Goal: Task Accomplishment & Management: Manage account settings

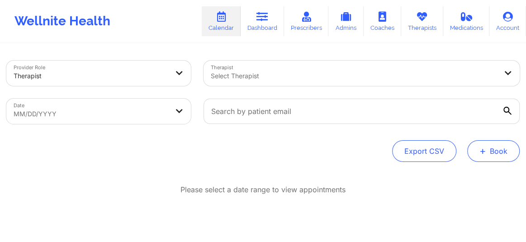
click at [498, 142] on button "+ Book" at bounding box center [493, 151] width 52 height 22
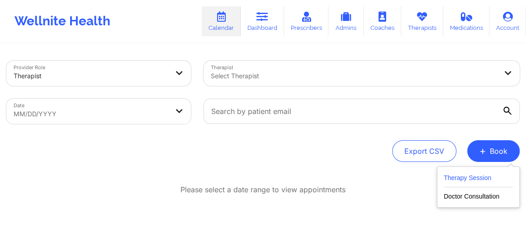
click at [463, 179] on button "Therapy Session" at bounding box center [478, 179] width 69 height 15
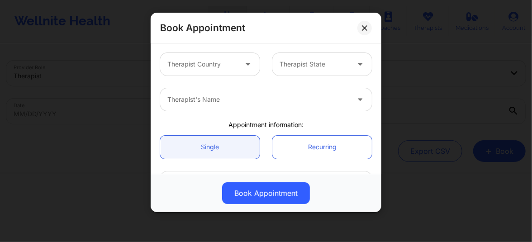
click at [182, 64] on div at bounding box center [202, 64] width 70 height 11
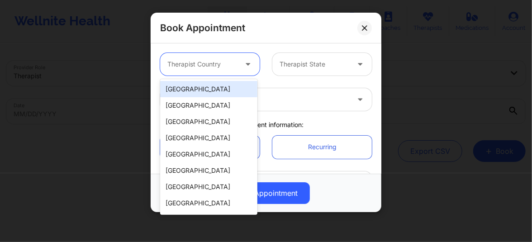
click at [188, 90] on div "[GEOGRAPHIC_DATA]" at bounding box center [208, 89] width 97 height 16
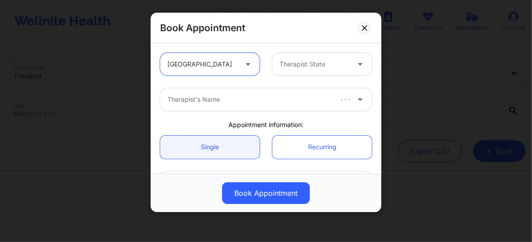
click at [283, 66] on div at bounding box center [314, 64] width 70 height 11
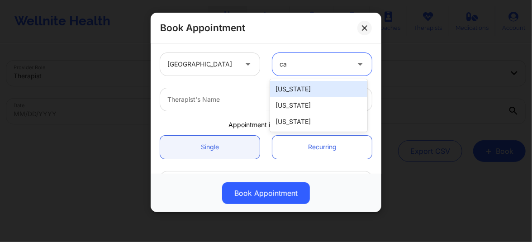
type input "cal"
click at [290, 94] on div "California" at bounding box center [318, 89] width 97 height 16
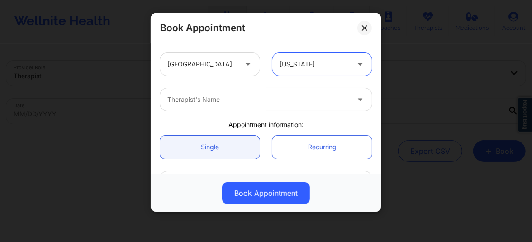
click at [238, 92] on div "Therapist's Name" at bounding box center [255, 99] width 190 height 23
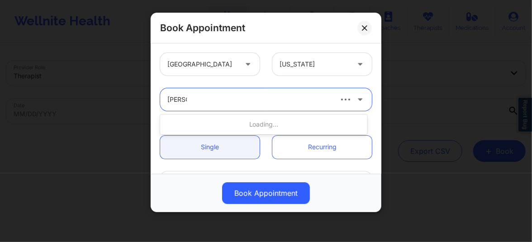
type input "Molly P"
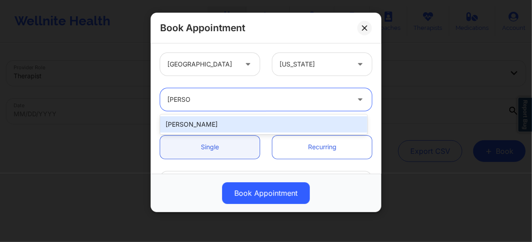
click at [211, 130] on div "Molly Parsons" at bounding box center [263, 124] width 207 height 16
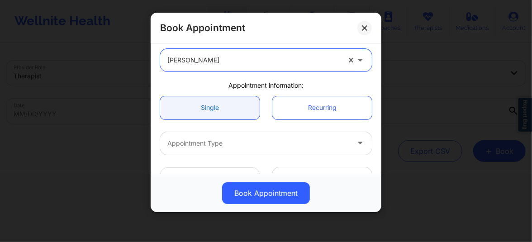
scroll to position [61, 0]
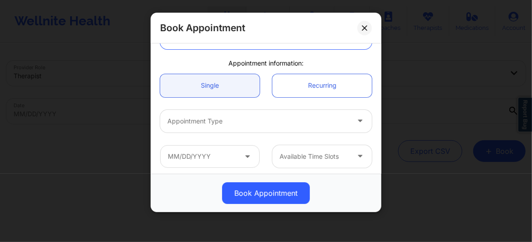
click at [209, 117] on div at bounding box center [258, 121] width 182 height 11
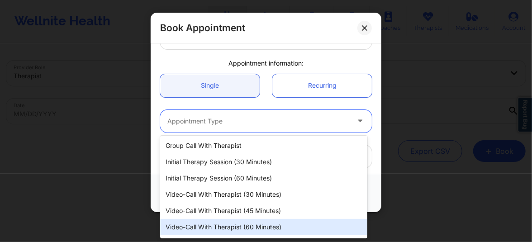
click at [243, 229] on div "Video-Call with Therapist (60 minutes)" at bounding box center [263, 227] width 207 height 16
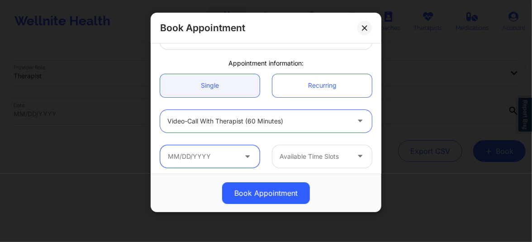
click at [204, 158] on input "text" at bounding box center [209, 156] width 99 height 23
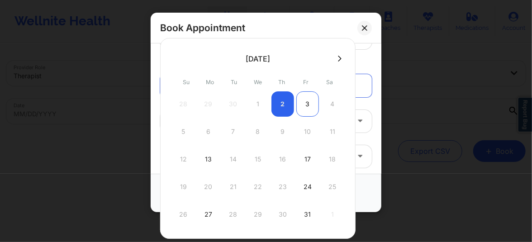
click at [307, 102] on div "3" at bounding box center [307, 103] width 23 height 25
type input "10/03/2025"
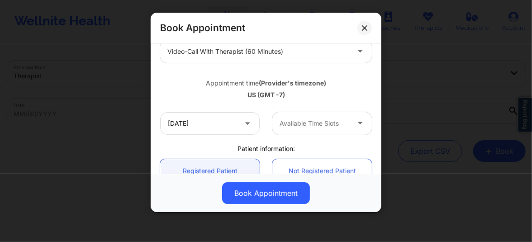
scroll to position [151, 0]
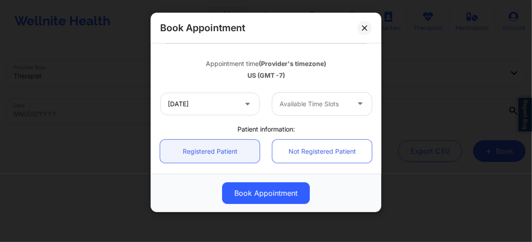
click at [291, 109] on div "Available Time Slots" at bounding box center [311, 104] width 78 height 23
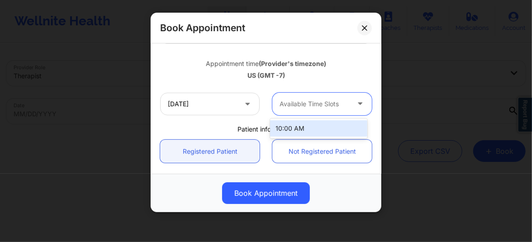
click at [291, 134] on div "10:00 AM" at bounding box center [318, 128] width 97 height 16
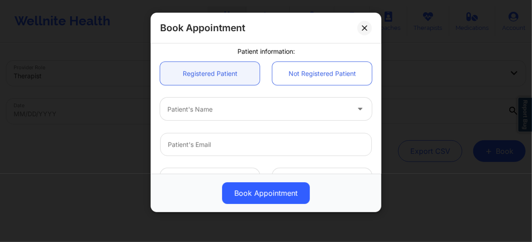
scroll to position [233, 0]
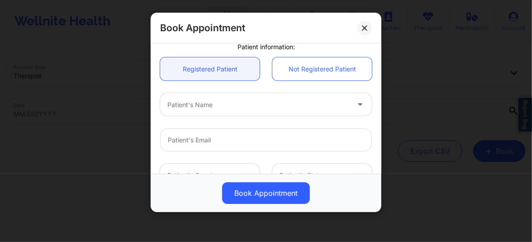
click at [201, 107] on div at bounding box center [258, 104] width 182 height 11
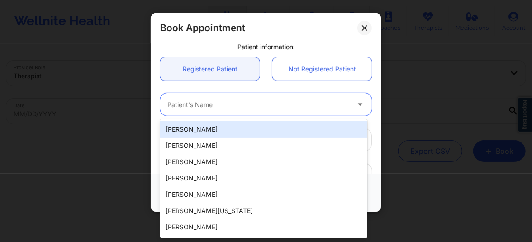
paste input "Manqing Li"
type input "Manqing Li"
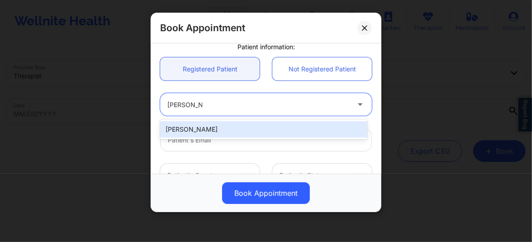
click at [204, 126] on div "Manqing Li" at bounding box center [263, 129] width 207 height 16
type input "mskittyli0912@gmail.com"
type input "5103267802"
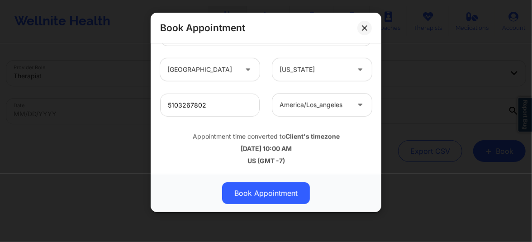
scroll to position [339, 0]
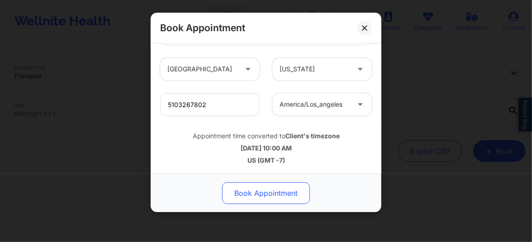
click at [260, 193] on button "Book Appointment" at bounding box center [266, 193] width 88 height 22
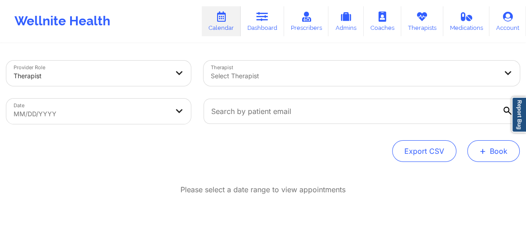
click at [502, 152] on button "+ Book" at bounding box center [493, 151] width 52 height 22
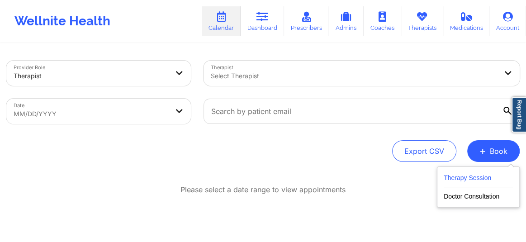
click at [459, 177] on button "Therapy Session" at bounding box center [478, 179] width 69 height 15
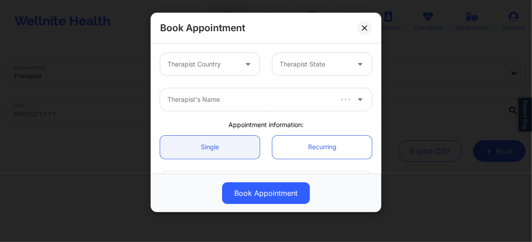
click at [235, 59] on div at bounding box center [202, 64] width 70 height 11
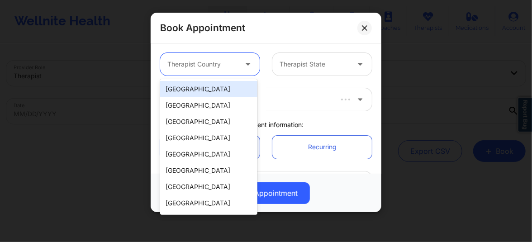
click at [201, 89] on div "[GEOGRAPHIC_DATA]" at bounding box center [208, 89] width 97 height 16
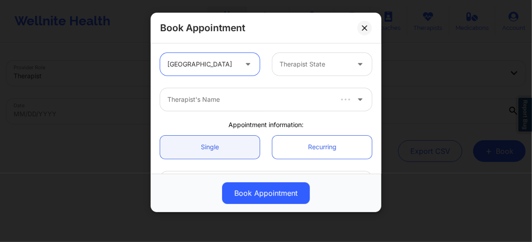
click at [303, 70] on div "Therapist State" at bounding box center [311, 64] width 78 height 23
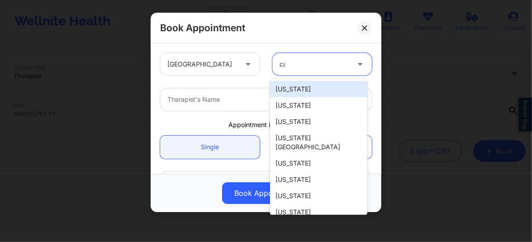
type input "cal"
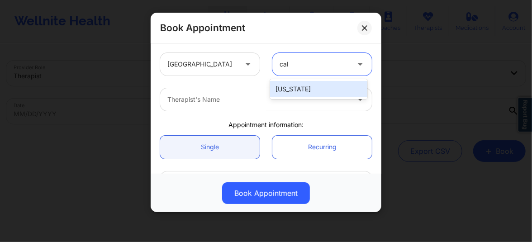
click at [285, 86] on div "California" at bounding box center [318, 89] width 97 height 16
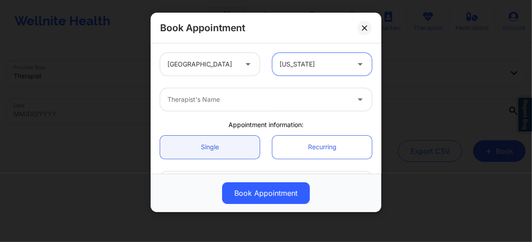
click at [246, 97] on div at bounding box center [258, 99] width 182 height 11
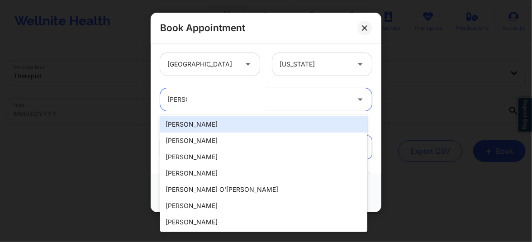
type input "Molly P"
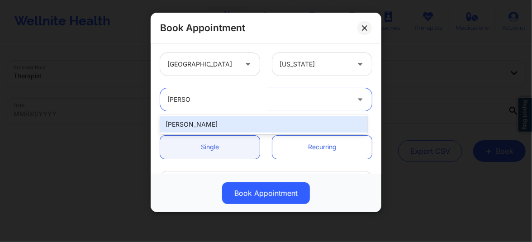
click at [200, 124] on div "Molly Parsons" at bounding box center [263, 124] width 207 height 16
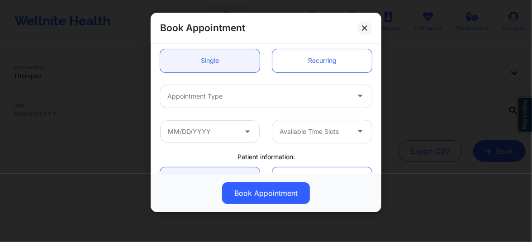
scroll to position [109, 0]
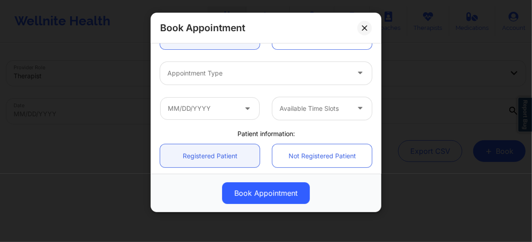
click at [188, 74] on div at bounding box center [258, 73] width 182 height 11
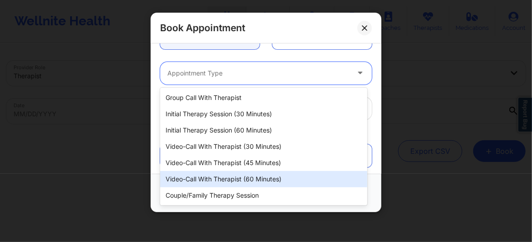
click at [231, 180] on div "Video-Call with Therapist (60 minutes)" at bounding box center [263, 179] width 207 height 16
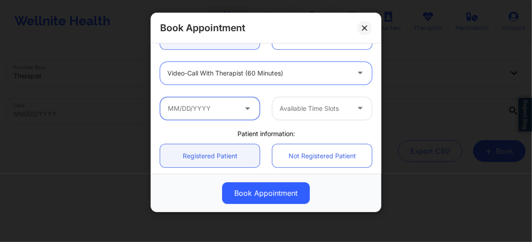
click at [210, 113] on input "text" at bounding box center [209, 108] width 99 height 23
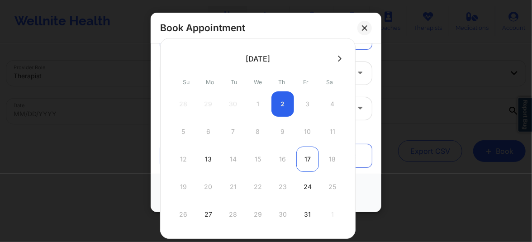
click at [305, 159] on div "17" at bounding box center [307, 159] width 23 height 25
type input "10/17/2025"
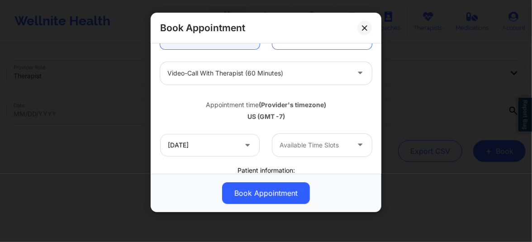
click at [310, 149] on div at bounding box center [314, 145] width 70 height 11
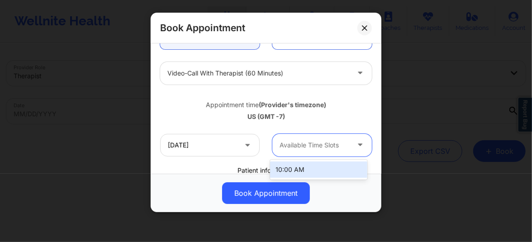
click at [310, 169] on div "10:00 AM" at bounding box center [318, 169] width 97 height 16
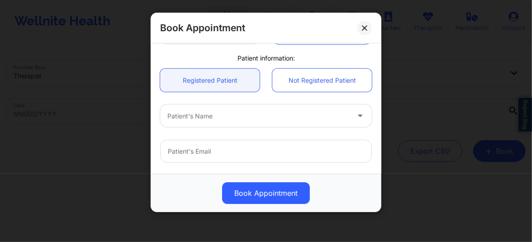
scroll to position [260, 0]
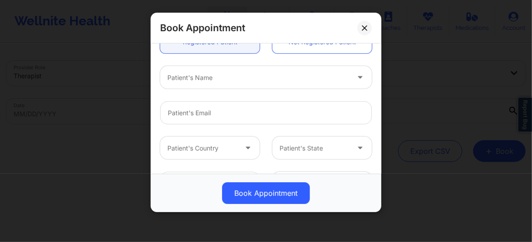
click at [213, 79] on div at bounding box center [258, 77] width 182 height 11
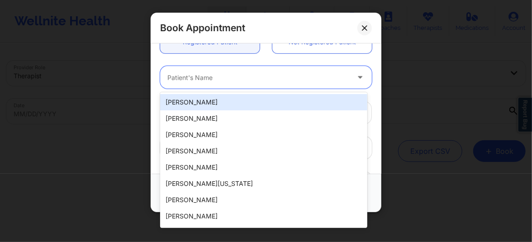
paste input "Manqing Li"
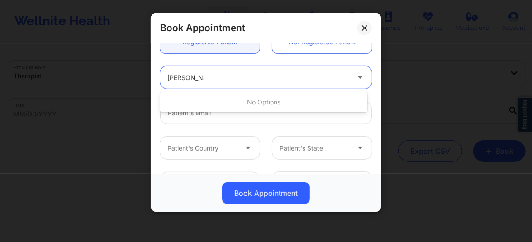
type input "Manqing Li"
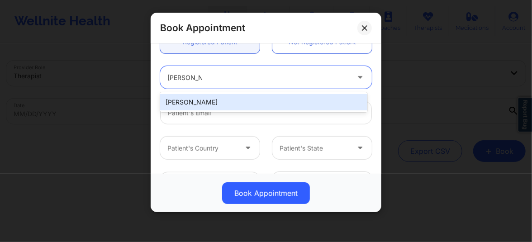
click at [203, 103] on div "Manqing Li" at bounding box center [263, 102] width 207 height 16
type input "mskittyli0912@gmail.com"
type input "5103267802"
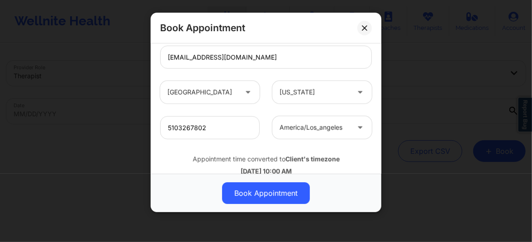
scroll to position [339, 0]
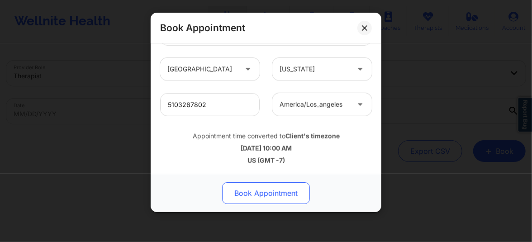
click at [261, 200] on button "Book Appointment" at bounding box center [266, 193] width 88 height 22
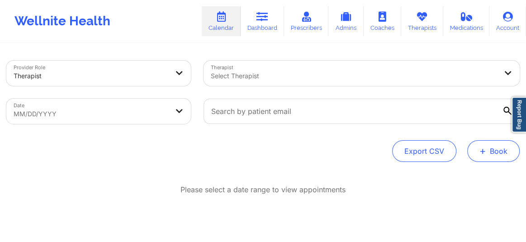
click at [499, 150] on button "+ Book" at bounding box center [493, 151] width 52 height 22
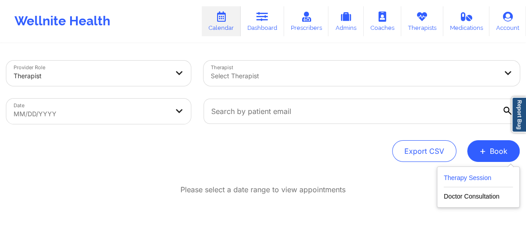
click at [452, 180] on button "Therapy Session" at bounding box center [478, 179] width 69 height 15
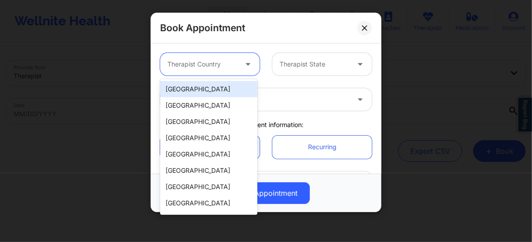
click at [222, 66] on div at bounding box center [202, 64] width 70 height 11
click at [206, 86] on div "[GEOGRAPHIC_DATA]" at bounding box center [208, 89] width 97 height 16
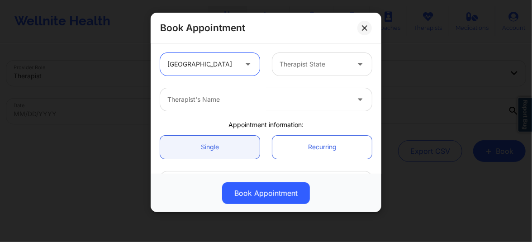
click at [306, 63] on div at bounding box center [314, 64] width 70 height 11
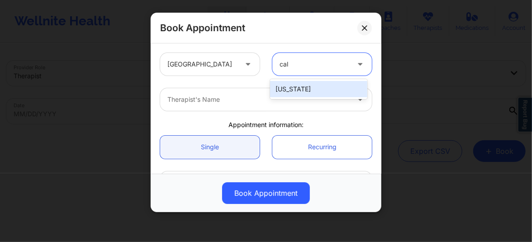
type input "cali"
click at [291, 87] on div "[US_STATE]" at bounding box center [318, 89] width 97 height 16
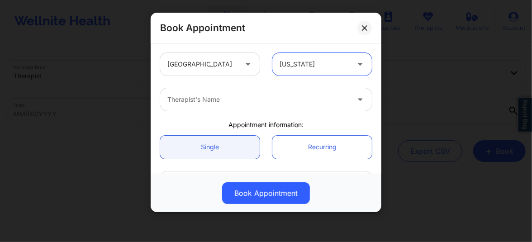
click at [231, 102] on div at bounding box center [258, 99] width 182 height 11
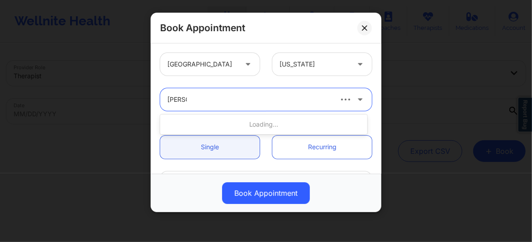
type input "Molly P"
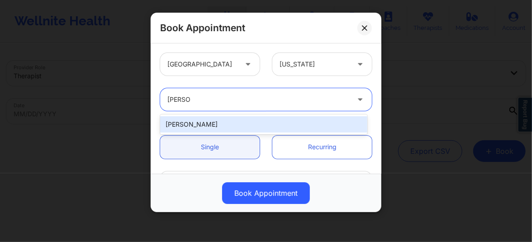
click at [208, 120] on div "Molly Parsons" at bounding box center [263, 124] width 207 height 16
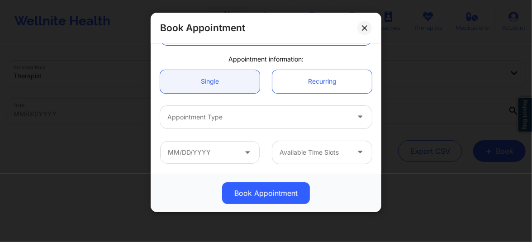
scroll to position [75, 0]
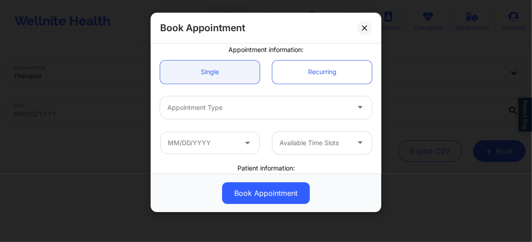
click at [193, 105] on div at bounding box center [258, 107] width 182 height 11
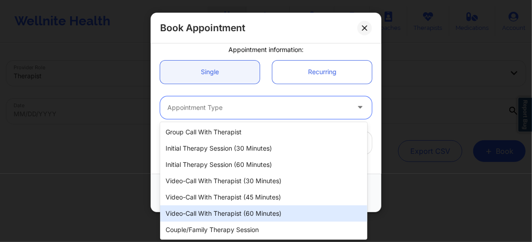
click at [233, 213] on div "Video-Call with Therapist (60 minutes)" at bounding box center [263, 213] width 207 height 16
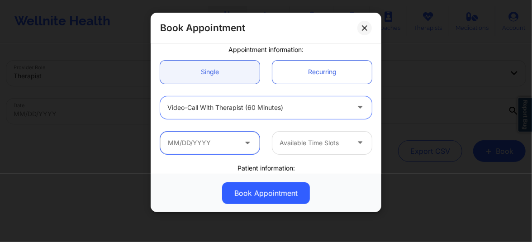
click at [211, 141] on input "text" at bounding box center [209, 143] width 99 height 23
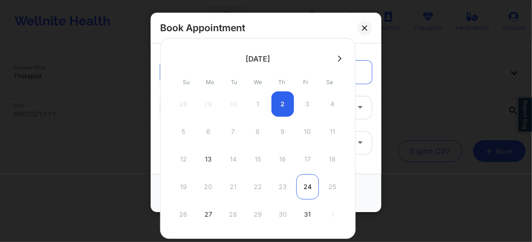
click at [307, 189] on div "24" at bounding box center [307, 186] width 23 height 25
type input "10/24/2025"
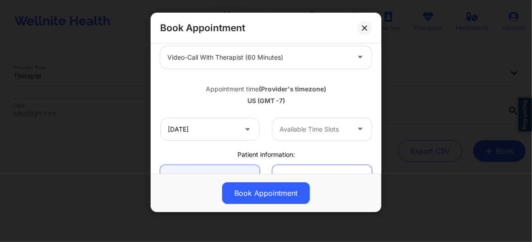
scroll to position [137, 0]
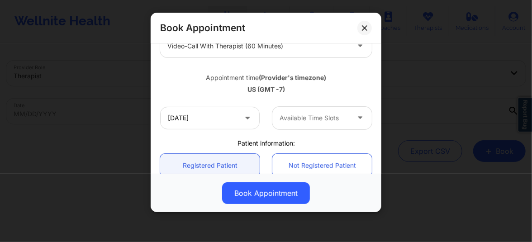
click at [301, 121] on div at bounding box center [314, 118] width 70 height 11
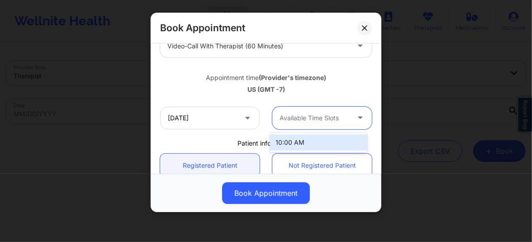
click at [294, 139] on div "10:00 AM" at bounding box center [318, 142] width 97 height 16
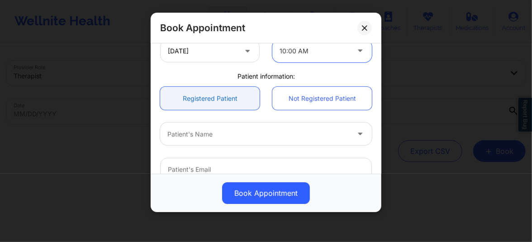
scroll to position [219, 0]
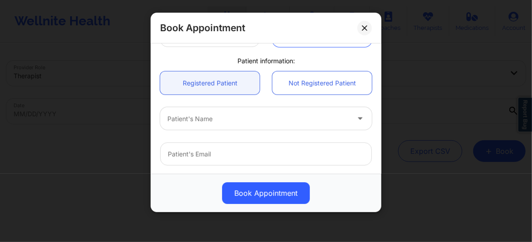
click at [203, 114] on div at bounding box center [258, 119] width 182 height 11
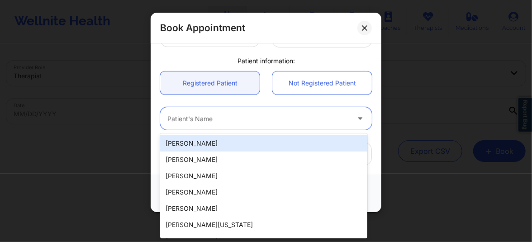
paste input "Manqing Li"
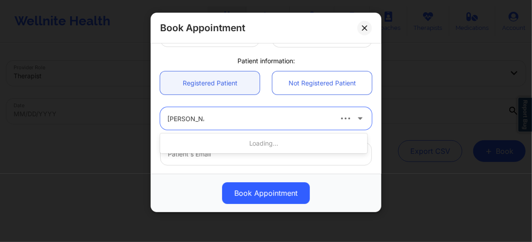
type input "Manqing Li"
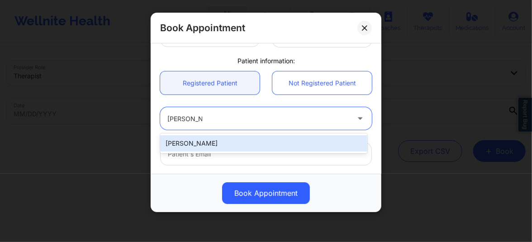
click at [199, 137] on div "Manqing Li" at bounding box center [263, 143] width 207 height 16
type input "mskittyli0912@gmail.com"
type input "5103267802"
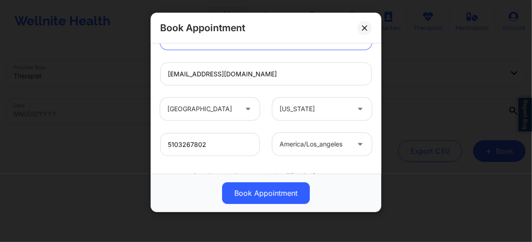
scroll to position [339, 0]
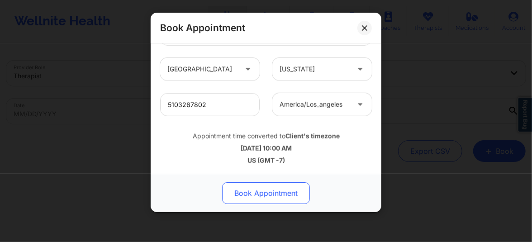
click at [250, 190] on button "Book Appointment" at bounding box center [266, 193] width 88 height 22
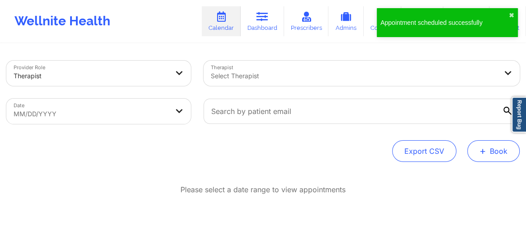
click at [494, 151] on button "+ Book" at bounding box center [493, 151] width 52 height 22
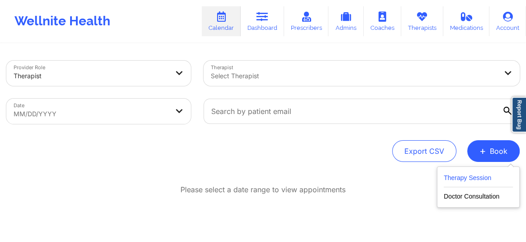
click at [456, 175] on button "Therapy Session" at bounding box center [478, 179] width 69 height 15
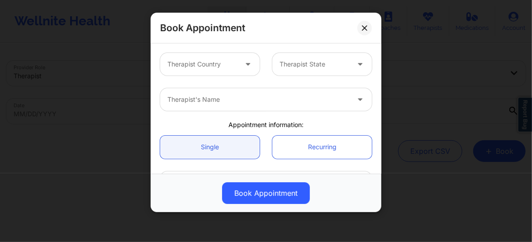
click at [234, 61] on div at bounding box center [202, 64] width 70 height 11
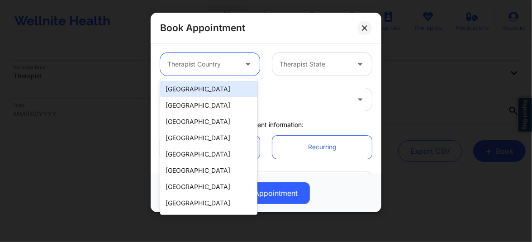
click at [206, 90] on div "[GEOGRAPHIC_DATA]" at bounding box center [208, 89] width 97 height 16
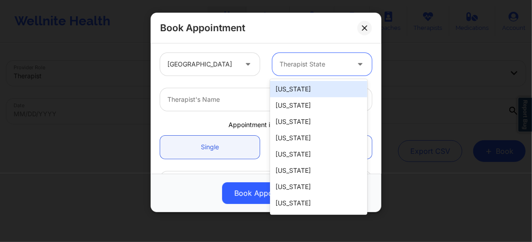
click at [302, 69] on div at bounding box center [314, 64] width 70 height 11
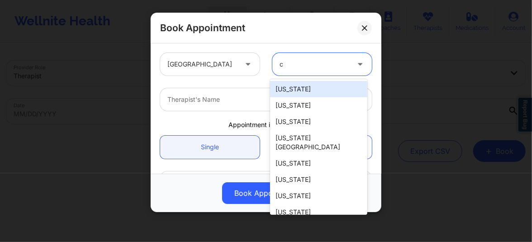
type input "ca"
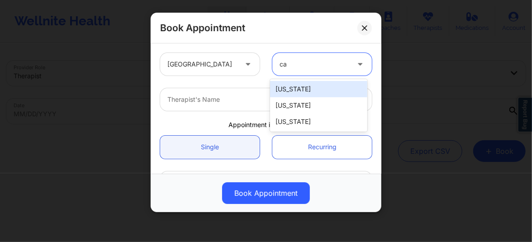
click at [292, 88] on div "[US_STATE]" at bounding box center [318, 89] width 97 height 16
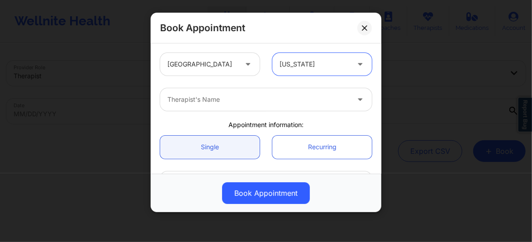
click at [223, 107] on div "Therapist's Name" at bounding box center [255, 99] width 190 height 23
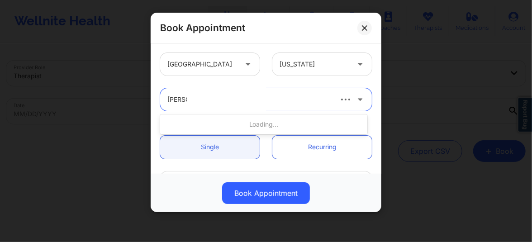
type input "Molly p"
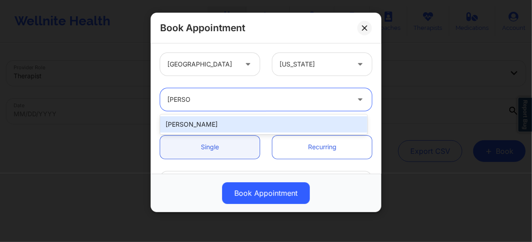
click at [201, 124] on div "Molly Parsons" at bounding box center [263, 124] width 207 height 16
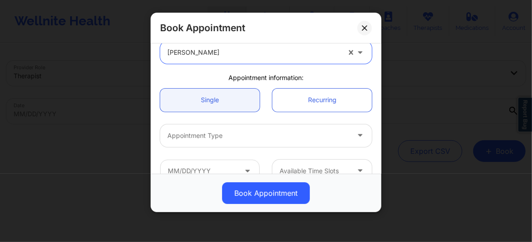
scroll to position [68, 0]
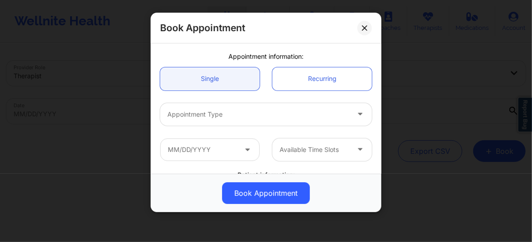
click at [189, 116] on div at bounding box center [258, 114] width 182 height 11
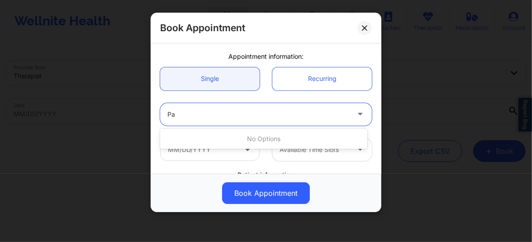
type input "P"
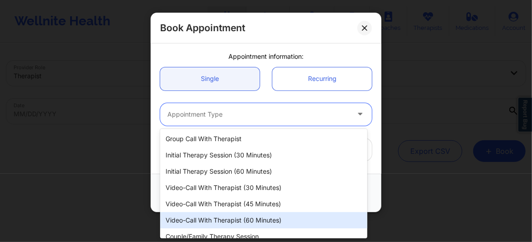
click at [241, 218] on div "Video-Call with Therapist (60 minutes)" at bounding box center [263, 220] width 207 height 16
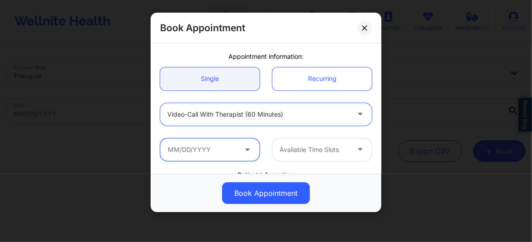
click at [217, 151] on input "text" at bounding box center [209, 149] width 99 height 23
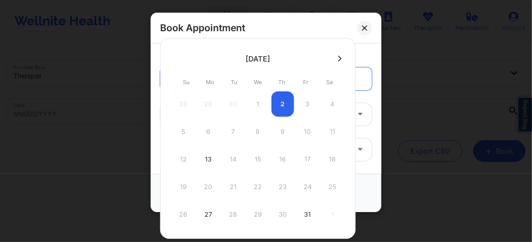
click at [335, 58] on button at bounding box center [339, 59] width 9 height 8
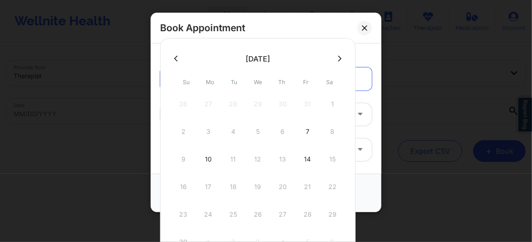
click at [176, 58] on icon at bounding box center [176, 58] width 4 height 7
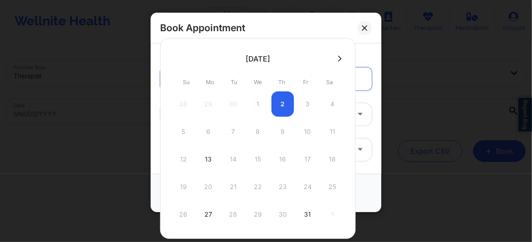
click at [307, 131] on div "5 6 7 8 9 10 11" at bounding box center [258, 131] width 172 height 25
click at [363, 28] on icon at bounding box center [364, 27] width 5 height 5
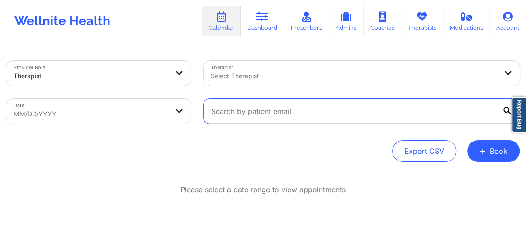
click at [260, 109] on input "text" at bounding box center [361, 111] width 316 height 25
paste input "etc31175@aol.com"
type input "etc31175@aol.com"
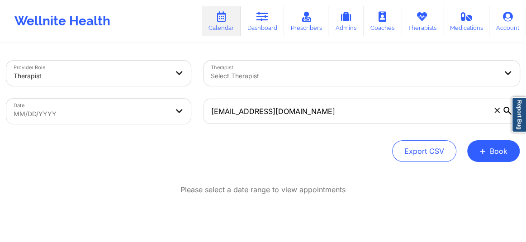
click at [68, 106] on body "Wellnite Health Calendar Dashboard Prescribers Admins Coaches Therapists Medica…" at bounding box center [263, 121] width 526 height 242
select select "2025-8"
select select "2025-9"
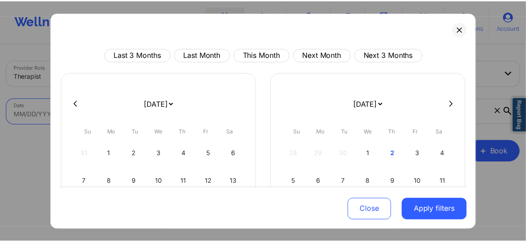
scroll to position [117, 0]
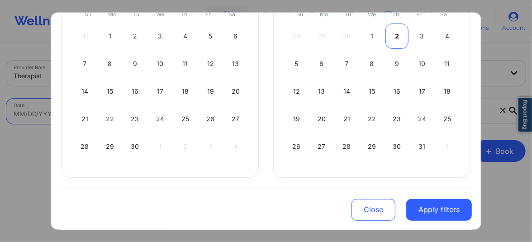
click at [397, 32] on div "2" at bounding box center [396, 36] width 23 height 25
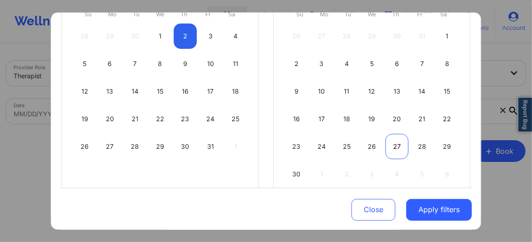
select select "2025-9"
select select "2025-10"
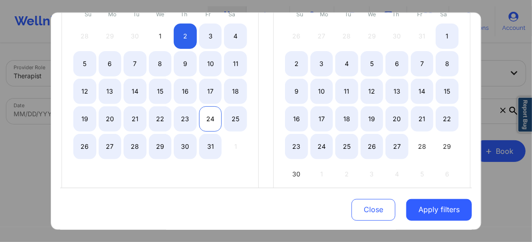
select select "2025-9"
select select "2025-10"
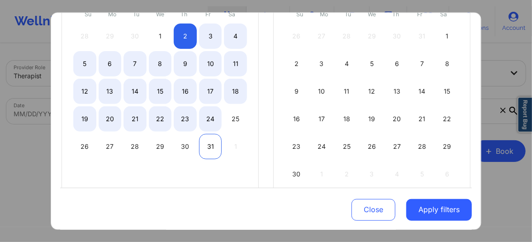
select select "2025-9"
select select "2025-10"
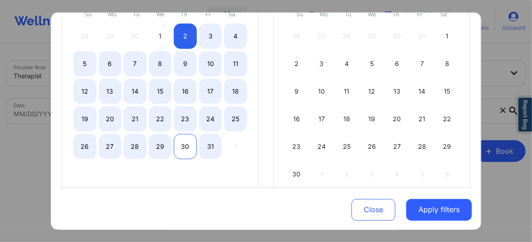
select select "2025-9"
select select "2025-10"
select select "2025-9"
select select "2025-10"
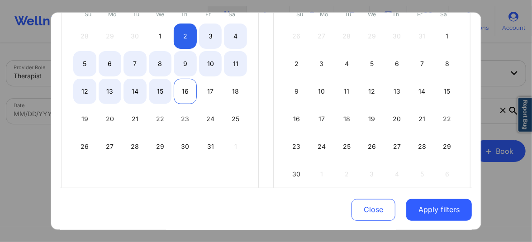
drag, startPoint x: 182, startPoint y: 147, endPoint x: 183, endPoint y: 93, distance: 54.3
click at [183, 93] on div "28 29 30 1 2 3 4 5 6 7 8 9 10 11 12 13 14 15 16 17 18 19 20 21 22 23 24 25 26 2…" at bounding box center [160, 92] width 174 height 136
select select "2025-9"
select select "2025-10"
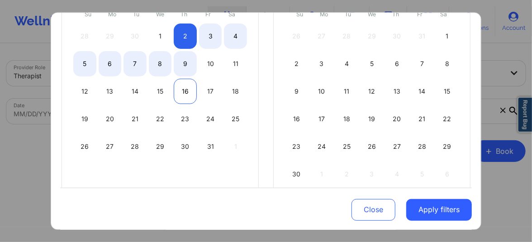
select select "2025-9"
select select "2025-10"
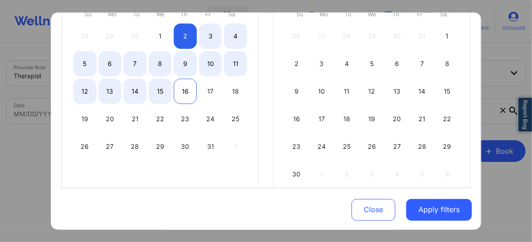
click at [183, 91] on div "16" at bounding box center [185, 91] width 23 height 25
select select "2025-9"
select select "2025-10"
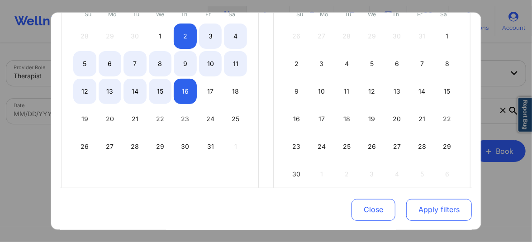
click at [430, 205] on button "Apply filters" at bounding box center [439, 210] width 66 height 22
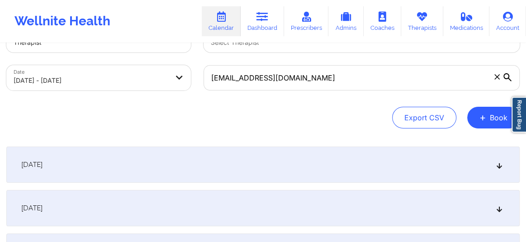
scroll to position [34, 0]
click at [502, 166] on icon at bounding box center [500, 164] width 8 height 6
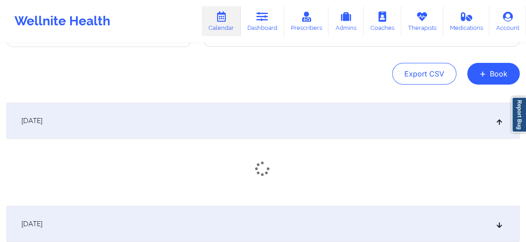
scroll to position [89, 0]
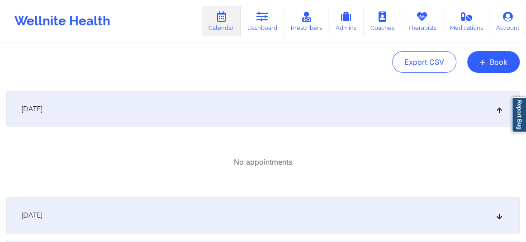
click at [497, 216] on icon at bounding box center [500, 215] width 8 height 6
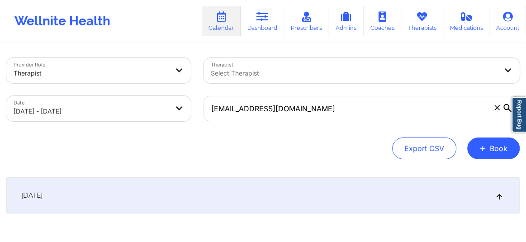
scroll to position [0, 0]
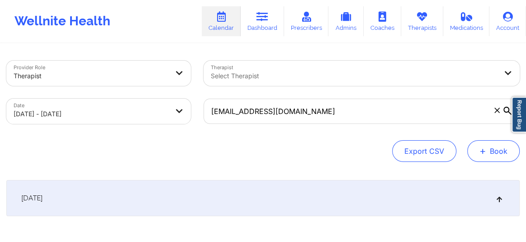
click at [485, 148] on span "+" at bounding box center [482, 150] width 7 height 5
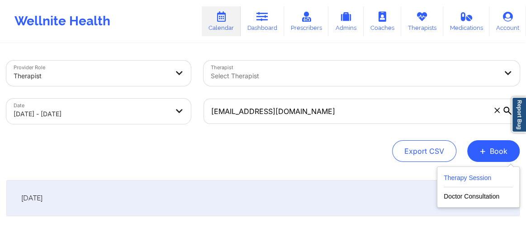
click at [458, 181] on button "Therapy Session" at bounding box center [478, 179] width 69 height 15
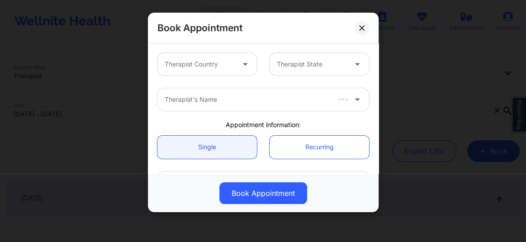
click at [192, 59] on div at bounding box center [200, 64] width 70 height 11
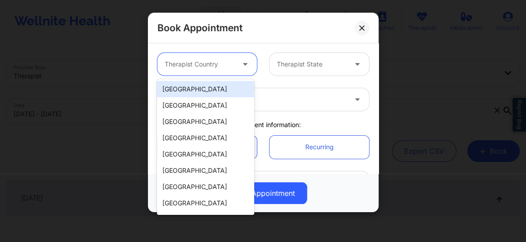
click at [196, 87] on div "[GEOGRAPHIC_DATA]" at bounding box center [205, 89] width 97 height 16
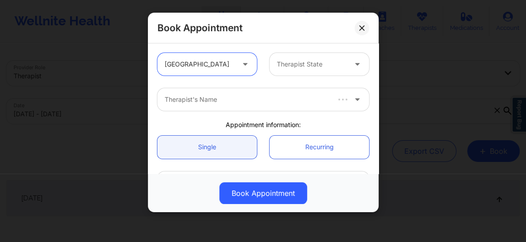
click at [286, 65] on div at bounding box center [312, 64] width 70 height 11
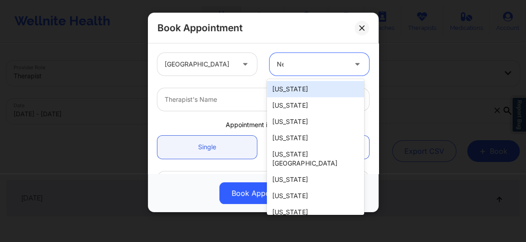
type input "New"
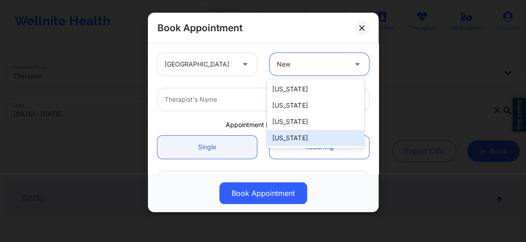
click at [292, 143] on div "[US_STATE]" at bounding box center [315, 138] width 97 height 16
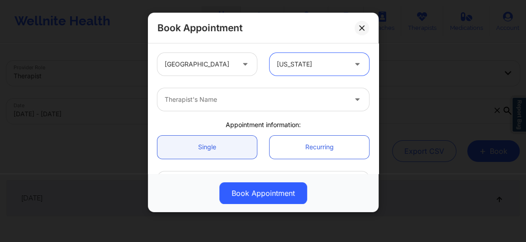
click at [222, 109] on div "Therapist's Name" at bounding box center [252, 99] width 190 height 23
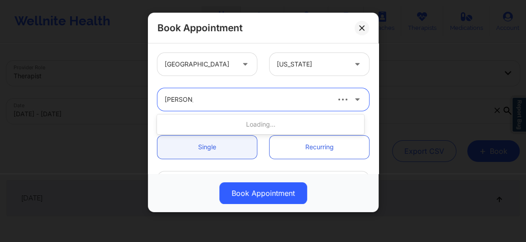
type input "Richard ry"
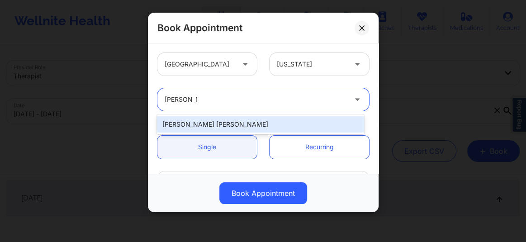
click at [214, 125] on div "Richard Ryan Kenneth Pollino" at bounding box center [260, 124] width 207 height 16
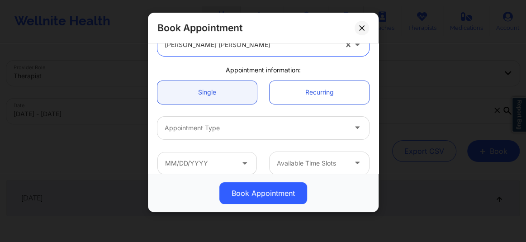
scroll to position [61, 0]
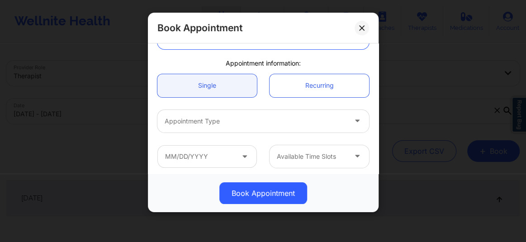
click at [214, 125] on div at bounding box center [256, 121] width 182 height 11
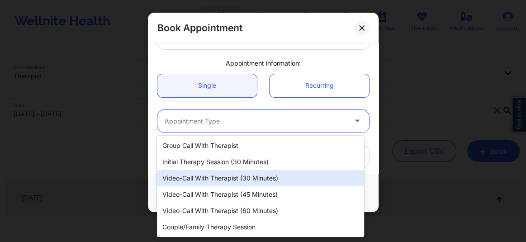
click at [221, 175] on div "Video-Call with Therapist (30 minutes)" at bounding box center [260, 178] width 207 height 16
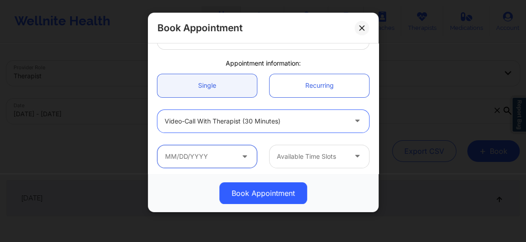
click at [204, 156] on input "text" at bounding box center [206, 156] width 99 height 23
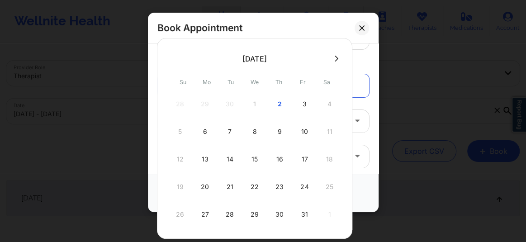
click at [278, 97] on div "2" at bounding box center [279, 103] width 23 height 25
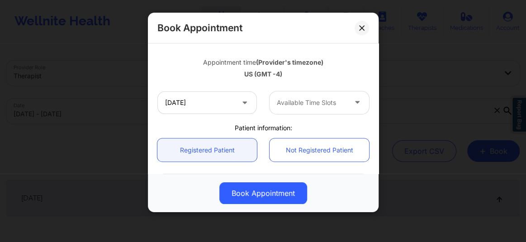
scroll to position [178, 0]
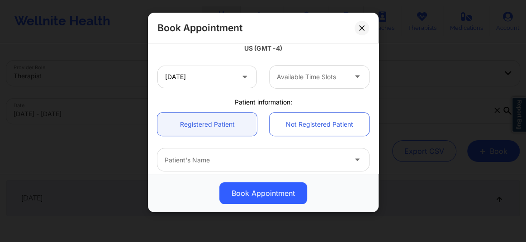
click at [299, 73] on div at bounding box center [312, 76] width 70 height 11
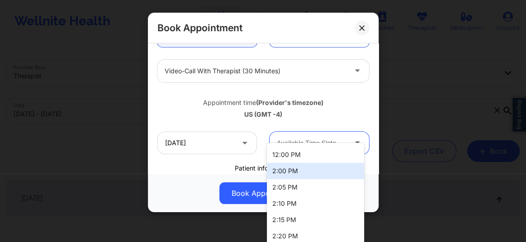
scroll to position [130, 0]
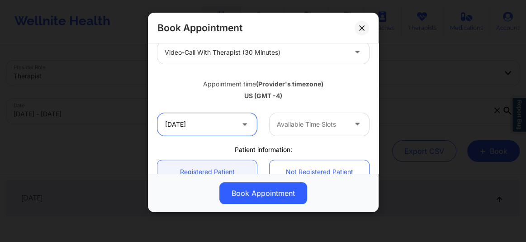
click at [202, 135] on input "[DATE]" at bounding box center [206, 124] width 99 height 23
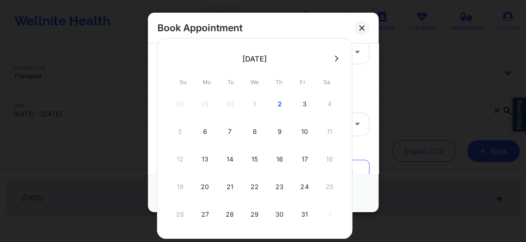
click at [303, 131] on div "10" at bounding box center [304, 131] width 23 height 25
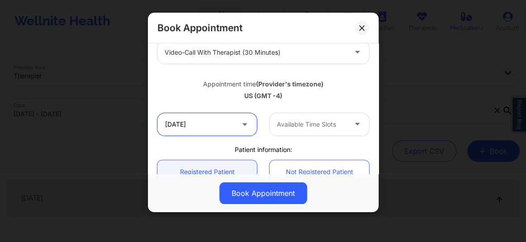
click at [214, 124] on input "10/10/2025" at bounding box center [206, 124] width 99 height 23
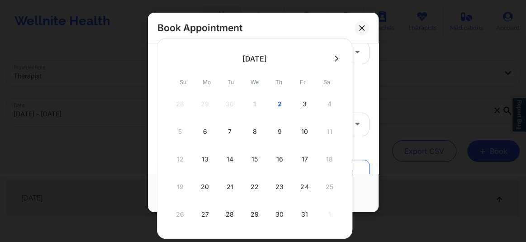
click at [285, 127] on div "9" at bounding box center [279, 131] width 23 height 25
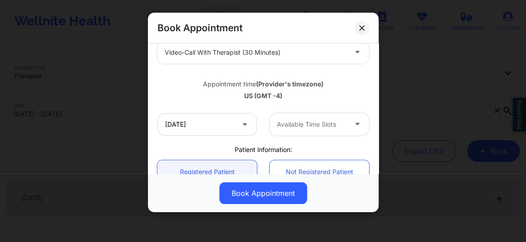
click at [289, 128] on div at bounding box center [312, 124] width 70 height 11
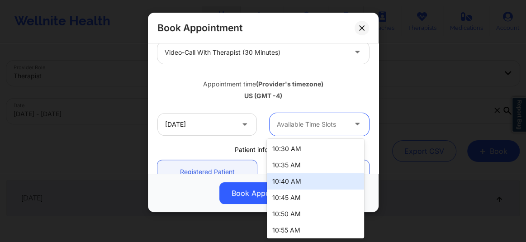
scroll to position [116, 0]
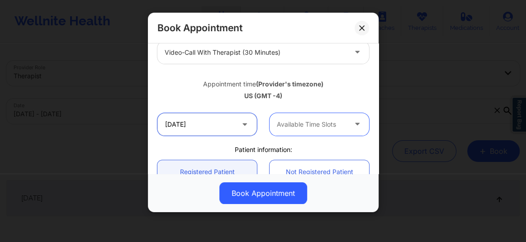
click at [206, 117] on input "10/09/2025" at bounding box center [206, 124] width 99 height 23
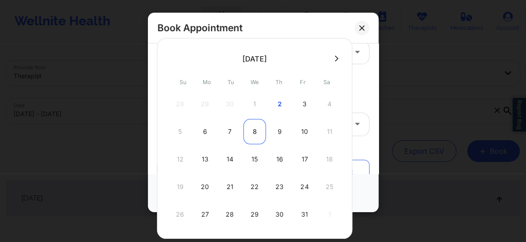
click at [256, 122] on div "8" at bounding box center [254, 131] width 23 height 25
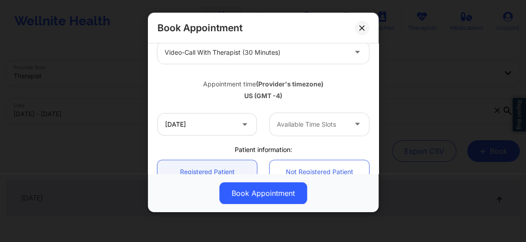
click at [296, 127] on div at bounding box center [312, 124] width 70 height 11
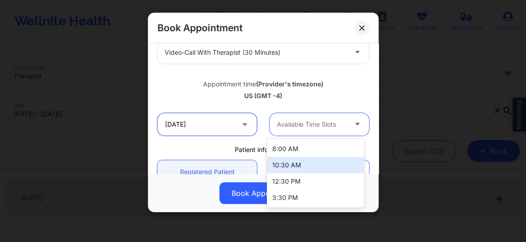
click at [192, 124] on input "10/08/2025" at bounding box center [206, 124] width 99 height 23
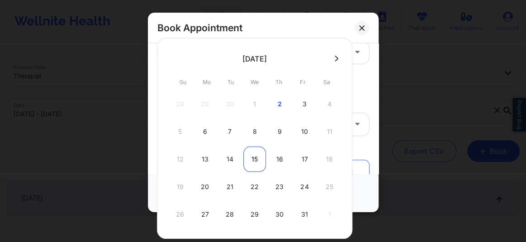
click at [254, 153] on div "15" at bounding box center [254, 159] width 23 height 25
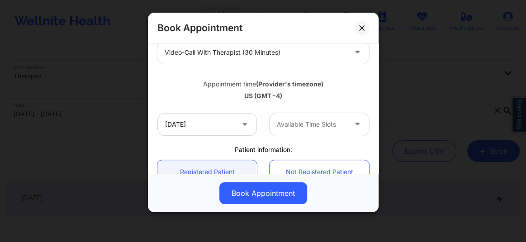
click at [306, 131] on div "Available Time Slots" at bounding box center [309, 124] width 78 height 23
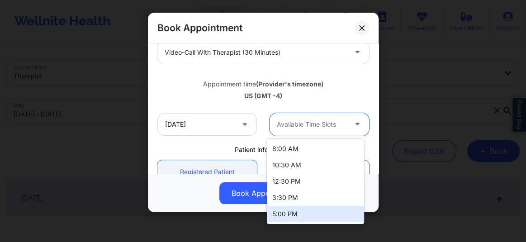
click at [289, 210] on div "5:00 PM" at bounding box center [315, 214] width 97 height 16
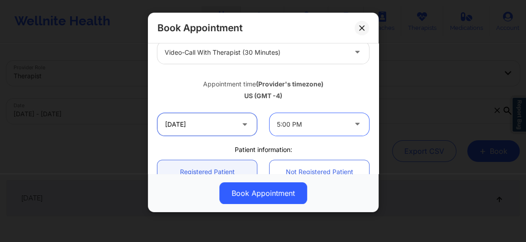
click at [199, 122] on input "[DATE]" at bounding box center [206, 124] width 99 height 23
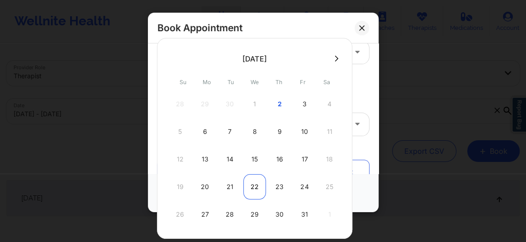
click at [257, 183] on div "22" at bounding box center [254, 186] width 23 height 25
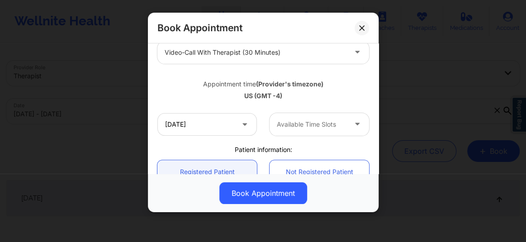
click at [303, 121] on div at bounding box center [312, 124] width 70 height 11
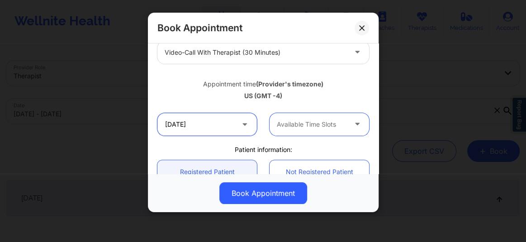
click at [201, 124] on input "10/22/2025" at bounding box center [206, 124] width 99 height 23
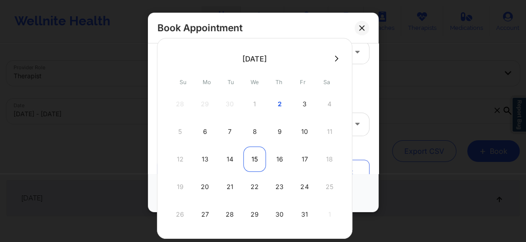
click at [259, 153] on div "15" at bounding box center [254, 159] width 23 height 25
type input "[DATE]"
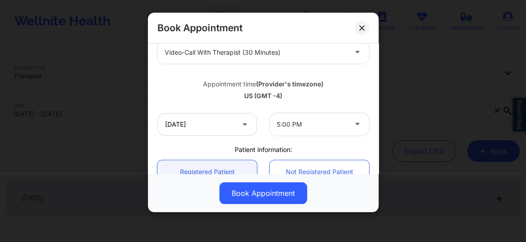
click at [310, 121] on div at bounding box center [312, 124] width 70 height 11
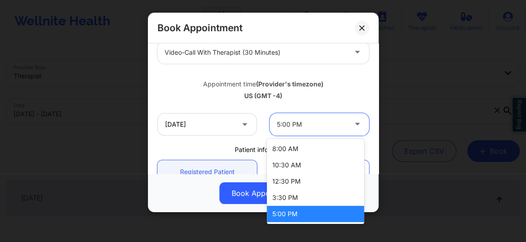
click at [302, 214] on div "5:00 PM" at bounding box center [315, 214] width 97 height 16
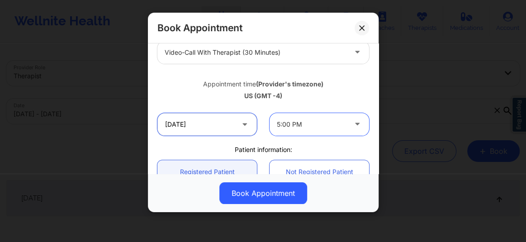
click at [229, 131] on input "[DATE]" at bounding box center [206, 124] width 99 height 23
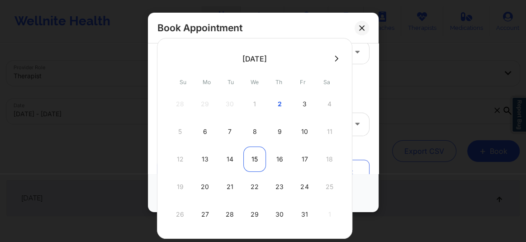
click at [256, 161] on div "15" at bounding box center [254, 159] width 23 height 25
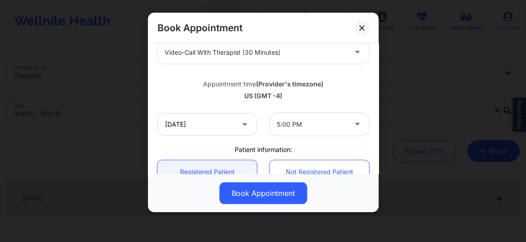
click at [298, 133] on div "5:00 PM" at bounding box center [312, 124] width 70 height 23
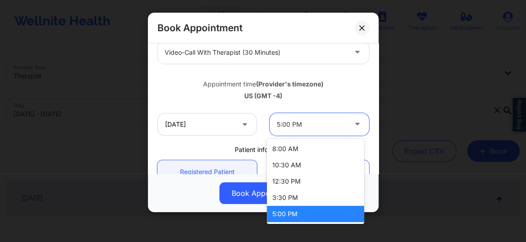
click at [298, 133] on div "5:00 PM" at bounding box center [312, 124] width 70 height 23
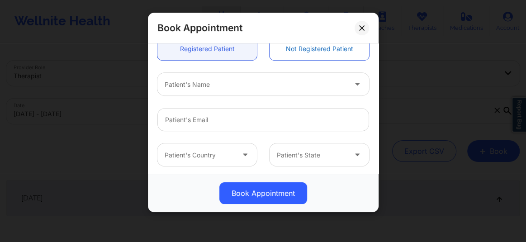
scroll to position [274, 0]
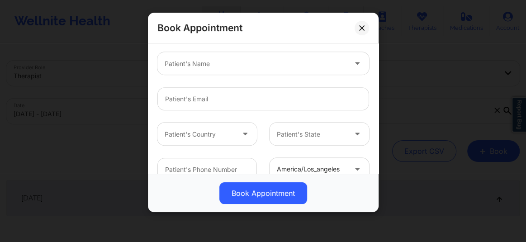
click at [206, 67] on div at bounding box center [256, 63] width 182 height 11
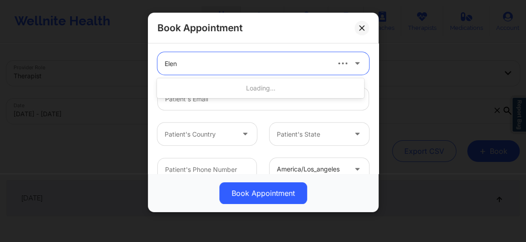
type input "Eleni"
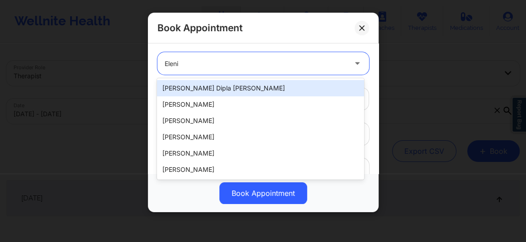
click at [199, 83] on div "Eleni Dipla Hernandez" at bounding box center [260, 88] width 207 height 16
type input "diplaeleni@gmail.com"
type input "+1347-901-8680"
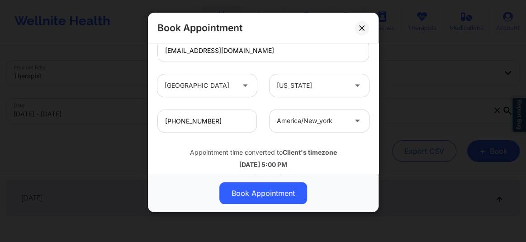
scroll to position [339, 0]
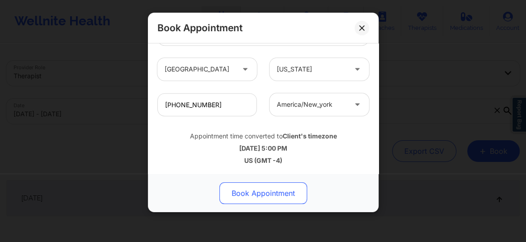
click at [262, 194] on button "Book Appointment" at bounding box center [263, 193] width 88 height 22
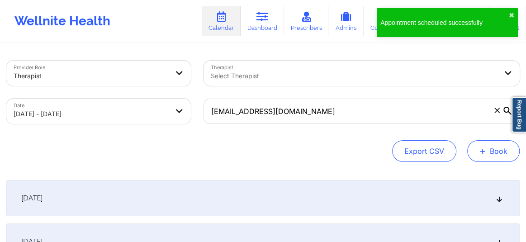
click at [492, 159] on button "+ Book" at bounding box center [493, 151] width 52 height 22
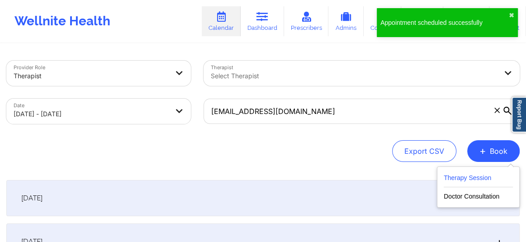
click at [468, 175] on button "Therapy Session" at bounding box center [478, 179] width 69 height 15
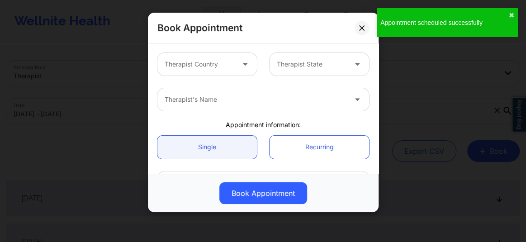
click at [232, 65] on div "Therapist Country" at bounding box center [196, 64] width 78 height 23
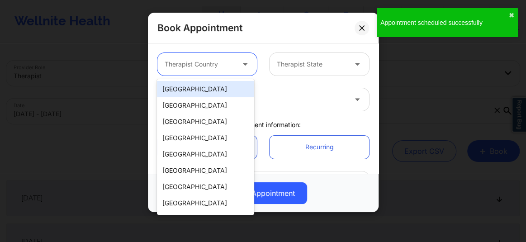
click at [207, 86] on div "[GEOGRAPHIC_DATA]" at bounding box center [205, 89] width 97 height 16
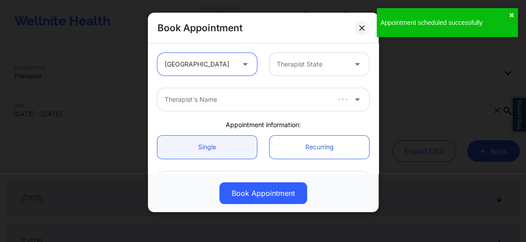
click at [289, 71] on div "Therapist State" at bounding box center [309, 64] width 78 height 23
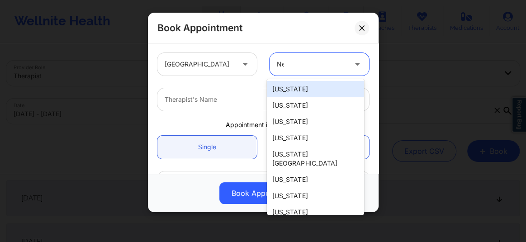
type input "New"
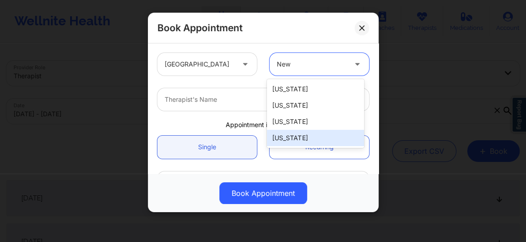
click at [293, 137] on div "[US_STATE]" at bounding box center [315, 138] width 97 height 16
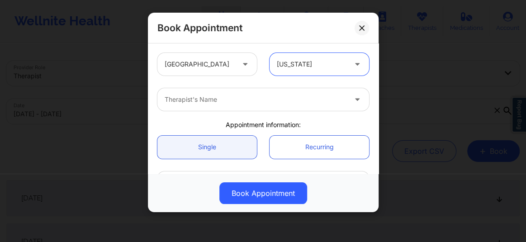
click at [213, 98] on div at bounding box center [256, 99] width 182 height 11
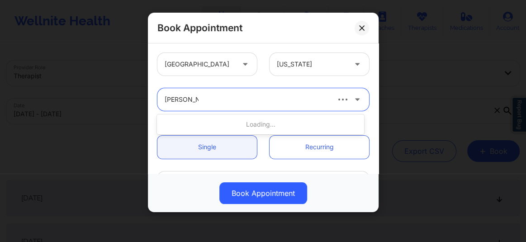
type input "Richard Rya"
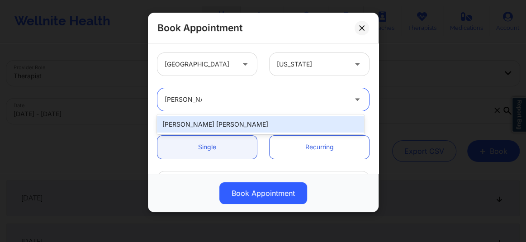
click at [205, 114] on div "Richard Ryan Kenneth Pollino" at bounding box center [260, 124] width 207 height 20
click at [204, 122] on div "Richard Ryan Kenneth Pollino" at bounding box center [260, 124] width 207 height 16
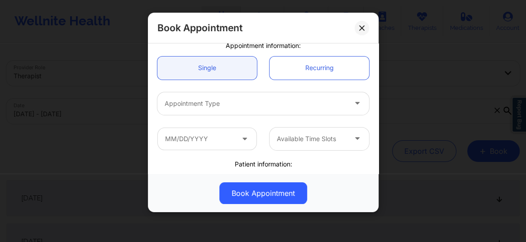
scroll to position [82, 0]
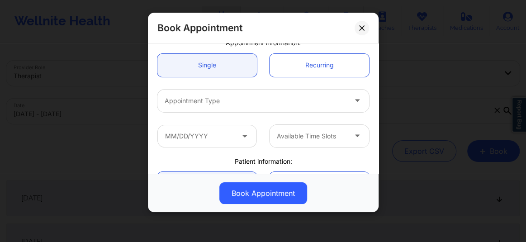
click at [200, 108] on div "Appointment Type" at bounding box center [252, 101] width 190 height 23
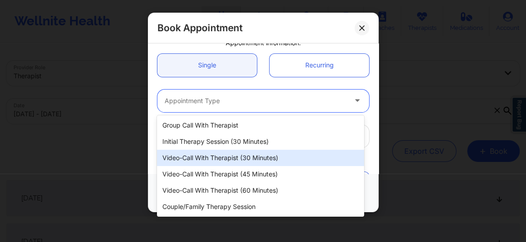
click at [212, 161] on div "Video-Call with Therapist (30 minutes)" at bounding box center [260, 158] width 207 height 16
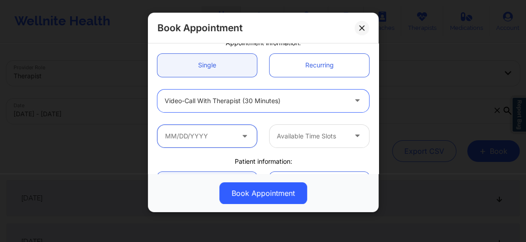
click at [217, 137] on input "text" at bounding box center [206, 136] width 99 height 23
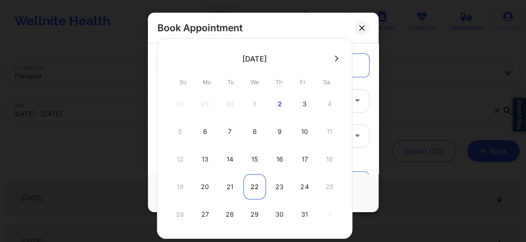
click at [253, 187] on div "22" at bounding box center [254, 186] width 23 height 25
type input "10/22/2025"
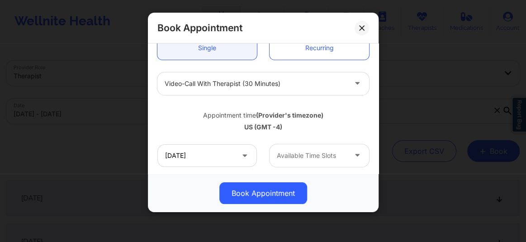
scroll to position [116, 0]
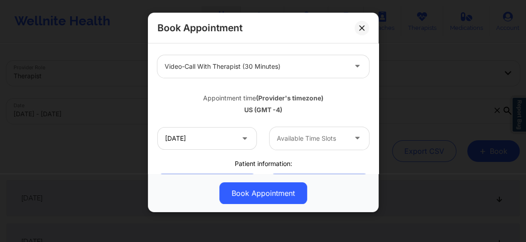
click at [289, 133] on div at bounding box center [312, 138] width 70 height 11
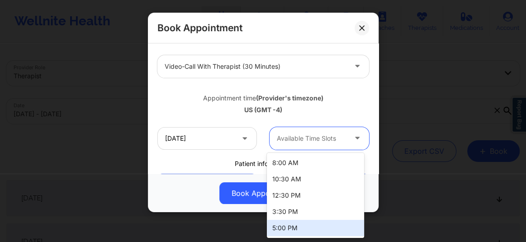
click at [287, 225] on div "5:00 PM" at bounding box center [315, 228] width 97 height 16
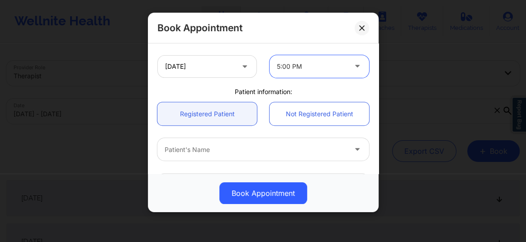
scroll to position [192, 0]
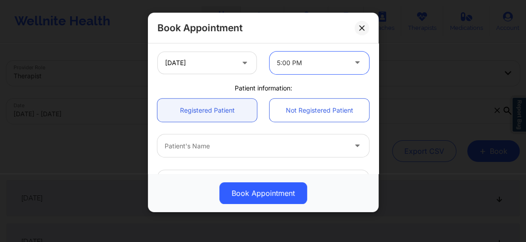
click at [204, 147] on div at bounding box center [256, 146] width 182 height 11
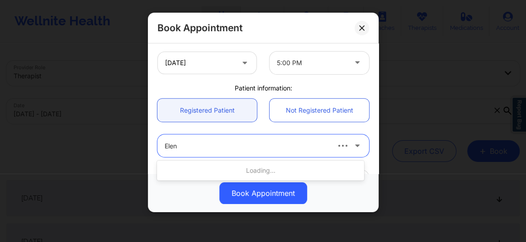
type input "Eleni"
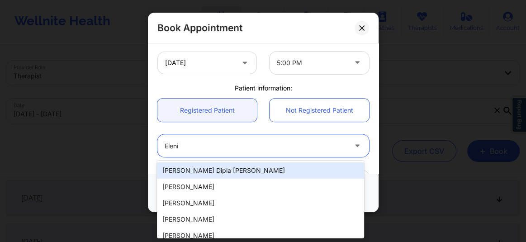
click at [198, 168] on div "Eleni Dipla Hernandez" at bounding box center [260, 170] width 207 height 16
type input "diplaeleni@gmail.com"
type input "+1347-901-8680"
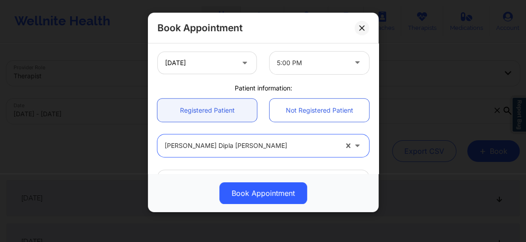
scroll to position [339, 0]
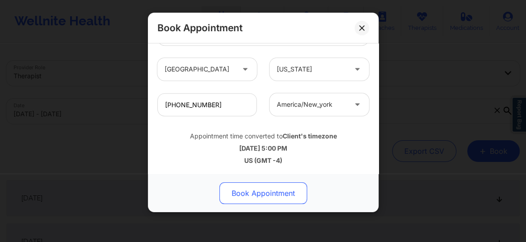
click at [249, 191] on button "Book Appointment" at bounding box center [263, 193] width 88 height 22
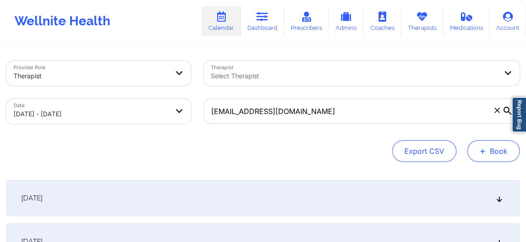
click at [488, 158] on button "+ Book" at bounding box center [493, 151] width 52 height 22
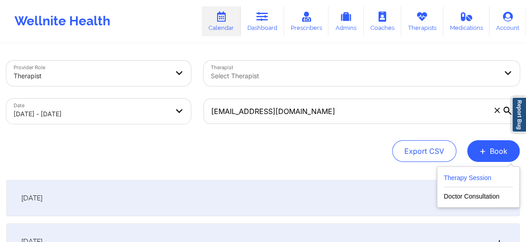
click at [466, 185] on button "Therapy Session" at bounding box center [478, 179] width 69 height 15
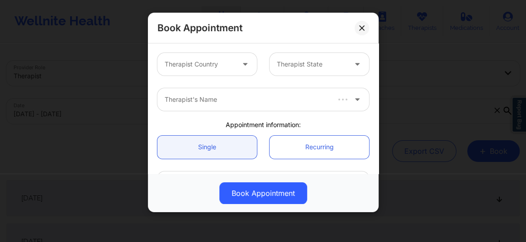
click at [203, 66] on div at bounding box center [200, 64] width 70 height 11
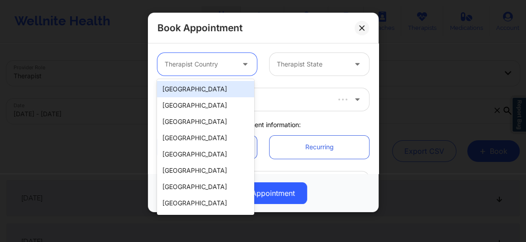
click at [197, 92] on div "[GEOGRAPHIC_DATA]" at bounding box center [205, 89] width 97 height 16
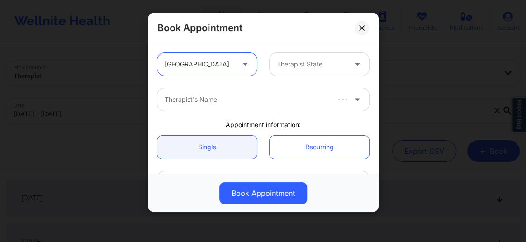
click at [291, 63] on div at bounding box center [312, 64] width 70 height 11
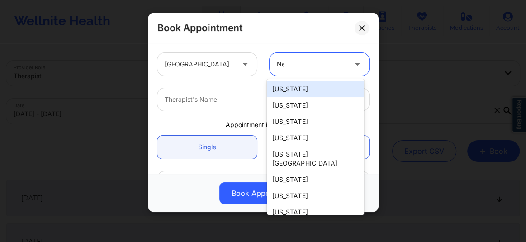
type input "New"
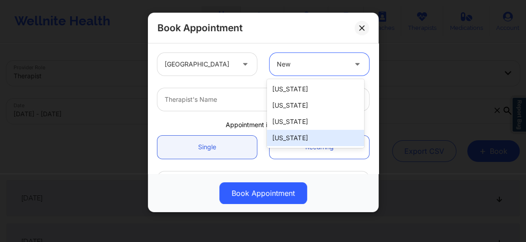
click at [291, 137] on div "[US_STATE]" at bounding box center [315, 138] width 97 height 16
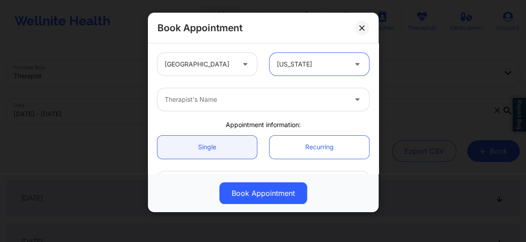
click at [224, 110] on div "Therapist's Name" at bounding box center [252, 99] width 190 height 23
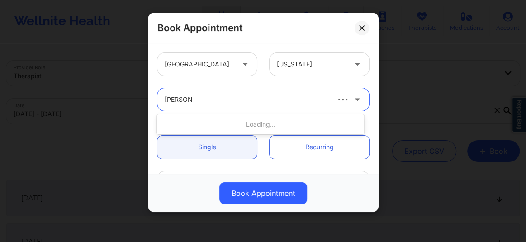
type input "richard Ry"
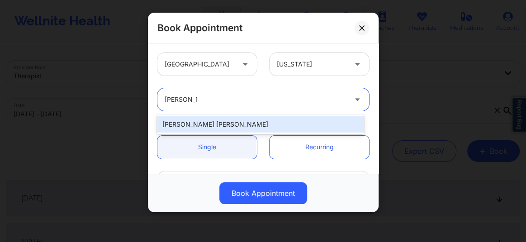
click at [222, 128] on div "Richard Ryan Kenneth Pollino" at bounding box center [260, 124] width 207 height 16
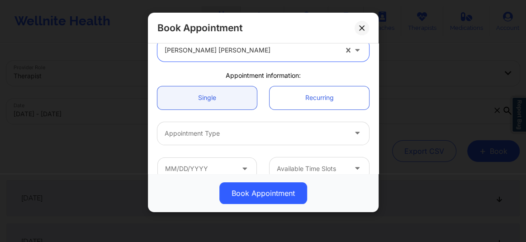
scroll to position [54, 0]
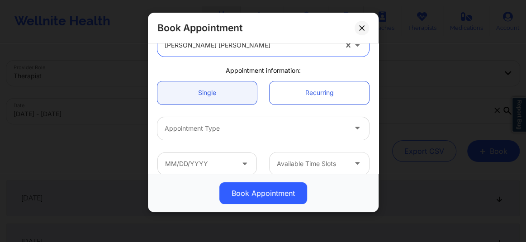
click at [205, 130] on div at bounding box center [256, 128] width 182 height 11
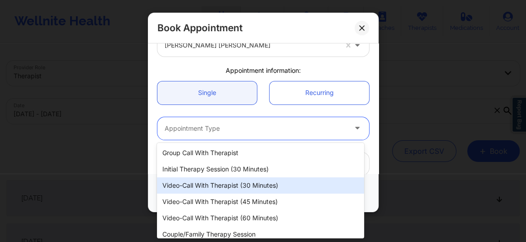
click at [224, 187] on div "Video-Call with Therapist (30 minutes)" at bounding box center [260, 185] width 207 height 16
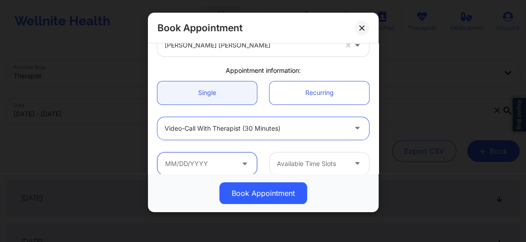
click at [227, 164] on input "text" at bounding box center [206, 163] width 99 height 23
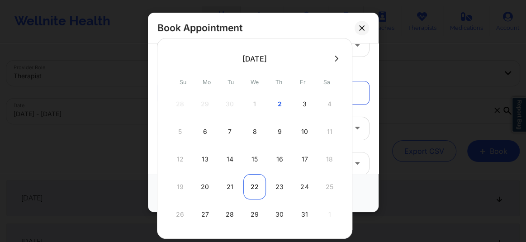
click at [252, 196] on div "22" at bounding box center [254, 186] width 23 height 25
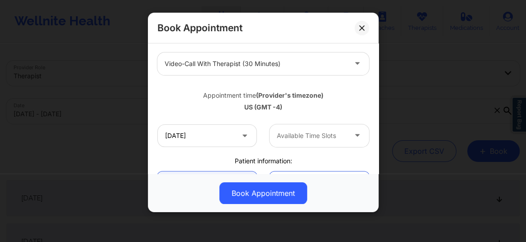
scroll to position [130, 0]
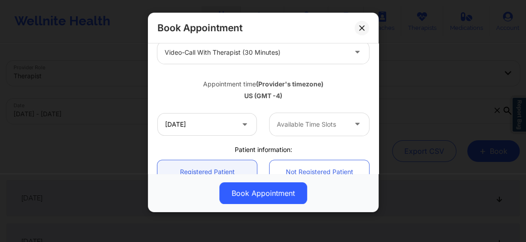
click at [293, 127] on div at bounding box center [312, 124] width 70 height 11
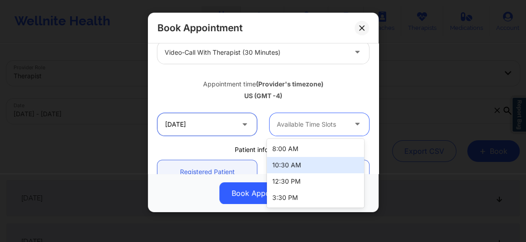
click at [204, 132] on input "10/22/2025" at bounding box center [206, 124] width 99 height 23
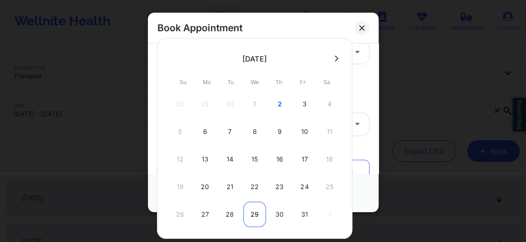
click at [250, 215] on div "29" at bounding box center [254, 214] width 23 height 25
type input "10/29/2025"
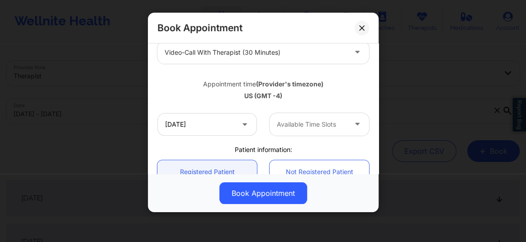
click at [304, 127] on div at bounding box center [312, 124] width 70 height 11
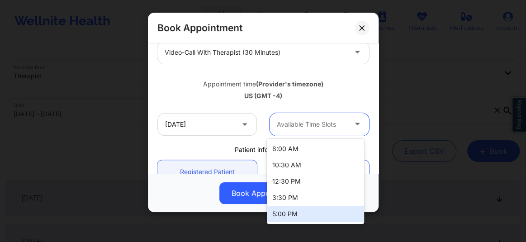
click at [285, 213] on div "5:00 PM" at bounding box center [315, 214] width 97 height 16
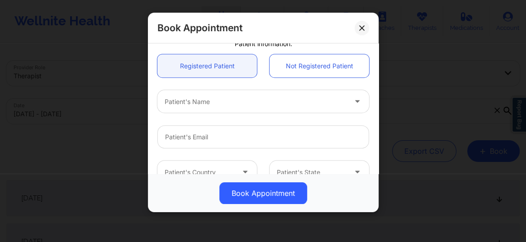
scroll to position [246, 0]
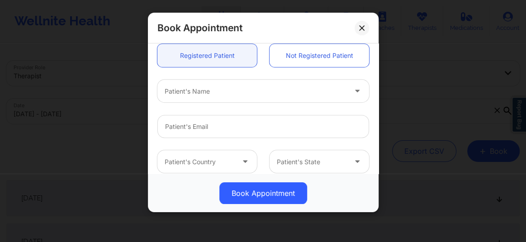
click at [190, 95] on div at bounding box center [256, 91] width 182 height 11
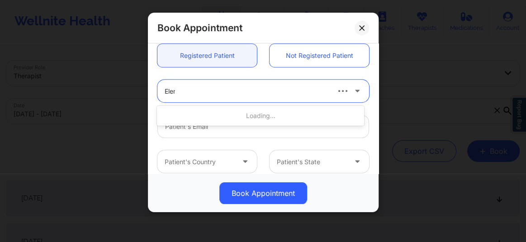
type input "Eleni"
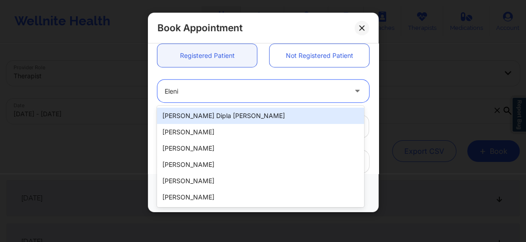
click at [199, 113] on div "Eleni Dipla Hernandez" at bounding box center [260, 116] width 207 height 16
type input "diplaeleni@gmail.com"
type input "+1347-901-8680"
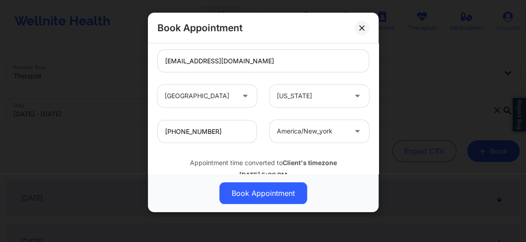
scroll to position [339, 0]
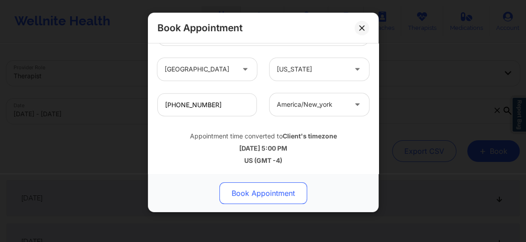
click at [255, 196] on button "Book Appointment" at bounding box center [263, 193] width 88 height 22
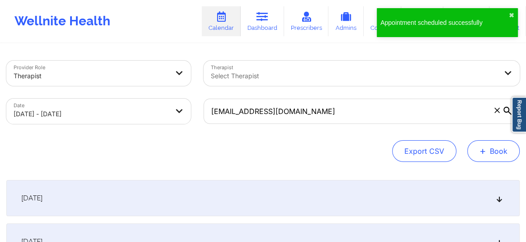
click at [497, 158] on button "+ Book" at bounding box center [493, 151] width 52 height 22
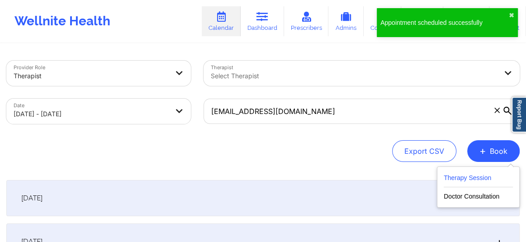
click at [467, 177] on button "Therapy Session" at bounding box center [478, 179] width 69 height 15
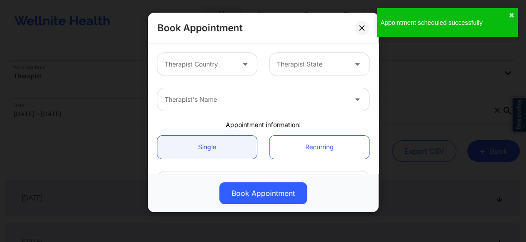
click at [211, 68] on div at bounding box center [200, 64] width 70 height 11
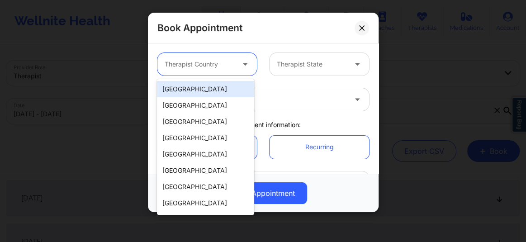
click at [211, 87] on div "[GEOGRAPHIC_DATA]" at bounding box center [205, 89] width 97 height 16
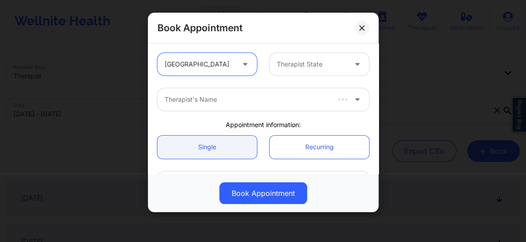
click at [288, 70] on div "Therapist State" at bounding box center [309, 64] width 78 height 23
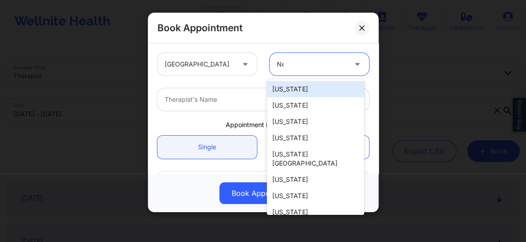
type input "New"
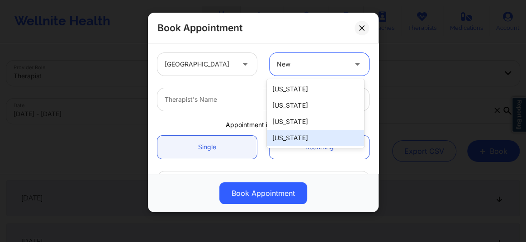
click at [292, 143] on div "[US_STATE]" at bounding box center [315, 138] width 97 height 16
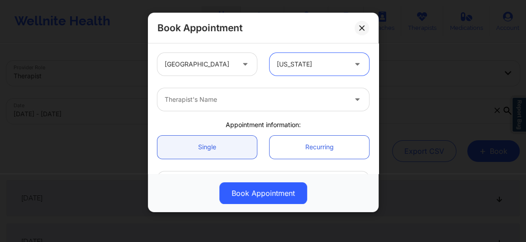
click at [227, 102] on div at bounding box center [256, 99] width 182 height 11
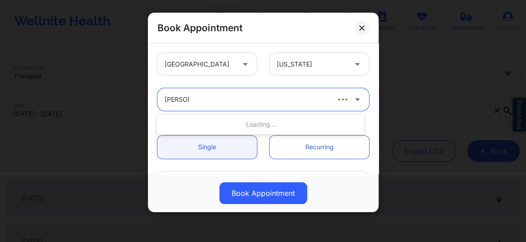
scroll to position [0, 0]
type input "richard ry"
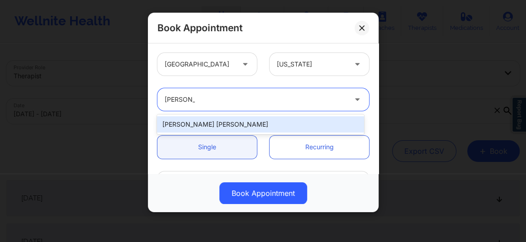
click at [208, 127] on div "Richard Ryan Kenneth Pollino" at bounding box center [260, 124] width 207 height 16
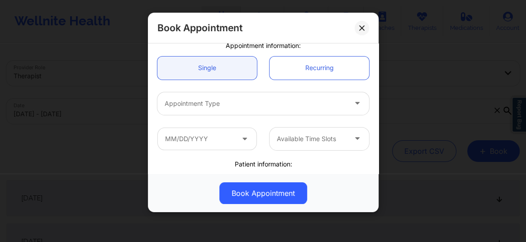
scroll to position [82, 0]
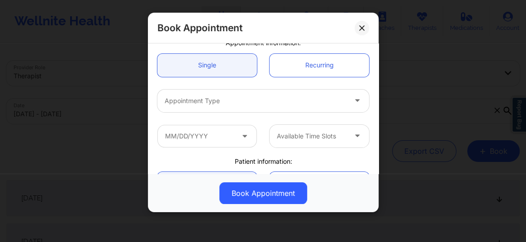
click at [201, 108] on div "Appointment Type" at bounding box center [252, 101] width 190 height 23
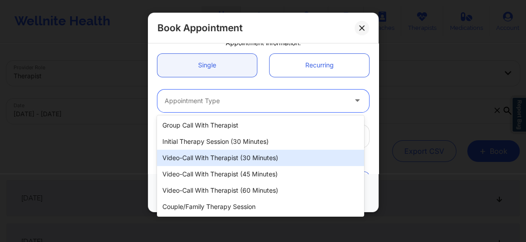
click at [219, 158] on div "Video-Call with Therapist (30 minutes)" at bounding box center [260, 158] width 207 height 16
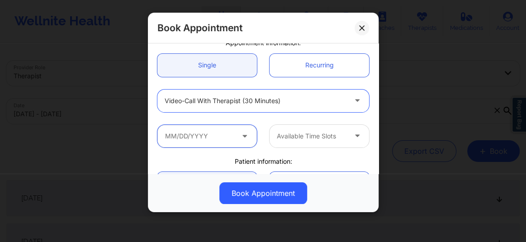
click at [211, 133] on input "text" at bounding box center [206, 136] width 99 height 23
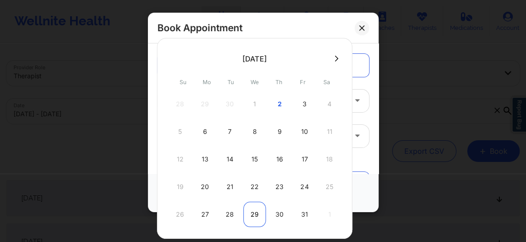
click at [255, 213] on div "29" at bounding box center [254, 214] width 23 height 25
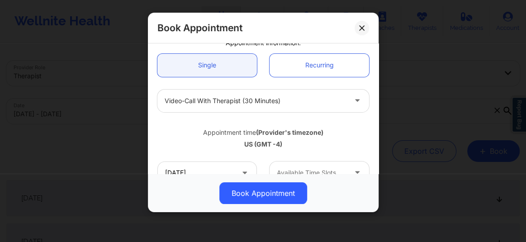
click at [300, 166] on div "Available Time Slots" at bounding box center [309, 172] width 78 height 23
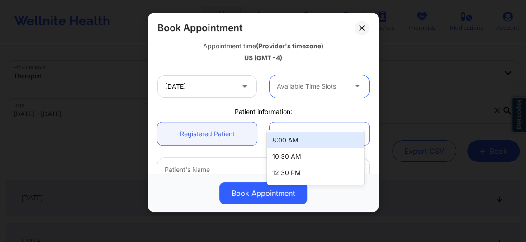
scroll to position [201, 0]
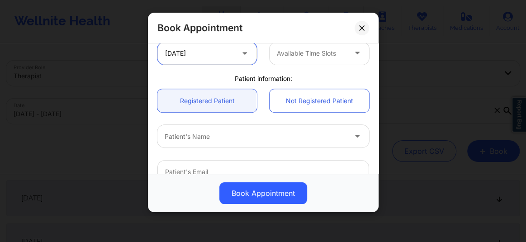
click at [203, 57] on input "10/29/2025" at bounding box center [206, 53] width 99 height 23
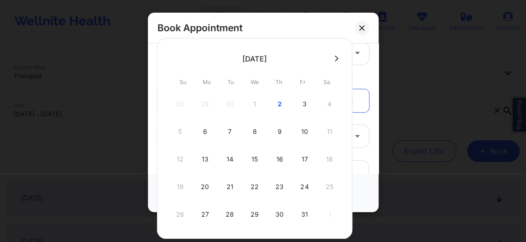
click at [335, 58] on icon at bounding box center [337, 58] width 4 height 7
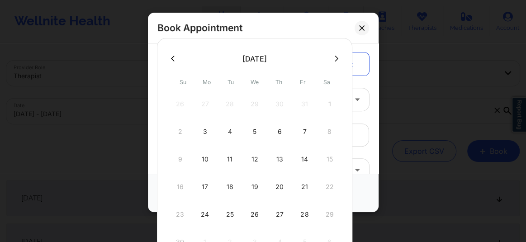
scroll to position [165, 0]
click at [251, 128] on div "5" at bounding box center [254, 131] width 23 height 25
type input "11/05/2025"
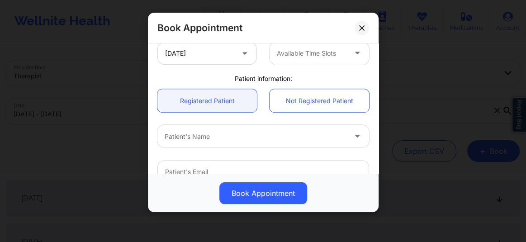
scroll to position [194, 0]
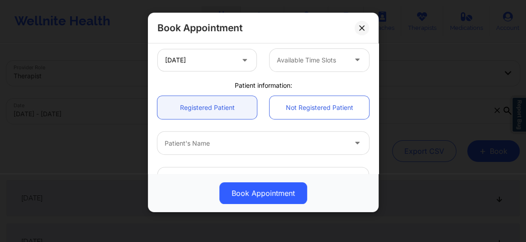
click at [299, 60] on div at bounding box center [312, 60] width 70 height 11
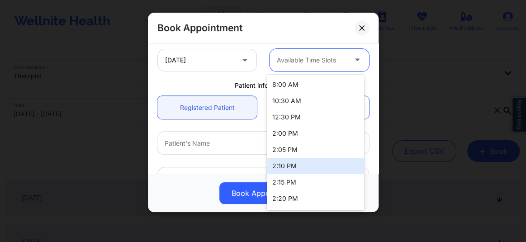
scroll to position [242, 0]
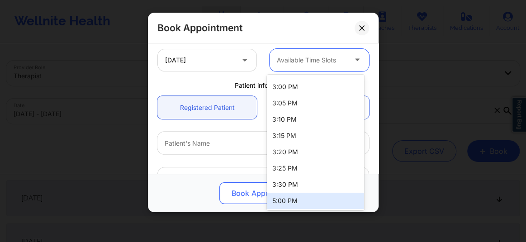
click at [293, 203] on div "5:00 PM" at bounding box center [315, 201] width 97 height 16
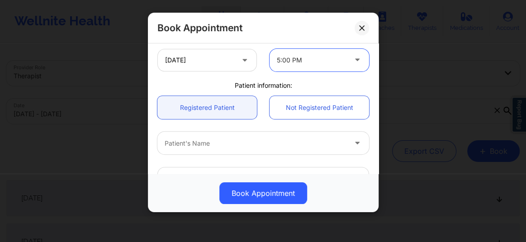
click at [205, 148] on div "Patient's Name" at bounding box center [252, 143] width 190 height 23
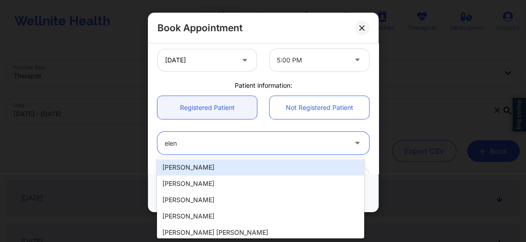
type input "eleni"
click at [194, 167] on div "Eleni Dipla Hernandez" at bounding box center [260, 167] width 207 height 16
type input "diplaeleni@gmail.com"
type input "+1347-901-8680"
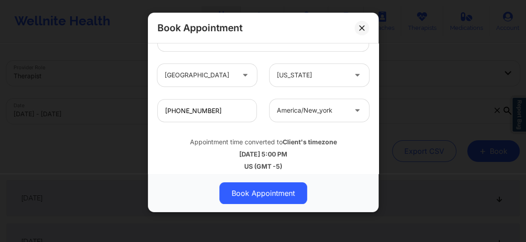
scroll to position [339, 0]
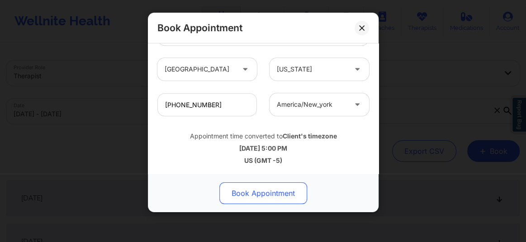
click at [263, 193] on button "Book Appointment" at bounding box center [263, 193] width 88 height 22
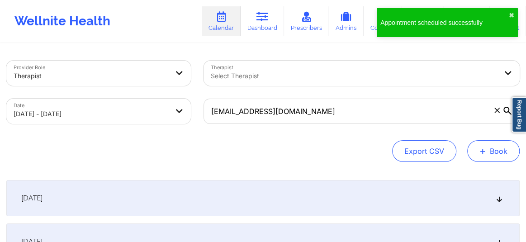
click at [507, 151] on button "+ Book" at bounding box center [493, 151] width 52 height 22
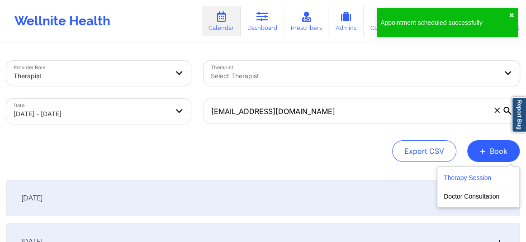
click at [468, 178] on button "Therapy Session" at bounding box center [478, 179] width 69 height 15
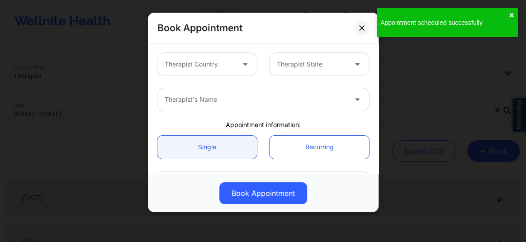
click at [198, 65] on div at bounding box center [200, 64] width 70 height 11
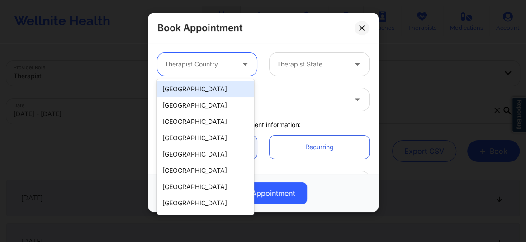
click at [197, 89] on div "[GEOGRAPHIC_DATA]" at bounding box center [205, 89] width 97 height 16
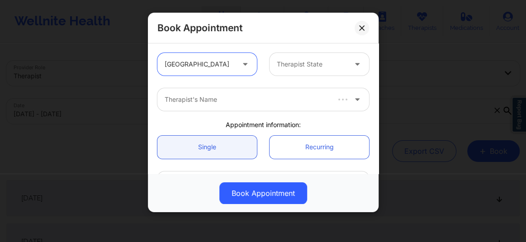
click at [307, 63] on div at bounding box center [312, 64] width 70 height 11
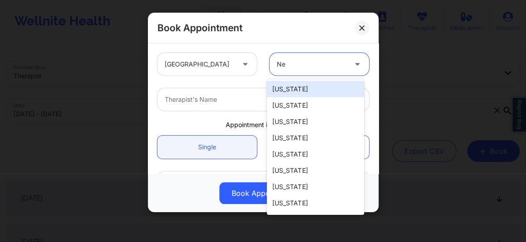
type input "New"
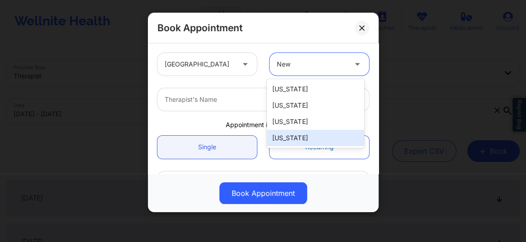
click at [287, 138] on div "[US_STATE]" at bounding box center [315, 138] width 97 height 16
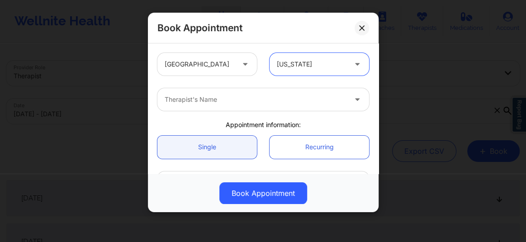
click at [212, 99] on div at bounding box center [256, 99] width 182 height 11
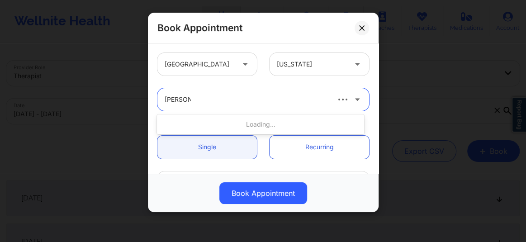
type input "Richard R"
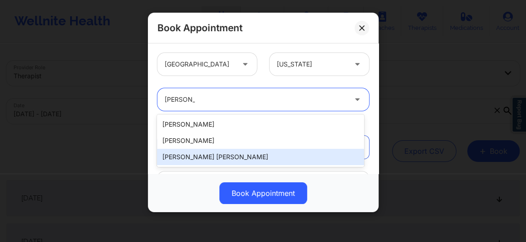
click at [208, 154] on div "Richard Ryan Kenneth Pollino" at bounding box center [260, 157] width 207 height 16
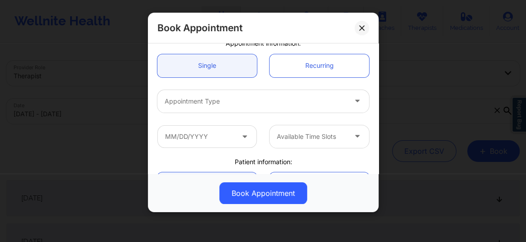
scroll to position [82, 0]
click at [194, 106] on div "Appointment Type" at bounding box center [252, 101] width 190 height 23
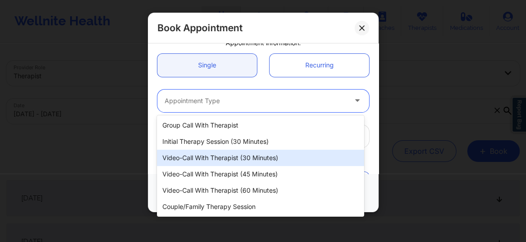
click at [215, 156] on div "Video-Call with Therapist (30 minutes)" at bounding box center [260, 158] width 207 height 16
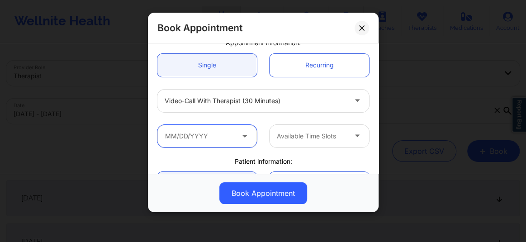
click at [214, 137] on input "text" at bounding box center [206, 136] width 99 height 23
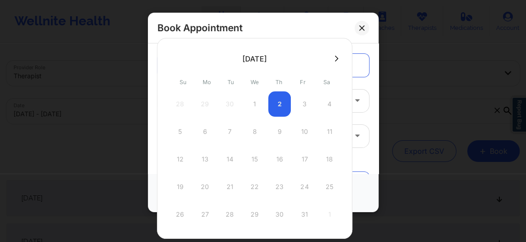
click at [335, 55] on icon at bounding box center [337, 58] width 4 height 7
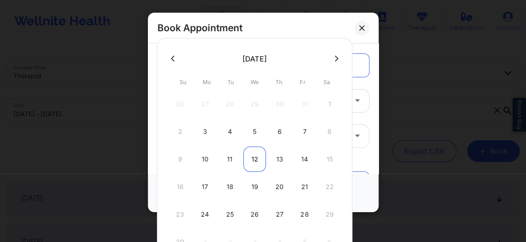
click at [254, 160] on div "12" at bounding box center [254, 159] width 23 height 25
type input "11/12/2025"
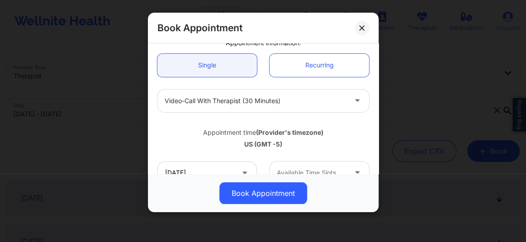
scroll to position [116, 0]
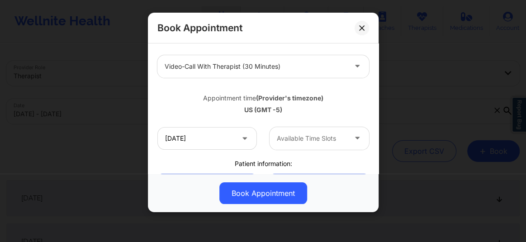
click at [292, 141] on div at bounding box center [312, 138] width 70 height 11
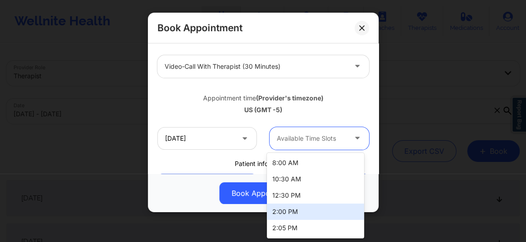
scroll to position [292, 0]
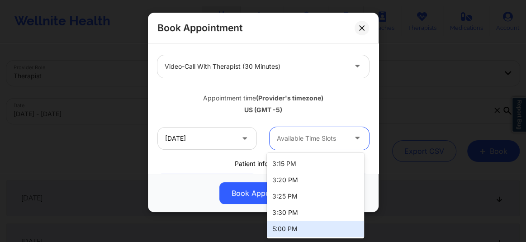
click at [279, 228] on div "5:00 PM" at bounding box center [315, 229] width 97 height 16
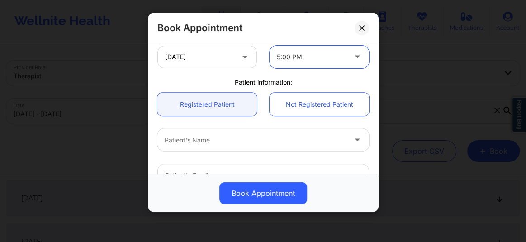
scroll to position [219, 0]
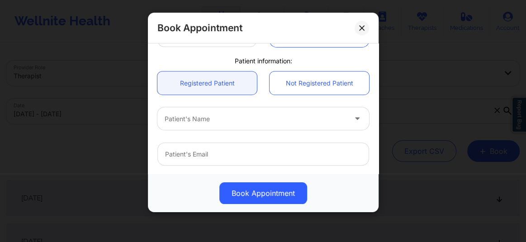
click at [209, 118] on div at bounding box center [256, 119] width 182 height 11
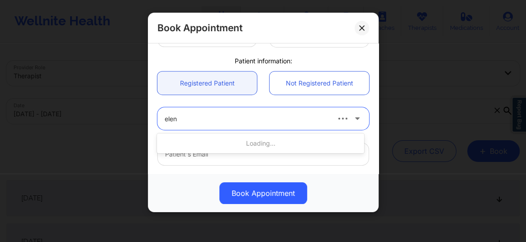
type input "eleni"
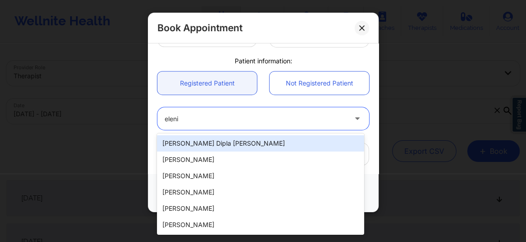
click at [194, 137] on div "Eleni Dipla Hernandez" at bounding box center [260, 143] width 207 height 16
type input "diplaeleni@gmail.com"
type input "+1347-901-8680"
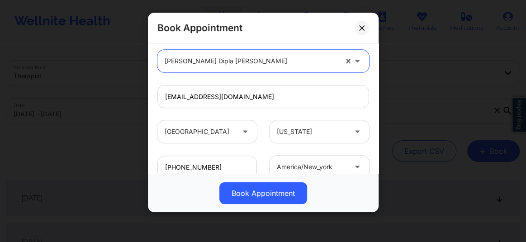
scroll to position [339, 0]
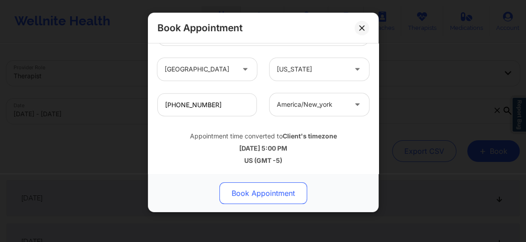
click at [249, 189] on button "Book Appointment" at bounding box center [263, 193] width 88 height 22
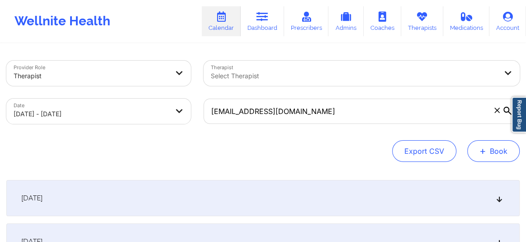
click at [490, 147] on button "+ Book" at bounding box center [493, 151] width 52 height 22
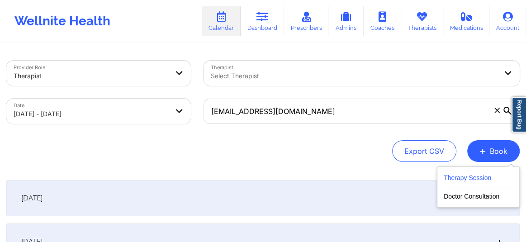
click at [480, 177] on button "Therapy Session" at bounding box center [478, 179] width 69 height 15
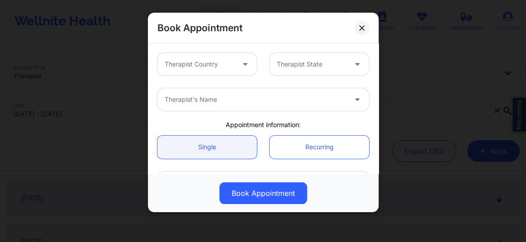
click at [199, 68] on div at bounding box center [200, 64] width 70 height 11
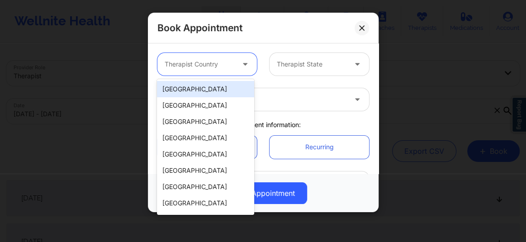
click at [200, 92] on div "[GEOGRAPHIC_DATA]" at bounding box center [205, 89] width 97 height 16
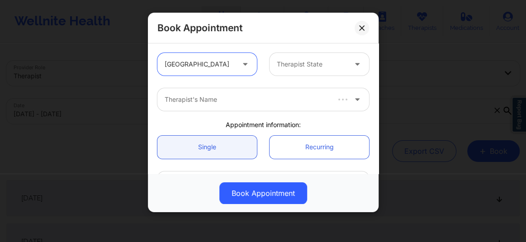
click at [291, 70] on div "Therapist State" at bounding box center [309, 64] width 78 height 23
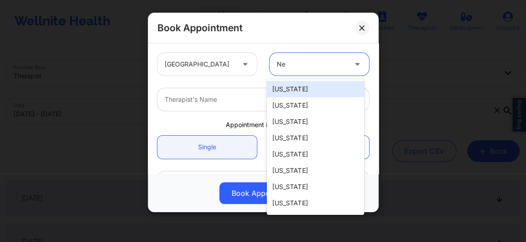
type input "New"
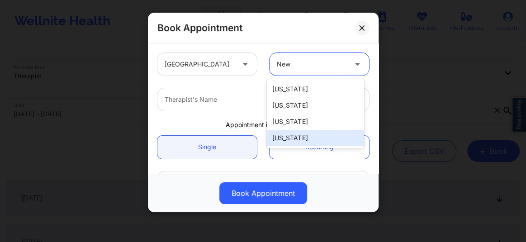
click at [292, 137] on div "[US_STATE]" at bounding box center [315, 138] width 97 height 16
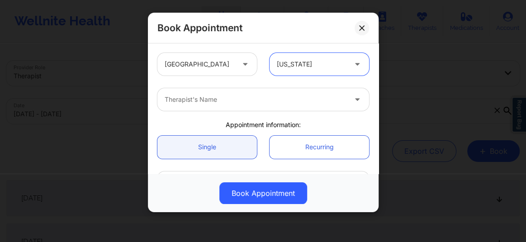
click at [218, 98] on div at bounding box center [256, 99] width 182 height 11
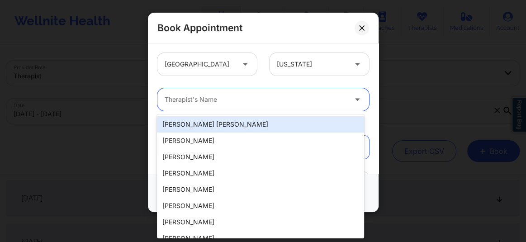
click at [218, 98] on div at bounding box center [256, 99] width 182 height 11
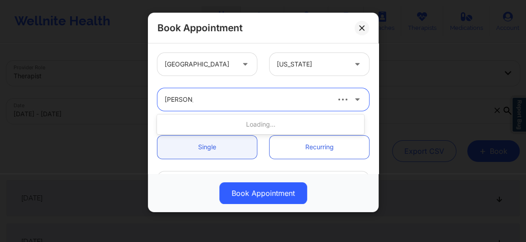
type input "Richard ry"
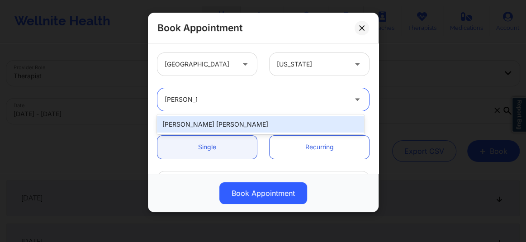
click at [208, 127] on div "Richard Ryan Kenneth Pollino" at bounding box center [260, 124] width 207 height 16
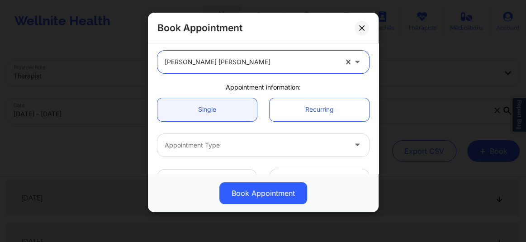
scroll to position [48, 0]
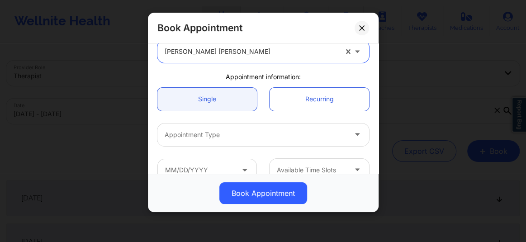
click at [192, 137] on div at bounding box center [256, 134] width 182 height 11
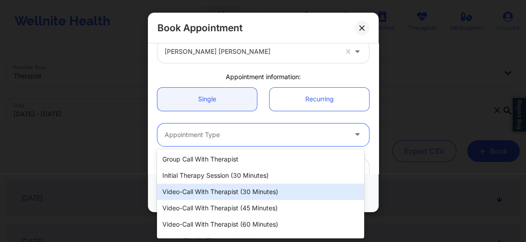
click at [212, 190] on div "Video-Call with Therapist (30 minutes)" at bounding box center [260, 192] width 207 height 16
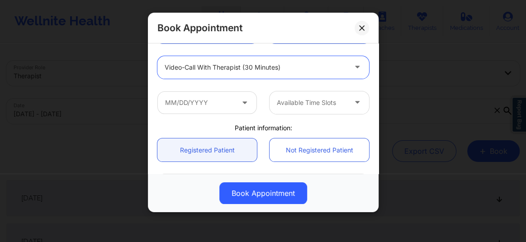
scroll to position [116, 0]
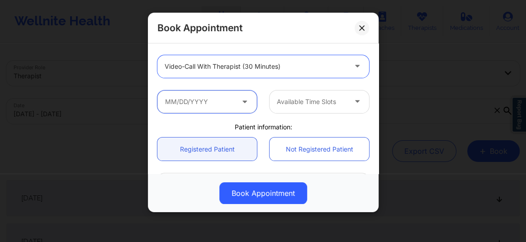
click at [201, 104] on input "text" at bounding box center [206, 101] width 99 height 23
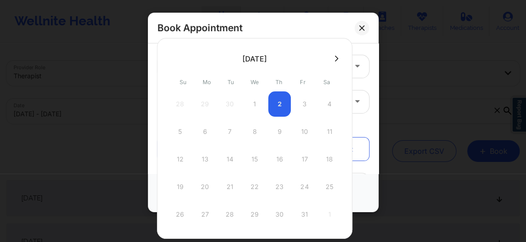
click at [335, 59] on icon at bounding box center [337, 58] width 4 height 7
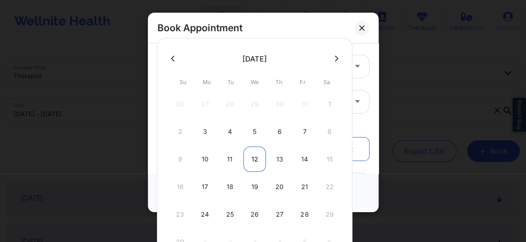
click at [253, 161] on div "12" at bounding box center [254, 159] width 23 height 25
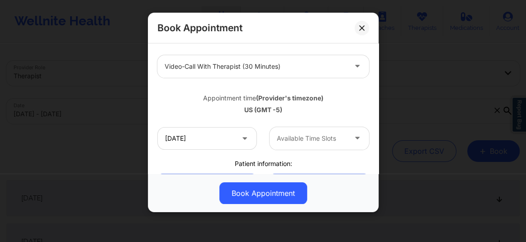
click at [305, 136] on div at bounding box center [312, 138] width 70 height 11
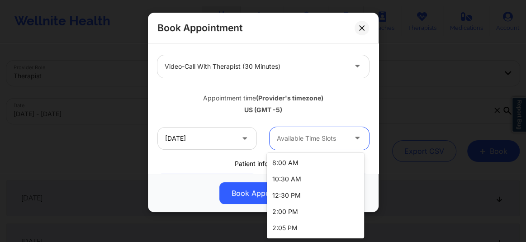
scroll to position [276, 0]
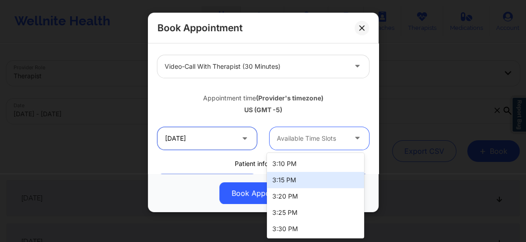
click at [200, 142] on input "11/12/2025" at bounding box center [206, 138] width 99 height 23
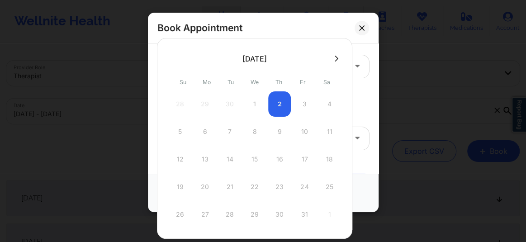
click at [334, 62] on div at bounding box center [254, 59] width 195 height 14
click at [335, 59] on icon at bounding box center [337, 58] width 4 height 7
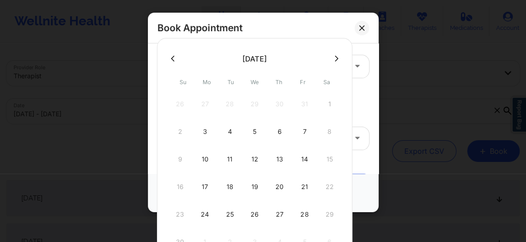
click at [254, 184] on div "19" at bounding box center [254, 186] width 23 height 25
type input "11/19/2025"
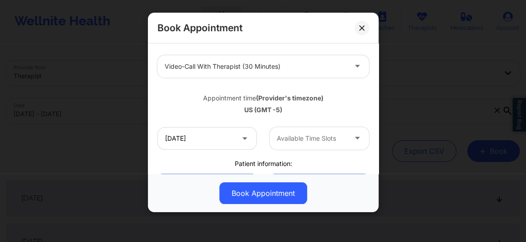
click at [306, 140] on div at bounding box center [312, 138] width 70 height 11
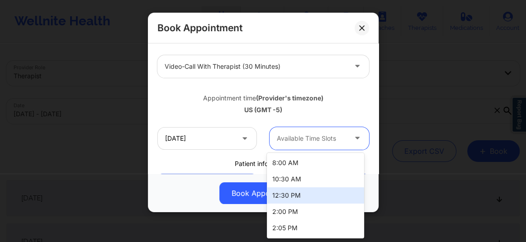
scroll to position [292, 0]
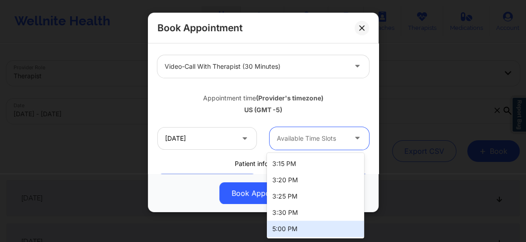
click at [294, 225] on div "5:00 PM" at bounding box center [315, 229] width 97 height 16
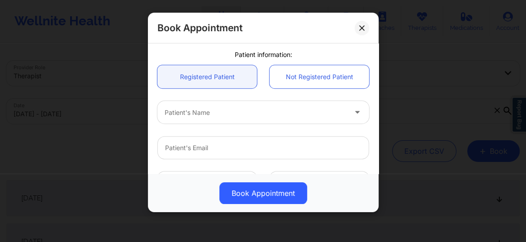
scroll to position [233, 0]
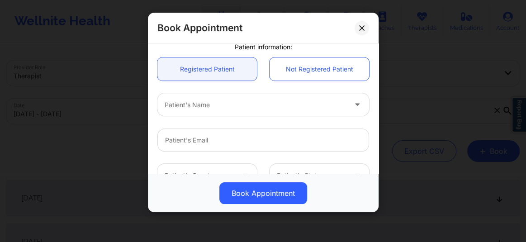
click at [190, 107] on div at bounding box center [256, 104] width 182 height 11
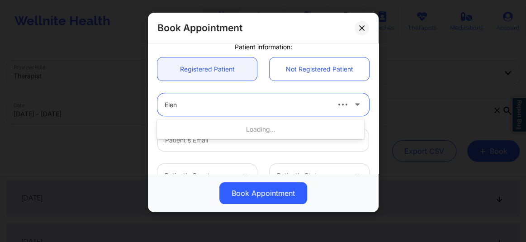
type input "Eleni"
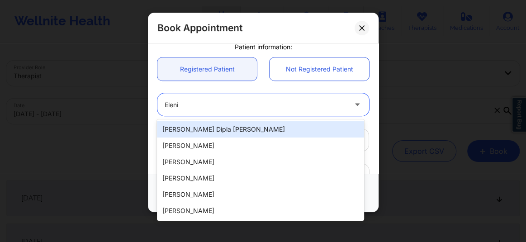
click at [186, 128] on div "Eleni Dipla Hernandez" at bounding box center [260, 129] width 207 height 16
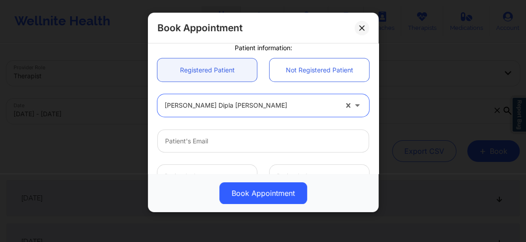
scroll to position [229, 0]
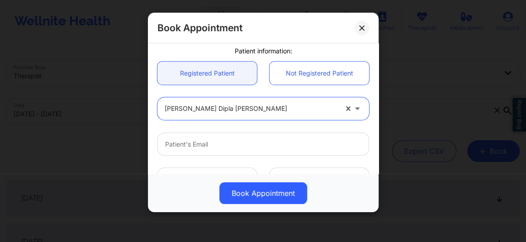
click at [206, 108] on div at bounding box center [251, 109] width 173 height 11
type input "eleni"
type input "diplaeleni@gmail.com"
type input "+1347-901-8680"
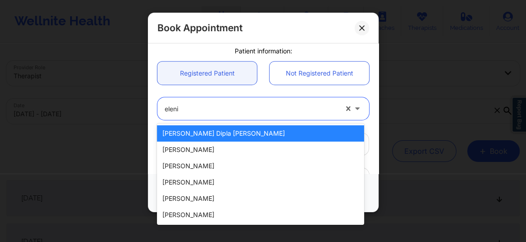
click at [199, 131] on div "Eleni Dipla Hernandez" at bounding box center [260, 133] width 207 height 16
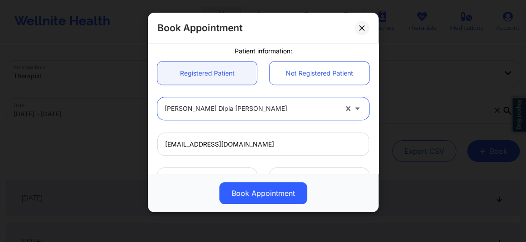
scroll to position [339, 0]
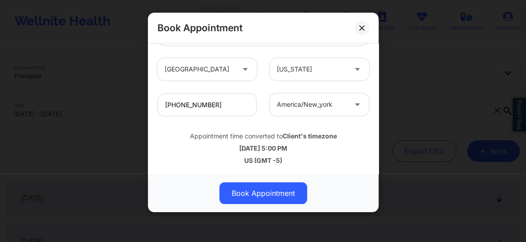
click at [249, 196] on button "Book Appointment" at bounding box center [263, 193] width 88 height 22
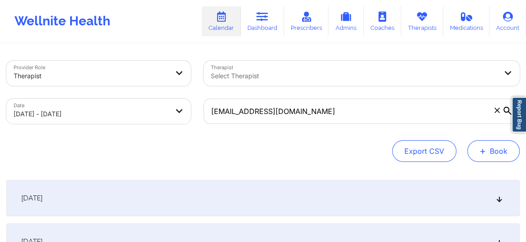
click at [495, 158] on button "+ Book" at bounding box center [493, 151] width 52 height 22
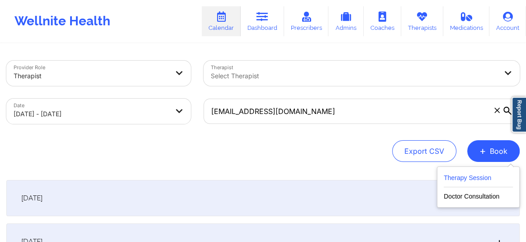
click at [473, 179] on button "Therapy Session" at bounding box center [478, 179] width 69 height 15
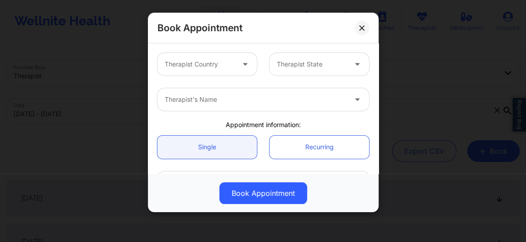
click at [186, 65] on div at bounding box center [200, 64] width 70 height 11
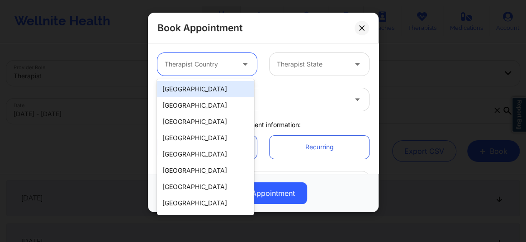
click at [184, 91] on div "[GEOGRAPHIC_DATA]" at bounding box center [205, 89] width 97 height 16
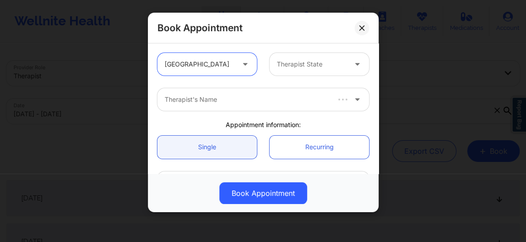
click at [286, 66] on div at bounding box center [312, 64] width 70 height 11
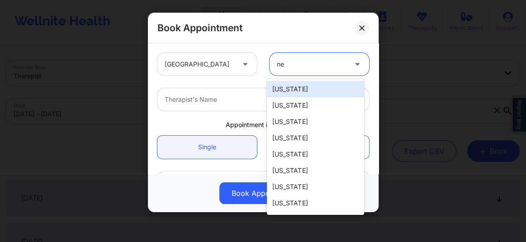
type input "new"
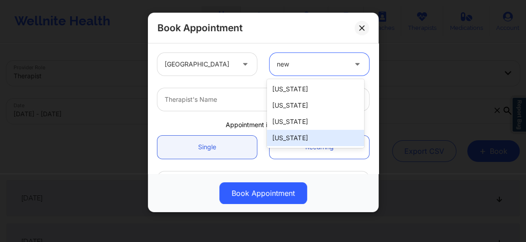
click at [292, 137] on div "[US_STATE]" at bounding box center [315, 138] width 97 height 16
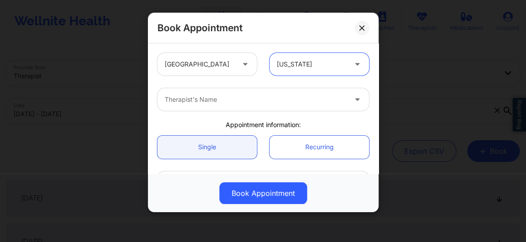
click at [226, 100] on div at bounding box center [256, 99] width 182 height 11
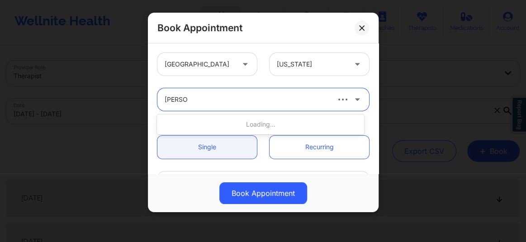
scroll to position [0, 0]
type input "richard ry"
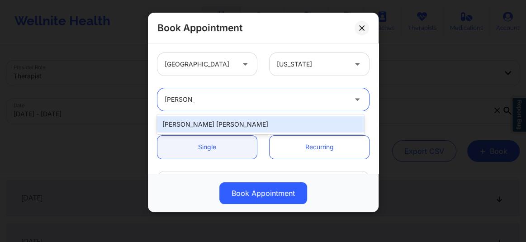
click at [206, 124] on div "Richard Ryan Kenneth Pollino" at bounding box center [260, 124] width 207 height 16
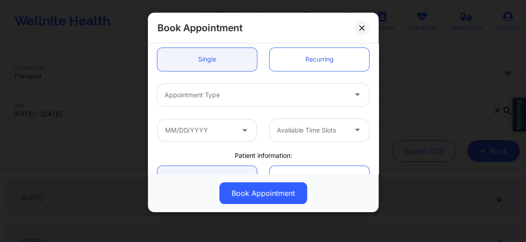
scroll to position [95, 0]
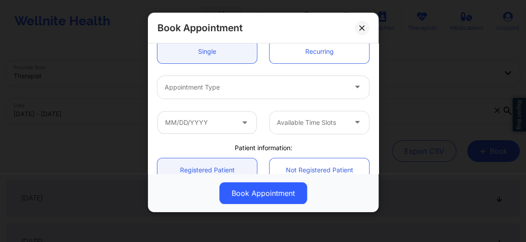
click at [208, 89] on div at bounding box center [256, 87] width 182 height 11
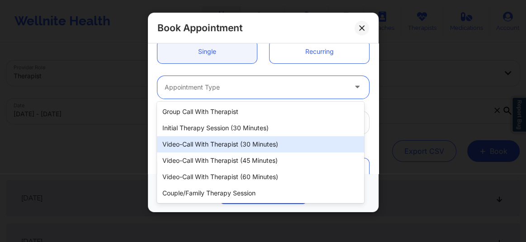
click at [228, 142] on div "Video-Call with Therapist (30 minutes)" at bounding box center [260, 144] width 207 height 16
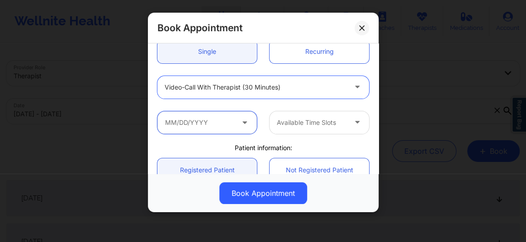
click at [219, 119] on input "text" at bounding box center [206, 122] width 99 height 23
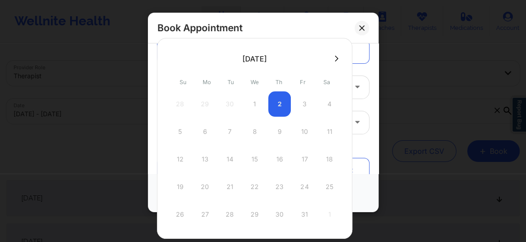
click at [337, 55] on button at bounding box center [336, 59] width 9 height 8
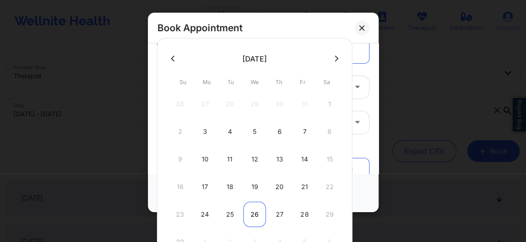
click at [257, 214] on div "26" at bounding box center [254, 214] width 23 height 25
type input "11/26/2025"
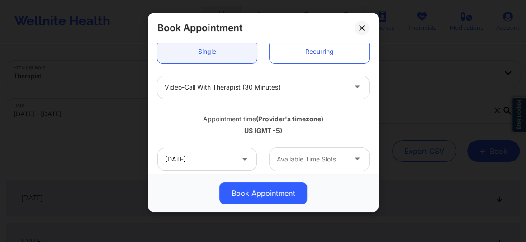
click at [294, 158] on div at bounding box center [312, 159] width 70 height 11
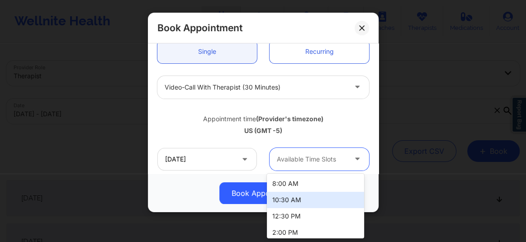
scroll to position [312, 0]
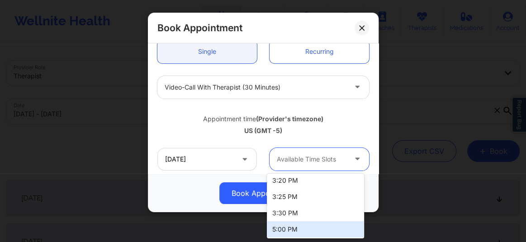
click at [289, 227] on div "5:00 PM" at bounding box center [315, 229] width 97 height 16
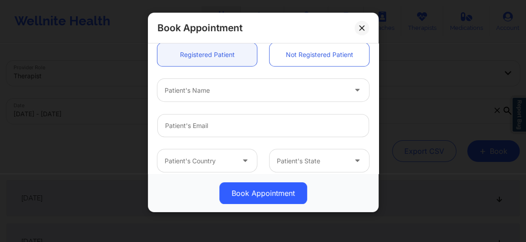
scroll to position [260, 0]
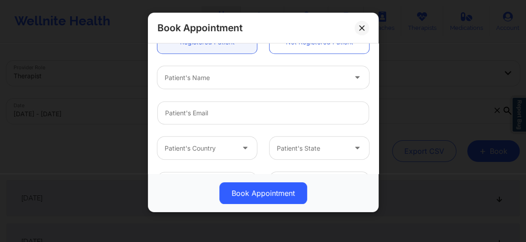
click at [190, 81] on div at bounding box center [256, 77] width 182 height 11
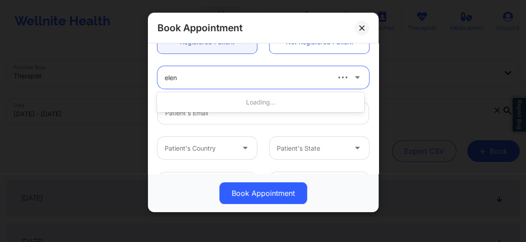
type input "eleni"
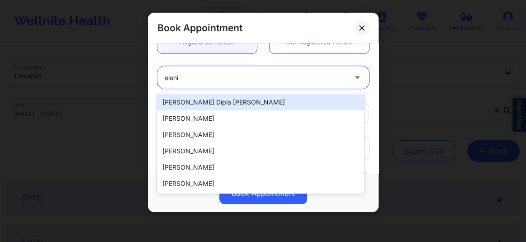
click at [187, 99] on div "Eleni Dipla Hernandez" at bounding box center [260, 102] width 207 height 16
type input "diplaeleni@gmail.com"
type input "+1347-901-8680"
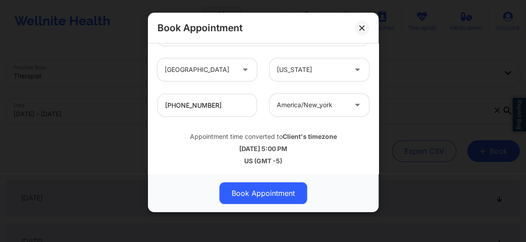
scroll to position [339, 0]
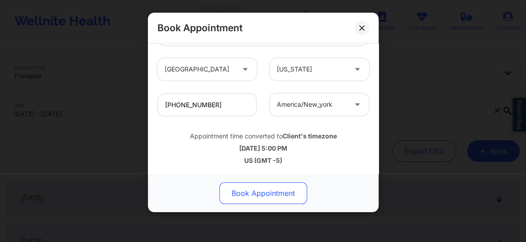
click at [251, 196] on button "Book Appointment" at bounding box center [263, 193] width 88 height 22
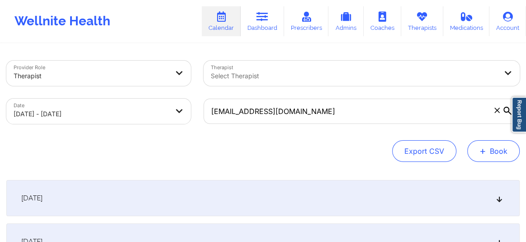
click at [504, 153] on button "+ Book" at bounding box center [493, 151] width 52 height 22
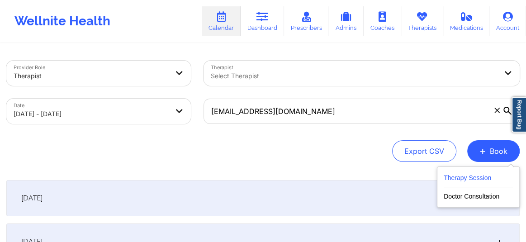
click at [459, 180] on button "Therapy Session" at bounding box center [478, 179] width 69 height 15
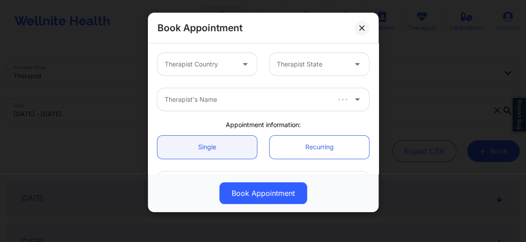
click at [209, 62] on div at bounding box center [200, 64] width 70 height 11
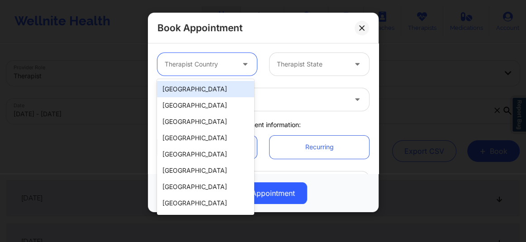
click at [209, 90] on div "[GEOGRAPHIC_DATA]" at bounding box center [205, 89] width 97 height 16
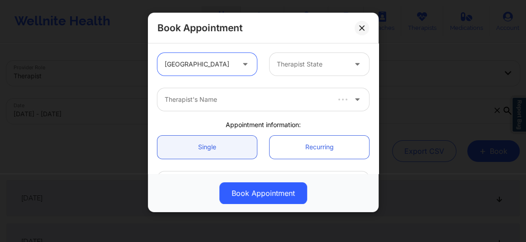
click at [298, 71] on div "Therapist State" at bounding box center [309, 64] width 78 height 23
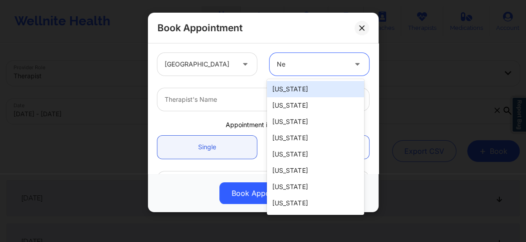
type input "New"
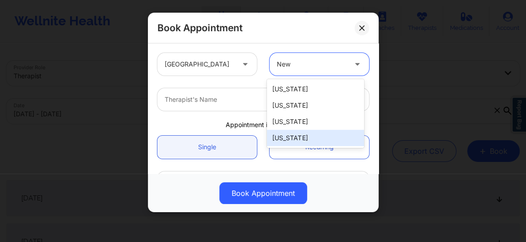
click at [290, 140] on div "[US_STATE]" at bounding box center [315, 138] width 97 height 16
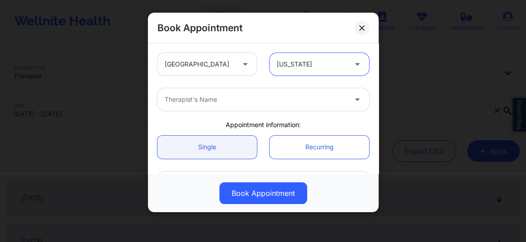
click at [217, 94] on div at bounding box center [256, 99] width 182 height 11
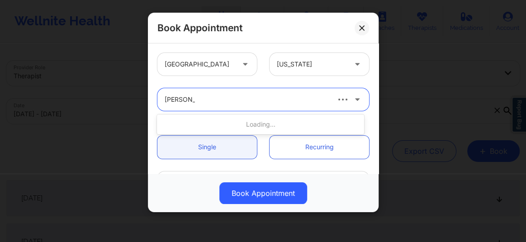
type input "Richard Ry"
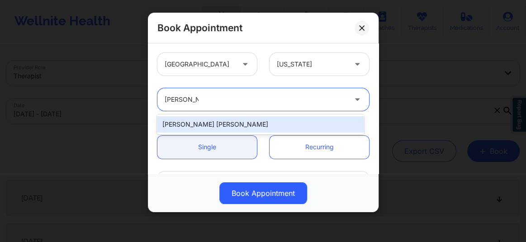
click at [223, 123] on div "Richard Ryan Kenneth Pollino" at bounding box center [260, 124] width 207 height 16
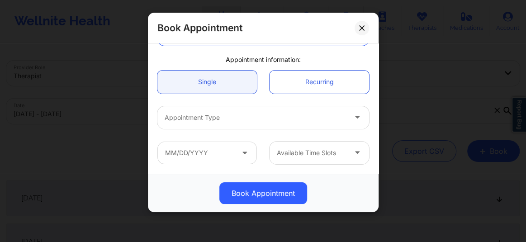
scroll to position [82, 0]
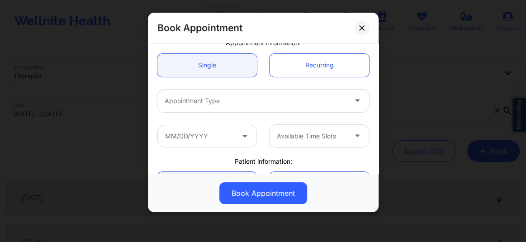
click at [203, 105] on div "Appointment Type" at bounding box center [252, 101] width 190 height 23
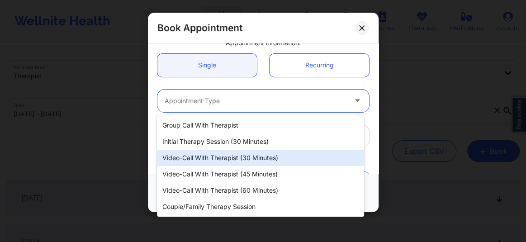
click at [234, 159] on div "Video-Call with Therapist (30 minutes)" at bounding box center [260, 158] width 207 height 16
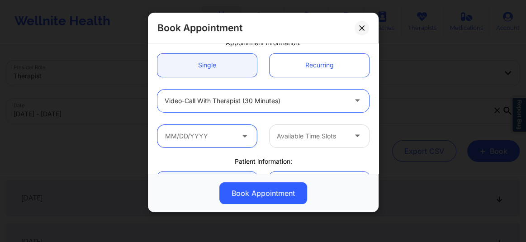
click at [200, 137] on input "text" at bounding box center [206, 136] width 99 height 23
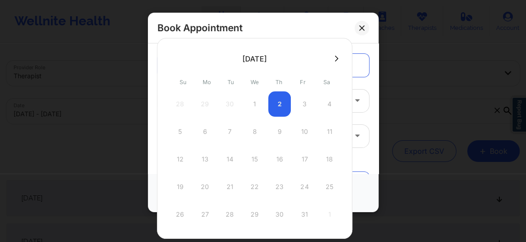
click at [335, 57] on icon at bounding box center [337, 58] width 4 height 7
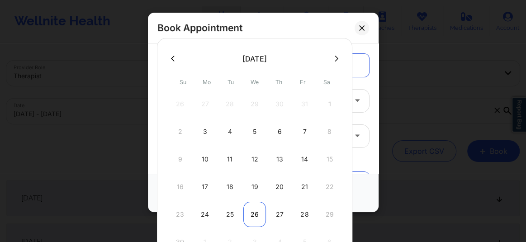
click at [251, 216] on div "26" at bounding box center [254, 214] width 23 height 25
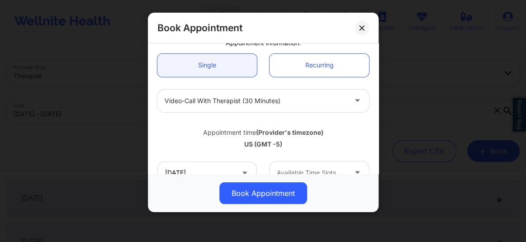
click at [294, 167] on div at bounding box center [312, 172] width 70 height 11
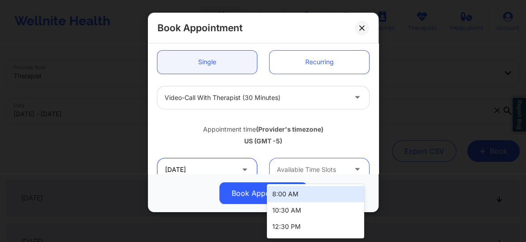
click at [203, 167] on input "11/26/2025" at bounding box center [206, 169] width 99 height 23
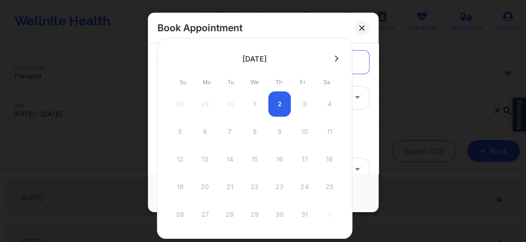
click at [335, 57] on icon at bounding box center [337, 58] width 4 height 7
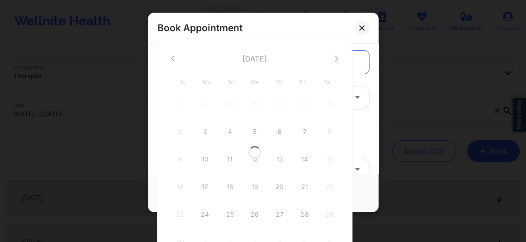
click at [335, 57] on div at bounding box center [254, 152] width 195 height 228
click at [335, 58] on icon at bounding box center [337, 58] width 4 height 7
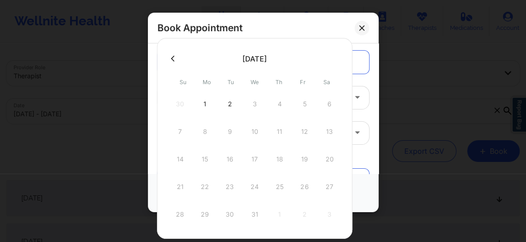
click at [254, 104] on div "30 1 2 3 4 5 6" at bounding box center [255, 103] width 172 height 25
click at [227, 104] on div "2" at bounding box center [229, 103] width 23 height 25
type input "12/02/2025"
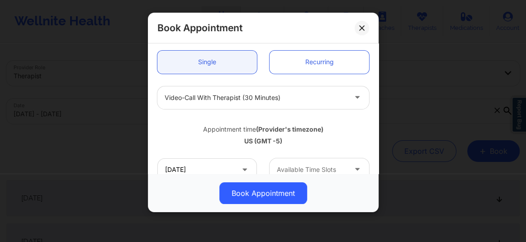
click at [241, 95] on div at bounding box center [256, 97] width 182 height 11
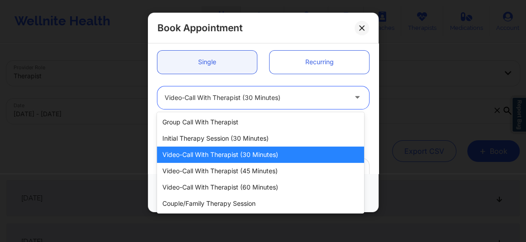
click at [243, 97] on div at bounding box center [256, 97] width 182 height 11
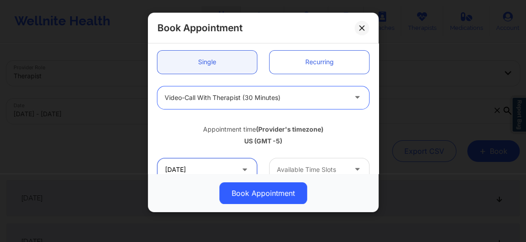
click at [229, 170] on input "12/02/2025" at bounding box center [206, 169] width 99 height 23
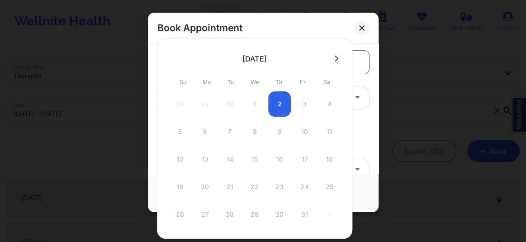
click at [335, 60] on icon at bounding box center [337, 58] width 4 height 7
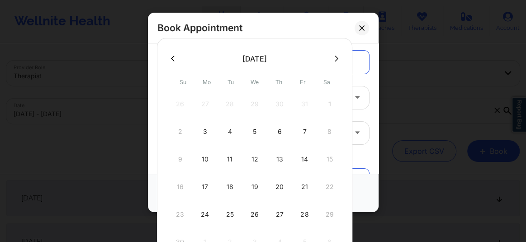
click at [335, 60] on icon at bounding box center [337, 58] width 4 height 7
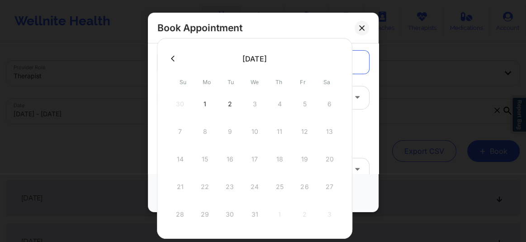
click at [170, 58] on button at bounding box center [172, 59] width 9 height 8
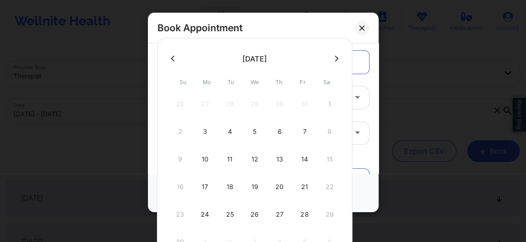
click at [335, 56] on icon at bounding box center [337, 59] width 4 height 6
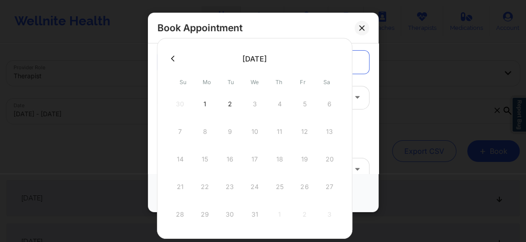
click at [173, 59] on icon at bounding box center [173, 58] width 4 height 7
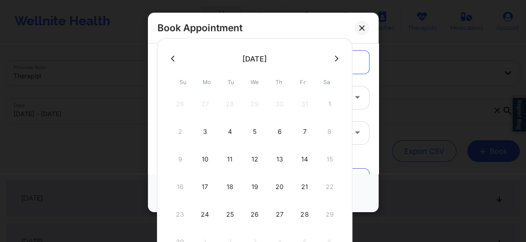
click at [335, 56] on icon at bounding box center [337, 58] width 4 height 7
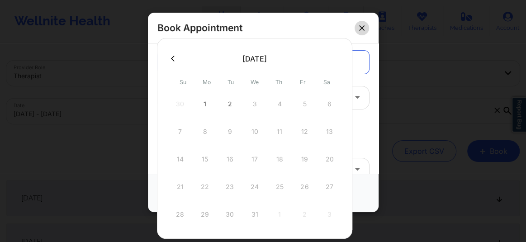
click at [360, 29] on icon at bounding box center [361, 27] width 5 height 5
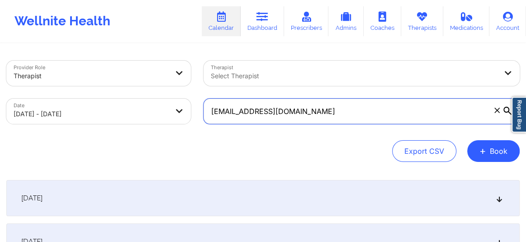
drag, startPoint x: 278, startPoint y: 114, endPoint x: 192, endPoint y: 114, distance: 85.9
click at [192, 114] on div "Provider Role Therapist Therapist Select Therapist Date 10/02/2025 - 10/16/2025…" at bounding box center [263, 92] width 526 height 76
paste input "allygirl7287@gmail.com"
type input "allygirl7287@gmail.com"
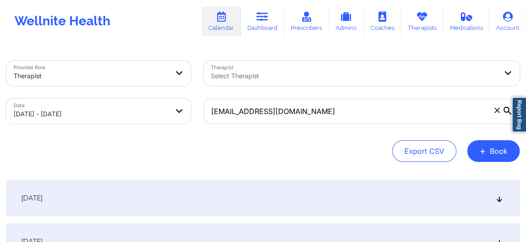
click at [350, 147] on div "Export CSV + Book" at bounding box center [262, 151] width 513 height 22
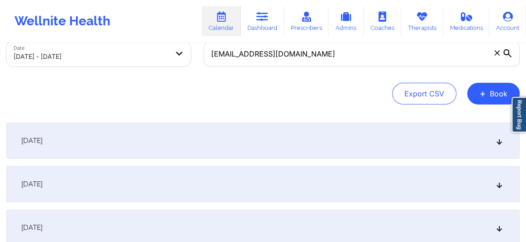
scroll to position [61, 0]
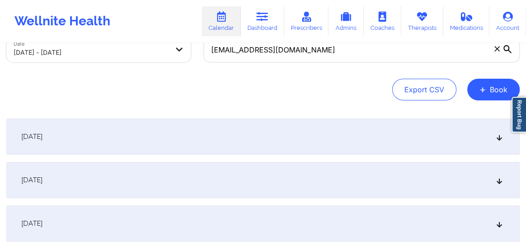
click at [498, 185] on div "[DATE]" at bounding box center [262, 180] width 513 height 36
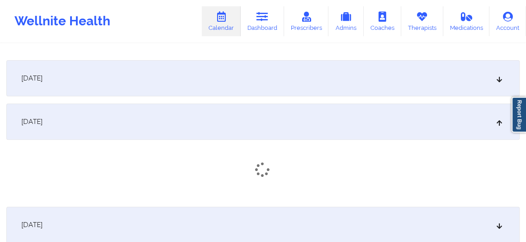
scroll to position [130, 0]
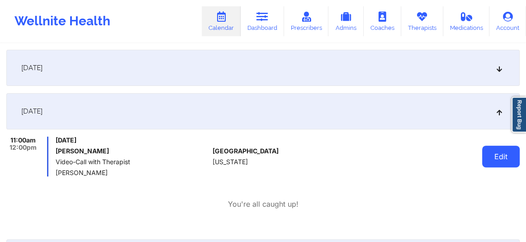
click at [511, 157] on button "Edit" at bounding box center [501, 157] width 38 height 22
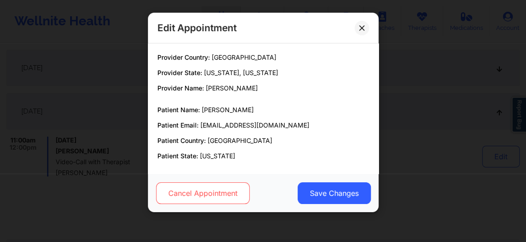
click at [213, 198] on button "Cancel Appointment" at bounding box center [203, 193] width 94 height 22
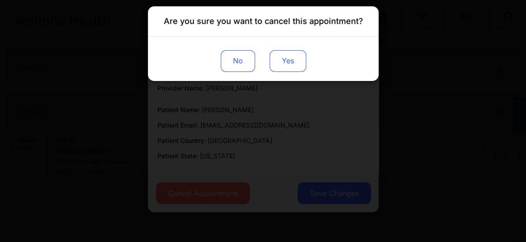
click at [289, 63] on button "Yes" at bounding box center [287, 61] width 37 height 22
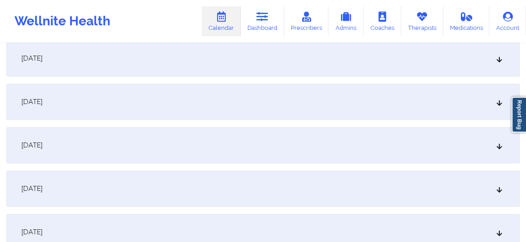
scroll to position [418, 0]
click at [116, 181] on div "[DATE]" at bounding box center [262, 187] width 513 height 36
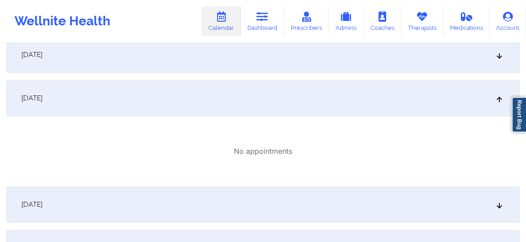
click at [152, 199] on div "October 10, 2025" at bounding box center [262, 204] width 513 height 36
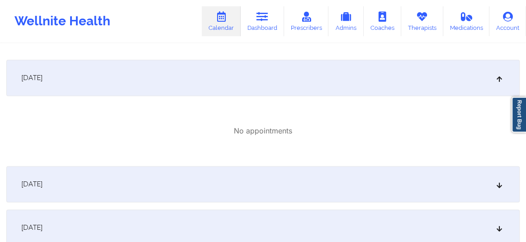
scroll to position [651, 0]
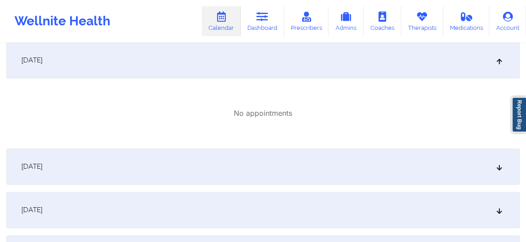
click at [133, 166] on div "October 11, 2025" at bounding box center [262, 166] width 513 height 36
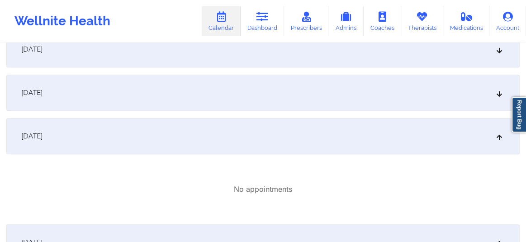
scroll to position [452, 0]
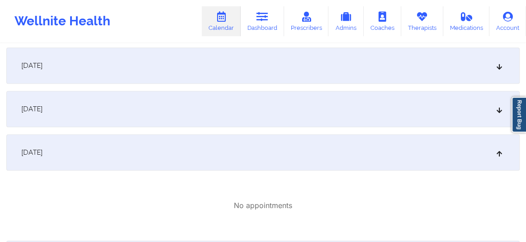
click at [106, 110] on div "[DATE]" at bounding box center [262, 109] width 513 height 36
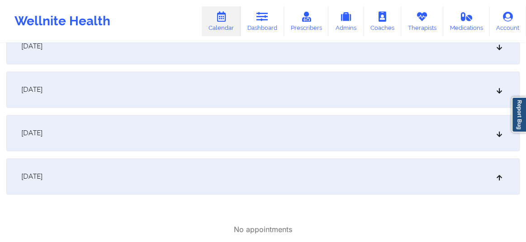
scroll to position [377, 0]
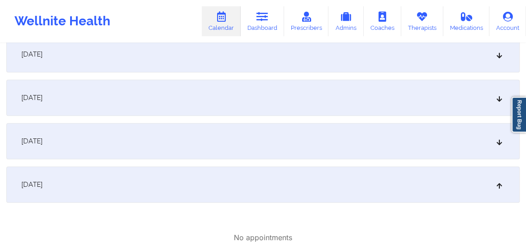
click at [104, 140] on div "[DATE]" at bounding box center [262, 141] width 513 height 36
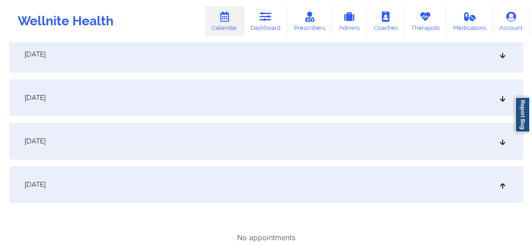
scroll to position [0, 0]
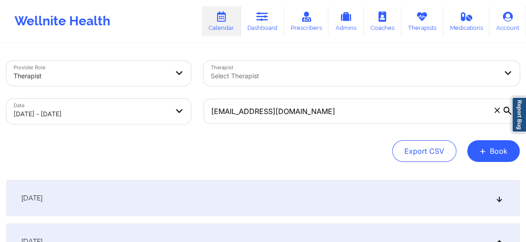
select select "2025-9"
select select "2025-10"
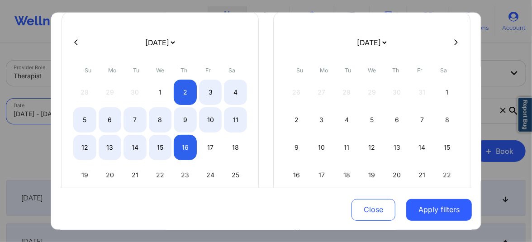
scroll to position [145, 0]
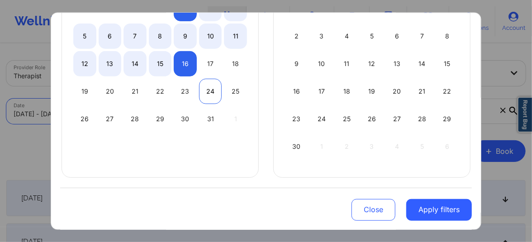
click at [208, 82] on div "24" at bounding box center [210, 91] width 23 height 25
select select "2025-9"
select select "2025-10"
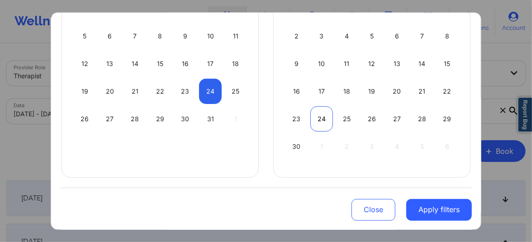
select select "2025-9"
select select "2025-10"
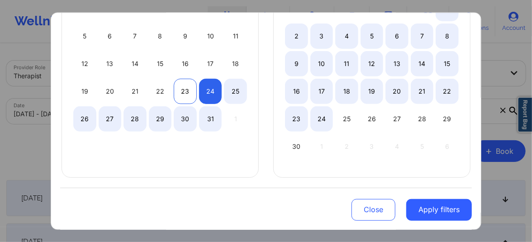
select select "2025-9"
select select "2025-10"
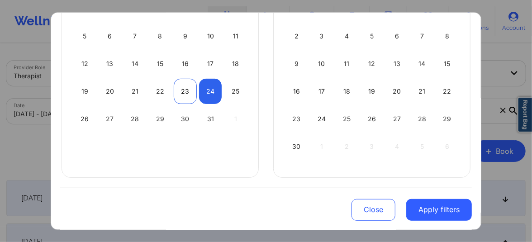
drag, startPoint x: 427, startPoint y: 208, endPoint x: 172, endPoint y: 82, distance: 284.3
click at [172, 85] on div "Last 3 Months Last Month This Month Next Month Next 3 Months January 2019 Febru…" at bounding box center [265, 66] width 411 height 327
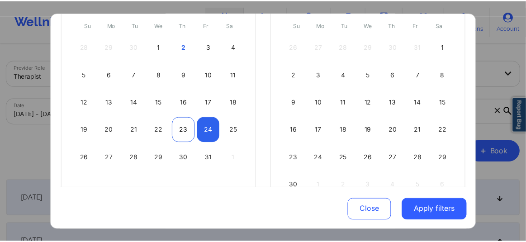
scroll to position [83, 0]
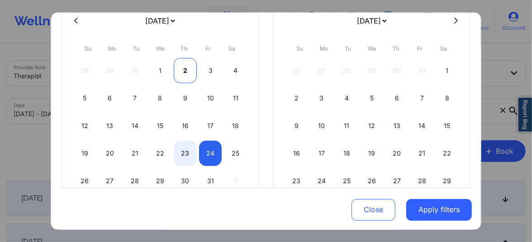
select select "2025-9"
select select "2025-10"
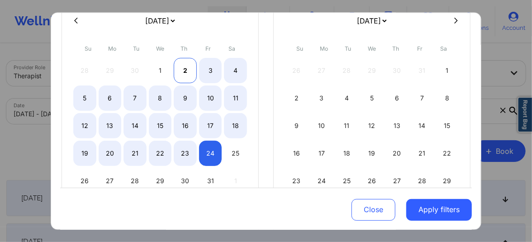
click at [180, 64] on div "2" at bounding box center [185, 70] width 23 height 25
select select "2025-9"
select select "2025-10"
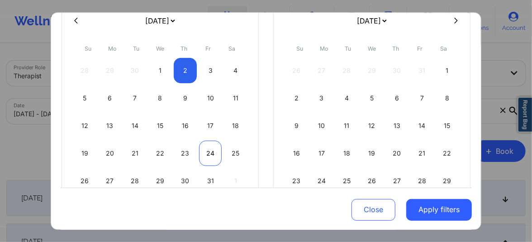
select select "2025-9"
select select "2025-10"
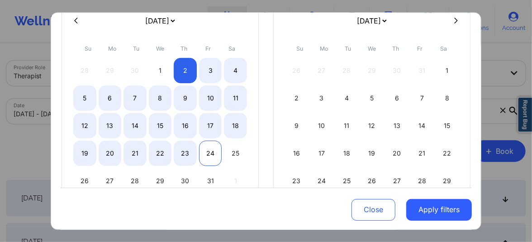
select select "2025-9"
select select "2025-10"
click at [210, 151] on div "24" at bounding box center [210, 153] width 23 height 25
select select "2025-9"
select select "2025-10"
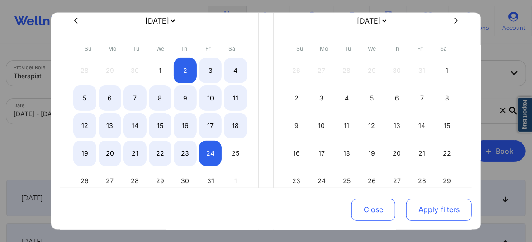
click at [438, 213] on button "Apply filters" at bounding box center [439, 210] width 66 height 22
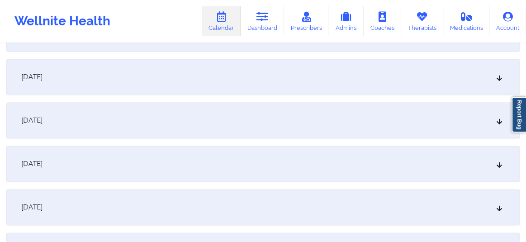
scroll to position [728, 0]
click at [89, 126] on div "October 17, 2025" at bounding box center [262, 121] width 513 height 36
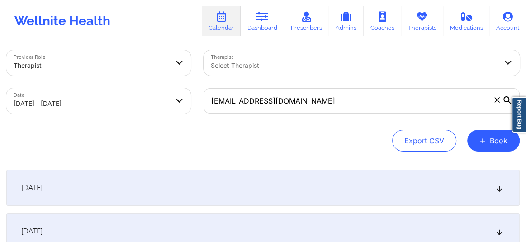
scroll to position [0, 0]
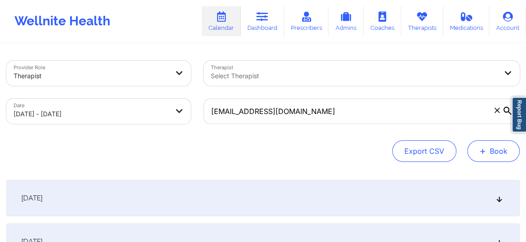
click at [499, 144] on button "+ Book" at bounding box center [493, 151] width 52 height 22
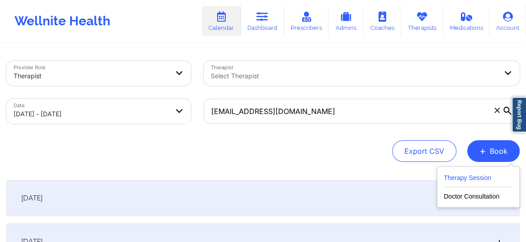
click at [462, 178] on button "Therapy Session" at bounding box center [478, 179] width 69 height 15
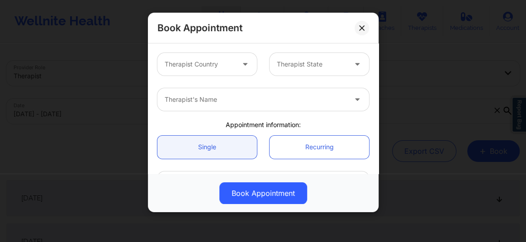
click at [229, 54] on div "Therapist Country" at bounding box center [196, 64] width 78 height 23
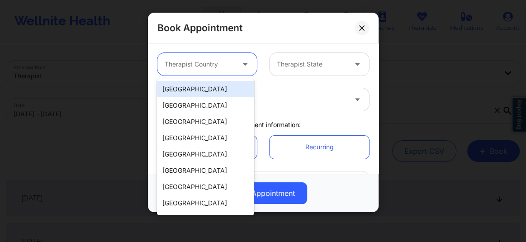
click at [210, 88] on div "[GEOGRAPHIC_DATA]" at bounding box center [205, 89] width 97 height 16
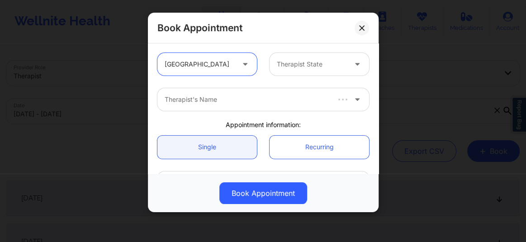
click at [305, 64] on div at bounding box center [312, 64] width 70 height 11
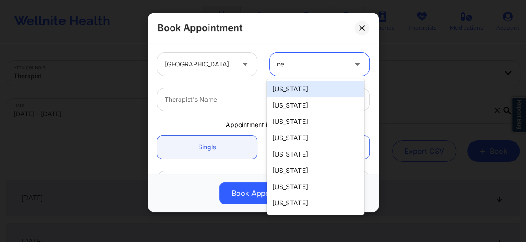
type input "new"
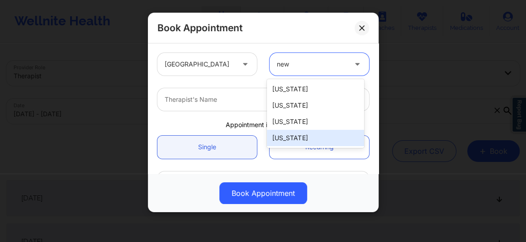
click at [297, 140] on div "[US_STATE]" at bounding box center [315, 138] width 97 height 16
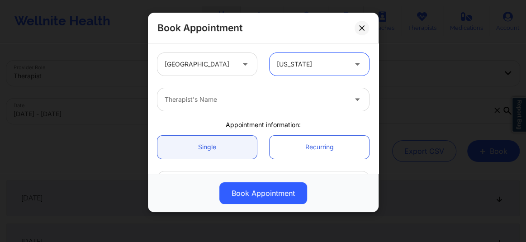
click at [214, 93] on div "Therapist's Name" at bounding box center [252, 99] width 190 height 23
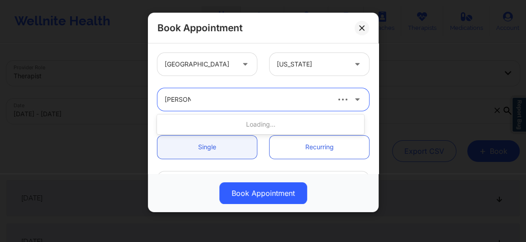
type input "Richard R"
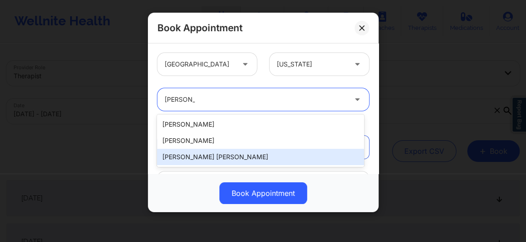
click at [200, 158] on div "Richard Ryan Kenneth Pollino" at bounding box center [260, 157] width 207 height 16
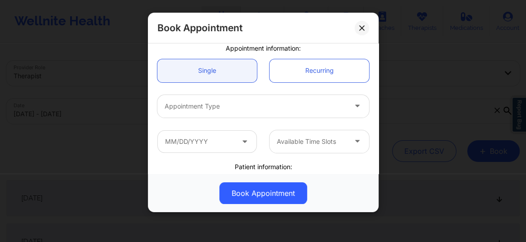
scroll to position [89, 0]
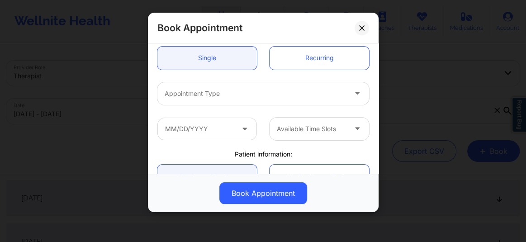
click at [217, 99] on div "Appointment Type" at bounding box center [252, 93] width 190 height 23
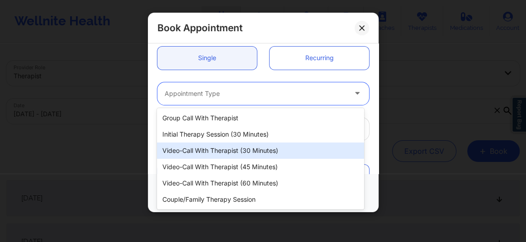
click at [225, 150] on div "Video-Call with Therapist (30 minutes)" at bounding box center [260, 150] width 207 height 16
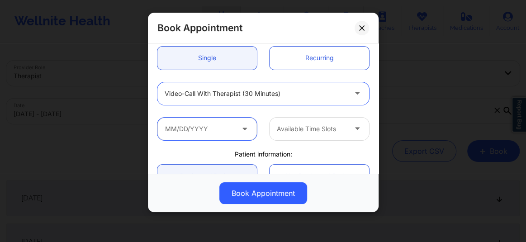
click at [207, 127] on input "text" at bounding box center [206, 129] width 99 height 23
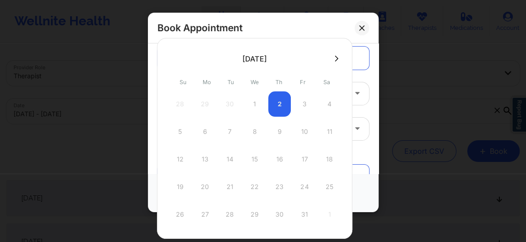
click at [335, 58] on icon at bounding box center [337, 58] width 4 height 7
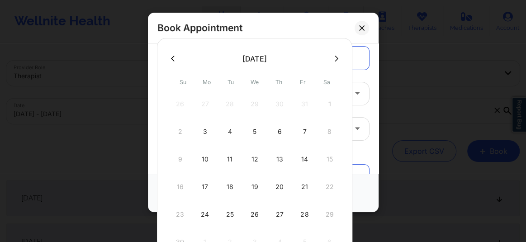
click at [335, 60] on icon at bounding box center [337, 58] width 4 height 7
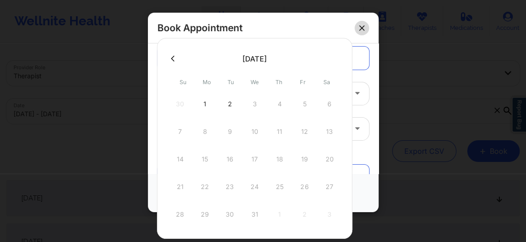
click at [360, 30] on icon at bounding box center [361, 27] width 5 height 5
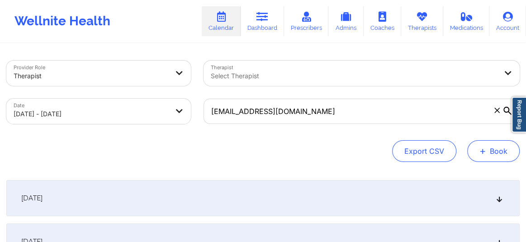
click at [485, 149] on span "+" at bounding box center [482, 150] width 7 height 5
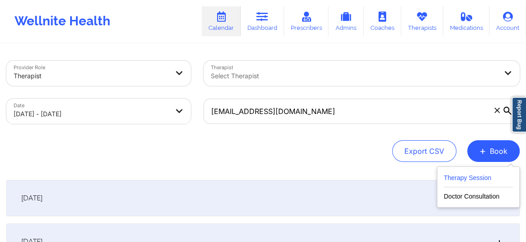
click at [456, 174] on button "Therapy Session" at bounding box center [478, 179] width 69 height 15
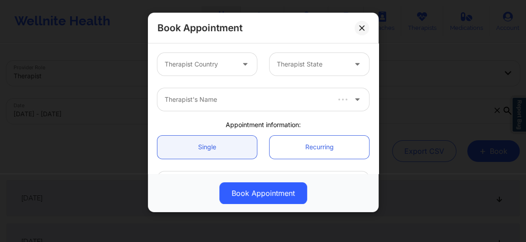
click at [209, 62] on div at bounding box center [200, 64] width 70 height 11
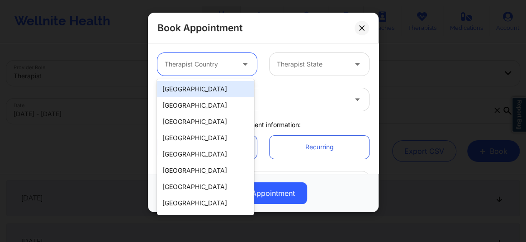
click at [199, 90] on div "[GEOGRAPHIC_DATA]" at bounding box center [205, 89] width 97 height 16
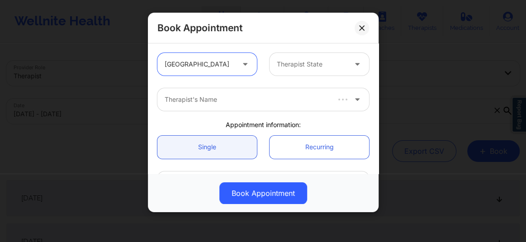
click at [299, 68] on div at bounding box center [312, 64] width 70 height 11
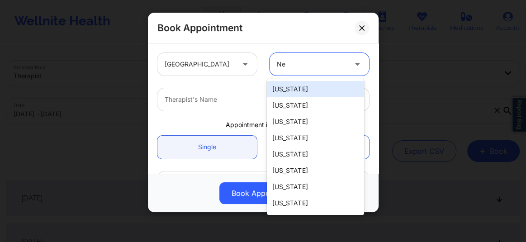
type input "New"
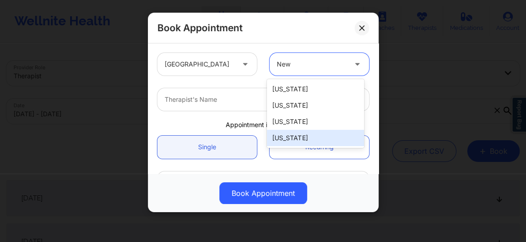
click at [291, 137] on div "[US_STATE]" at bounding box center [315, 138] width 97 height 16
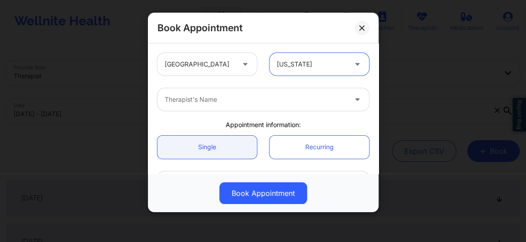
click at [221, 109] on div "Therapist's Name" at bounding box center [252, 99] width 190 height 23
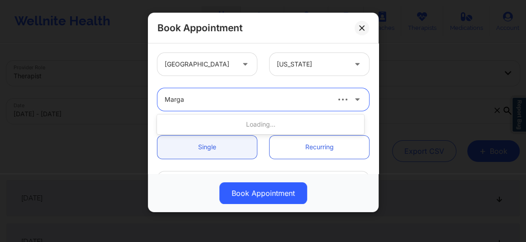
type input "Margar"
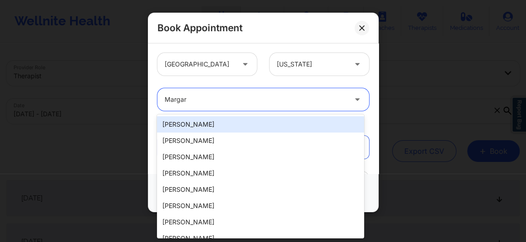
click at [221, 109] on div "Margar" at bounding box center [252, 99] width 190 height 23
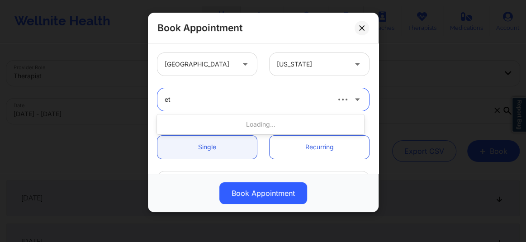
type input "e"
type input "Margaret F"
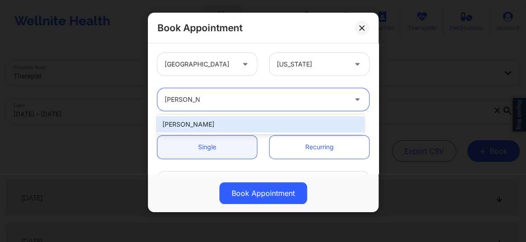
click at [205, 123] on div "[PERSON_NAME]" at bounding box center [260, 124] width 207 height 16
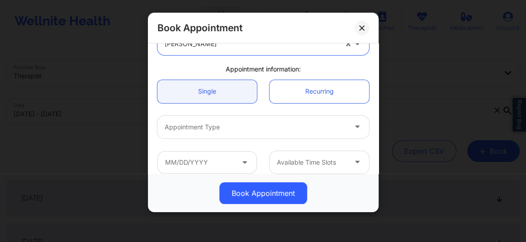
scroll to position [75, 0]
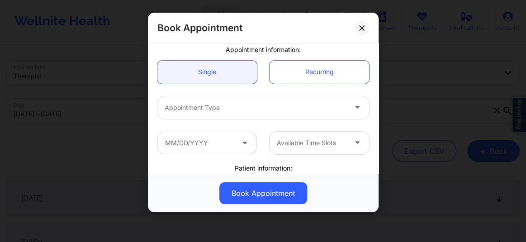
click at [204, 110] on div at bounding box center [256, 107] width 182 height 11
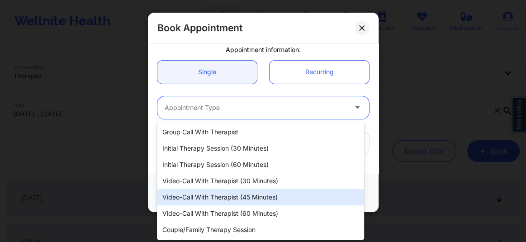
click at [233, 193] on div "Video-Call with Therapist (45 minutes)" at bounding box center [260, 197] width 207 height 16
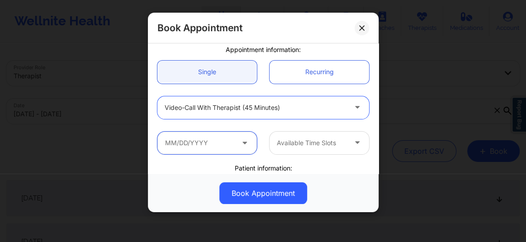
click at [212, 149] on input "text" at bounding box center [206, 143] width 99 height 23
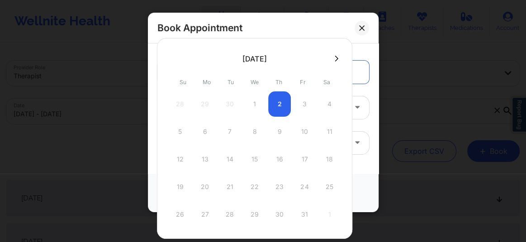
click at [335, 57] on icon at bounding box center [337, 58] width 4 height 7
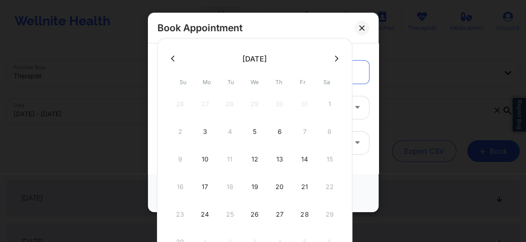
click at [173, 61] on icon at bounding box center [173, 58] width 4 height 7
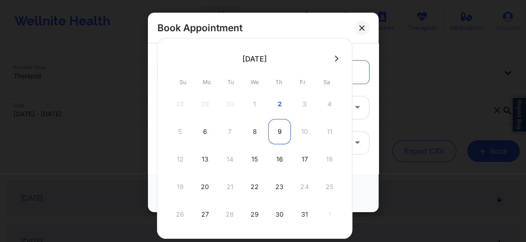
click at [276, 132] on div "9" at bounding box center [279, 131] width 23 height 25
type input "10/09/2025"
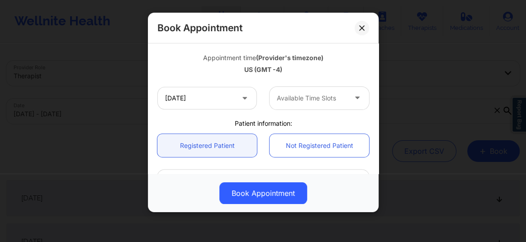
scroll to position [171, 0]
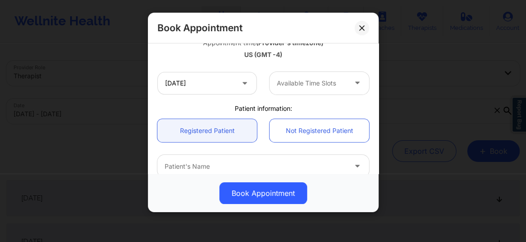
click at [289, 90] on div "Available Time Slots" at bounding box center [309, 83] width 78 height 23
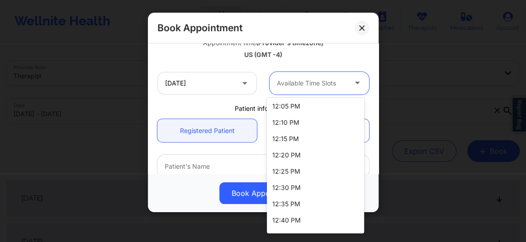
scroll to position [633, 0]
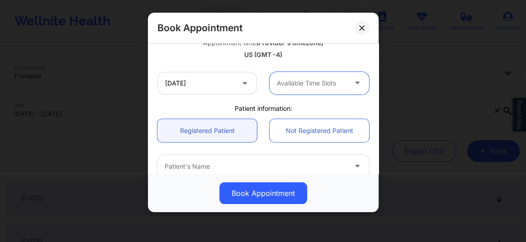
click at [360, 29] on icon at bounding box center [361, 27] width 5 height 5
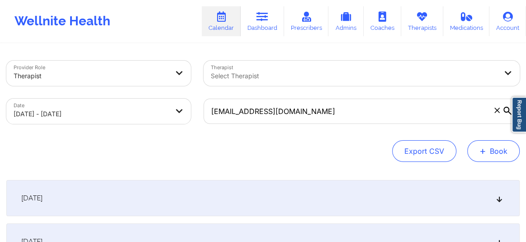
click at [493, 152] on button "+ Book" at bounding box center [493, 151] width 52 height 22
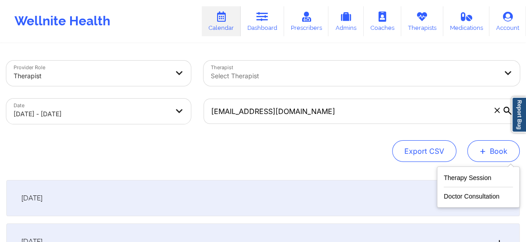
click at [493, 152] on button "+ Book" at bounding box center [493, 151] width 52 height 22
click at [496, 149] on button "+ Book" at bounding box center [493, 151] width 52 height 22
click at [469, 184] on button "Therapy Session" at bounding box center [478, 179] width 69 height 15
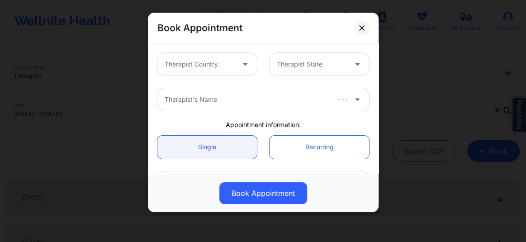
click at [200, 63] on div at bounding box center [200, 64] width 70 height 11
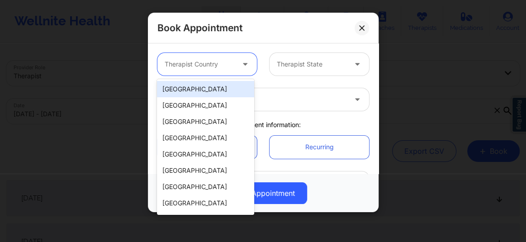
click at [197, 87] on div "[GEOGRAPHIC_DATA]" at bounding box center [205, 89] width 97 height 16
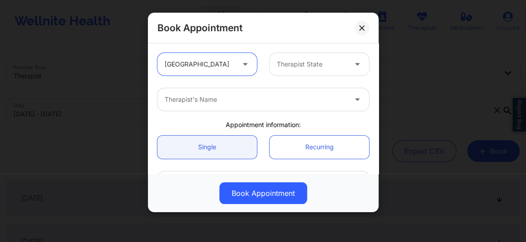
click at [293, 68] on div at bounding box center [312, 64] width 70 height 11
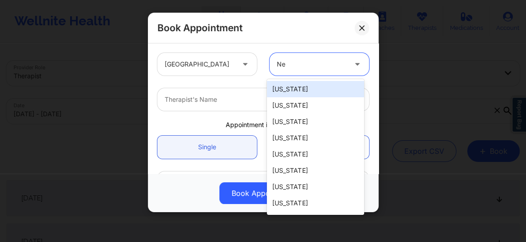
type input "New"
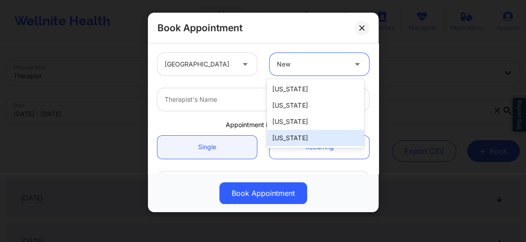
click at [287, 138] on div "[US_STATE]" at bounding box center [315, 138] width 97 height 16
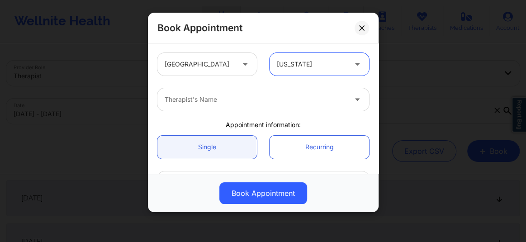
click at [212, 100] on div at bounding box center [256, 99] width 182 height 11
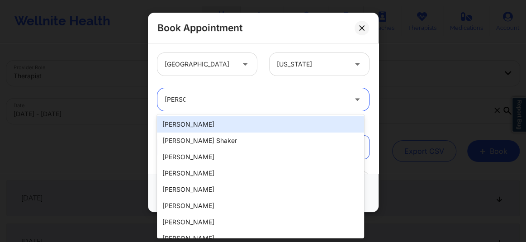
type input "Donna"
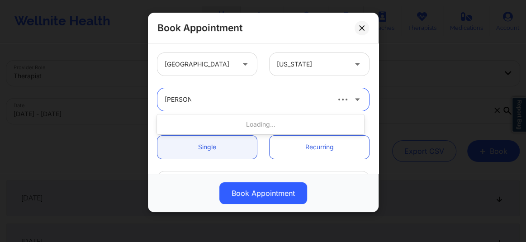
type input "Donna So"
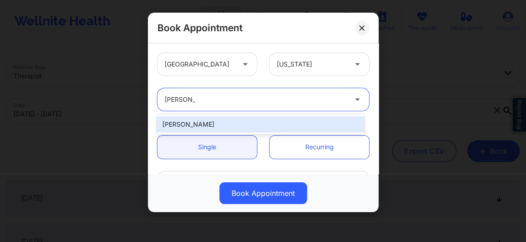
click at [217, 123] on div "Donna Sobers" at bounding box center [260, 124] width 207 height 16
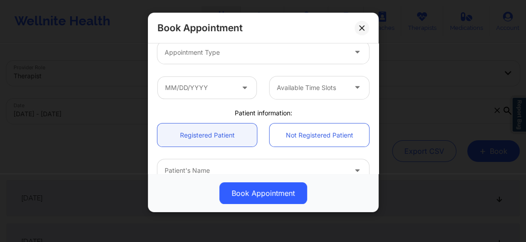
scroll to position [89, 0]
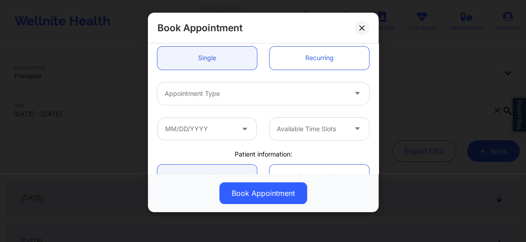
click at [213, 92] on div at bounding box center [256, 93] width 182 height 11
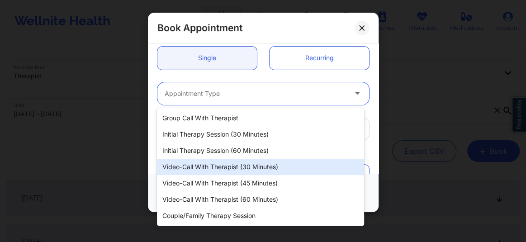
click at [236, 167] on div "Video-Call with Therapist (30 minutes)" at bounding box center [260, 167] width 207 height 16
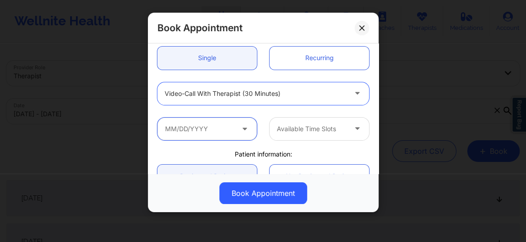
click at [209, 124] on input "text" at bounding box center [206, 129] width 99 height 23
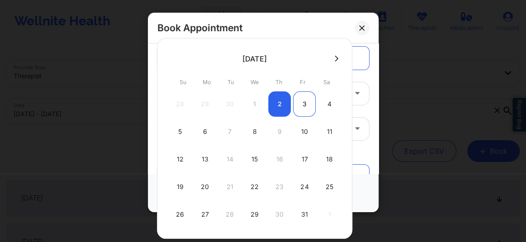
click at [304, 104] on div "3" at bounding box center [304, 103] width 23 height 25
type input "10/03/2025"
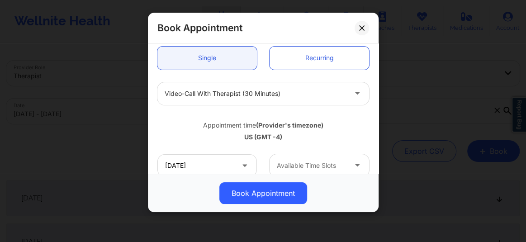
click at [310, 162] on div at bounding box center [312, 165] width 70 height 11
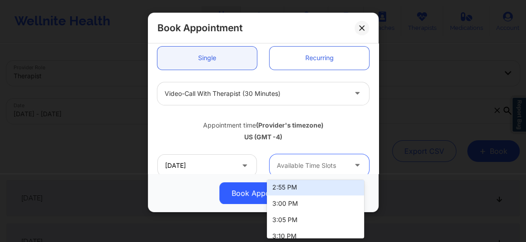
scroll to position [973, 0]
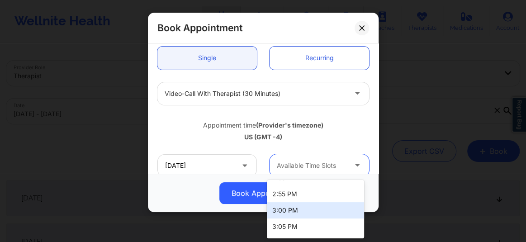
click at [298, 208] on div "3:00 PM" at bounding box center [315, 210] width 97 height 16
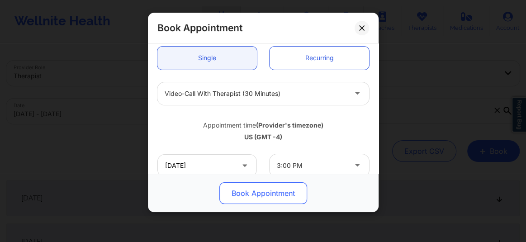
click at [262, 193] on button "Book Appointment" at bounding box center [263, 193] width 88 height 22
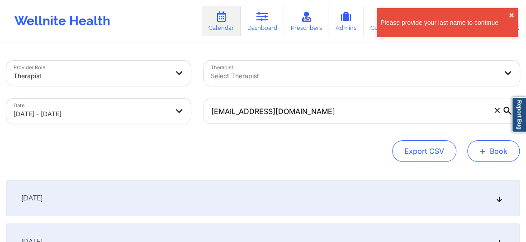
click at [501, 156] on button "+ Book" at bounding box center [493, 151] width 52 height 22
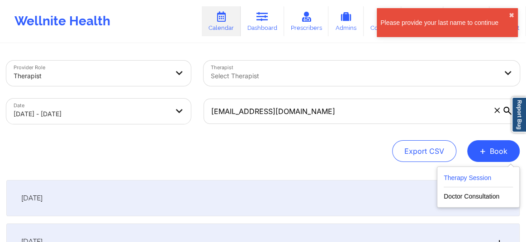
click at [460, 177] on button "Therapy Session" at bounding box center [478, 179] width 69 height 15
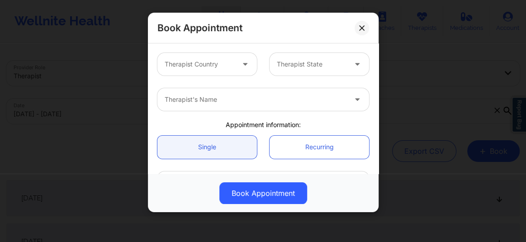
click at [205, 67] on div at bounding box center [200, 64] width 70 height 11
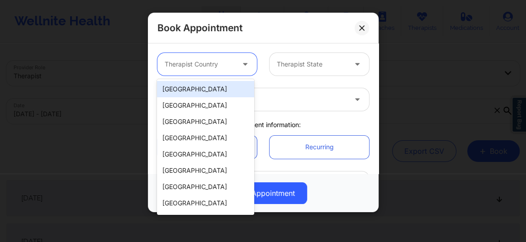
click at [196, 91] on div "[GEOGRAPHIC_DATA]" at bounding box center [205, 89] width 97 height 16
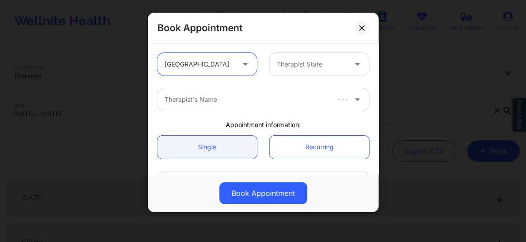
click at [311, 63] on div at bounding box center [312, 64] width 70 height 11
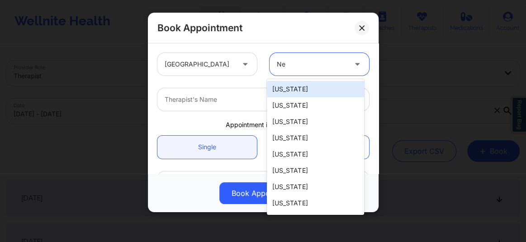
type input "New"
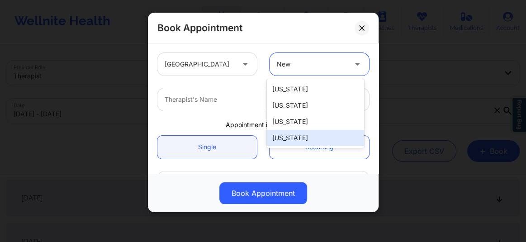
click at [294, 136] on div "[US_STATE]" at bounding box center [315, 138] width 97 height 16
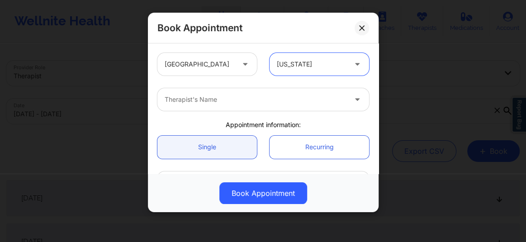
click at [226, 102] on div at bounding box center [256, 99] width 182 height 11
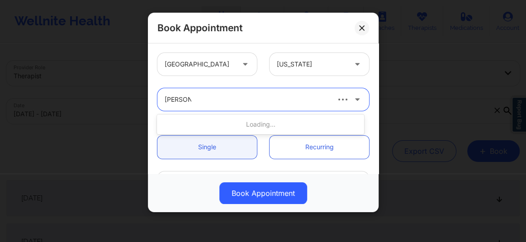
type input "Donna So"
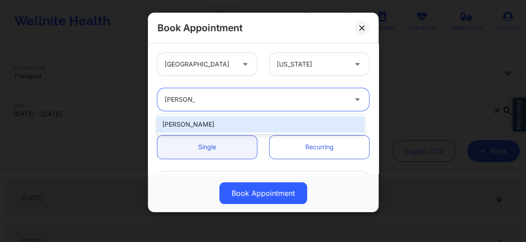
click at [208, 123] on div "Donna Sobers" at bounding box center [260, 124] width 207 height 16
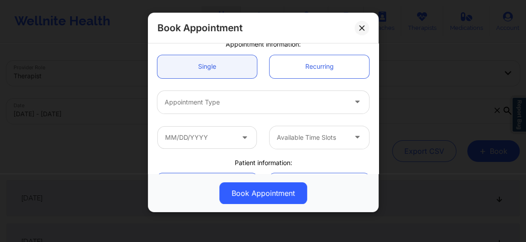
scroll to position [95, 0]
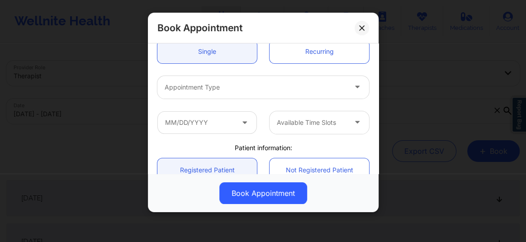
click at [199, 87] on div at bounding box center [256, 87] width 182 height 11
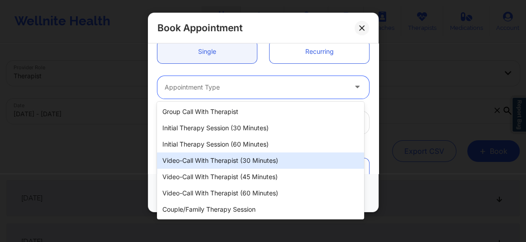
click at [223, 160] on div "Video-Call with Therapist (30 minutes)" at bounding box center [260, 160] width 207 height 16
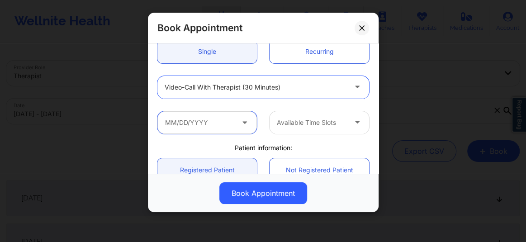
click at [195, 117] on input "text" at bounding box center [206, 122] width 99 height 23
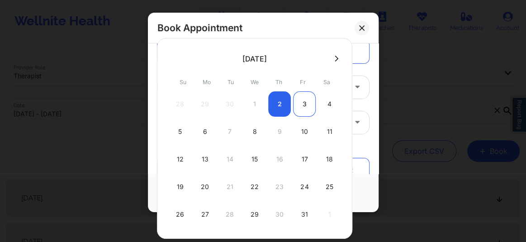
click at [304, 102] on div "3" at bounding box center [304, 103] width 23 height 25
type input "10/03/2025"
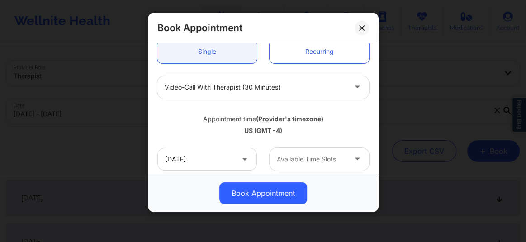
click at [297, 156] on div at bounding box center [312, 159] width 70 height 11
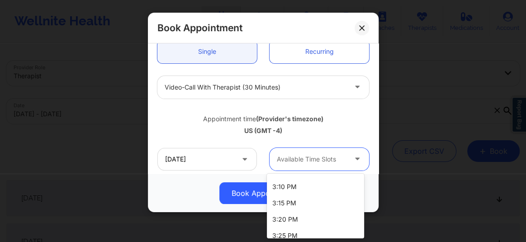
scroll to position [1000, 0]
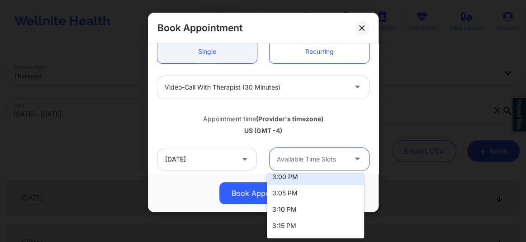
click at [283, 176] on div "3:00 PM" at bounding box center [315, 177] width 97 height 16
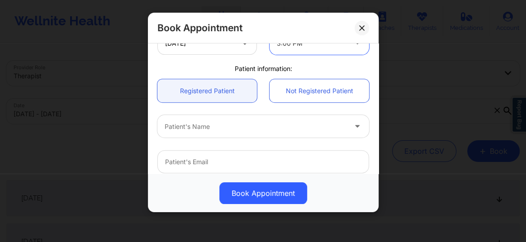
scroll to position [213, 0]
click at [203, 126] on div at bounding box center [256, 125] width 182 height 11
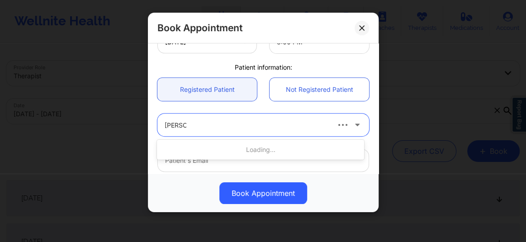
scroll to position [0, 0]
type input "allison f"
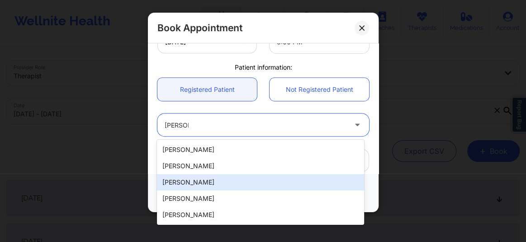
click at [190, 182] on div "Allison Famularo" at bounding box center [260, 182] width 207 height 16
type input "alifamularo@gmail.com"
type input "+1516-551-0827"
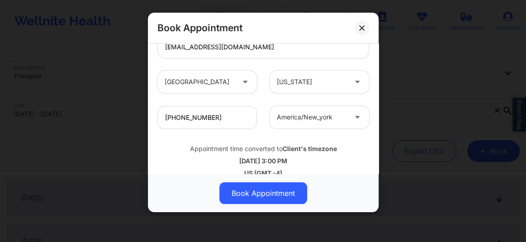
scroll to position [339, 0]
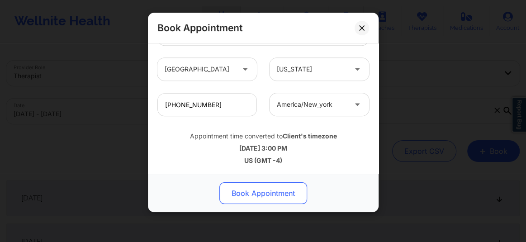
click at [258, 193] on button "Book Appointment" at bounding box center [263, 193] width 88 height 22
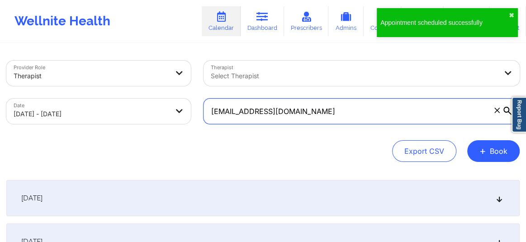
drag, startPoint x: 300, startPoint y: 111, endPoint x: 189, endPoint y: 121, distance: 110.7
click at [189, 121] on div "Provider Role Therapist Therapist Select Therapist Date 10/02/2025 - 10/24/2025…" at bounding box center [263, 92] width 526 height 76
type input "="
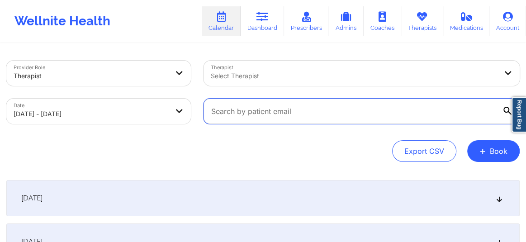
paste input "alifamularo@gmail.com"
type input "alifamularo@gmail.com"
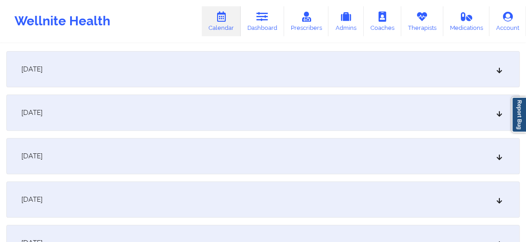
scroll to position [130, 0]
click at [500, 112] on icon at bounding box center [500, 111] width 8 height 6
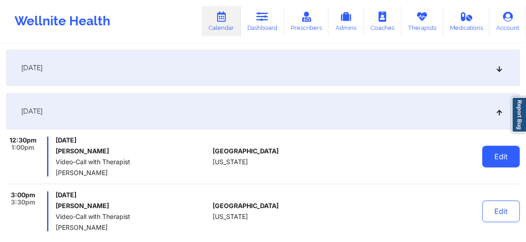
click at [497, 159] on button "Edit" at bounding box center [501, 157] width 38 height 22
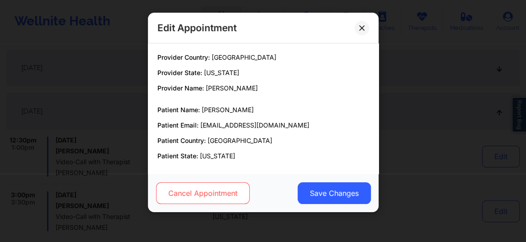
click at [212, 189] on button "Cancel Appointment" at bounding box center [203, 193] width 94 height 22
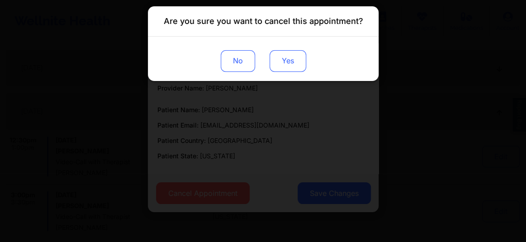
click at [289, 62] on button "Yes" at bounding box center [287, 61] width 37 height 22
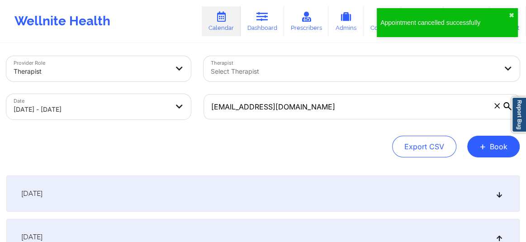
scroll to position [0, 0]
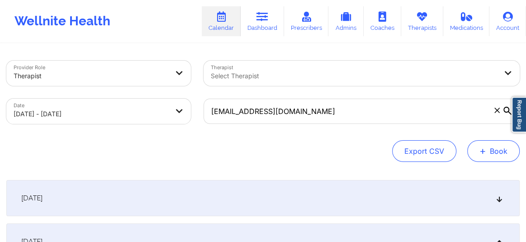
click at [496, 150] on button "+ Book" at bounding box center [493, 151] width 52 height 22
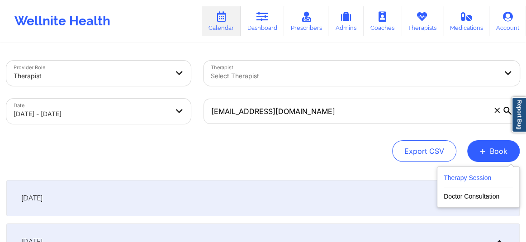
click at [461, 178] on button "Therapy Session" at bounding box center [478, 179] width 69 height 15
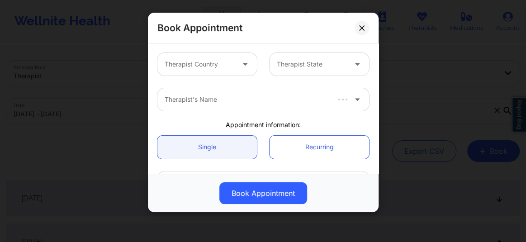
click at [215, 62] on div at bounding box center [200, 64] width 70 height 11
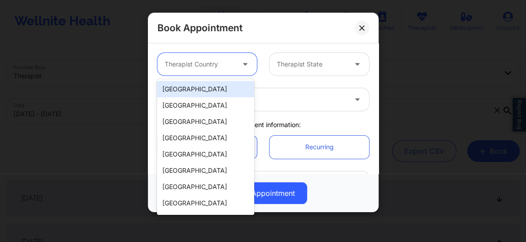
click at [197, 93] on div "[GEOGRAPHIC_DATA]" at bounding box center [205, 89] width 97 height 16
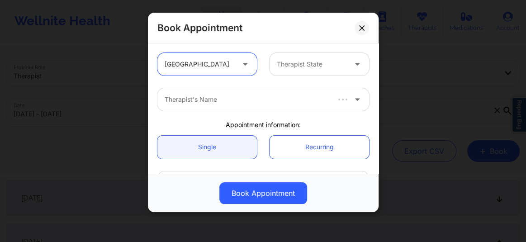
click at [289, 68] on div at bounding box center [312, 64] width 70 height 11
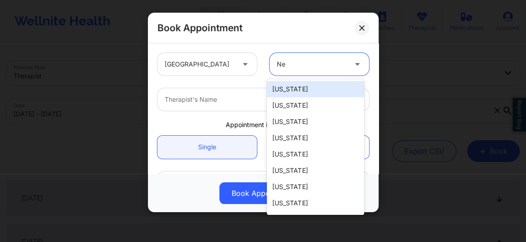
type input "New"
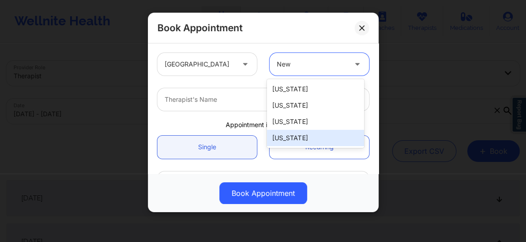
click at [295, 136] on div "[US_STATE]" at bounding box center [315, 138] width 97 height 16
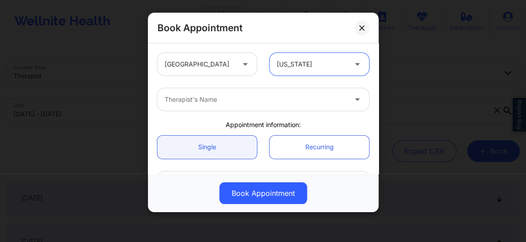
click at [210, 101] on div at bounding box center [256, 99] width 182 height 11
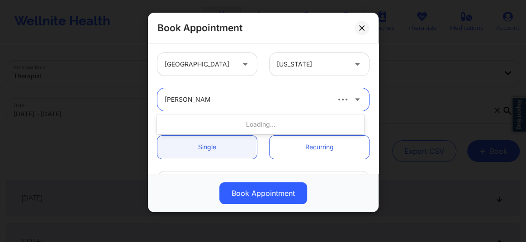
type input "[PERSON_NAME]"
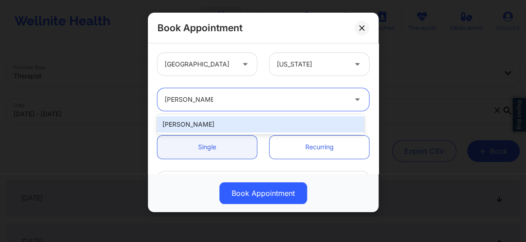
click at [200, 123] on div "[PERSON_NAME]" at bounding box center [260, 124] width 207 height 16
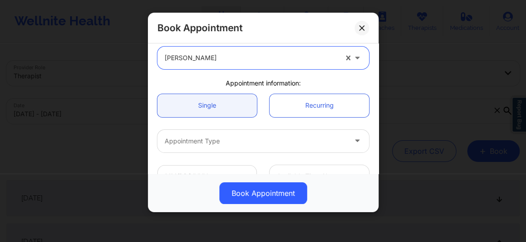
scroll to position [48, 0]
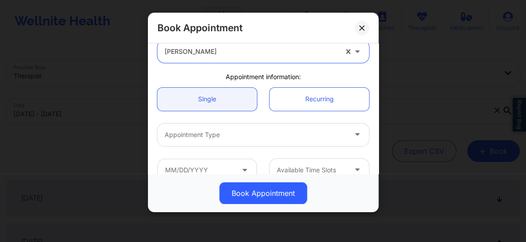
click at [200, 142] on div "Appointment Type" at bounding box center [252, 134] width 190 height 23
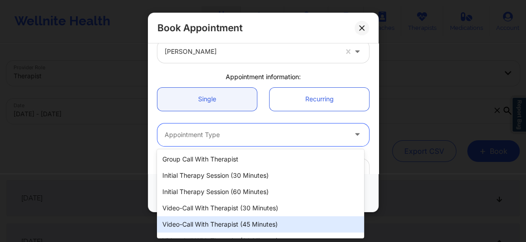
click at [246, 223] on div "Video-Call with Therapist (45 minutes)" at bounding box center [260, 224] width 207 height 16
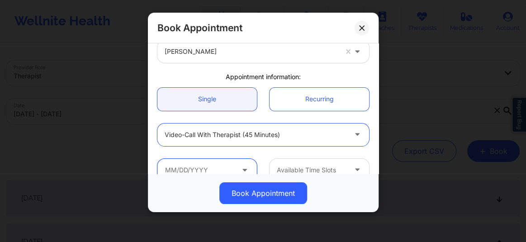
click at [213, 164] on input "text" at bounding box center [206, 170] width 99 height 23
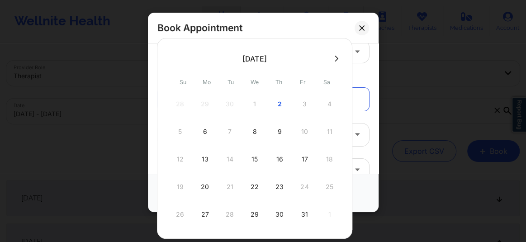
click at [287, 124] on div "9" at bounding box center [279, 131] width 23 height 25
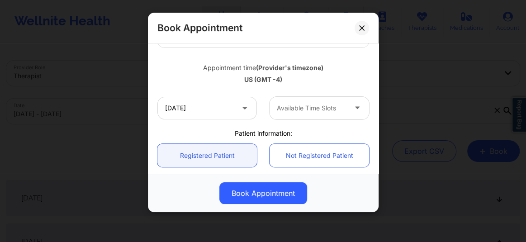
scroll to position [157, 0]
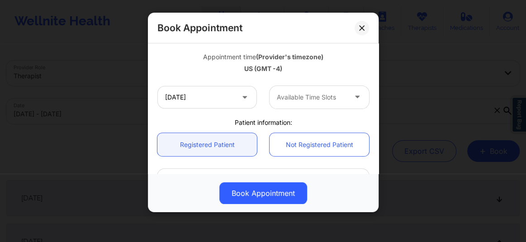
click at [293, 105] on div "Available Time Slots" at bounding box center [309, 97] width 78 height 23
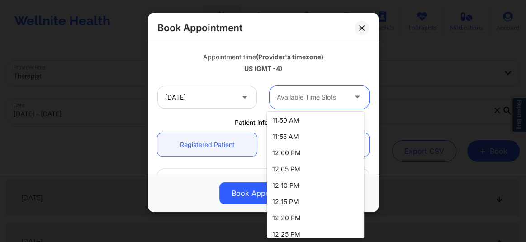
scroll to position [642, 0]
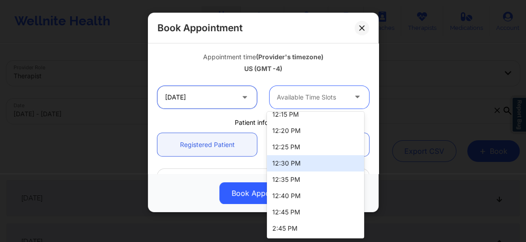
click at [208, 102] on input "10/09/2025" at bounding box center [206, 97] width 99 height 23
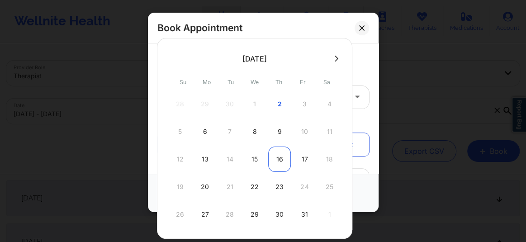
click at [278, 158] on div "16" at bounding box center [279, 159] width 23 height 25
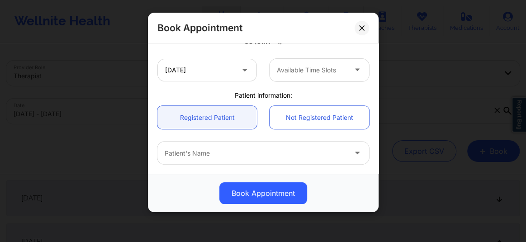
scroll to position [178, 0]
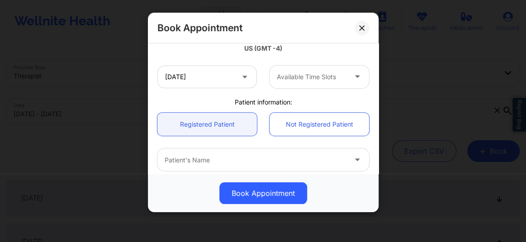
click at [298, 84] on div "Available Time Slots" at bounding box center [309, 77] width 78 height 23
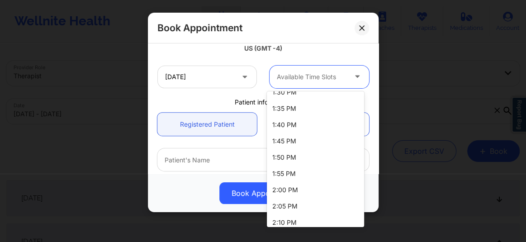
scroll to position [633, 0]
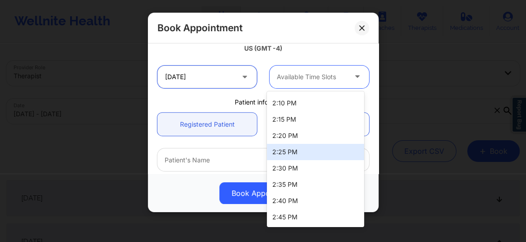
click at [209, 80] on input "[DATE]" at bounding box center [206, 77] width 99 height 23
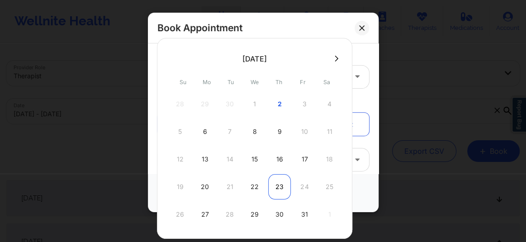
click at [279, 181] on div "23" at bounding box center [279, 186] width 23 height 25
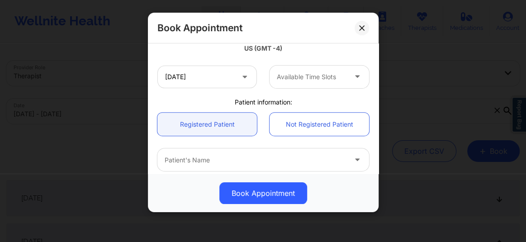
click at [294, 72] on div at bounding box center [312, 76] width 70 height 11
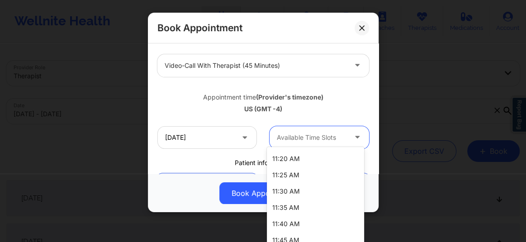
scroll to position [103, 0]
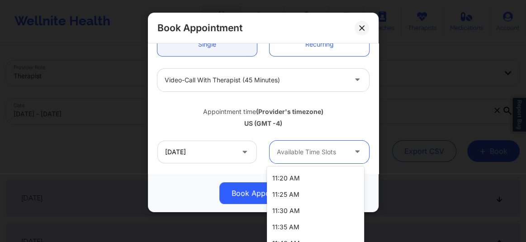
click at [207, 82] on div at bounding box center [256, 80] width 182 height 11
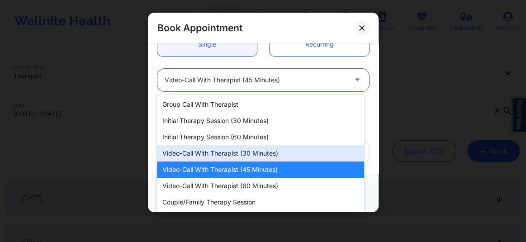
click at [230, 152] on div "Video-Call with Therapist (30 minutes)" at bounding box center [260, 153] width 207 height 16
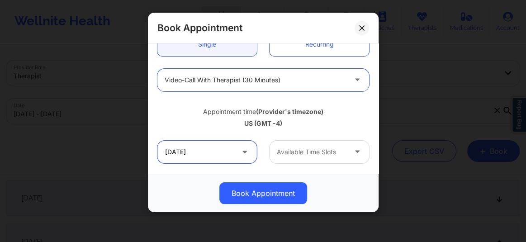
click at [214, 153] on input "10/23/2025" at bounding box center [206, 152] width 99 height 23
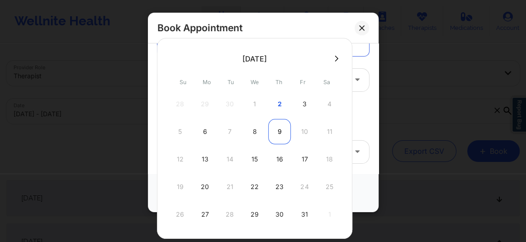
click at [272, 139] on div "9" at bounding box center [279, 131] width 23 height 25
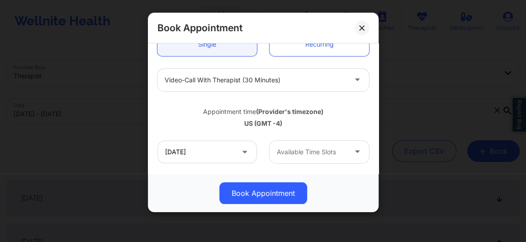
click at [304, 157] on div "Available Time Slots" at bounding box center [309, 152] width 78 height 23
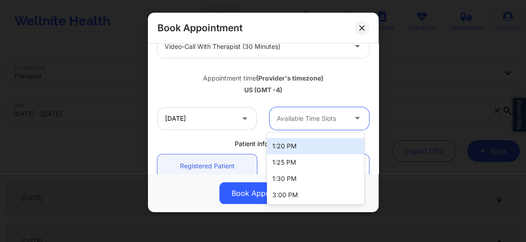
scroll to position [137, 0]
click at [213, 118] on input "10/09/2025" at bounding box center [206, 118] width 99 height 23
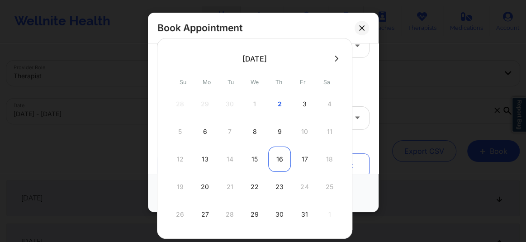
click at [280, 161] on div "16" at bounding box center [279, 159] width 23 height 25
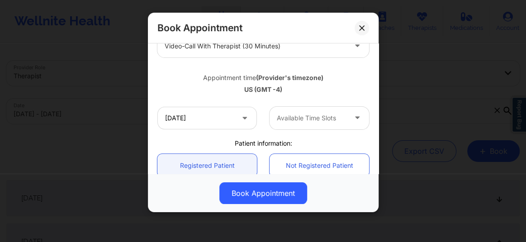
click at [297, 118] on div at bounding box center [312, 118] width 70 height 11
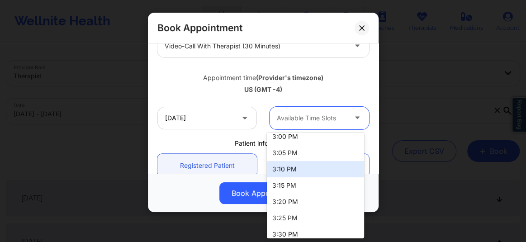
scroll to position [900, 0]
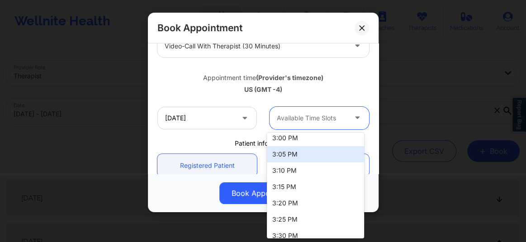
click at [285, 155] on div "3:05 PM" at bounding box center [315, 154] width 97 height 16
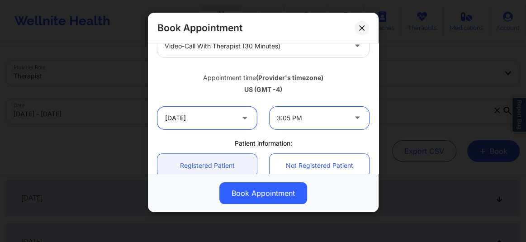
click at [216, 116] on input "[DATE]" at bounding box center [206, 118] width 99 height 23
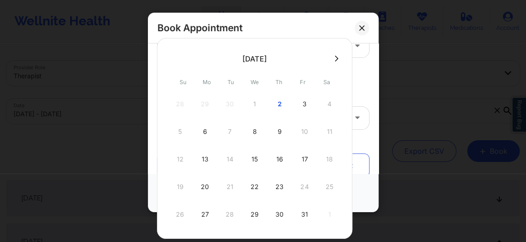
click at [357, 61] on div "Video-Call with Therapist (30 minutes)" at bounding box center [263, 45] width 224 height 35
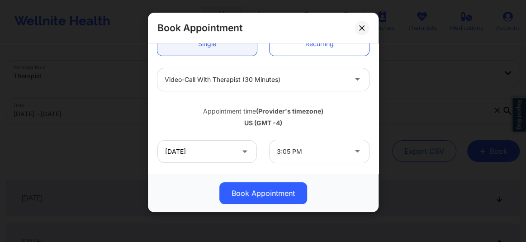
scroll to position [103, 0]
click at [236, 85] on div "Video-Call with Therapist (30 minutes)" at bounding box center [256, 80] width 182 height 23
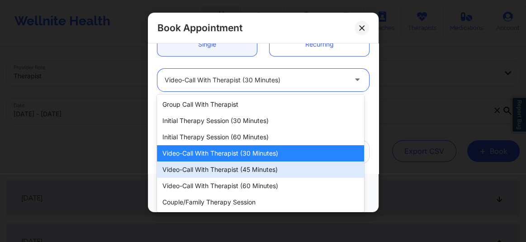
click at [247, 166] on div "Video-Call with Therapist (45 minutes)" at bounding box center [260, 169] width 207 height 16
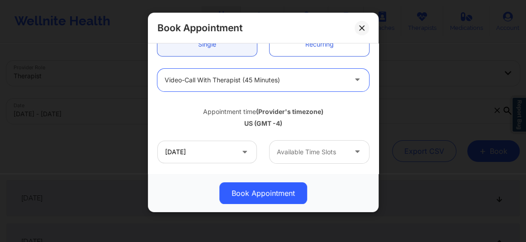
click at [298, 151] on div at bounding box center [312, 152] width 70 height 11
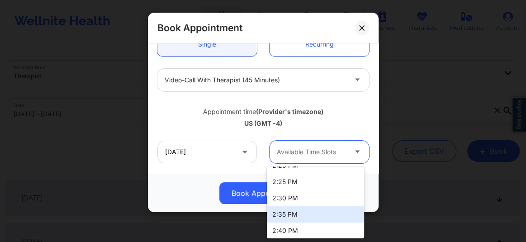
scroll to position [696, 0]
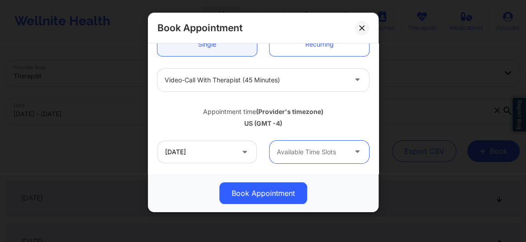
click at [304, 149] on div at bounding box center [312, 152] width 70 height 11
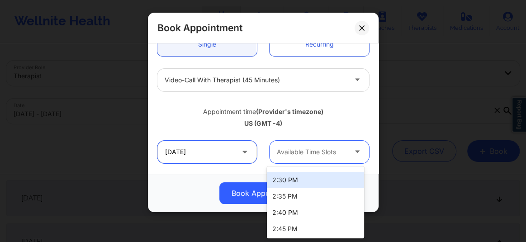
click at [212, 151] on input "[DATE]" at bounding box center [206, 152] width 99 height 23
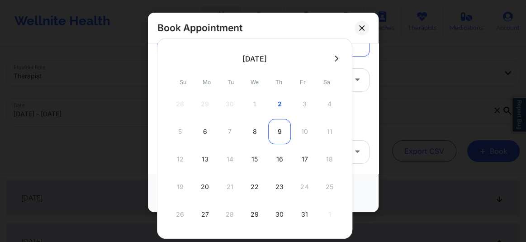
click at [280, 130] on div "9" at bounding box center [279, 131] width 23 height 25
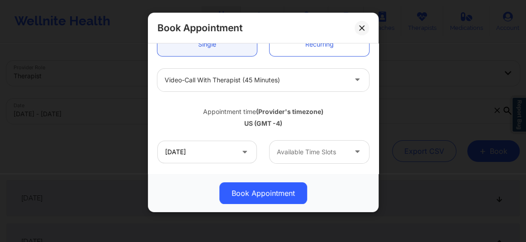
click at [299, 151] on div at bounding box center [312, 152] width 70 height 11
click at [217, 154] on input "10/09/2025" at bounding box center [206, 152] width 99 height 23
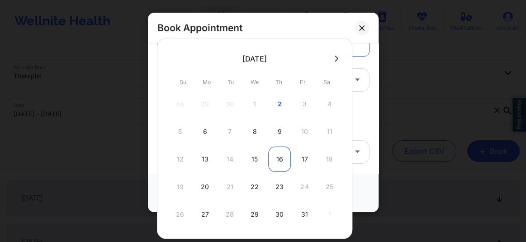
click at [281, 156] on div "16" at bounding box center [279, 159] width 23 height 25
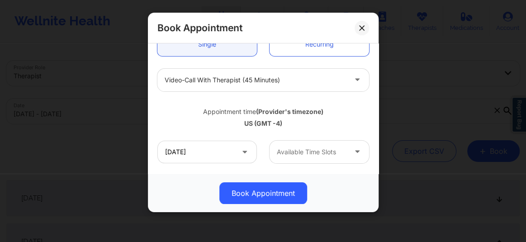
click at [285, 150] on div at bounding box center [312, 152] width 70 height 11
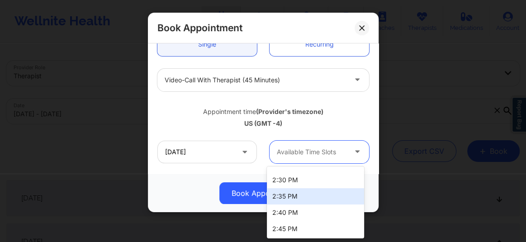
click at [226, 73] on div "Video-Call with Therapist (45 minutes)" at bounding box center [256, 80] width 182 height 23
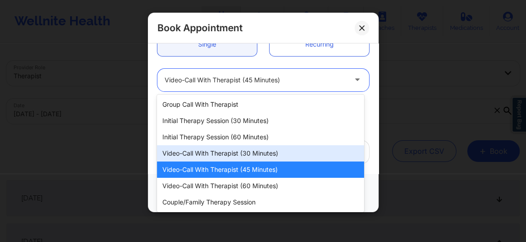
click at [232, 149] on div "Video-Call with Therapist (30 minutes)" at bounding box center [260, 153] width 207 height 16
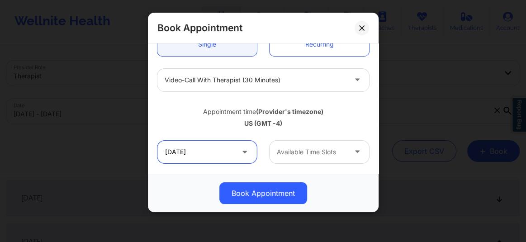
click at [217, 158] on input "[DATE]" at bounding box center [206, 152] width 99 height 23
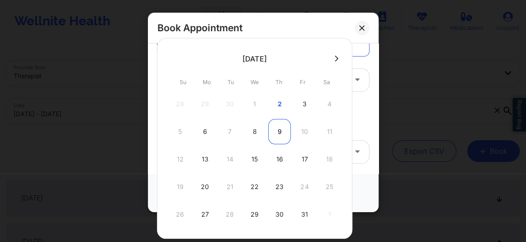
click at [277, 133] on div "9" at bounding box center [279, 131] width 23 height 25
type input "10/09/2025"
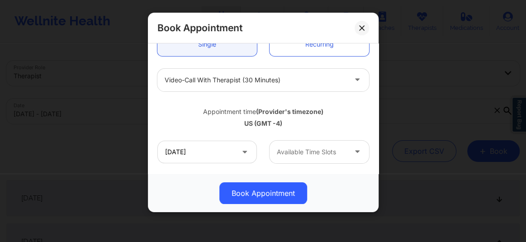
click at [287, 156] on div at bounding box center [312, 152] width 70 height 11
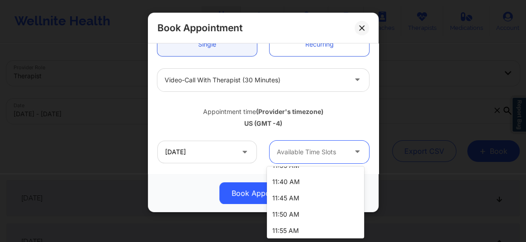
scroll to position [843, 0]
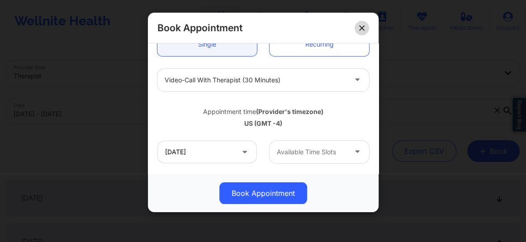
click at [365, 29] on button at bounding box center [362, 28] width 14 height 14
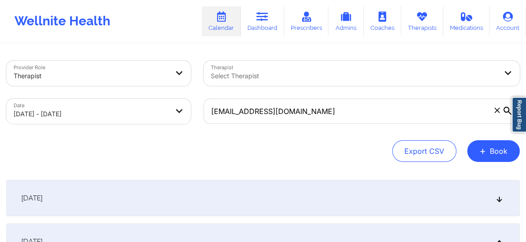
click at [496, 108] on icon at bounding box center [496, 110] width 5 height 5
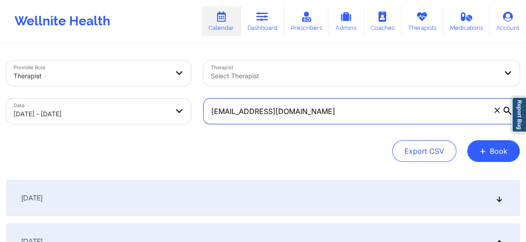
click at [496, 108] on input "alifamularo@gmail.com" at bounding box center [361, 111] width 316 height 25
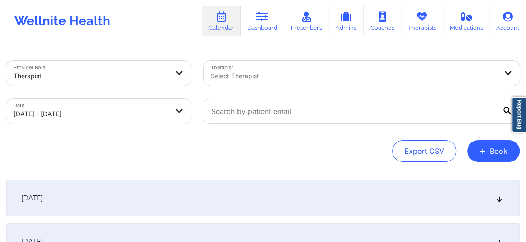
click at [335, 72] on div at bounding box center [354, 76] width 286 height 11
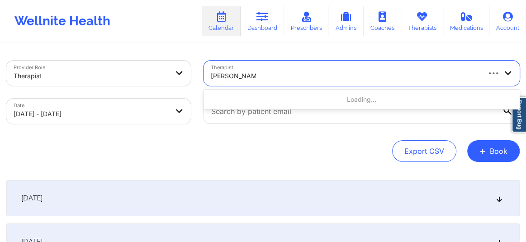
type input "[PERSON_NAME]"
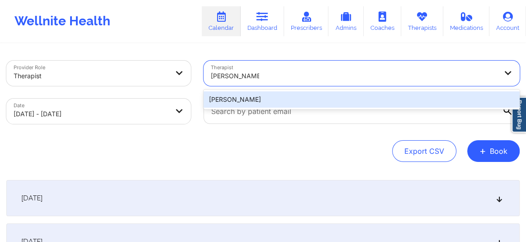
click at [273, 99] on div "[PERSON_NAME]" at bounding box center [361, 99] width 316 height 16
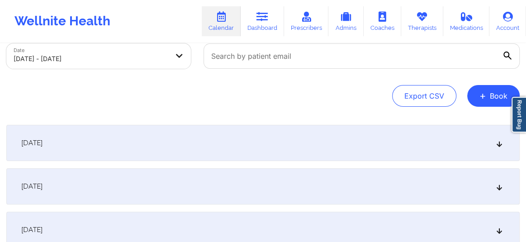
scroll to position [61, 0]
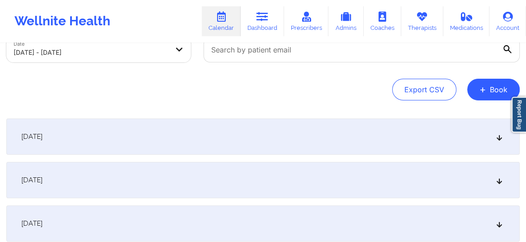
click at [499, 137] on icon at bounding box center [500, 136] width 8 height 6
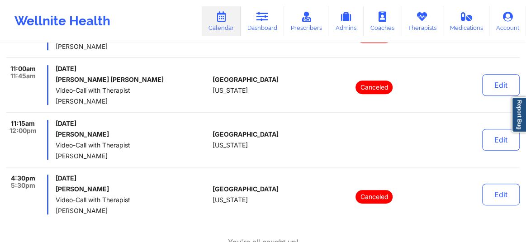
scroll to position [213, 0]
click at [156, 182] on div "Thursday, October 2, 2025 Ian M Ellison Video-Call with Therapist Margaret Fiel…" at bounding box center [132, 195] width 153 height 40
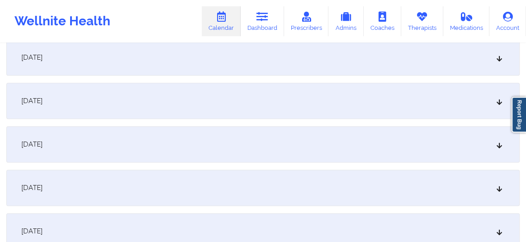
scroll to position [596, 0]
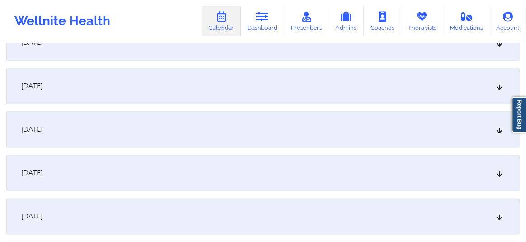
click at [151, 165] on div "[DATE]" at bounding box center [262, 173] width 513 height 36
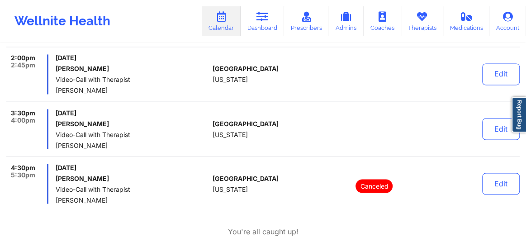
scroll to position [850, 0]
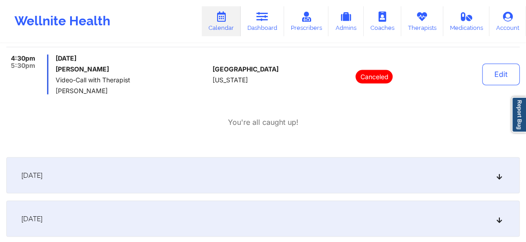
click at [230, 176] on div "October 10, 2025" at bounding box center [262, 175] width 513 height 36
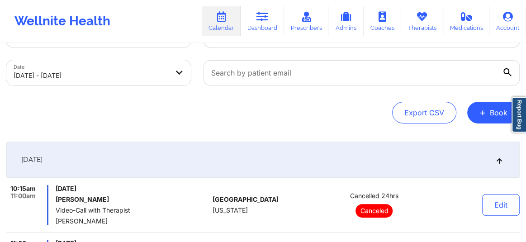
scroll to position [0, 0]
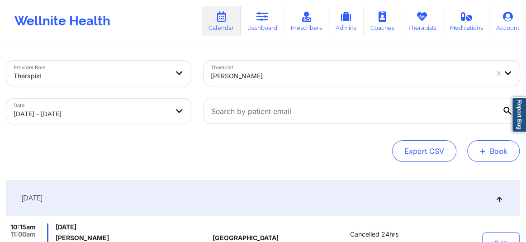
click at [502, 148] on button "+ Book" at bounding box center [493, 151] width 52 height 22
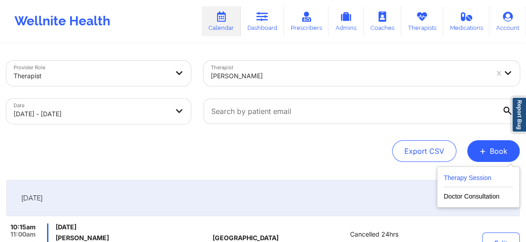
click at [481, 178] on button "Therapy Session" at bounding box center [478, 179] width 69 height 15
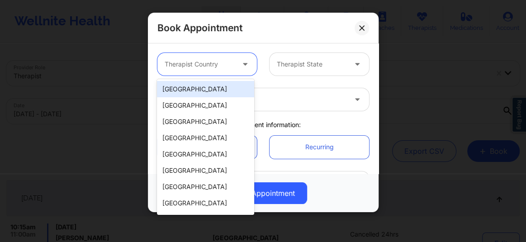
click at [183, 59] on div at bounding box center [200, 64] width 70 height 11
click at [197, 87] on div "[GEOGRAPHIC_DATA]" at bounding box center [205, 89] width 97 height 16
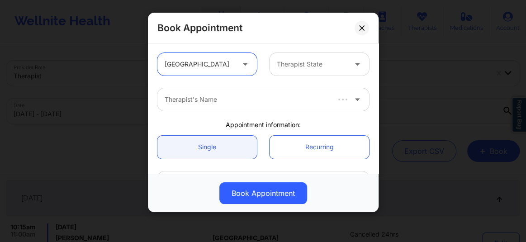
click at [289, 67] on div at bounding box center [312, 64] width 70 height 11
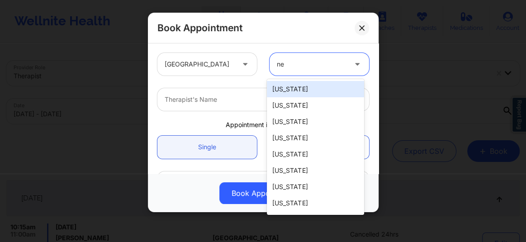
type input "new"
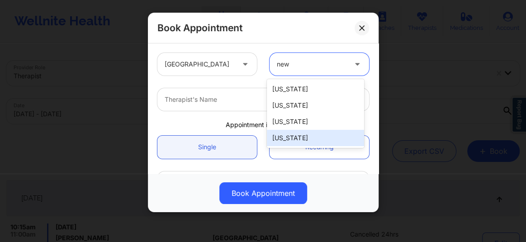
click at [291, 136] on div "[US_STATE]" at bounding box center [315, 138] width 97 height 16
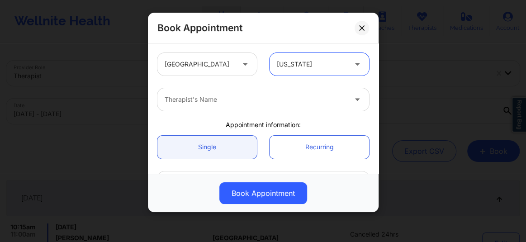
click at [224, 103] on div at bounding box center [256, 99] width 182 height 11
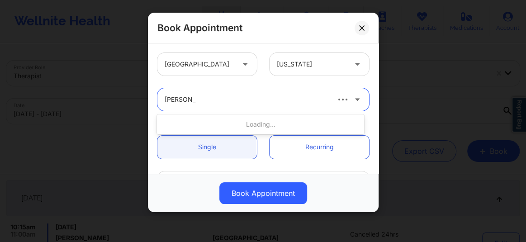
type input "Margaret F"
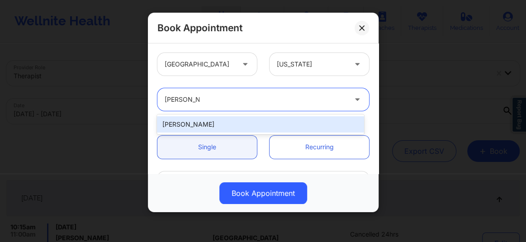
click at [201, 122] on div "[PERSON_NAME]" at bounding box center [260, 124] width 207 height 16
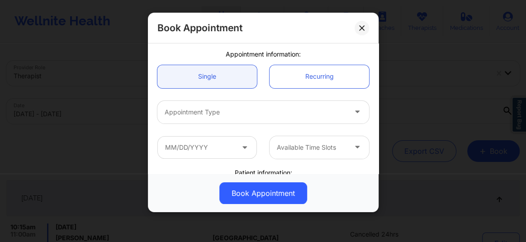
scroll to position [82, 0]
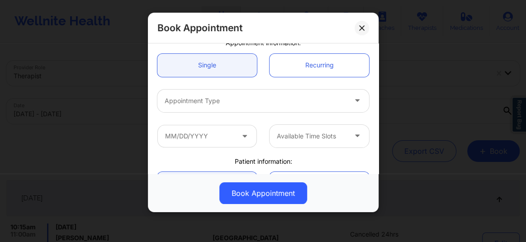
click at [193, 102] on div at bounding box center [256, 100] width 182 height 11
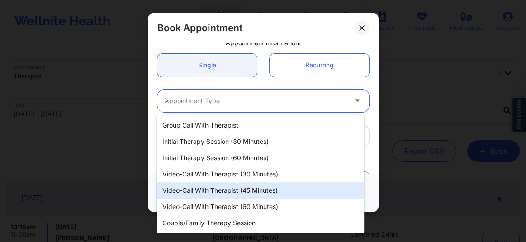
click at [232, 188] on div "Video-Call with Therapist (45 minutes)" at bounding box center [260, 190] width 207 height 16
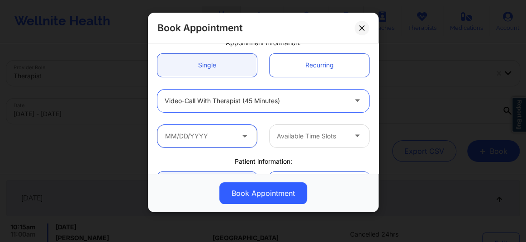
click at [206, 128] on input "text" at bounding box center [206, 136] width 99 height 23
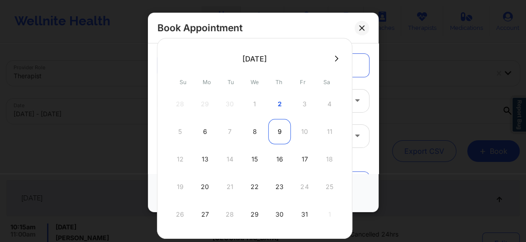
click at [275, 137] on div "9" at bounding box center [279, 131] width 23 height 25
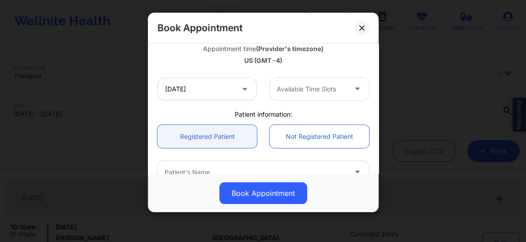
scroll to position [164, 0]
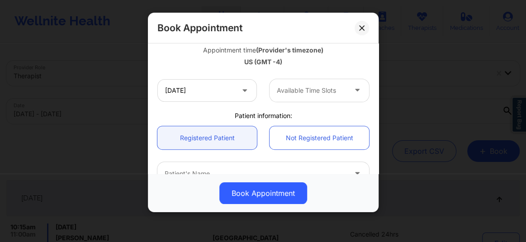
click at [287, 88] on div at bounding box center [312, 90] width 70 height 11
click at [301, 92] on div at bounding box center [312, 90] width 70 height 11
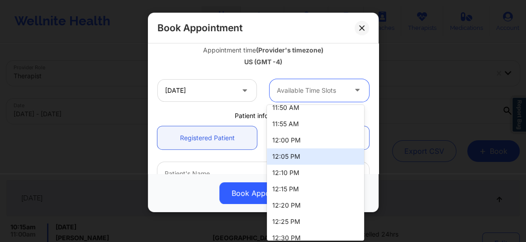
scroll to position [633, 0]
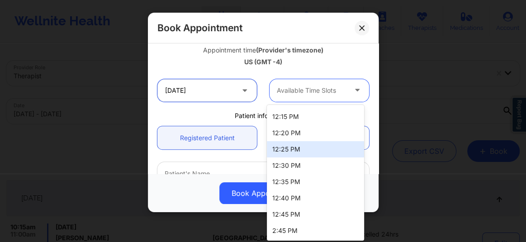
click at [218, 92] on input "10/09/2025" at bounding box center [206, 90] width 99 height 23
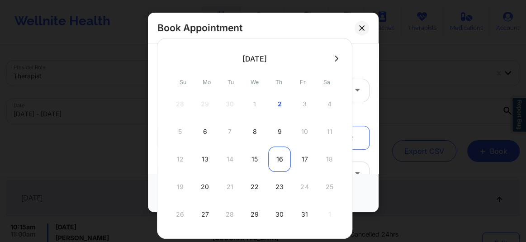
click at [279, 162] on div "16" at bounding box center [279, 159] width 23 height 25
type input "[DATE]"
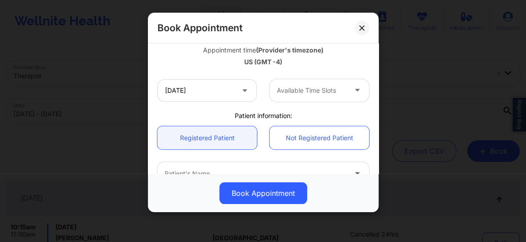
click at [293, 96] on div "Available Time Slots" at bounding box center [309, 90] width 78 height 23
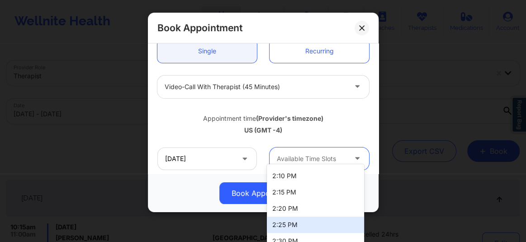
scroll to position [89, 0]
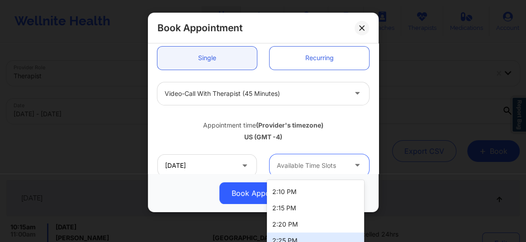
click at [196, 91] on div at bounding box center [256, 93] width 182 height 11
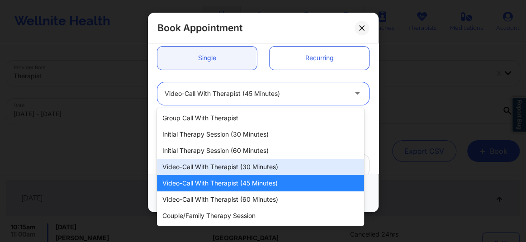
click at [231, 168] on div "Video-Call with Therapist (30 minutes)" at bounding box center [260, 167] width 207 height 16
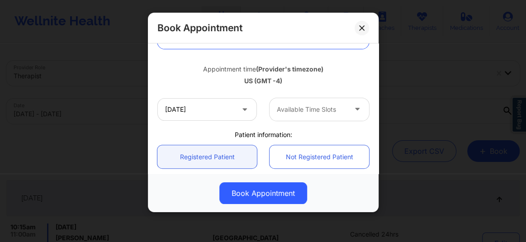
scroll to position [151, 0]
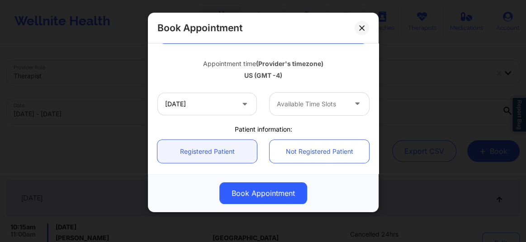
click at [302, 106] on div at bounding box center [312, 104] width 70 height 11
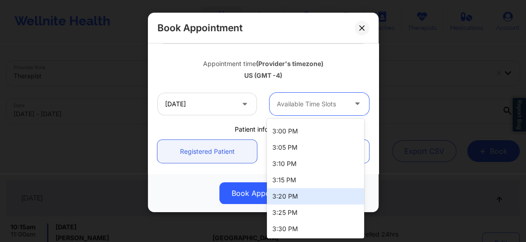
scroll to position [893, 0]
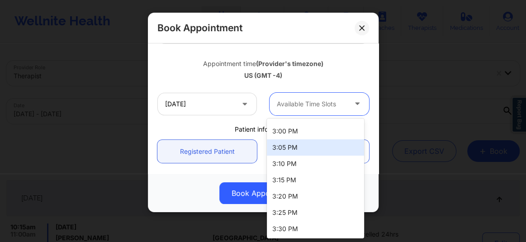
click at [289, 147] on div "3:05 PM" at bounding box center [315, 147] width 97 height 16
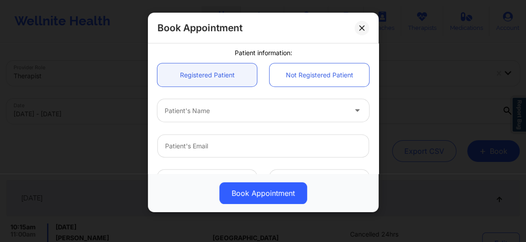
scroll to position [226, 0]
click at [191, 114] on div at bounding box center [256, 111] width 182 height 11
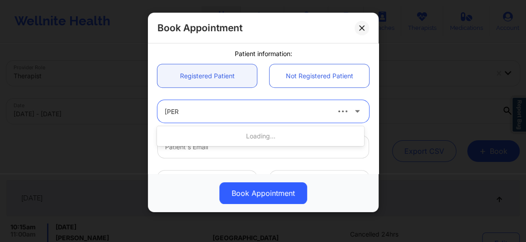
type input "[PERSON_NAME]"
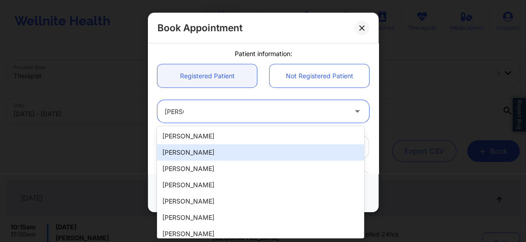
click at [189, 145] on div "[PERSON_NAME]" at bounding box center [260, 152] width 207 height 16
type input "[EMAIL_ADDRESS][DOMAIN_NAME]"
type input "[PHONE_NUMBER]"
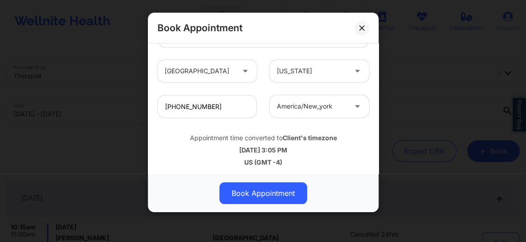
scroll to position [339, 0]
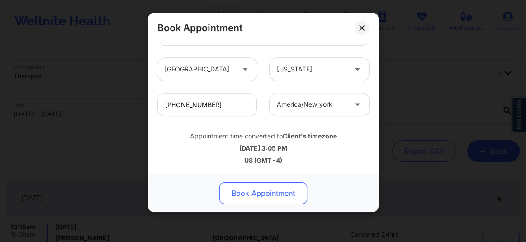
click at [258, 193] on button "Book Appointment" at bounding box center [263, 193] width 88 height 22
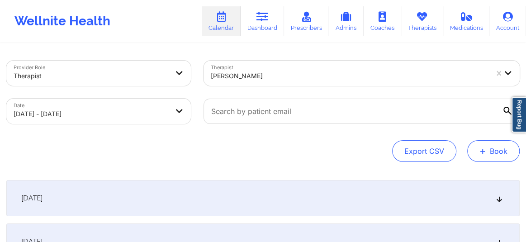
click at [493, 152] on button "+ Book" at bounding box center [493, 151] width 52 height 22
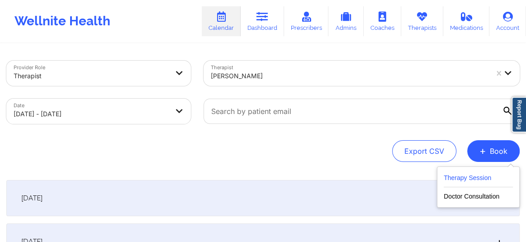
click at [465, 177] on button "Therapy Session" at bounding box center [478, 179] width 69 height 15
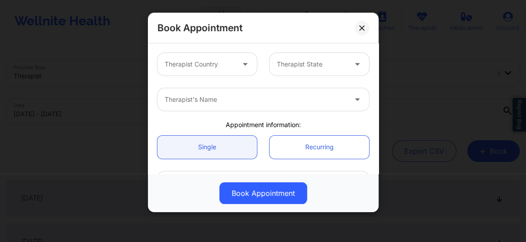
click at [227, 66] on div at bounding box center [200, 64] width 70 height 11
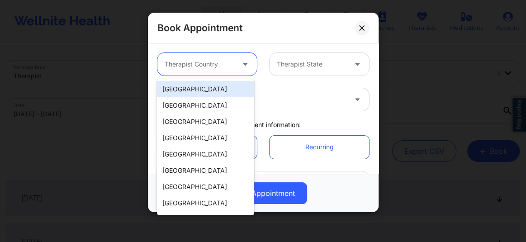
click at [212, 91] on div "[GEOGRAPHIC_DATA]" at bounding box center [205, 89] width 97 height 16
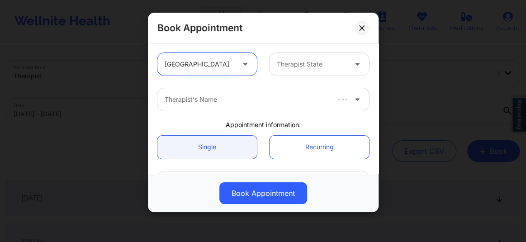
click at [284, 68] on div at bounding box center [312, 64] width 70 height 11
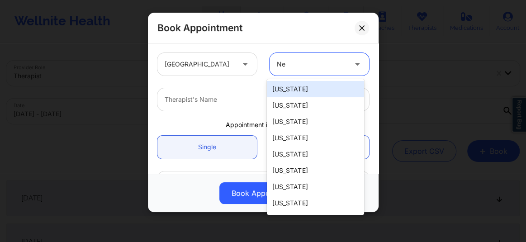
type input "New"
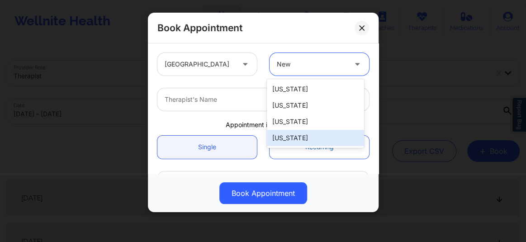
click at [294, 139] on div "[US_STATE]" at bounding box center [315, 138] width 97 height 16
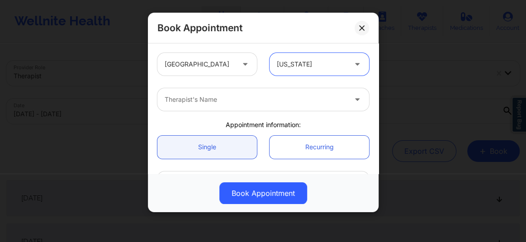
click at [203, 96] on div at bounding box center [256, 99] width 182 height 11
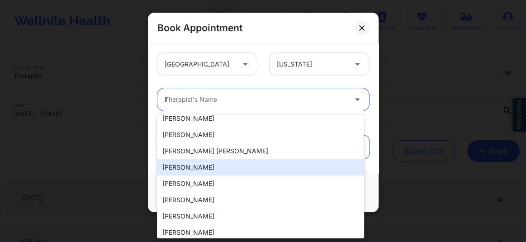
scroll to position [0, 0]
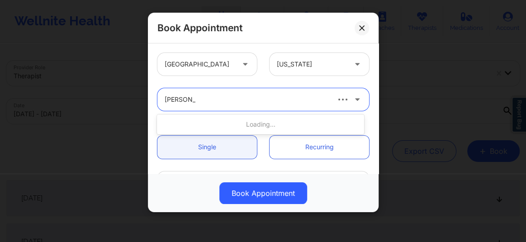
type input "margaret F"
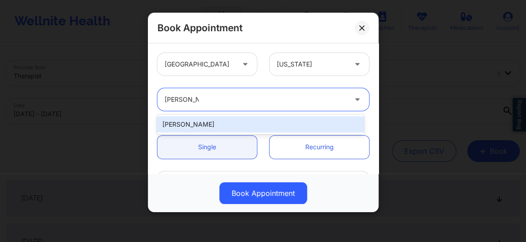
click at [201, 122] on div "[PERSON_NAME]" at bounding box center [260, 124] width 207 height 16
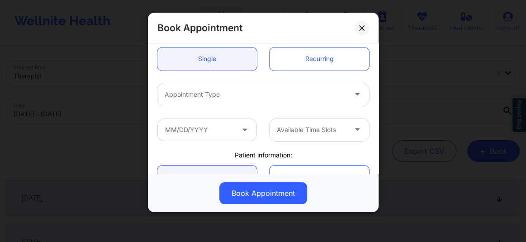
scroll to position [89, 0]
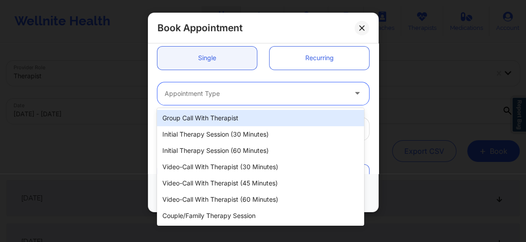
click at [204, 99] on div "Appointment Type" at bounding box center [252, 93] width 190 height 23
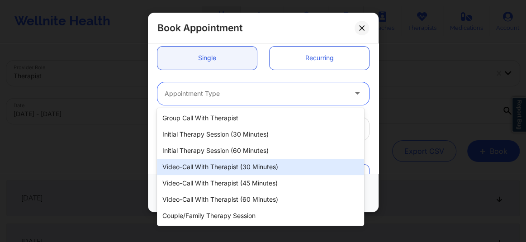
click at [215, 164] on div "Video-Call with Therapist (30 minutes)" at bounding box center [260, 167] width 207 height 16
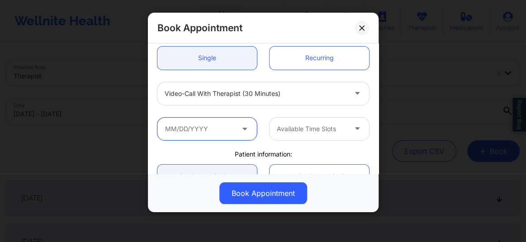
click at [204, 129] on input "text" at bounding box center [206, 129] width 99 height 23
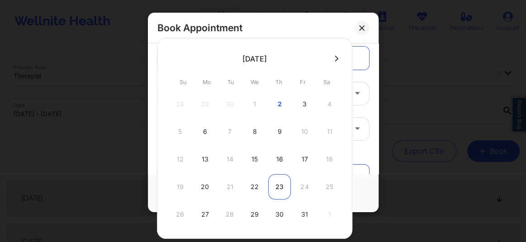
click at [280, 186] on div "23" at bounding box center [279, 186] width 23 height 25
type input "10/23/2025"
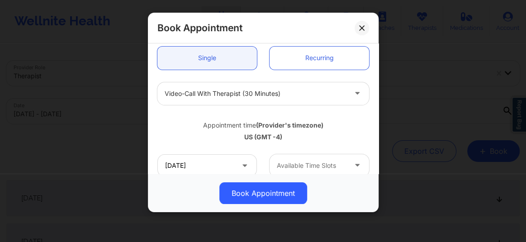
click at [295, 167] on div at bounding box center [312, 165] width 70 height 11
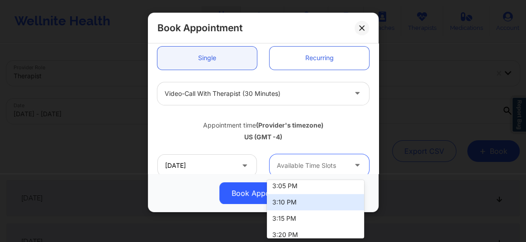
scroll to position [457, 0]
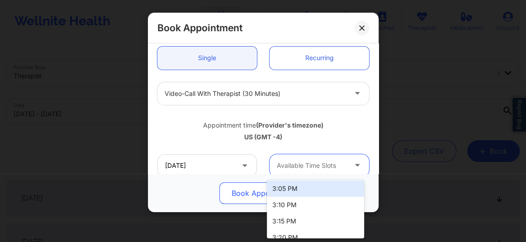
click at [286, 189] on div "3:05 PM" at bounding box center [315, 188] width 97 height 16
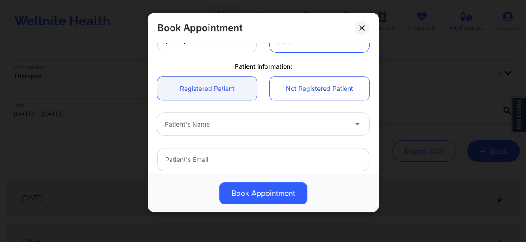
scroll to position [233, 0]
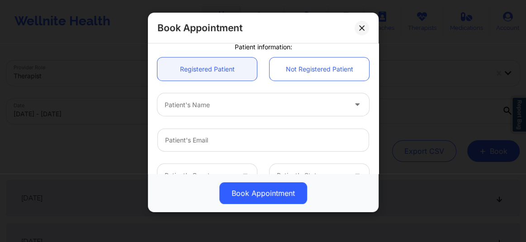
click at [203, 105] on div at bounding box center [256, 104] width 182 height 11
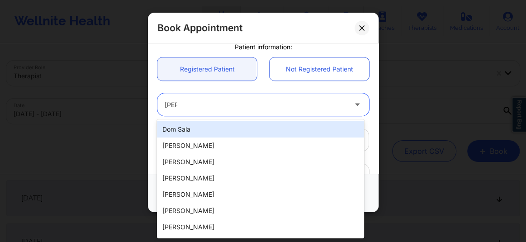
type input "Eric"
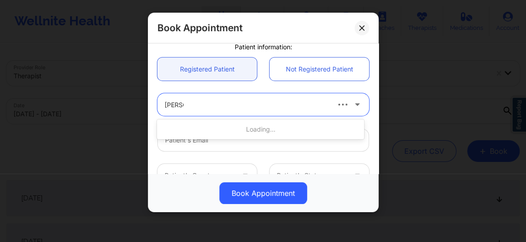
type input "eric Cl"
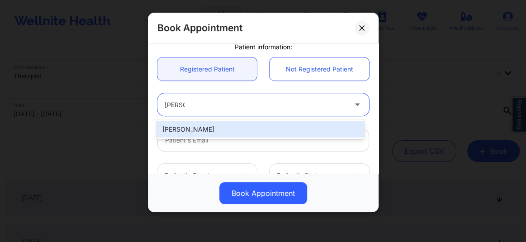
click at [207, 132] on div "[PERSON_NAME]" at bounding box center [260, 129] width 207 height 16
type input "[EMAIL_ADDRESS][DOMAIN_NAME]"
type input "[PHONE_NUMBER]"
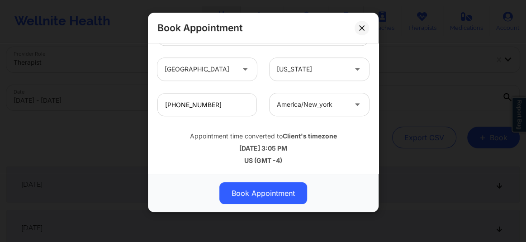
scroll to position [20, 0]
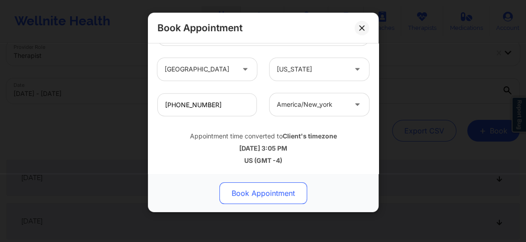
click at [259, 194] on button "Book Appointment" at bounding box center [263, 193] width 88 height 22
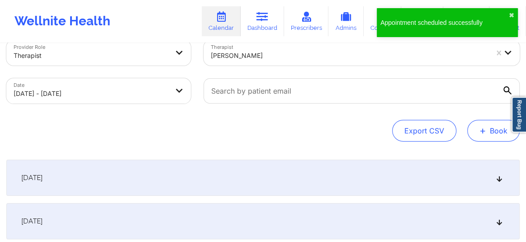
click at [486, 133] on span "+" at bounding box center [482, 130] width 7 height 5
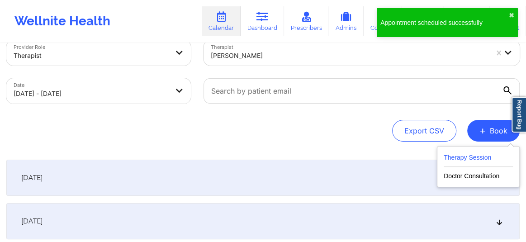
click at [454, 157] on button "Therapy Session" at bounding box center [478, 159] width 69 height 15
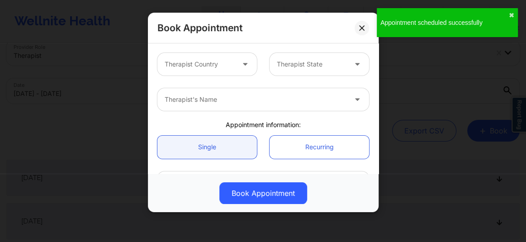
click at [208, 66] on div at bounding box center [200, 64] width 70 height 11
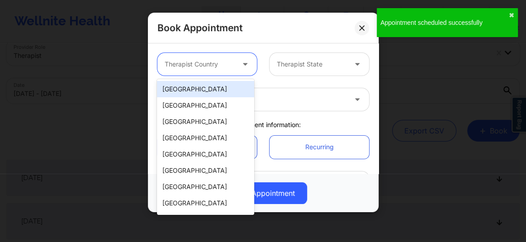
click at [204, 89] on div "[GEOGRAPHIC_DATA]" at bounding box center [205, 89] width 97 height 16
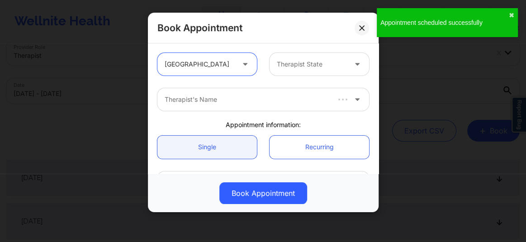
click at [293, 67] on div at bounding box center [312, 64] width 70 height 11
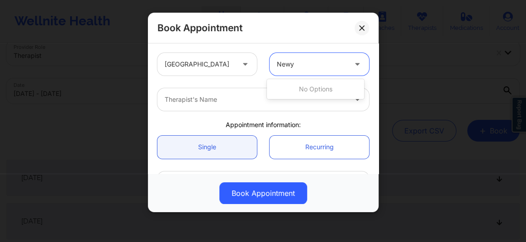
type input "New"
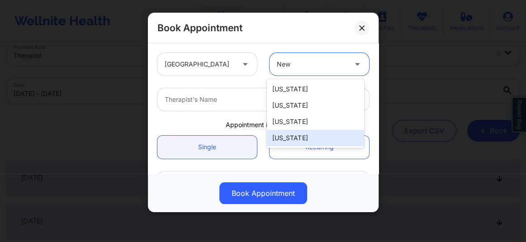
click at [284, 137] on div "[US_STATE]" at bounding box center [315, 138] width 97 height 16
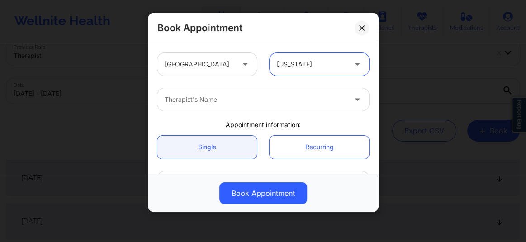
click at [206, 107] on div "Therapist's Name" at bounding box center [252, 99] width 190 height 23
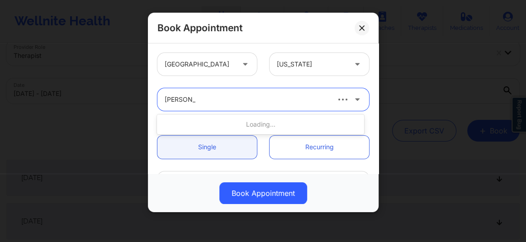
type input "margaret F"
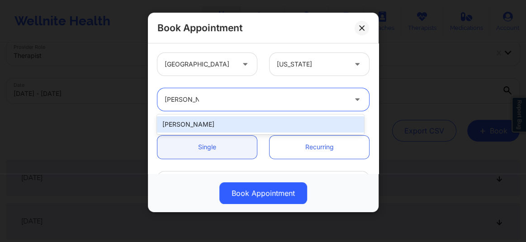
click at [205, 123] on div "[PERSON_NAME]" at bounding box center [260, 124] width 207 height 16
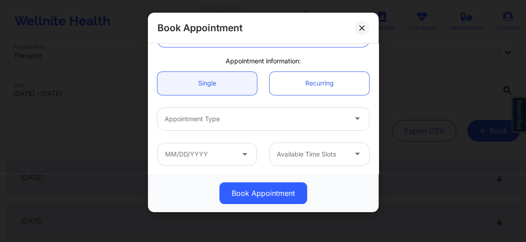
scroll to position [82, 0]
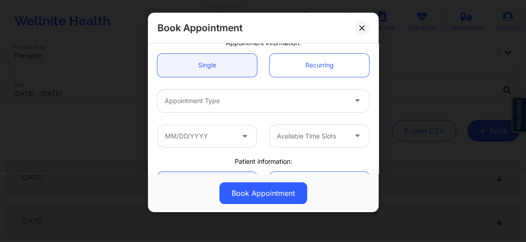
click at [200, 101] on div at bounding box center [256, 100] width 182 height 11
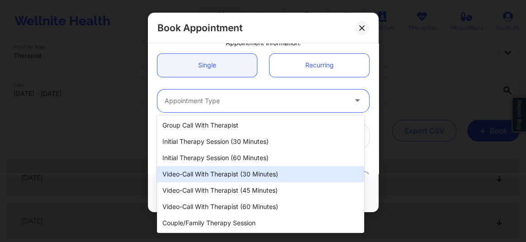
click at [209, 172] on div "Video-Call with Therapist (30 minutes)" at bounding box center [260, 174] width 207 height 16
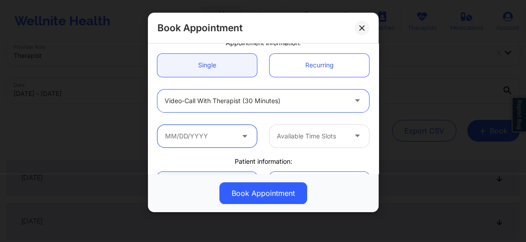
click at [195, 136] on input "text" at bounding box center [206, 136] width 99 height 23
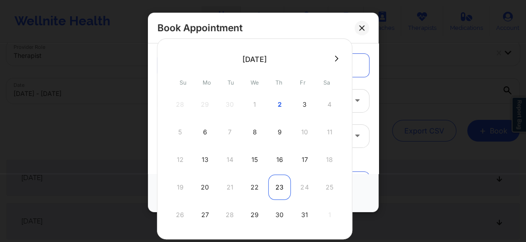
click at [275, 182] on div "23" at bounding box center [279, 187] width 23 height 25
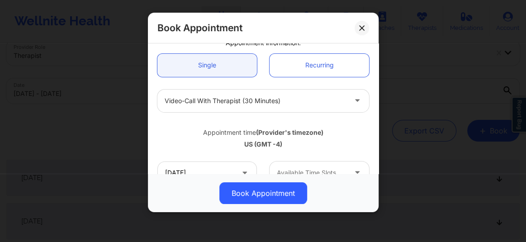
click at [293, 169] on div at bounding box center [312, 172] width 70 height 11
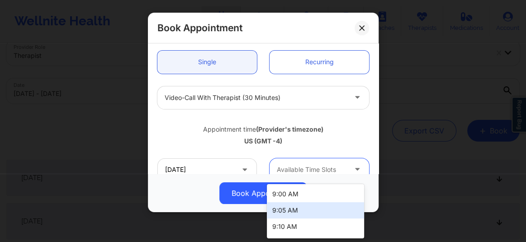
scroll to position [389, 0]
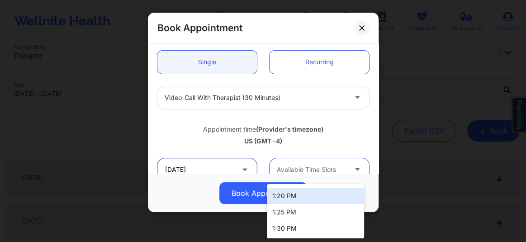
click at [197, 167] on input "10/23/2025" at bounding box center [206, 169] width 99 height 23
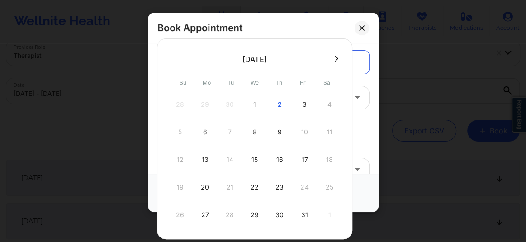
click at [280, 208] on div "30" at bounding box center [279, 214] width 23 height 25
type input "10/30/2025"
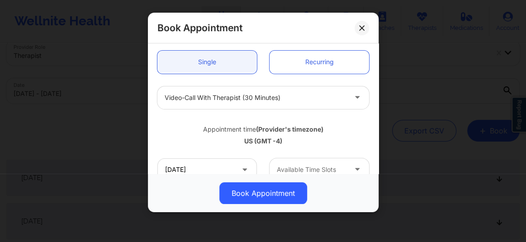
click at [298, 168] on div at bounding box center [312, 169] width 70 height 11
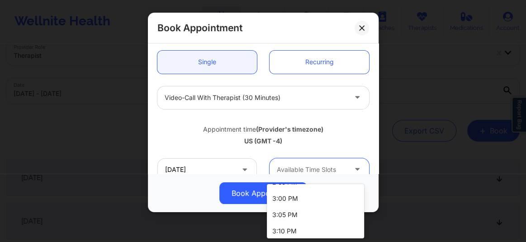
scroll to position [1167, 0]
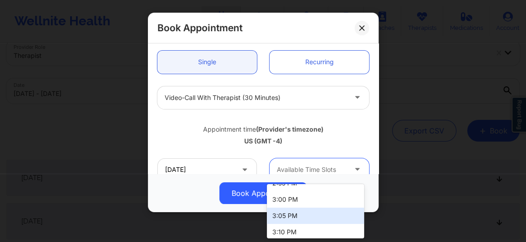
click at [299, 211] on div "3:05 PM" at bounding box center [315, 216] width 97 height 16
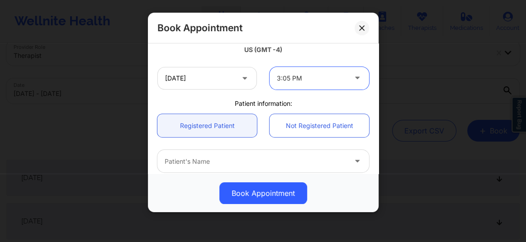
scroll to position [215, 0]
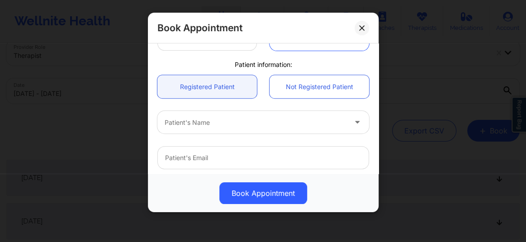
click at [235, 123] on div at bounding box center [256, 122] width 182 height 11
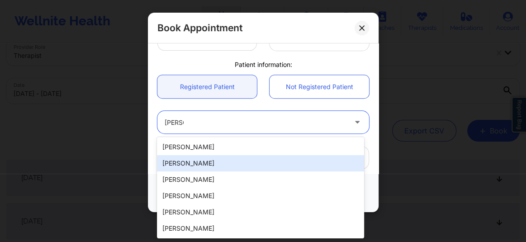
click at [187, 158] on div "[PERSON_NAME]" at bounding box center [260, 163] width 207 height 16
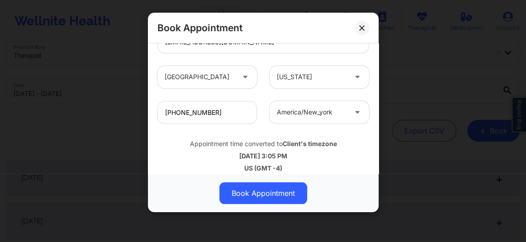
scroll to position [339, 0]
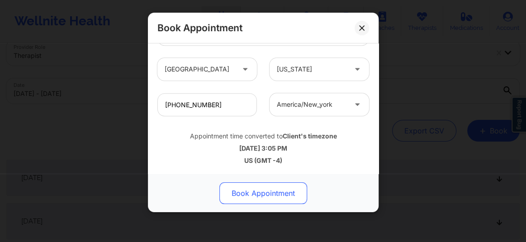
click at [247, 197] on button "Book Appointment" at bounding box center [263, 193] width 88 height 22
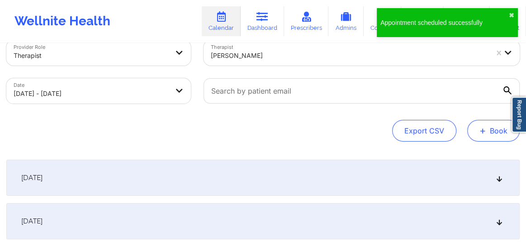
click at [502, 132] on button "+ Book" at bounding box center [493, 131] width 52 height 22
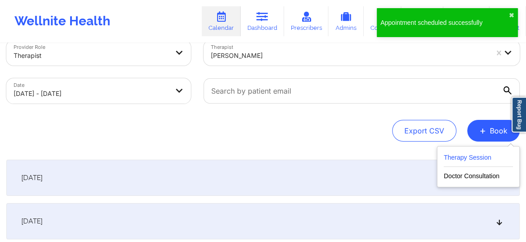
click at [467, 157] on button "Therapy Session" at bounding box center [478, 159] width 69 height 15
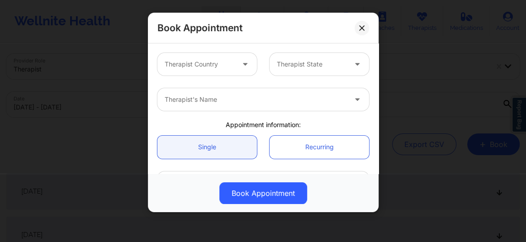
scroll to position [0, 0]
click at [204, 71] on div "Therapist Country" at bounding box center [196, 64] width 78 height 23
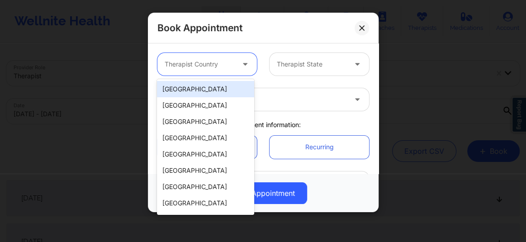
click at [209, 89] on div "[GEOGRAPHIC_DATA]" at bounding box center [205, 89] width 97 height 16
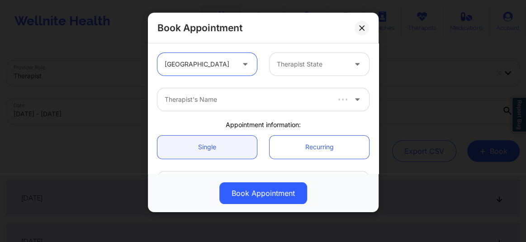
click at [311, 68] on div at bounding box center [312, 64] width 70 height 11
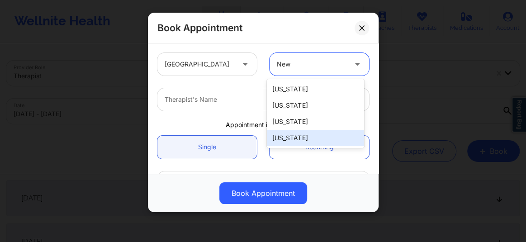
click at [284, 140] on div "[US_STATE]" at bounding box center [315, 138] width 97 height 16
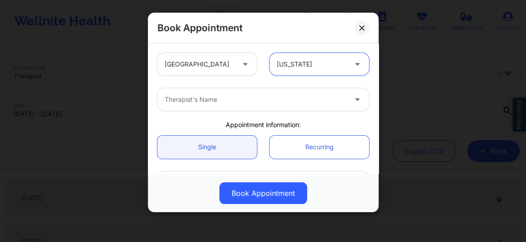
click at [226, 102] on div at bounding box center [256, 99] width 182 height 11
click at [213, 94] on div "Therapist's Name" at bounding box center [252, 99] width 190 height 23
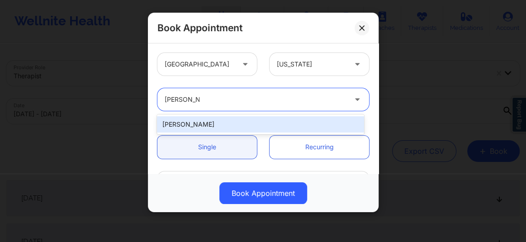
click at [194, 124] on div "[PERSON_NAME]" at bounding box center [260, 124] width 207 height 16
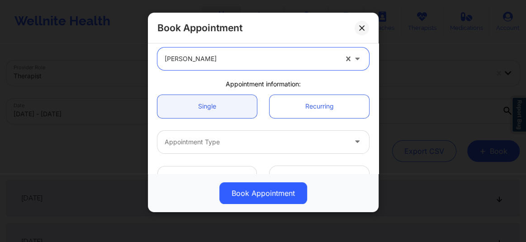
scroll to position [82, 0]
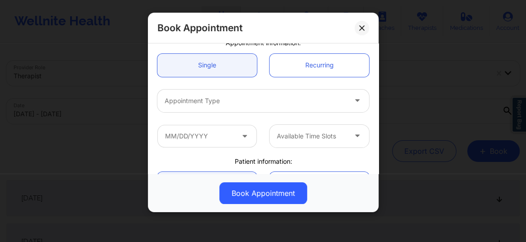
click at [203, 104] on div at bounding box center [256, 100] width 182 height 11
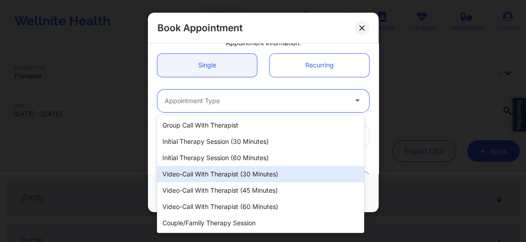
click at [226, 171] on div "Video-Call with Therapist (30 minutes)" at bounding box center [260, 174] width 207 height 16
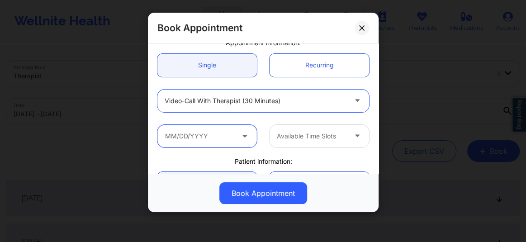
click at [203, 134] on input "text" at bounding box center [206, 136] width 99 height 23
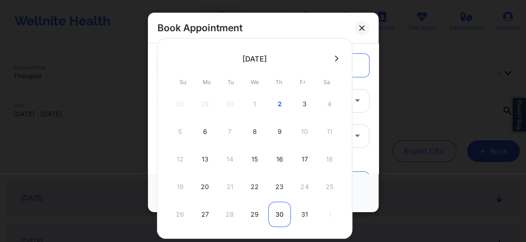
click at [280, 213] on div "30" at bounding box center [279, 214] width 23 height 25
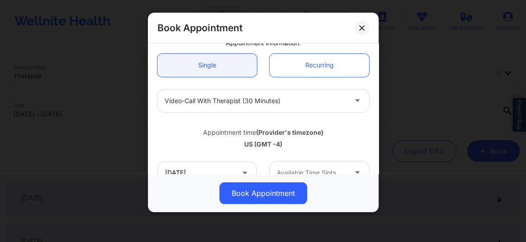
click at [289, 169] on div at bounding box center [312, 172] width 70 height 11
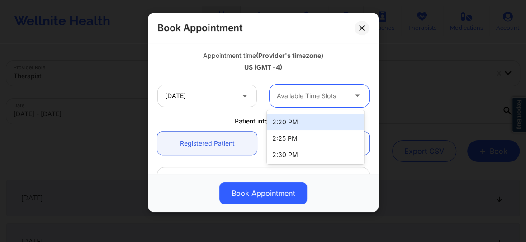
scroll to position [181, 0]
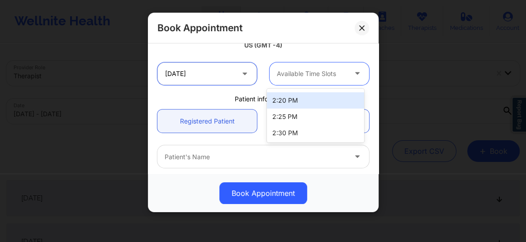
click at [199, 69] on input "10/30/2025" at bounding box center [206, 73] width 99 height 23
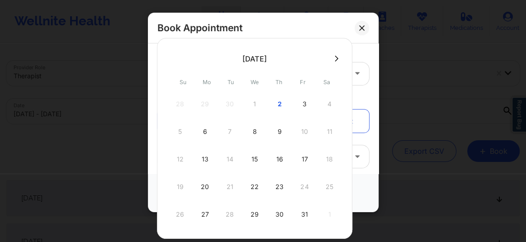
click at [335, 59] on icon at bounding box center [337, 58] width 4 height 7
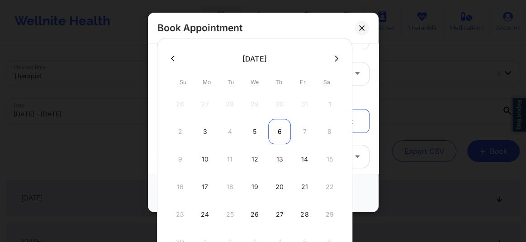
click at [278, 128] on div "6" at bounding box center [279, 131] width 23 height 25
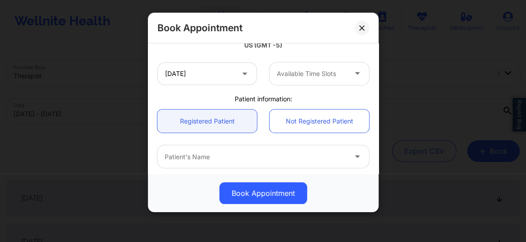
click at [290, 71] on div at bounding box center [312, 73] width 70 height 11
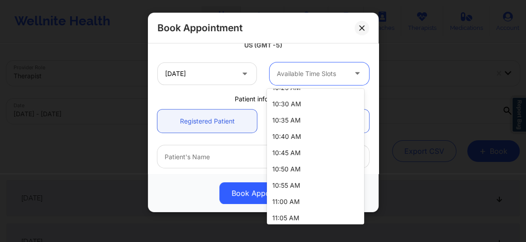
scroll to position [877, 0]
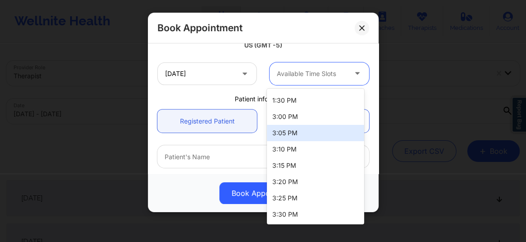
click at [285, 128] on div "3:05 PM" at bounding box center [315, 133] width 97 height 16
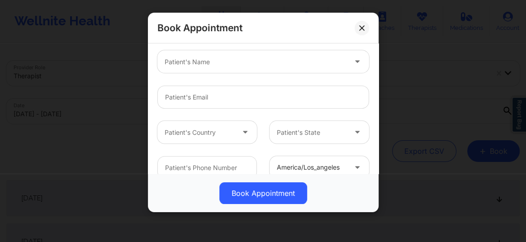
scroll to position [284, 0]
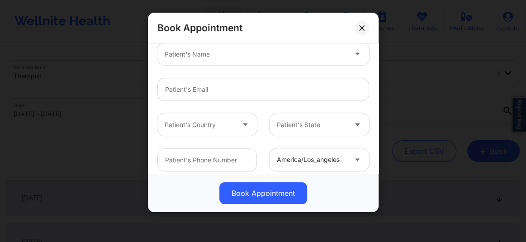
click at [203, 61] on div "Patient's Name" at bounding box center [252, 54] width 190 height 23
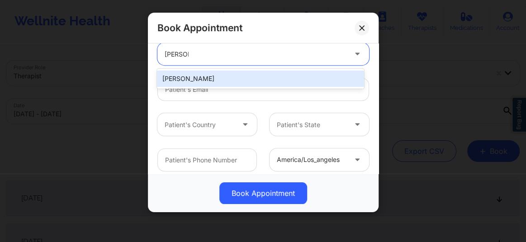
click at [191, 78] on div "[PERSON_NAME]" at bounding box center [260, 79] width 207 height 16
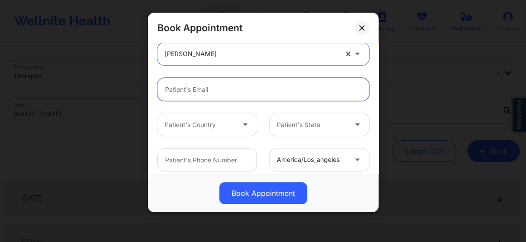
click at [184, 90] on input "email" at bounding box center [263, 89] width 212 height 23
click at [231, 88] on input "email" at bounding box center [263, 89] width 212 height 23
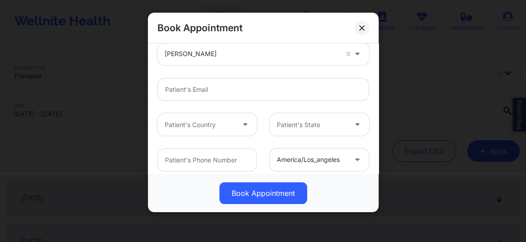
click at [202, 52] on div at bounding box center [251, 54] width 173 height 11
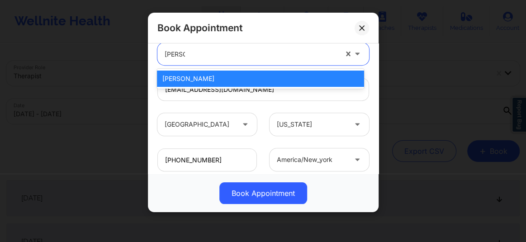
click at [193, 76] on div "[PERSON_NAME]" at bounding box center [260, 79] width 207 height 16
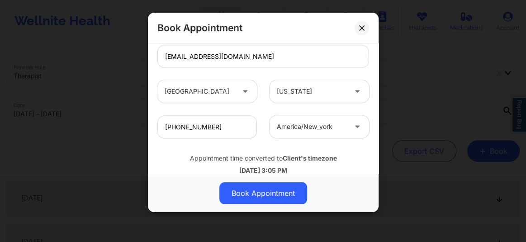
scroll to position [339, 0]
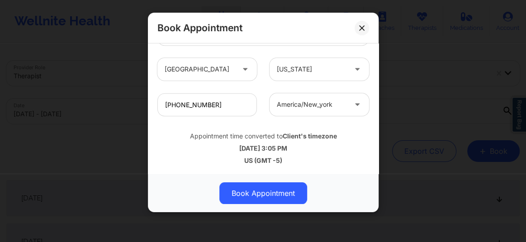
click at [267, 190] on button "Book Appointment" at bounding box center [263, 193] width 88 height 22
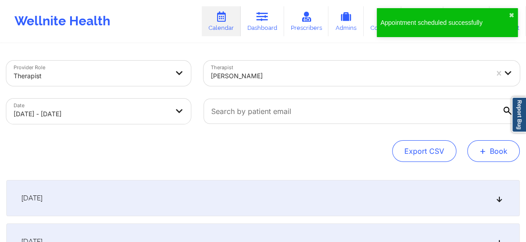
click at [479, 149] on span "+" at bounding box center [482, 150] width 7 height 5
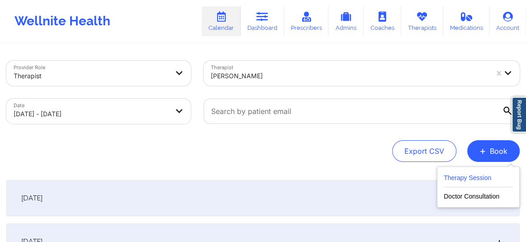
click at [468, 182] on button "Therapy Session" at bounding box center [478, 179] width 69 height 15
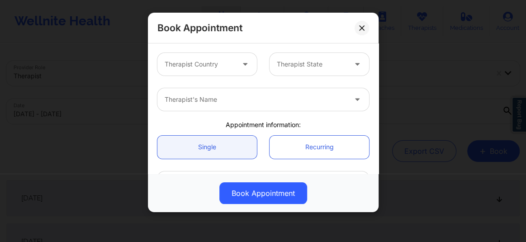
click at [219, 66] on div at bounding box center [200, 64] width 70 height 11
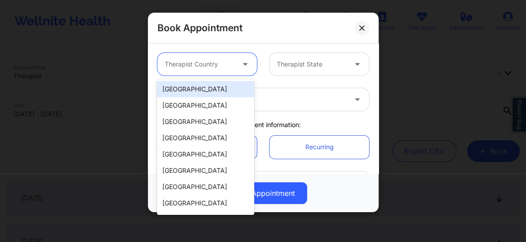
click at [217, 91] on div "[GEOGRAPHIC_DATA]" at bounding box center [205, 89] width 97 height 16
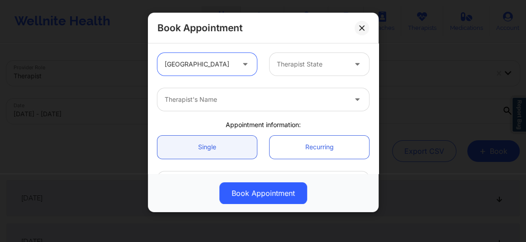
click at [297, 68] on div at bounding box center [312, 64] width 70 height 11
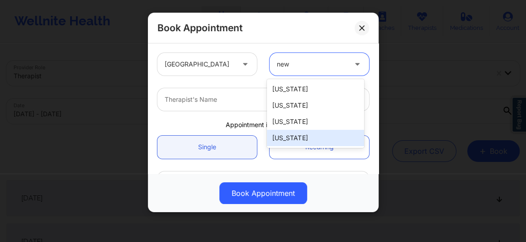
click at [289, 138] on div "[US_STATE]" at bounding box center [315, 138] width 97 height 16
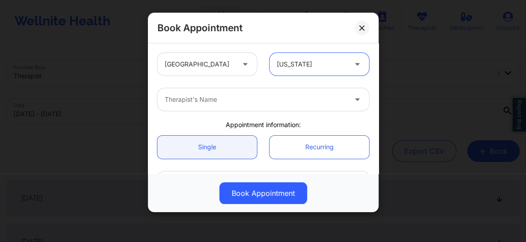
click at [204, 100] on div at bounding box center [256, 99] width 182 height 11
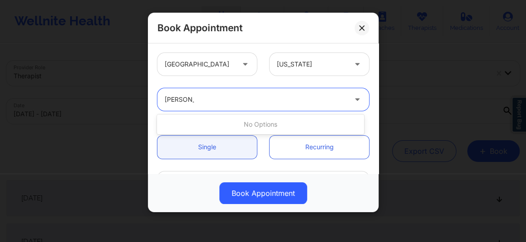
click at [204, 100] on div "Margeret" at bounding box center [256, 99] width 182 height 11
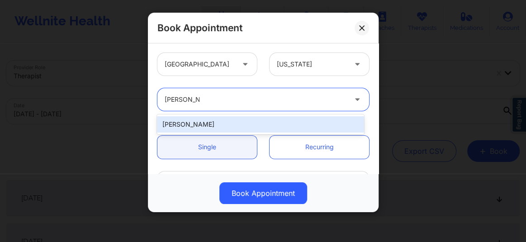
click at [198, 120] on div "[PERSON_NAME]" at bounding box center [260, 124] width 207 height 16
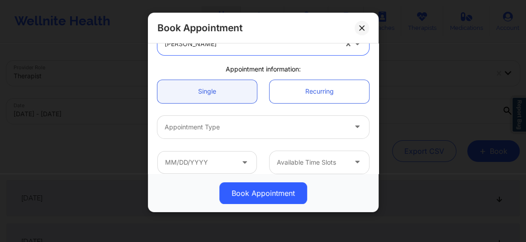
scroll to position [61, 0]
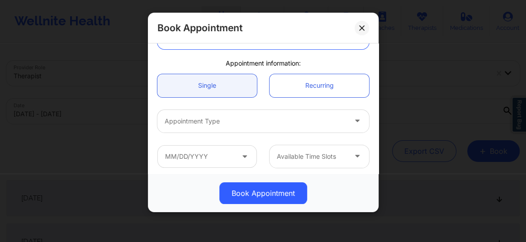
click at [192, 124] on div at bounding box center [256, 121] width 182 height 11
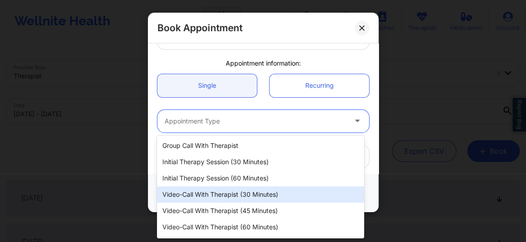
click at [213, 194] on div "Video-Call with Therapist (30 minutes)" at bounding box center [260, 194] width 207 height 16
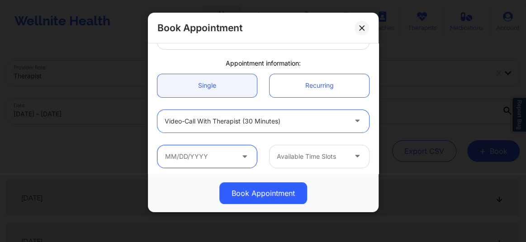
click at [194, 159] on input "text" at bounding box center [206, 156] width 99 height 23
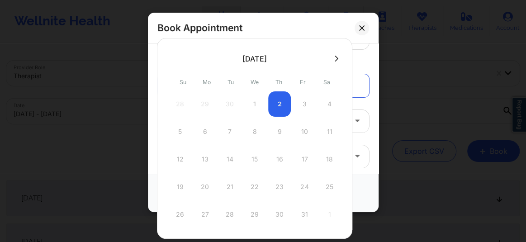
click at [335, 58] on icon at bounding box center [337, 58] width 4 height 7
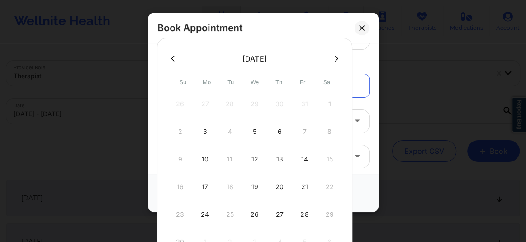
click at [335, 59] on icon at bounding box center [337, 58] width 4 height 7
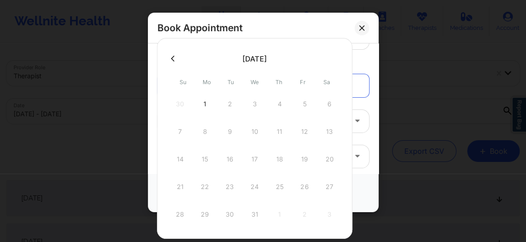
click at [175, 59] on button at bounding box center [172, 59] width 9 height 8
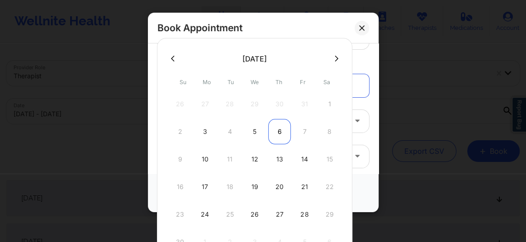
click at [274, 134] on div "6" at bounding box center [279, 131] width 23 height 25
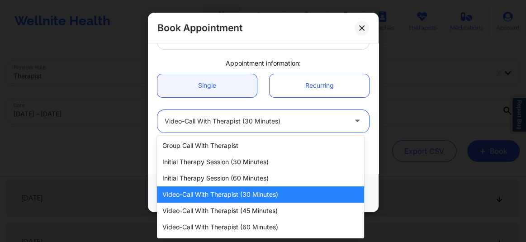
click at [285, 121] on div at bounding box center [256, 121] width 182 height 11
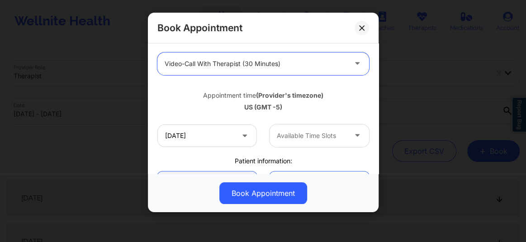
scroll to position [123, 0]
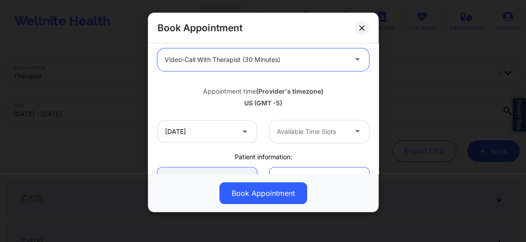
click at [292, 130] on div at bounding box center [312, 131] width 70 height 11
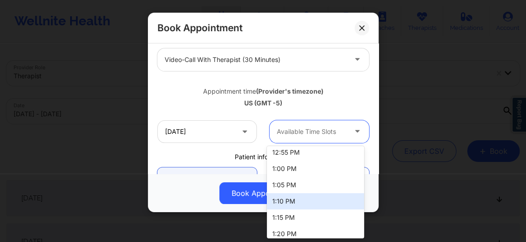
scroll to position [765, 0]
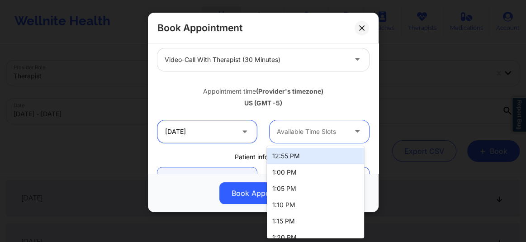
click at [200, 134] on input "11/06/2025" at bounding box center [206, 131] width 99 height 23
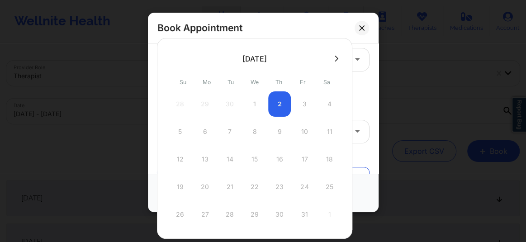
click at [335, 57] on icon at bounding box center [337, 58] width 4 height 7
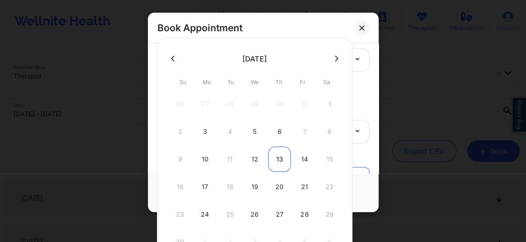
click at [280, 160] on div "13" at bounding box center [279, 159] width 23 height 25
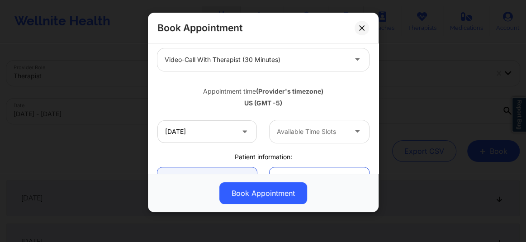
click at [312, 127] on div at bounding box center [312, 131] width 70 height 11
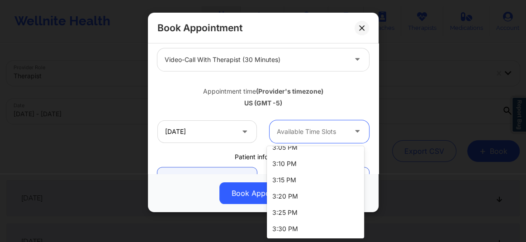
scroll to position [1197, 0]
click at [297, 151] on div "3:05 PM" at bounding box center [315, 147] width 97 height 16
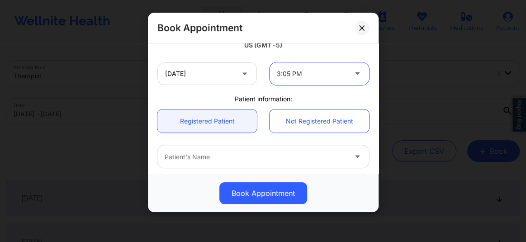
scroll to position [192, 0]
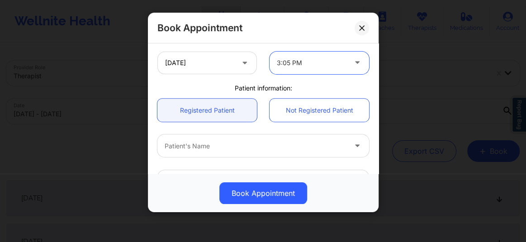
click at [205, 147] on div at bounding box center [256, 146] width 182 height 11
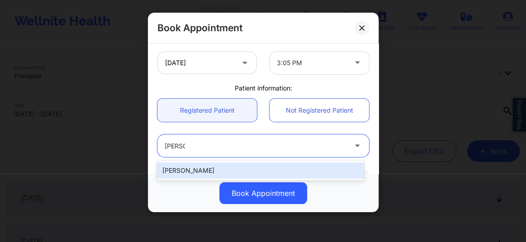
click at [193, 166] on div "[PERSON_NAME]" at bounding box center [260, 170] width 207 height 16
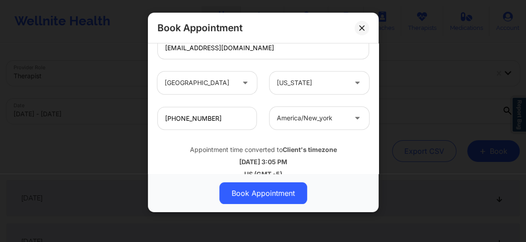
scroll to position [339, 0]
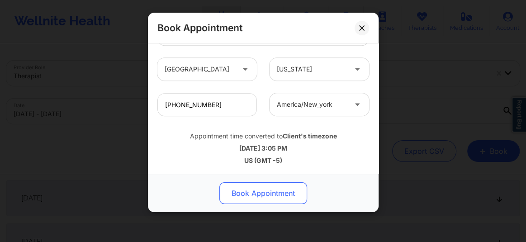
click at [254, 191] on button "Book Appointment" at bounding box center [263, 193] width 88 height 22
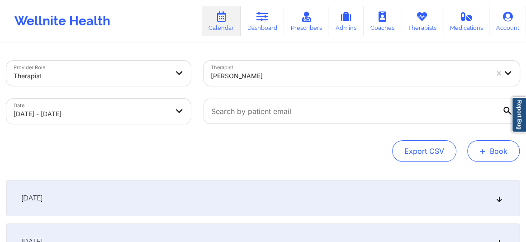
click at [493, 148] on button "+ Book" at bounding box center [493, 151] width 52 height 22
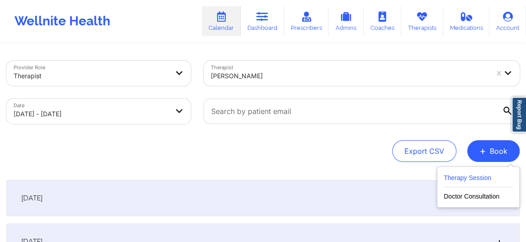
click at [470, 179] on button "Therapy Session" at bounding box center [478, 179] width 69 height 15
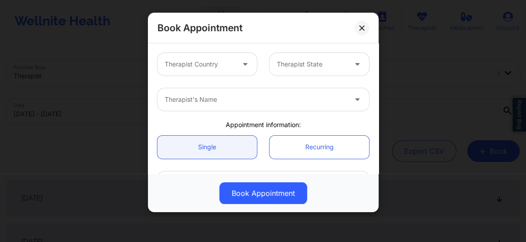
click at [230, 62] on div at bounding box center [200, 64] width 70 height 11
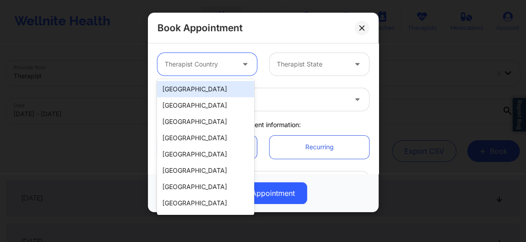
click at [209, 88] on div "[GEOGRAPHIC_DATA]" at bounding box center [205, 89] width 97 height 16
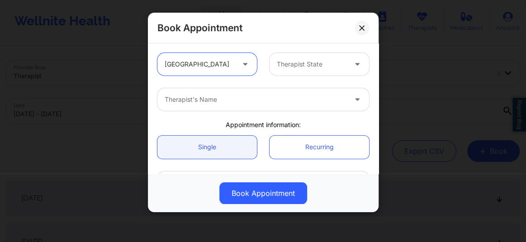
click at [309, 70] on div "Therapist State" at bounding box center [309, 64] width 78 height 23
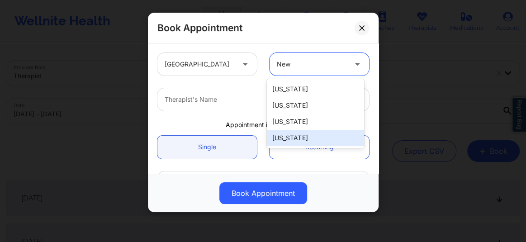
click at [294, 142] on div "[US_STATE]" at bounding box center [315, 138] width 97 height 16
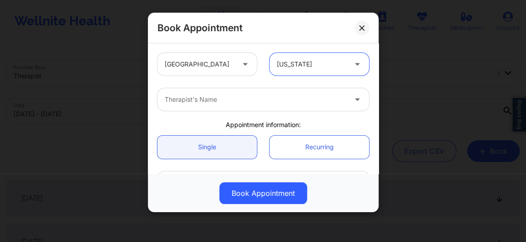
click at [215, 97] on div at bounding box center [256, 99] width 182 height 11
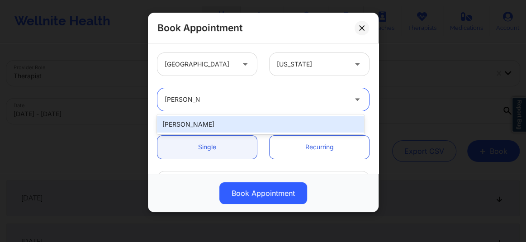
click at [203, 119] on div "[PERSON_NAME]" at bounding box center [260, 124] width 207 height 16
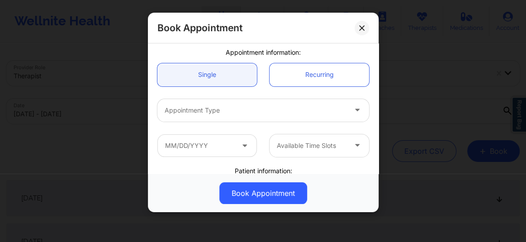
scroll to position [75, 0]
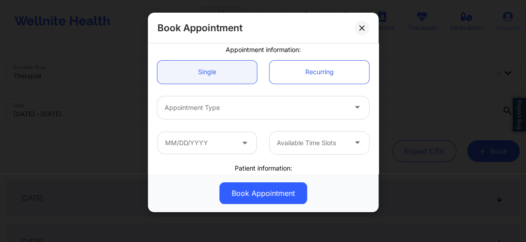
click at [196, 108] on div at bounding box center [256, 107] width 182 height 11
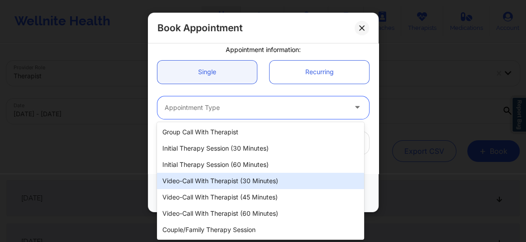
click at [227, 178] on div "Video-Call with Therapist (30 minutes)" at bounding box center [260, 181] width 207 height 16
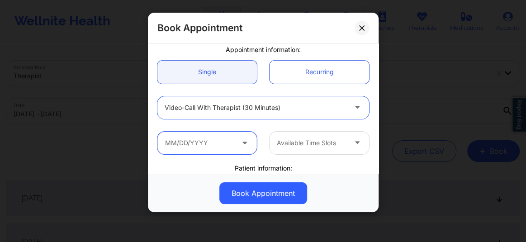
click at [214, 140] on input "text" at bounding box center [206, 143] width 99 height 23
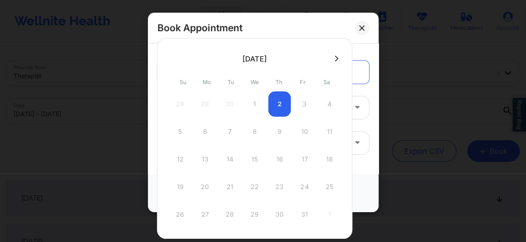
click at [335, 59] on icon at bounding box center [337, 58] width 4 height 7
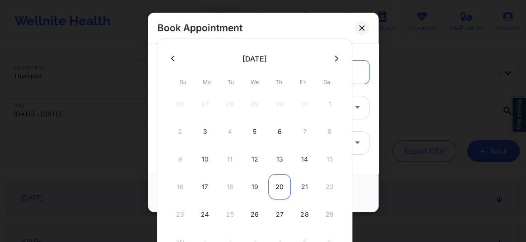
click at [280, 180] on div "20" at bounding box center [279, 186] width 23 height 25
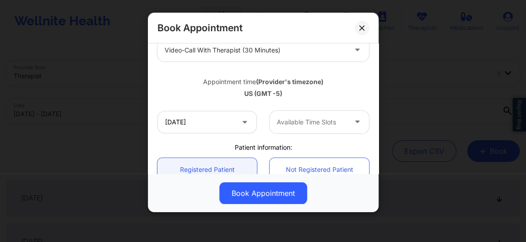
scroll to position [144, 0]
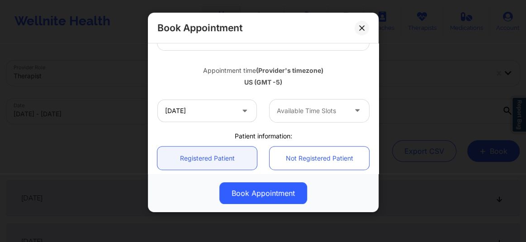
click at [286, 116] on div "Available Time Slots" at bounding box center [309, 110] width 78 height 23
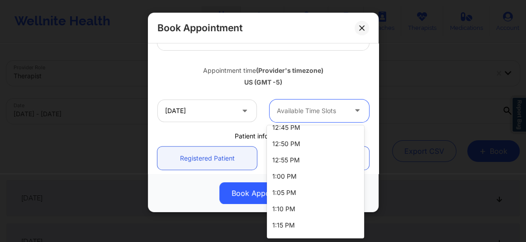
scroll to position [900, 0]
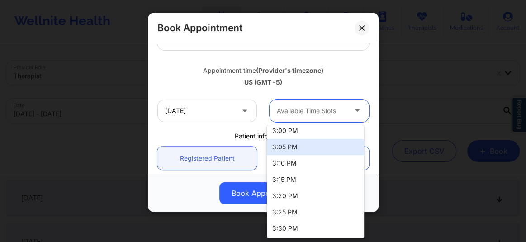
click at [291, 148] on div "3:05 PM" at bounding box center [315, 147] width 97 height 16
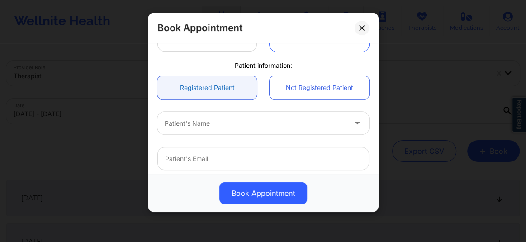
scroll to position [219, 0]
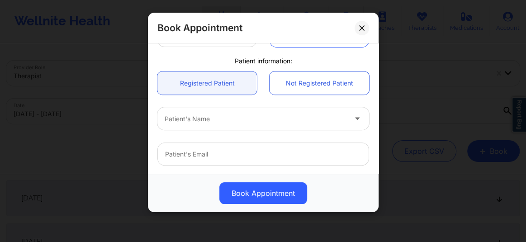
click at [196, 114] on div at bounding box center [256, 119] width 182 height 11
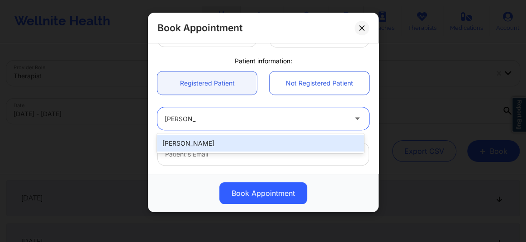
click at [187, 145] on div "[PERSON_NAME]" at bounding box center [260, 143] width 207 height 16
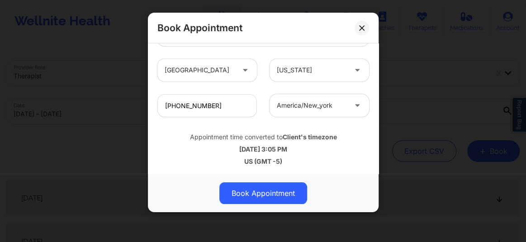
scroll to position [339, 0]
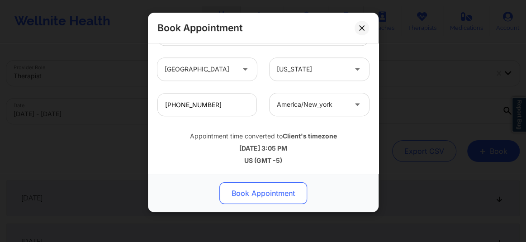
click at [255, 190] on button "Book Appointment" at bounding box center [263, 193] width 88 height 22
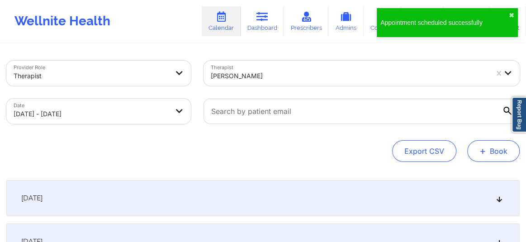
click at [491, 154] on button "+ Book" at bounding box center [493, 151] width 52 height 22
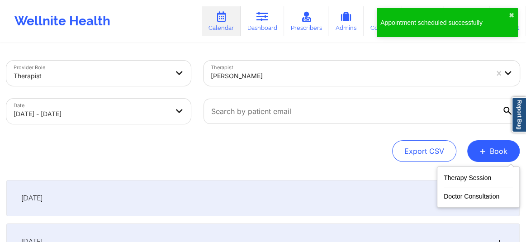
click at [467, 171] on div "Therapy Session Doctor Consultation" at bounding box center [478, 186] width 83 height 41
click at [466, 179] on button "Therapy Session" at bounding box center [478, 179] width 69 height 15
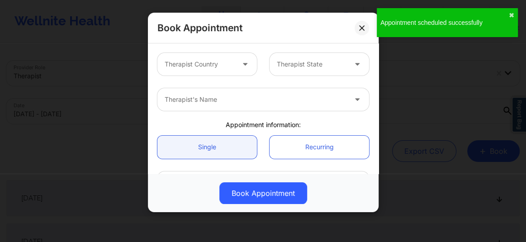
click at [201, 62] on div at bounding box center [200, 64] width 70 height 11
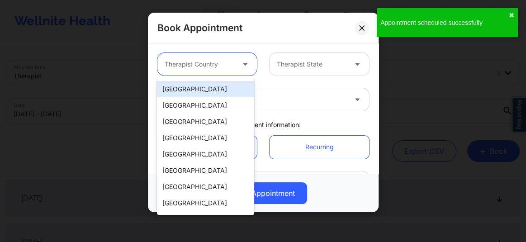
click at [204, 91] on div "[GEOGRAPHIC_DATA]" at bounding box center [205, 89] width 97 height 16
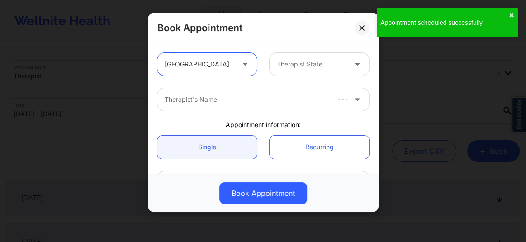
click at [290, 71] on div "Therapist State" at bounding box center [309, 64] width 78 height 23
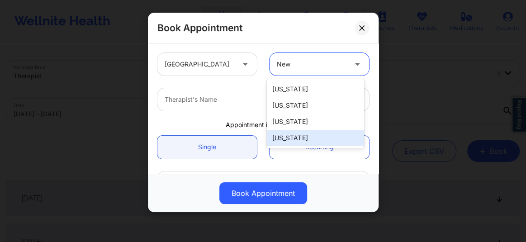
click at [289, 136] on div "[US_STATE]" at bounding box center [315, 138] width 97 height 16
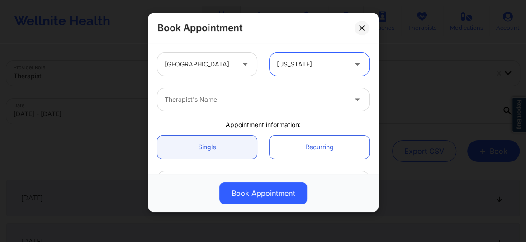
click at [216, 99] on div at bounding box center [256, 99] width 182 height 11
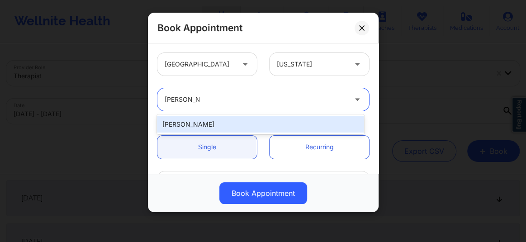
click at [199, 122] on div "[PERSON_NAME]" at bounding box center [260, 124] width 207 height 16
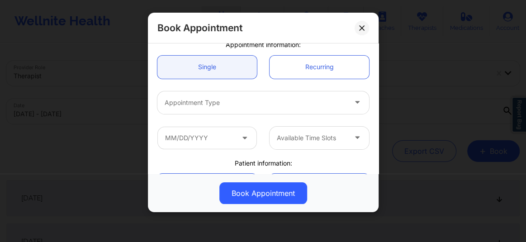
scroll to position [82, 0]
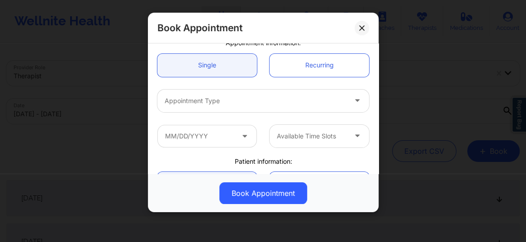
click at [198, 100] on div at bounding box center [256, 100] width 182 height 11
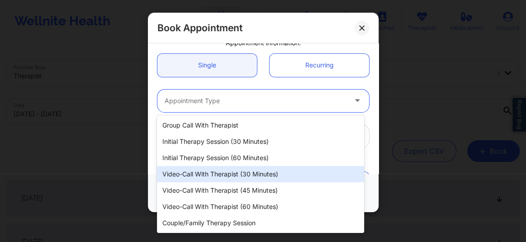
click at [225, 170] on div "Video-Call with Therapist (30 minutes)" at bounding box center [260, 174] width 207 height 16
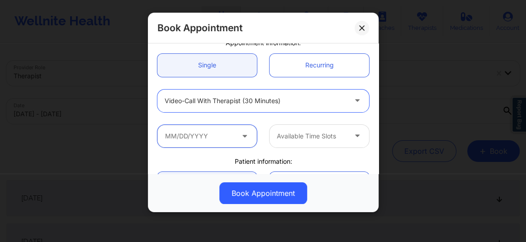
click at [212, 135] on input "text" at bounding box center [206, 136] width 99 height 23
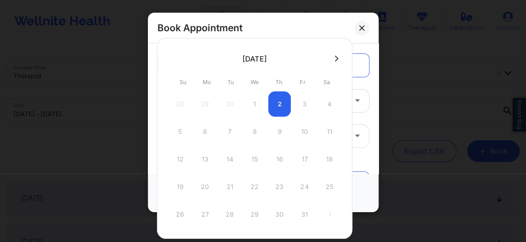
click at [335, 61] on icon at bounding box center [337, 58] width 4 height 7
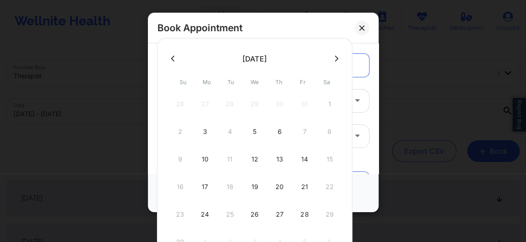
click at [335, 60] on icon at bounding box center [337, 59] width 4 height 6
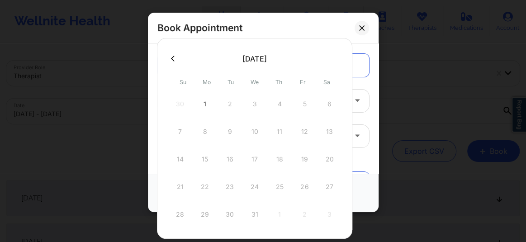
click at [174, 61] on icon at bounding box center [173, 58] width 4 height 7
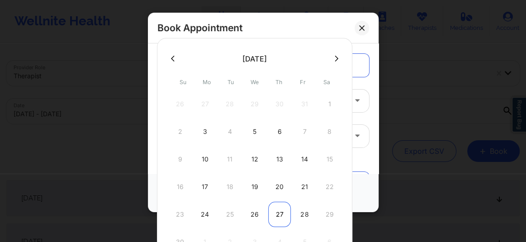
click at [280, 209] on div "27" at bounding box center [279, 214] width 23 height 25
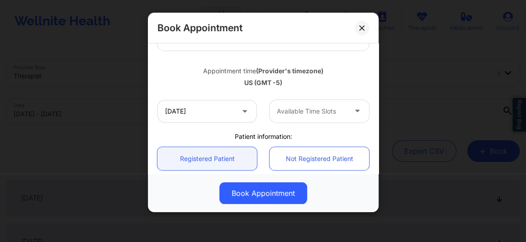
scroll to position [144, 0]
click at [290, 111] on div at bounding box center [312, 110] width 70 height 11
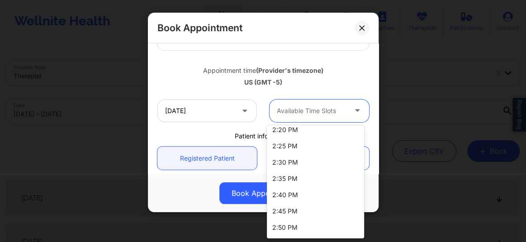
scroll to position [1176, 0]
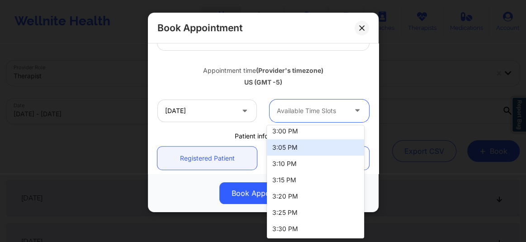
click at [298, 147] on div "3:05 PM" at bounding box center [315, 147] width 97 height 16
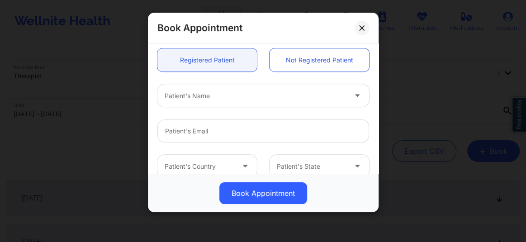
scroll to position [240, 0]
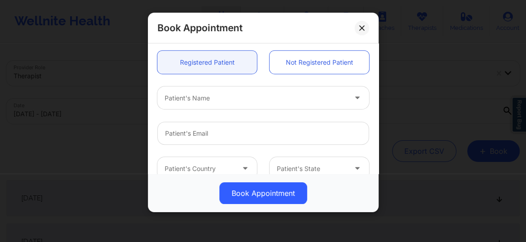
click at [196, 99] on div at bounding box center [256, 98] width 182 height 11
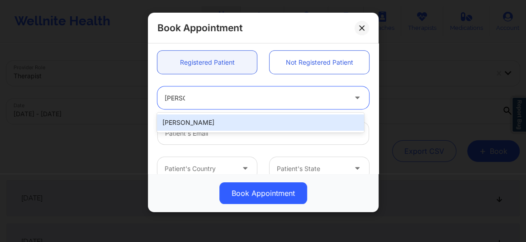
click at [186, 120] on div "[PERSON_NAME]" at bounding box center [260, 122] width 207 height 16
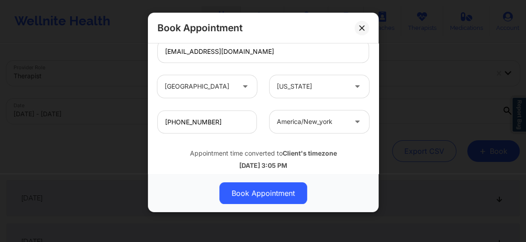
scroll to position [339, 0]
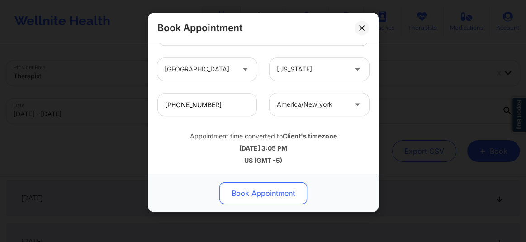
click at [267, 198] on button "Book Appointment" at bounding box center [263, 193] width 88 height 22
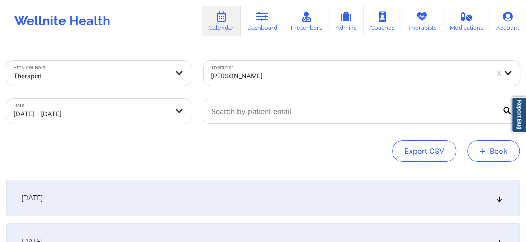
click at [488, 156] on button "+ Book" at bounding box center [493, 151] width 52 height 22
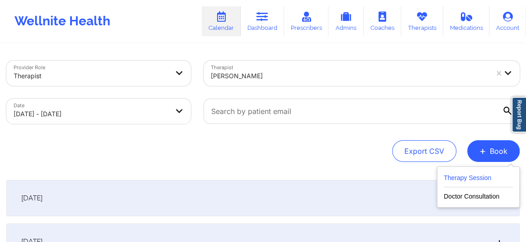
click at [473, 180] on button "Therapy Session" at bounding box center [478, 179] width 69 height 15
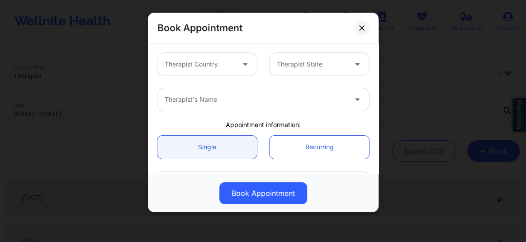
click at [196, 68] on div at bounding box center [200, 64] width 70 height 11
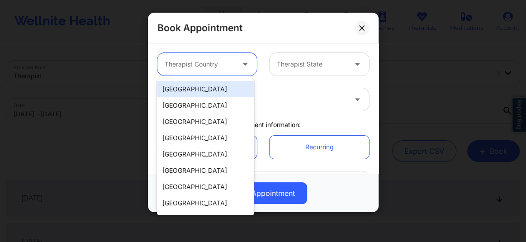
click at [199, 86] on div "[GEOGRAPHIC_DATA]" at bounding box center [205, 89] width 97 height 16
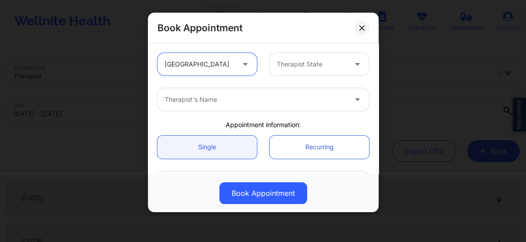
click at [291, 65] on div at bounding box center [312, 64] width 70 height 11
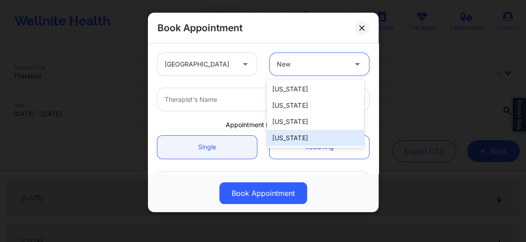
click at [292, 134] on div "[US_STATE]" at bounding box center [315, 138] width 97 height 16
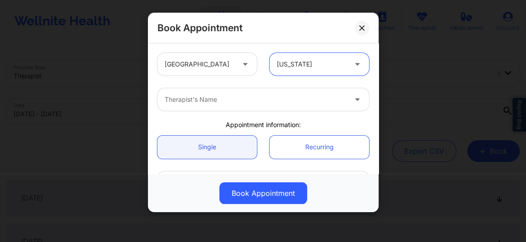
click at [240, 99] on div at bounding box center [256, 99] width 182 height 11
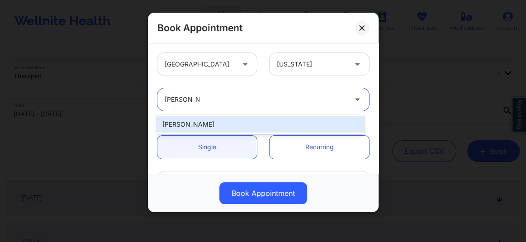
click at [212, 127] on div "[PERSON_NAME]" at bounding box center [260, 124] width 207 height 16
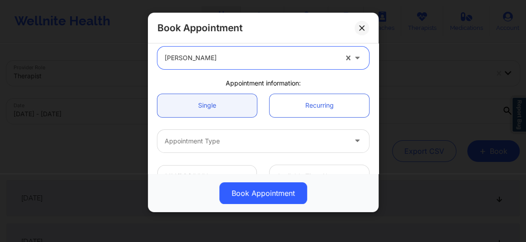
scroll to position [54, 0]
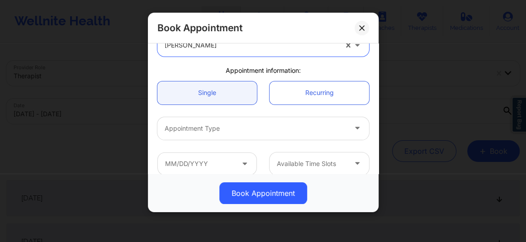
click at [210, 127] on div at bounding box center [256, 128] width 182 height 11
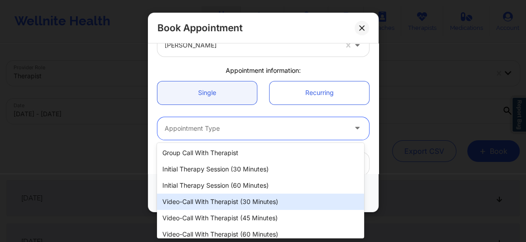
click at [224, 204] on div "Video-Call with Therapist (30 minutes)" at bounding box center [260, 202] width 207 height 16
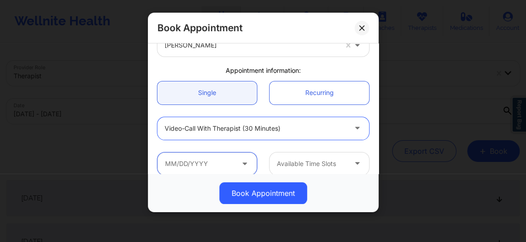
click at [203, 171] on input "text" at bounding box center [206, 163] width 99 height 23
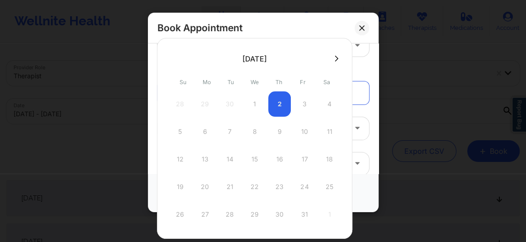
click at [335, 57] on icon at bounding box center [337, 58] width 4 height 7
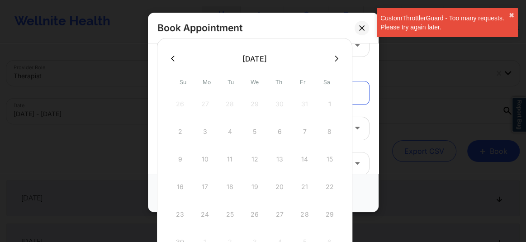
click at [172, 58] on icon at bounding box center [173, 59] width 4 height 6
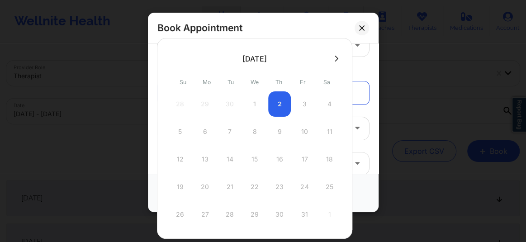
click at [335, 59] on icon at bounding box center [337, 58] width 4 height 7
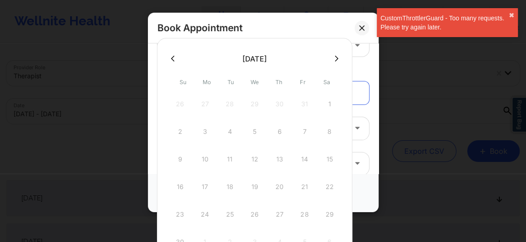
click at [335, 57] on icon at bounding box center [337, 58] width 4 height 7
click at [361, 31] on button at bounding box center [362, 28] width 14 height 14
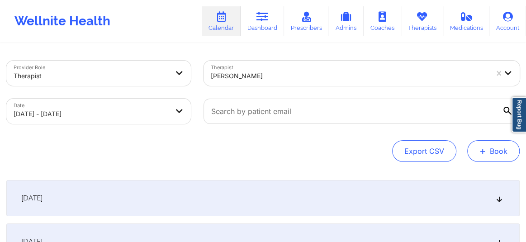
click at [496, 149] on button "+ Book" at bounding box center [493, 151] width 52 height 22
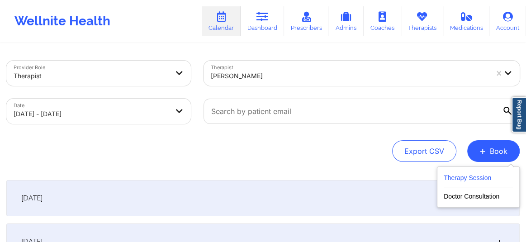
click at [456, 176] on button "Therapy Session" at bounding box center [478, 179] width 69 height 15
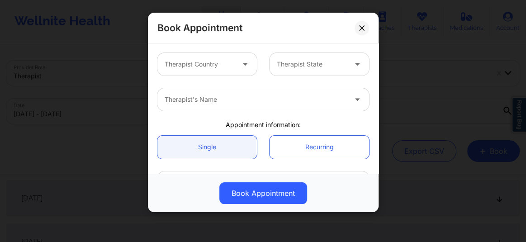
click at [203, 68] on div at bounding box center [200, 64] width 70 height 11
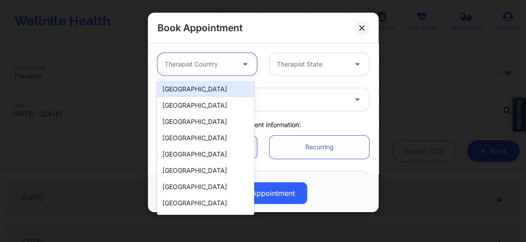
click at [199, 88] on div "[GEOGRAPHIC_DATA]" at bounding box center [205, 89] width 97 height 16
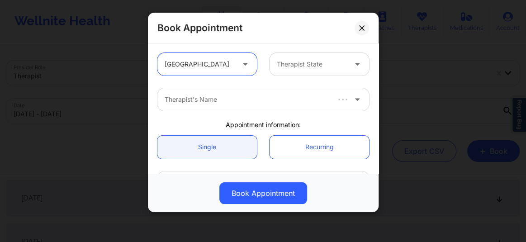
click at [298, 67] on div at bounding box center [312, 64] width 70 height 11
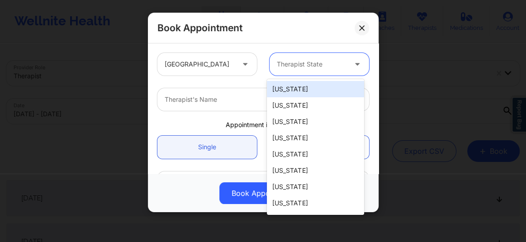
click at [298, 67] on div at bounding box center [312, 64] width 70 height 11
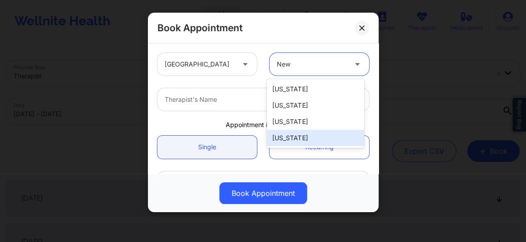
click at [285, 141] on div "[US_STATE]" at bounding box center [315, 138] width 97 height 16
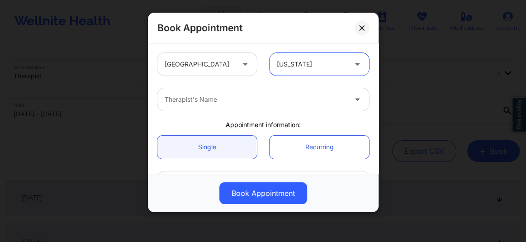
click at [211, 96] on div at bounding box center [256, 99] width 182 height 11
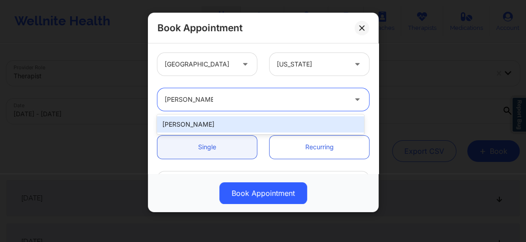
click at [213, 121] on div "[PERSON_NAME]" at bounding box center [260, 124] width 207 height 16
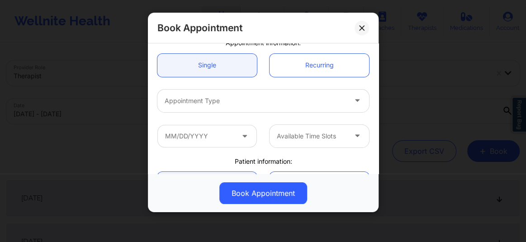
scroll to position [89, 0]
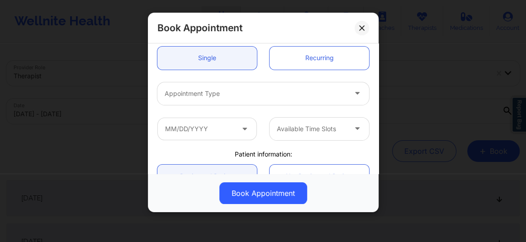
click at [212, 95] on div at bounding box center [256, 93] width 182 height 11
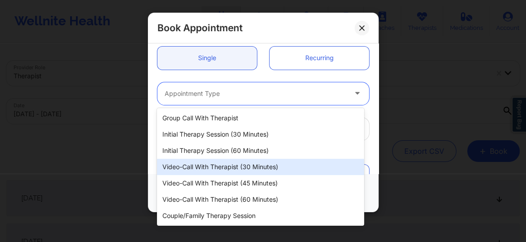
click at [230, 165] on div "Video-Call with Therapist (30 minutes)" at bounding box center [260, 167] width 207 height 16
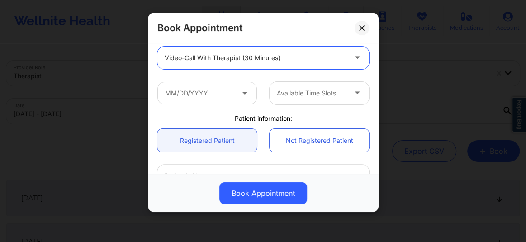
scroll to position [130, 0]
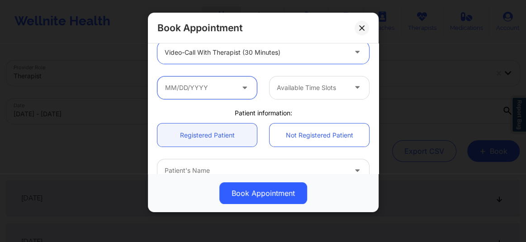
click at [221, 84] on input "text" at bounding box center [206, 87] width 99 height 23
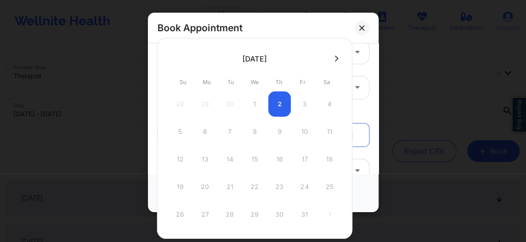
click at [335, 58] on icon at bounding box center [337, 58] width 4 height 7
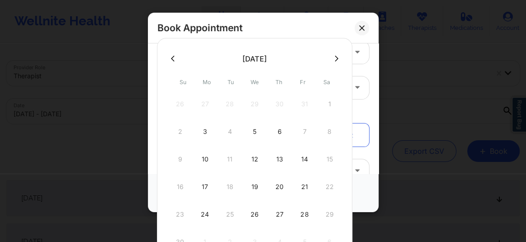
click at [172, 61] on icon at bounding box center [173, 58] width 4 height 7
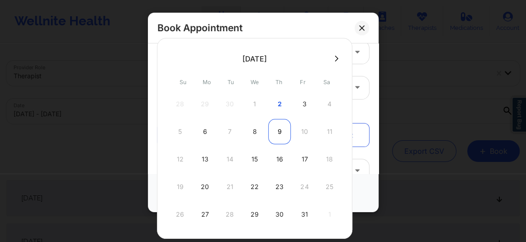
click at [274, 129] on div "9" at bounding box center [279, 131] width 23 height 25
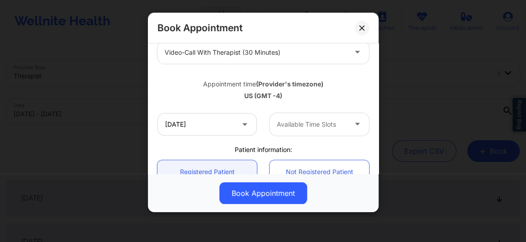
click at [298, 125] on div at bounding box center [312, 124] width 70 height 11
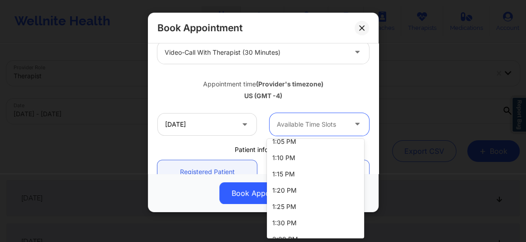
scroll to position [815, 0]
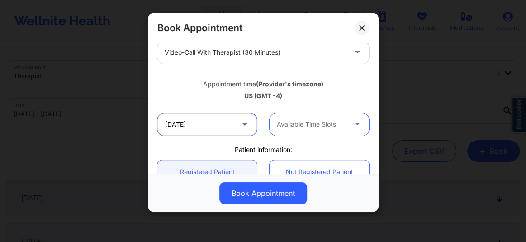
click at [227, 123] on input "10/09/2025" at bounding box center [206, 124] width 99 height 23
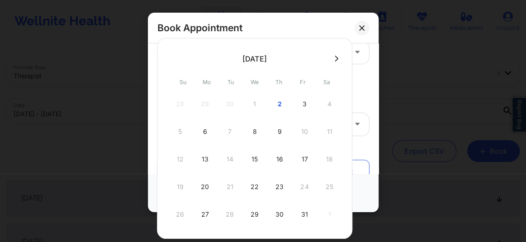
click at [336, 60] on icon at bounding box center [337, 58] width 4 height 7
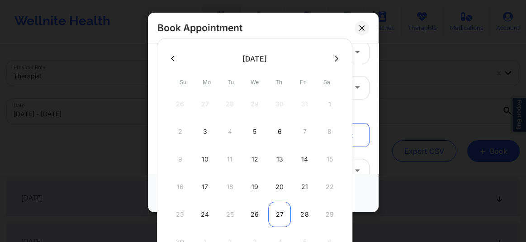
click at [273, 214] on div "27" at bounding box center [279, 214] width 23 height 25
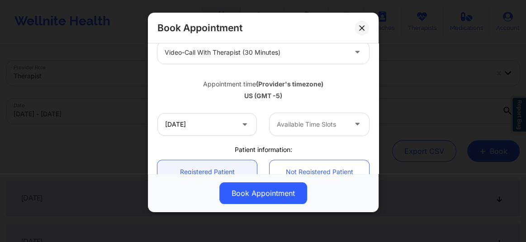
click at [306, 125] on div at bounding box center [312, 124] width 70 height 11
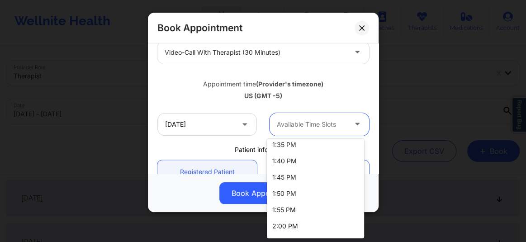
scroll to position [995, 0]
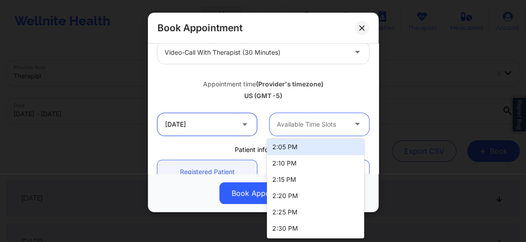
click at [212, 126] on input "11/27/2025" at bounding box center [206, 124] width 99 height 23
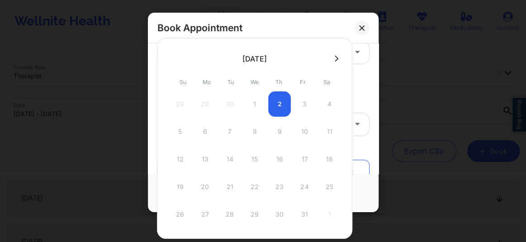
click at [335, 59] on icon at bounding box center [337, 58] width 4 height 7
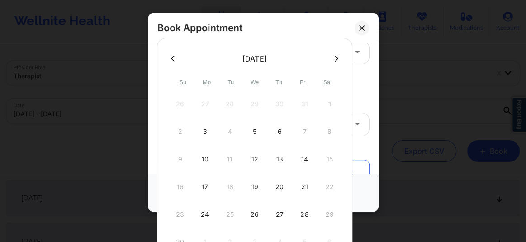
click at [335, 58] on icon at bounding box center [337, 59] width 4 height 6
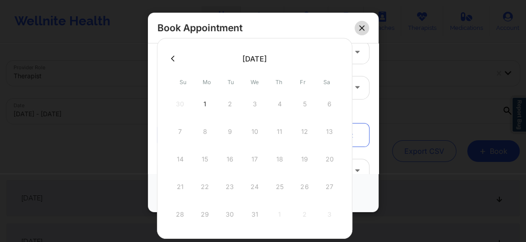
click at [361, 27] on icon at bounding box center [361, 27] width 5 height 5
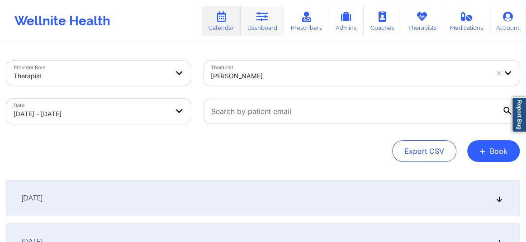
click at [270, 31] on link "Dashboard" at bounding box center [262, 21] width 43 height 30
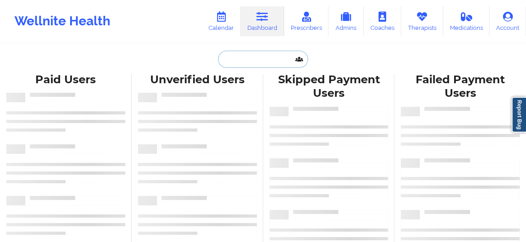
click at [262, 59] on input "text" at bounding box center [263, 59] width 90 height 17
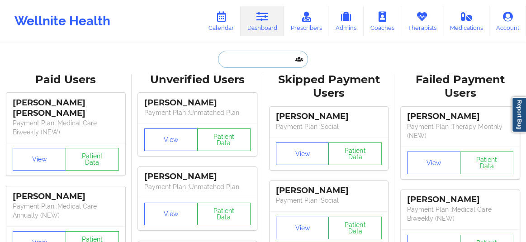
paste input "marissakrasny@gmail.com"
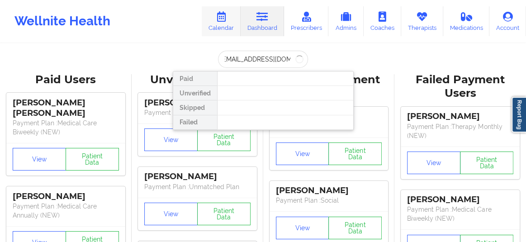
click at [217, 21] on icon at bounding box center [221, 17] width 12 height 10
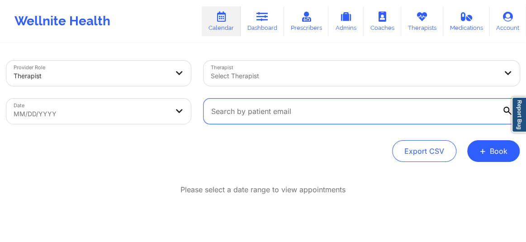
click at [259, 110] on input "text" at bounding box center [361, 111] width 316 height 25
paste input "marissakrasny@gmail.com"
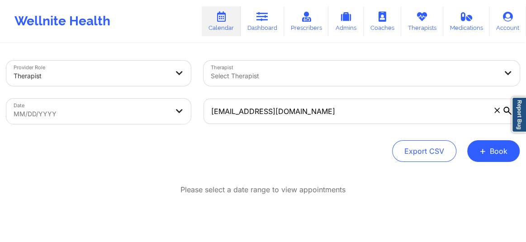
click at [78, 111] on body "Wellnite Health Calendar Dashboard Prescribers Admins Coaches Therapists Medica…" at bounding box center [263, 121] width 526 height 242
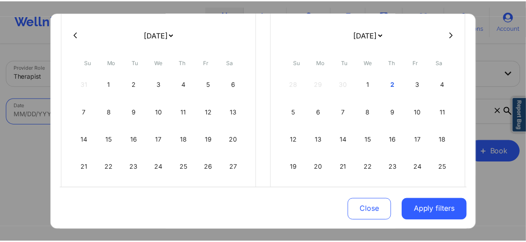
scroll to position [117, 0]
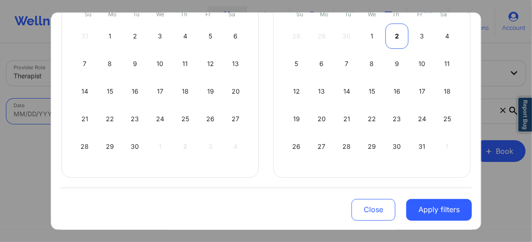
click at [393, 35] on div "2" at bounding box center [396, 36] width 23 height 25
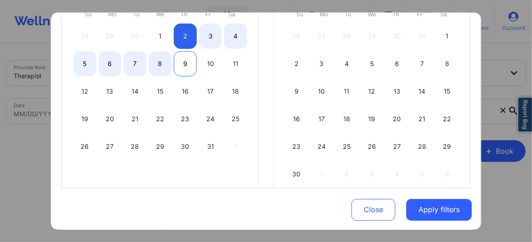
click at [182, 66] on div "9" at bounding box center [185, 63] width 23 height 25
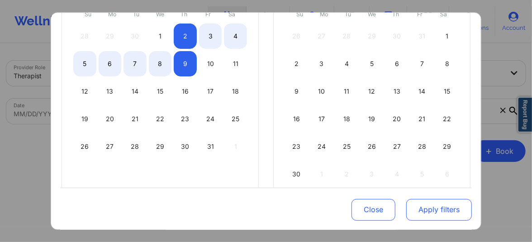
click at [438, 214] on button "Apply filters" at bounding box center [439, 210] width 66 height 22
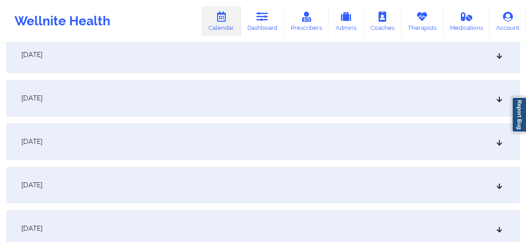
scroll to position [301, 0]
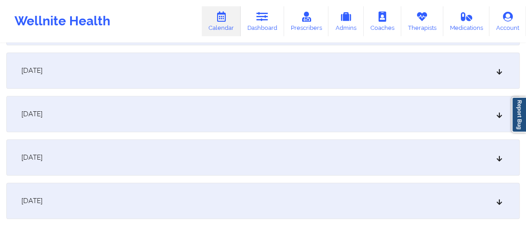
click at [501, 199] on icon at bounding box center [500, 201] width 8 height 6
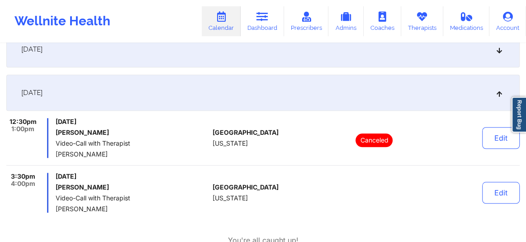
scroll to position [411, 0]
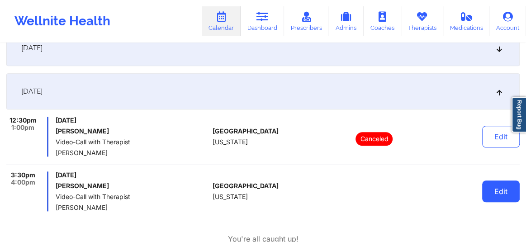
click at [496, 189] on button "Edit" at bounding box center [501, 191] width 38 height 22
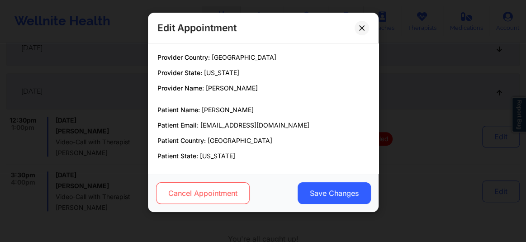
click at [203, 193] on button "Cancel Appointment" at bounding box center [203, 193] width 94 height 22
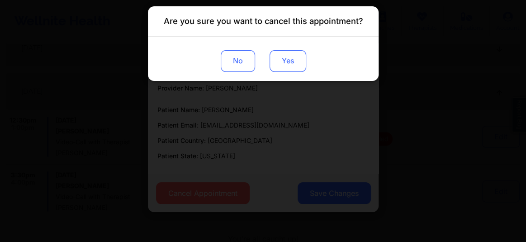
click at [284, 60] on button "Yes" at bounding box center [287, 61] width 37 height 22
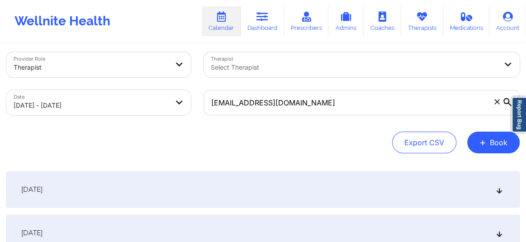
scroll to position [0, 0]
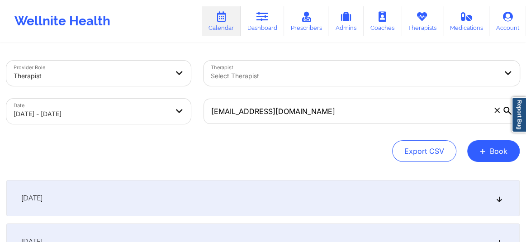
click at [495, 112] on icon at bounding box center [496, 110] width 5 height 5
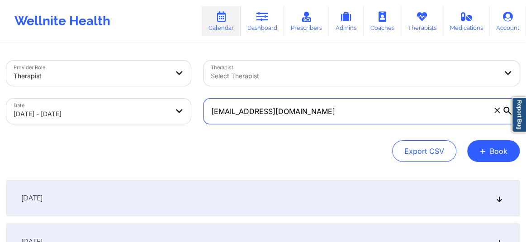
click at [495, 112] on input "marissakrasny@gmail.com" at bounding box center [361, 111] width 316 height 25
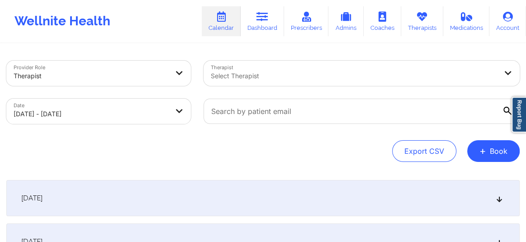
click at [264, 79] on div at bounding box center [354, 76] width 286 height 11
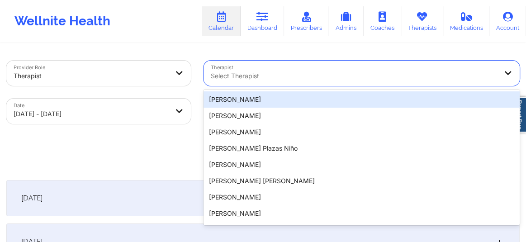
paste input "Jazmin Roberts"
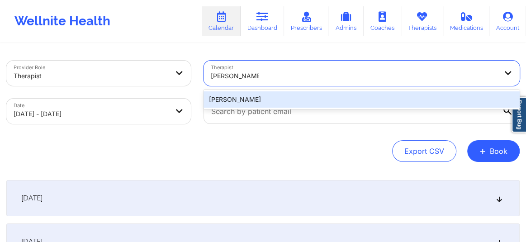
click at [251, 99] on div "Jazmin Roberts" at bounding box center [361, 99] width 316 height 16
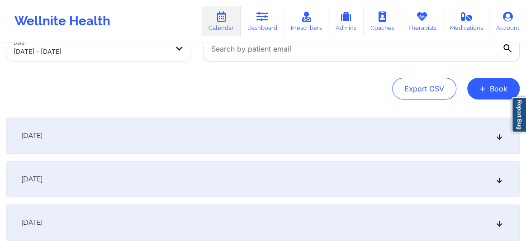
scroll to position [68, 0]
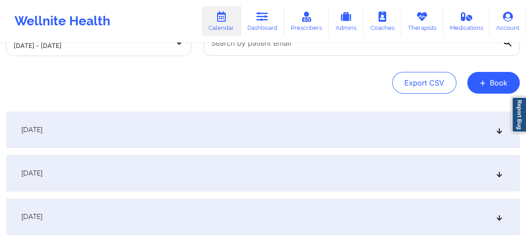
click at [498, 134] on div "[DATE]" at bounding box center [262, 130] width 513 height 36
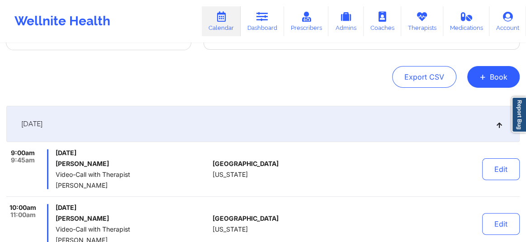
scroll to position [95, 0]
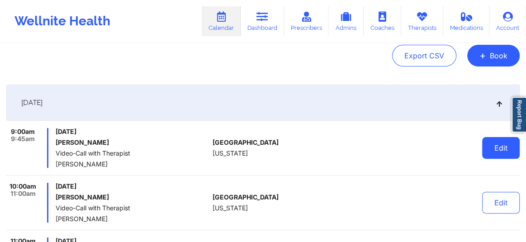
click at [507, 146] on button "Edit" at bounding box center [501, 148] width 38 height 22
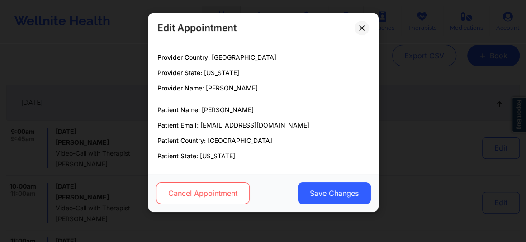
click at [203, 190] on button "Cancel Appointment" at bounding box center [203, 193] width 94 height 22
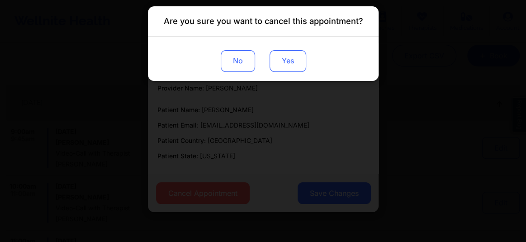
click at [288, 68] on button "Yes" at bounding box center [287, 61] width 37 height 22
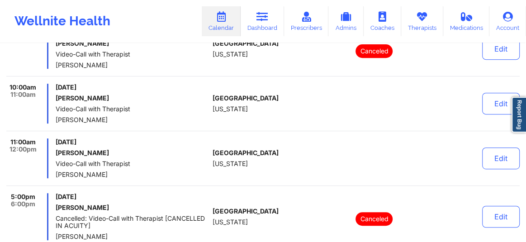
scroll to position [192, 0]
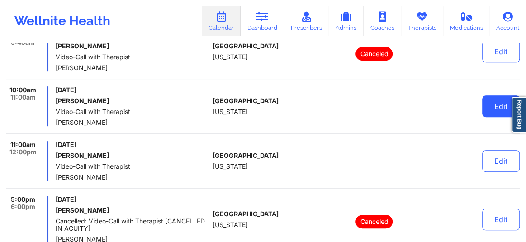
click at [488, 109] on button "Edit" at bounding box center [501, 106] width 38 height 22
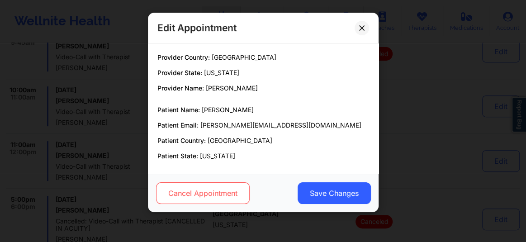
click at [194, 198] on button "Cancel Appointment" at bounding box center [203, 193] width 94 height 22
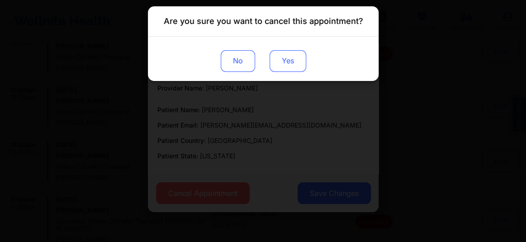
click at [284, 52] on button "Yes" at bounding box center [287, 61] width 37 height 22
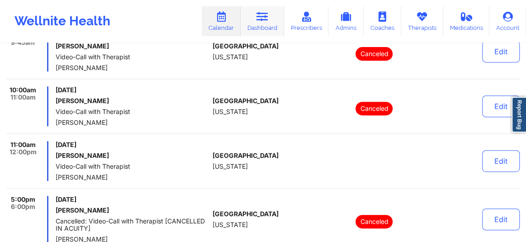
click at [265, 21] on icon at bounding box center [262, 17] width 12 height 10
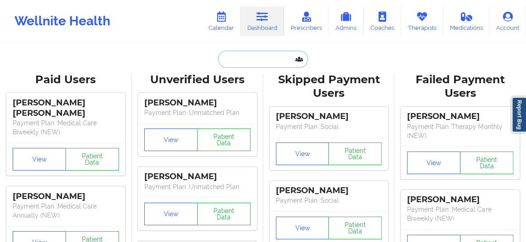
click at [244, 66] on input "text" at bounding box center [263, 59] width 90 height 17
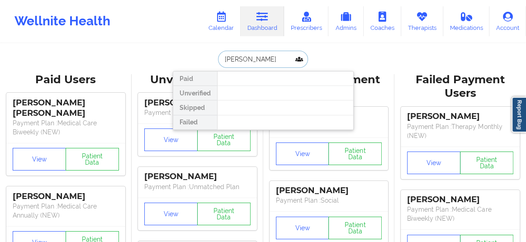
click at [239, 64] on input "Ryan Sullivan" at bounding box center [263, 59] width 90 height 17
click at [236, 61] on input "Ryan O Sullivan" at bounding box center [263, 59] width 90 height 17
drag, startPoint x: 270, startPoint y: 60, endPoint x: 235, endPoint y: 57, distance: 35.0
click at [235, 57] on input "Ryan O Sullivan" at bounding box center [263, 59] width 90 height 17
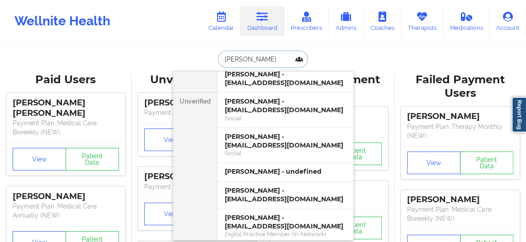
scroll to position [178, 0]
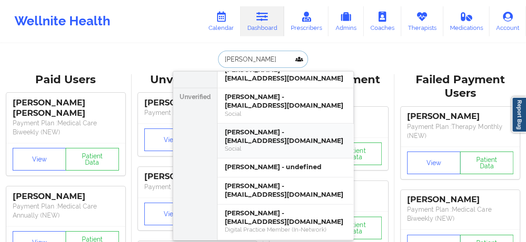
click at [257, 145] on div "Social" at bounding box center [285, 149] width 121 height 8
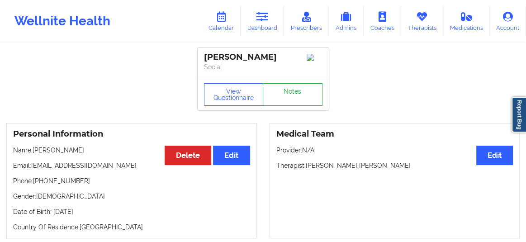
click at [276, 107] on div "View Questionnaire Notes" at bounding box center [263, 94] width 131 height 33
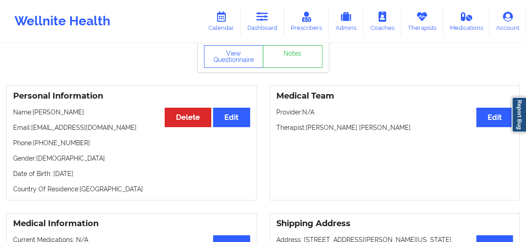
scroll to position [27, 0]
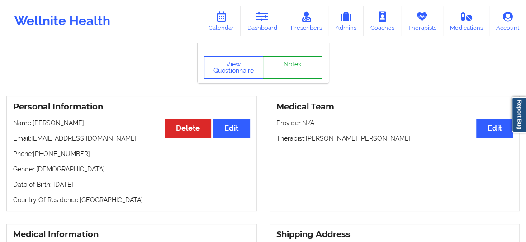
click at [298, 70] on link "Notes" at bounding box center [293, 67] width 60 height 23
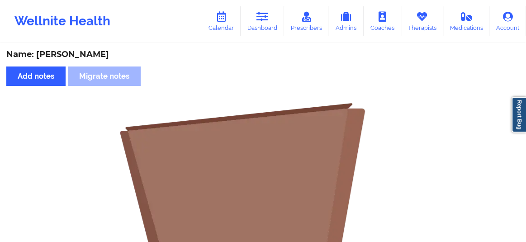
drag, startPoint x: 100, startPoint y: 55, endPoint x: 36, endPoint y: 51, distance: 63.9
click at [36, 51] on div "Name: Ryan O'Sullivan" at bounding box center [262, 54] width 513 height 10
copy div "Ryan O'Sullivan"
click at [216, 22] on link "Calendar" at bounding box center [221, 21] width 39 height 30
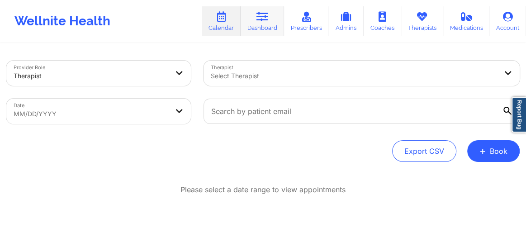
click at [258, 19] on icon at bounding box center [262, 17] width 12 height 10
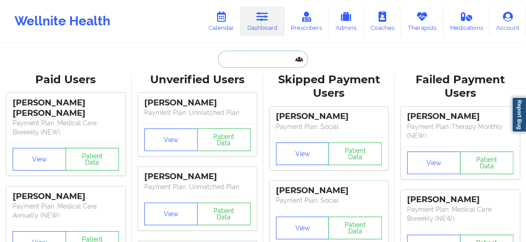
click at [259, 61] on input "text" at bounding box center [263, 59] width 90 height 17
paste input "Ryan O'Sullivan"
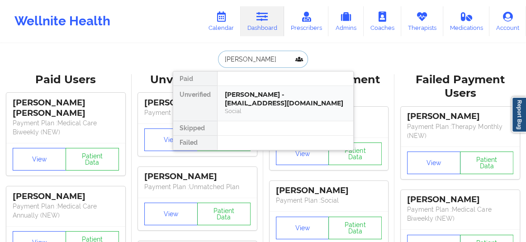
click at [246, 100] on div "Ryan O'Sullivan - ryantosullivan6@gmail.com" at bounding box center [285, 98] width 121 height 17
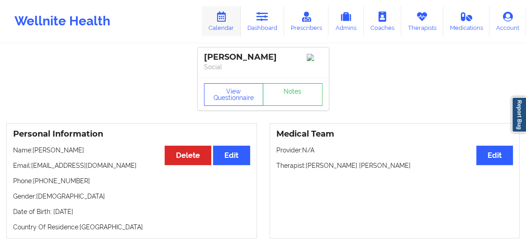
click at [221, 15] on icon at bounding box center [221, 17] width 12 height 10
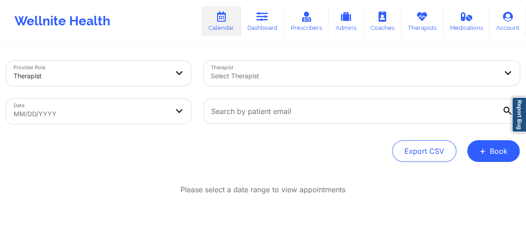
click at [237, 80] on div at bounding box center [354, 76] width 286 height 11
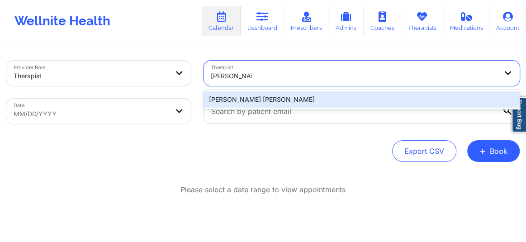
click at [240, 102] on div "Richard Ryan Kenneth Pollino" at bounding box center [361, 99] width 316 height 16
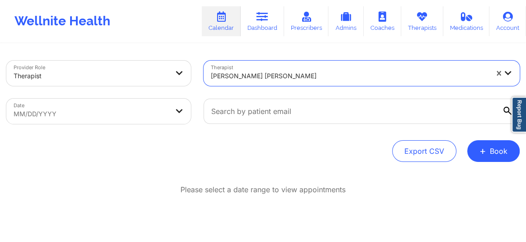
click at [110, 122] on body "Wellnite Health Calendar Dashboard Prescribers Admins Coaches Therapists Medica…" at bounding box center [263, 121] width 526 height 242
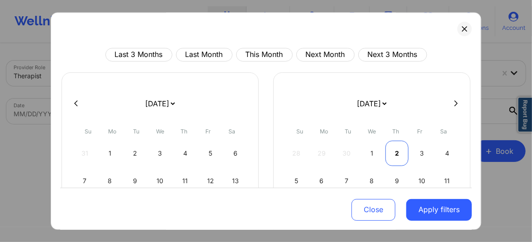
click at [395, 153] on div "2" at bounding box center [396, 153] width 23 height 25
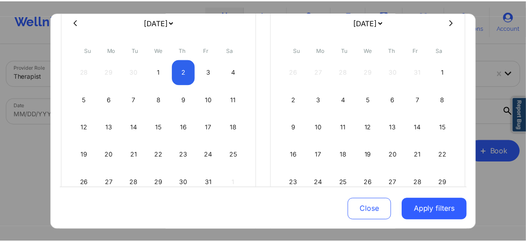
scroll to position [89, 0]
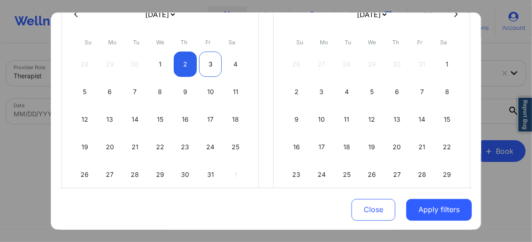
click at [209, 63] on div "3" at bounding box center [210, 64] width 23 height 25
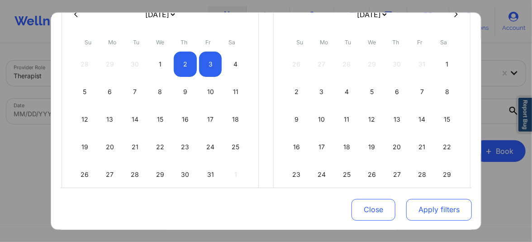
click at [420, 208] on button "Apply filters" at bounding box center [439, 210] width 66 height 22
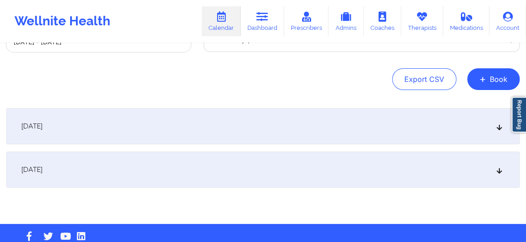
scroll to position [90, 0]
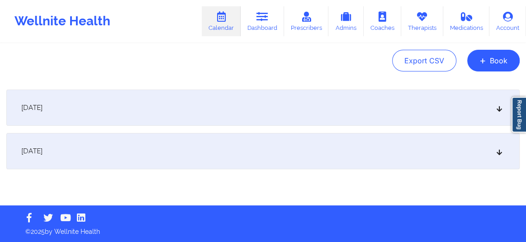
click at [497, 108] on icon at bounding box center [500, 107] width 8 height 6
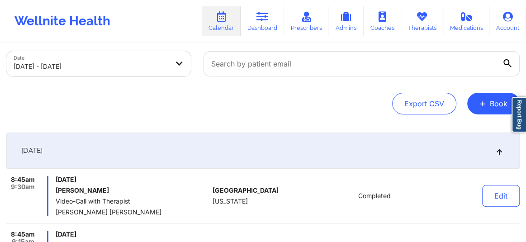
scroll to position [0, 0]
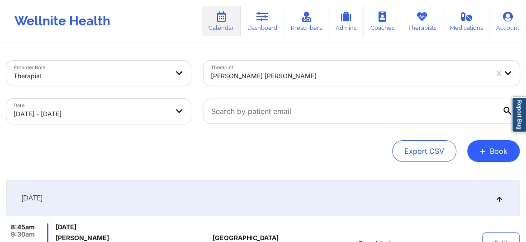
click at [319, 84] on div "Richard Ryan Kenneth Pollino" at bounding box center [349, 76] width 277 height 20
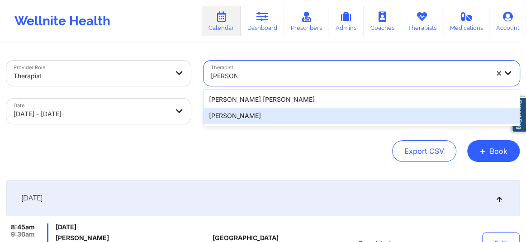
click at [248, 112] on div "Jazmin Roberts" at bounding box center [361, 116] width 316 height 16
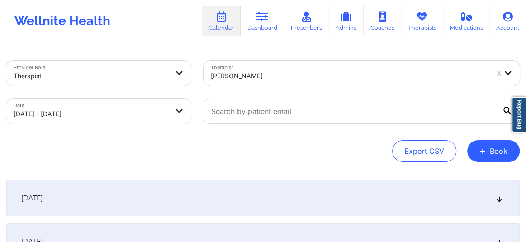
click at [500, 198] on icon at bounding box center [500, 198] width 8 height 6
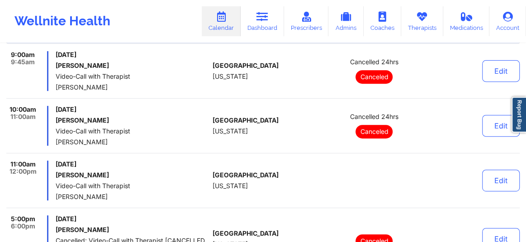
scroll to position [157, 0]
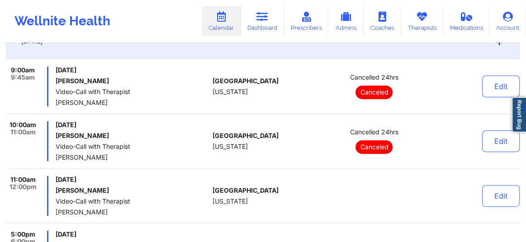
drag, startPoint x: 105, startPoint y: 137, endPoint x: 55, endPoint y: 139, distance: 50.3
click at [56, 139] on div "Thursday, October 2, 2025 Michelle lopez Video-Call with Therapist Jazmin Rober…" at bounding box center [132, 141] width 153 height 40
copy h6 "Michelle lopez"
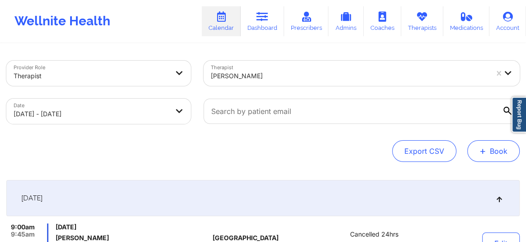
click at [482, 153] on span "+" at bounding box center [482, 150] width 7 height 5
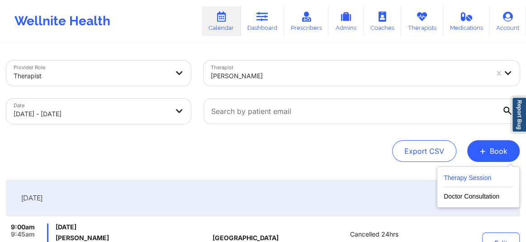
click at [468, 177] on button "Therapy Session" at bounding box center [478, 179] width 69 height 15
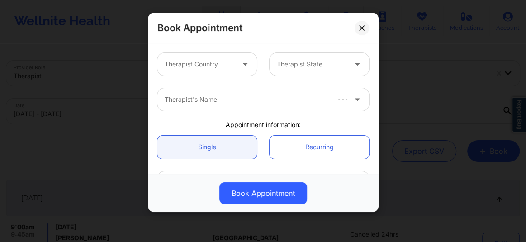
click at [207, 64] on div at bounding box center [200, 64] width 70 height 11
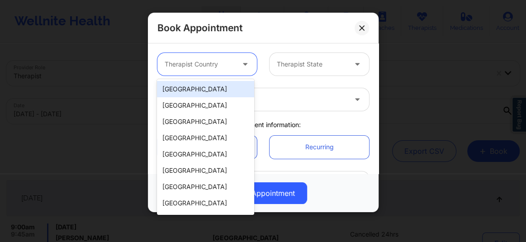
click at [203, 91] on div "[GEOGRAPHIC_DATA]" at bounding box center [205, 89] width 97 height 16
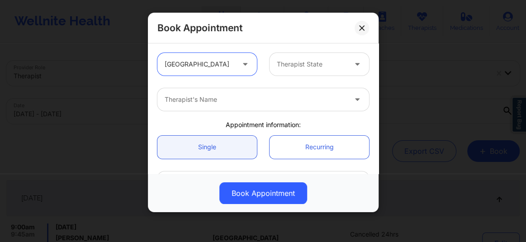
click at [282, 70] on div "Therapist State" at bounding box center [309, 64] width 78 height 23
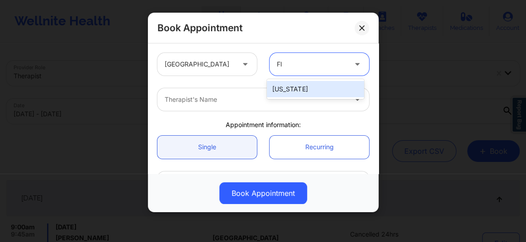
click at [286, 89] on div "[US_STATE]" at bounding box center [315, 89] width 97 height 16
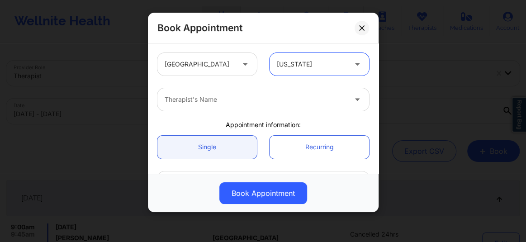
click at [226, 105] on div "Therapist's Name" at bounding box center [252, 99] width 190 height 23
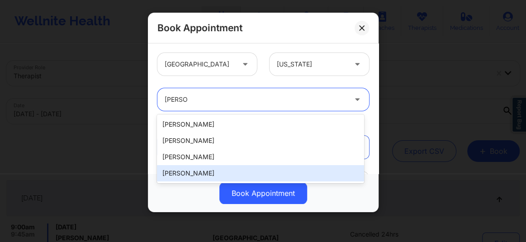
click at [190, 171] on div "Jazmin Roberts" at bounding box center [260, 173] width 207 height 16
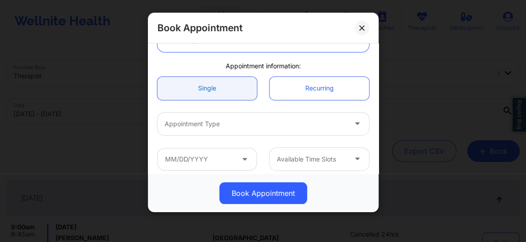
scroll to position [75, 0]
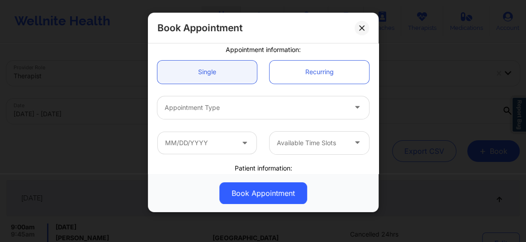
click at [198, 111] on div at bounding box center [256, 107] width 182 height 11
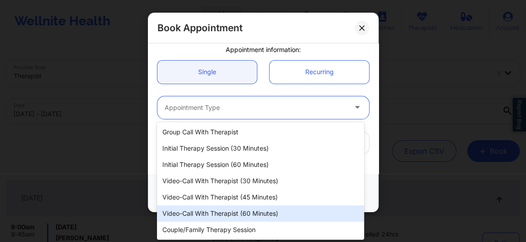
click at [243, 213] on div "Video-Call with Therapist (60 minutes)" at bounding box center [260, 213] width 207 height 16
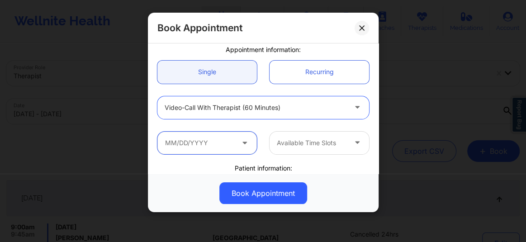
click at [208, 141] on input "text" at bounding box center [206, 143] width 99 height 23
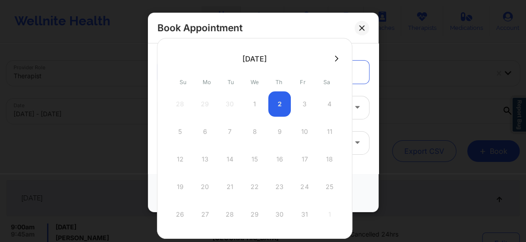
click at [335, 58] on icon at bounding box center [337, 59] width 4 height 6
click at [365, 30] on button at bounding box center [362, 28] width 14 height 14
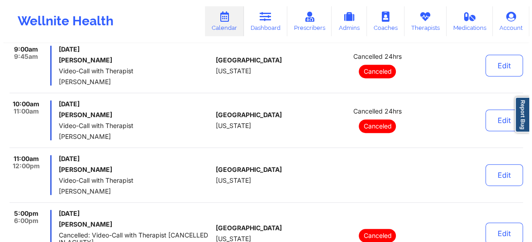
scroll to position [0, 0]
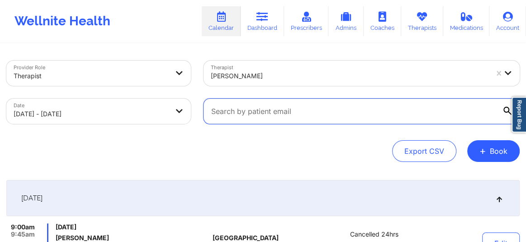
click at [253, 110] on input "text" at bounding box center [361, 111] width 316 height 25
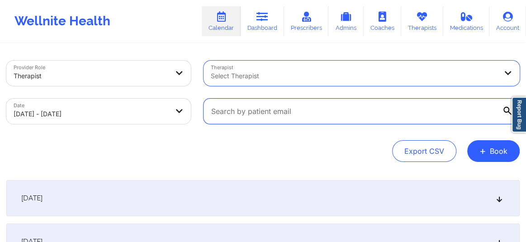
click at [285, 114] on input "text" at bounding box center [361, 111] width 316 height 25
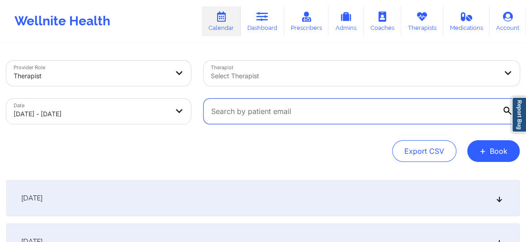
paste input "michelle.mlop1@gmail.com"
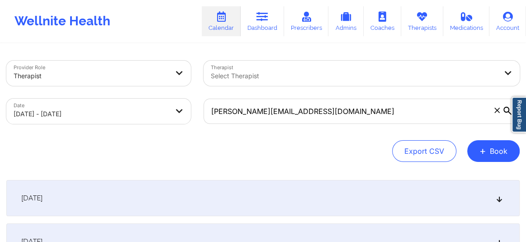
click at [305, 142] on div "Export CSV + Book" at bounding box center [262, 151] width 513 height 22
click at [45, 109] on body "Wellnite Health Calendar Dashboard Prescribers Admins Coaches Therapists Medica…" at bounding box center [263, 121] width 526 height 242
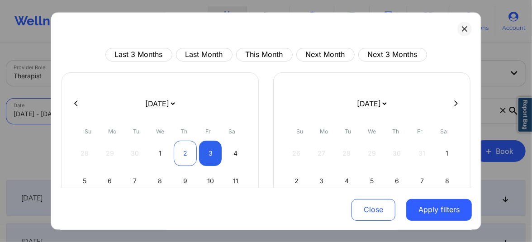
click at [184, 154] on div "2" at bounding box center [185, 153] width 23 height 25
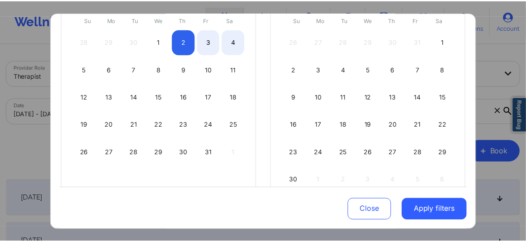
scroll to position [145, 0]
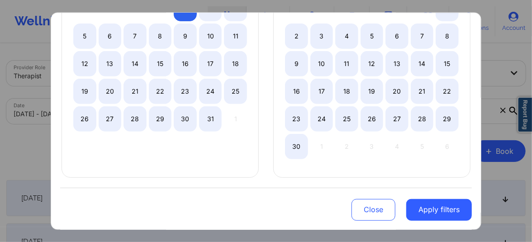
drag, startPoint x: 292, startPoint y: 146, endPoint x: 373, endPoint y: 176, distance: 86.0
click at [293, 146] on div "30" at bounding box center [296, 146] width 23 height 25
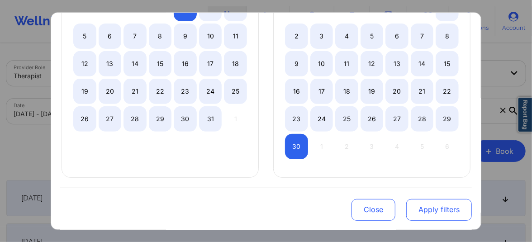
click at [435, 209] on button "Apply filters" at bounding box center [439, 210] width 66 height 22
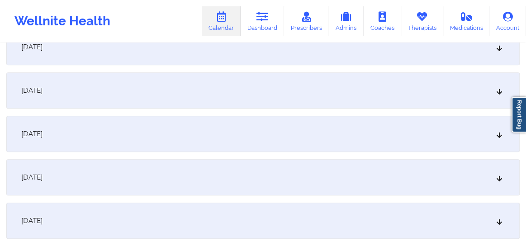
scroll to position [336, 0]
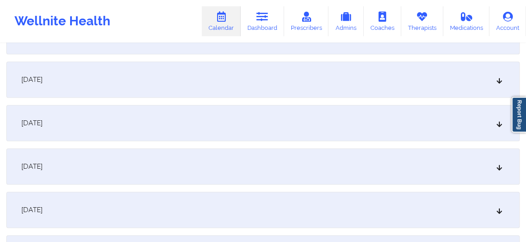
click at [498, 169] on icon at bounding box center [500, 166] width 8 height 6
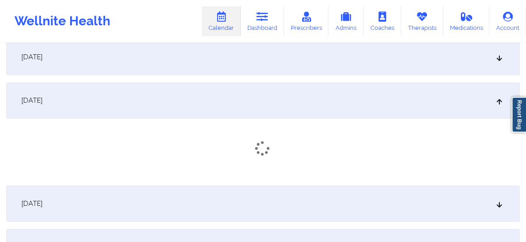
scroll to position [418, 0]
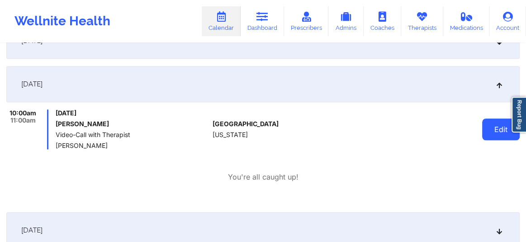
click at [488, 124] on button "Edit" at bounding box center [501, 129] width 38 height 22
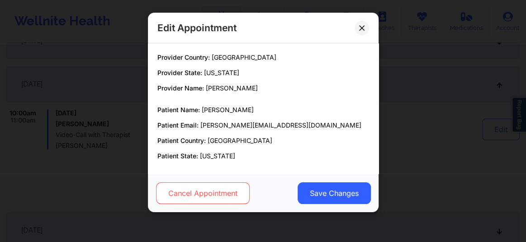
click at [219, 194] on button "Cancel Appointment" at bounding box center [203, 193] width 94 height 22
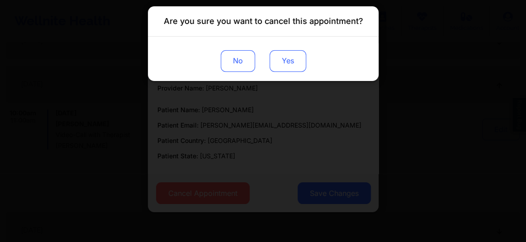
click at [287, 59] on button "Yes" at bounding box center [287, 61] width 37 height 22
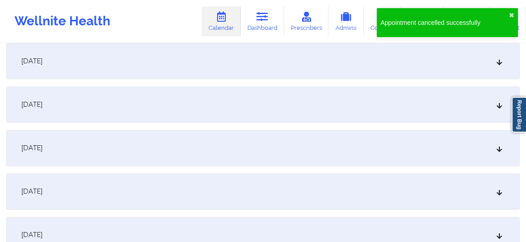
scroll to position [692, 0]
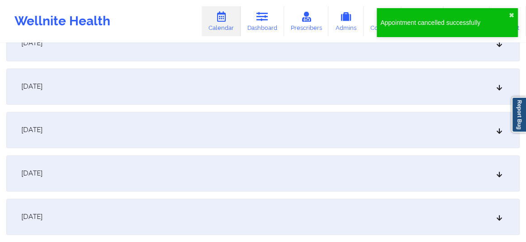
click at [497, 219] on icon at bounding box center [500, 216] width 8 height 6
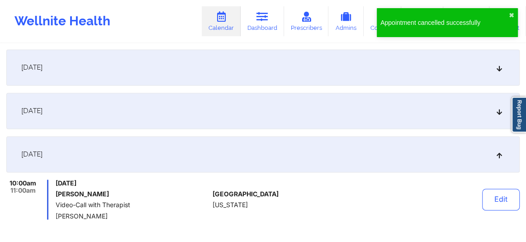
scroll to position [774, 0]
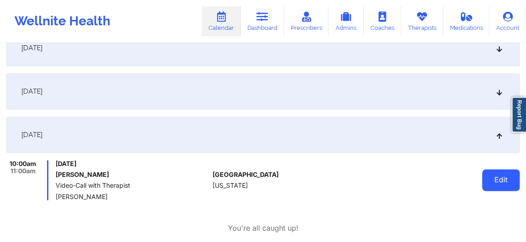
click at [496, 179] on button "Edit" at bounding box center [501, 180] width 38 height 22
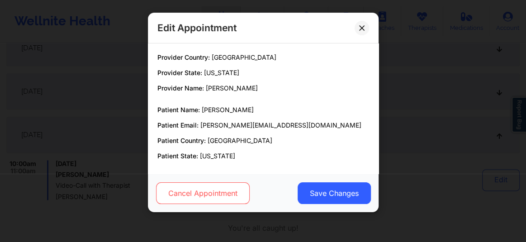
click at [231, 196] on button "Cancel Appointment" at bounding box center [203, 193] width 94 height 22
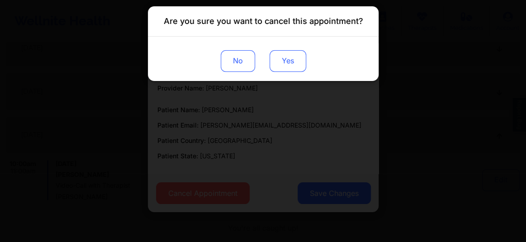
click at [283, 60] on button "Yes" at bounding box center [287, 61] width 37 height 22
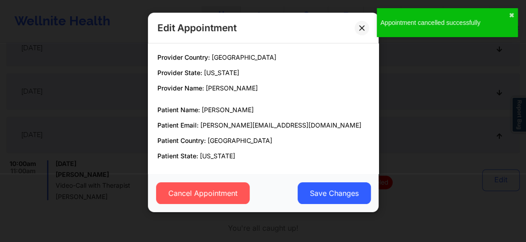
click at [289, 124] on div "October 16, 2025" at bounding box center [262, 135] width 513 height 36
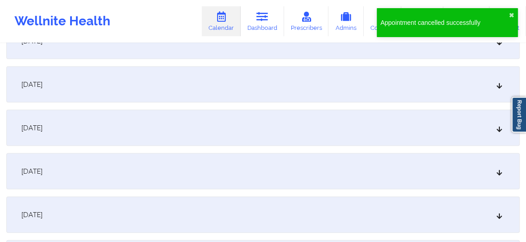
scroll to position [1000, 0]
click at [493, 213] on div "October 23, 2025" at bounding box center [262, 212] width 513 height 36
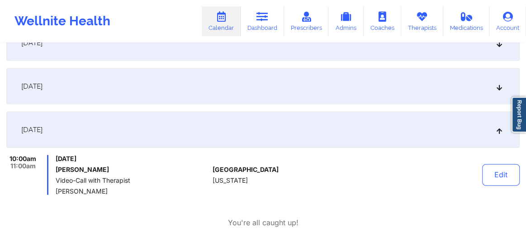
scroll to position [1103, 0]
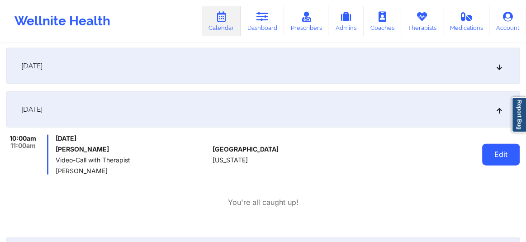
click at [492, 149] on button "Edit" at bounding box center [501, 155] width 38 height 22
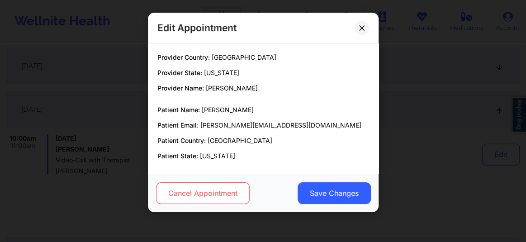
click at [228, 193] on button "Cancel Appointment" at bounding box center [203, 193] width 94 height 22
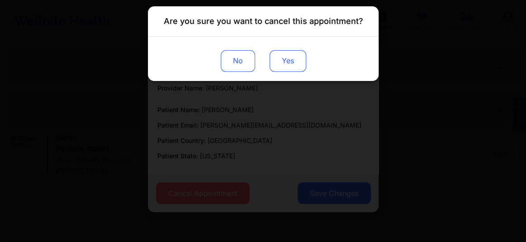
click at [280, 67] on button "Yes" at bounding box center [287, 61] width 37 height 22
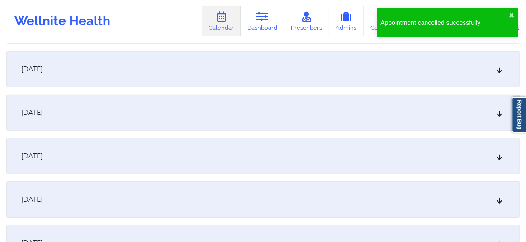
scroll to position [1507, 0]
click at [493, 109] on div "October 30, 2025" at bounding box center [262, 112] width 513 height 36
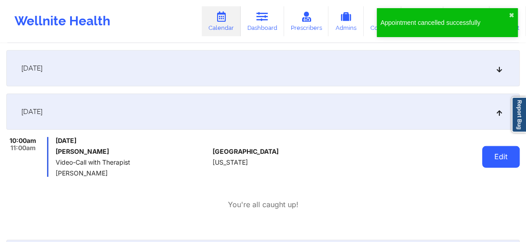
click at [488, 156] on button "Edit" at bounding box center [501, 157] width 38 height 22
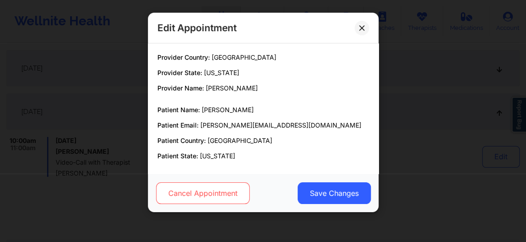
click at [213, 196] on button "Cancel Appointment" at bounding box center [203, 193] width 94 height 22
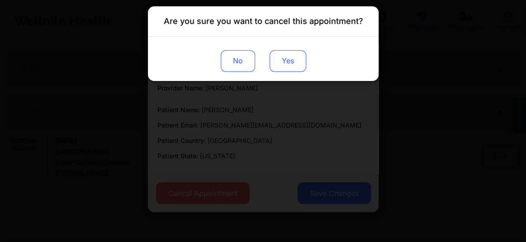
click at [289, 61] on button "Yes" at bounding box center [287, 61] width 37 height 22
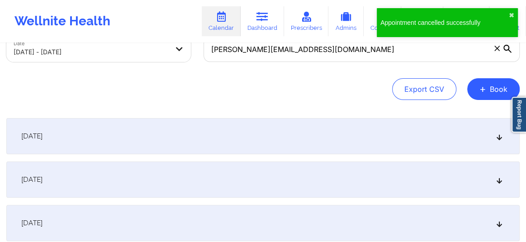
scroll to position [68, 0]
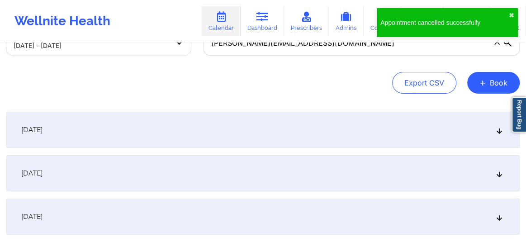
click at [498, 128] on icon at bounding box center [500, 130] width 8 height 6
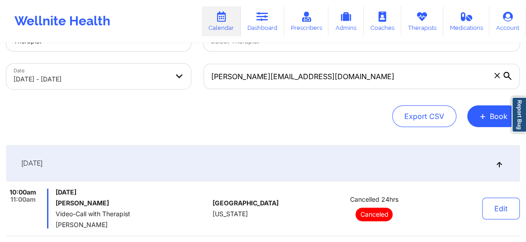
scroll to position [0, 0]
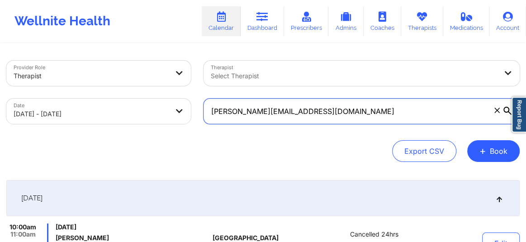
drag, startPoint x: 322, startPoint y: 111, endPoint x: 212, endPoint y: 112, distance: 110.3
click at [212, 112] on input "michelle.mlop1@gmail.com" at bounding box center [361, 111] width 316 height 25
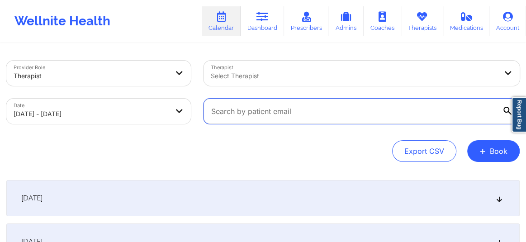
paste input "samir.mekrami@gmail.com"
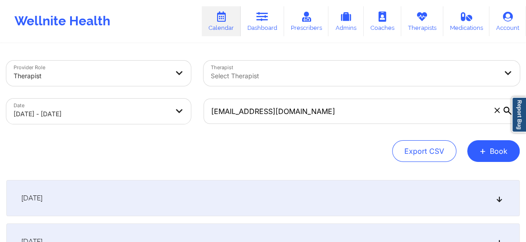
click at [494, 203] on div "[DATE]" at bounding box center [262, 198] width 513 height 36
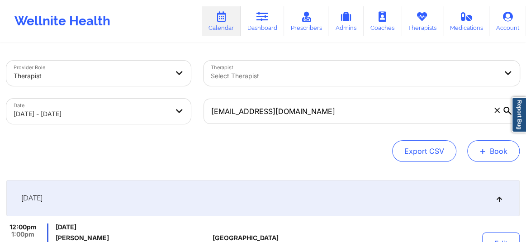
click at [484, 149] on span "+" at bounding box center [482, 150] width 7 height 5
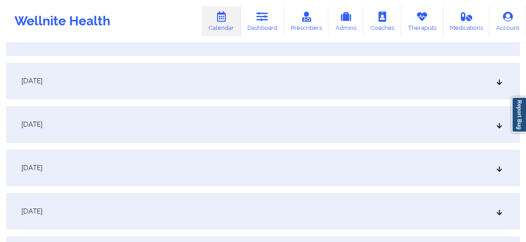
scroll to position [439, 0]
click at [237, 172] on div "[DATE]" at bounding box center [262, 166] width 513 height 36
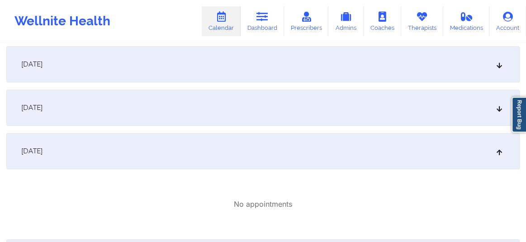
scroll to position [452, 0]
click at [145, 107] on div "[DATE]" at bounding box center [262, 109] width 513 height 36
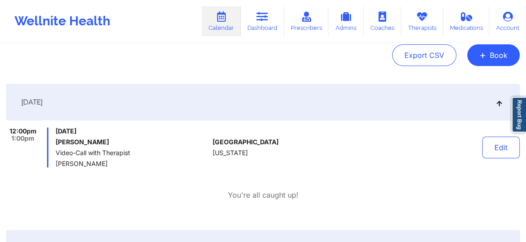
scroll to position [95, 0]
click at [497, 54] on button "+ Book" at bounding box center [493, 56] width 52 height 22
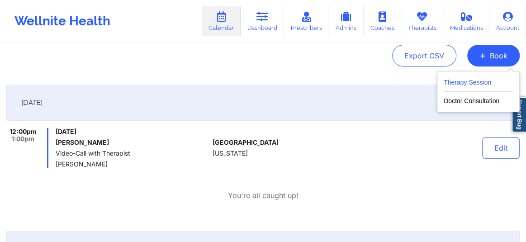
click at [458, 85] on button "Therapy Session" at bounding box center [478, 84] width 69 height 15
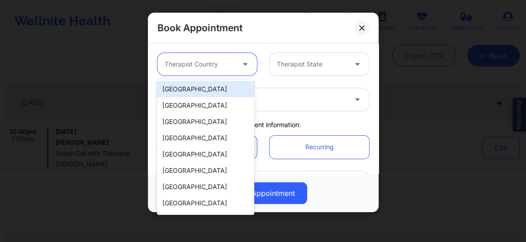
click at [221, 67] on div at bounding box center [200, 64] width 70 height 11
click at [212, 93] on div "[GEOGRAPHIC_DATA]" at bounding box center [205, 89] width 97 height 16
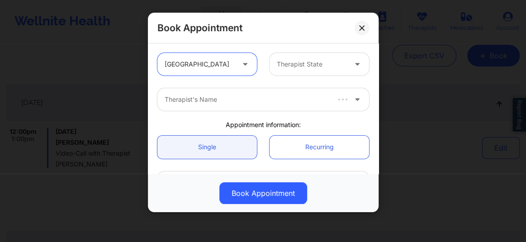
click at [289, 66] on div at bounding box center [312, 64] width 70 height 11
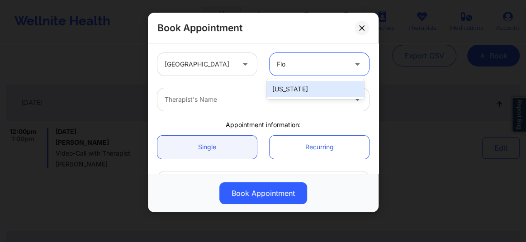
click at [285, 89] on div "[US_STATE]" at bounding box center [315, 89] width 97 height 16
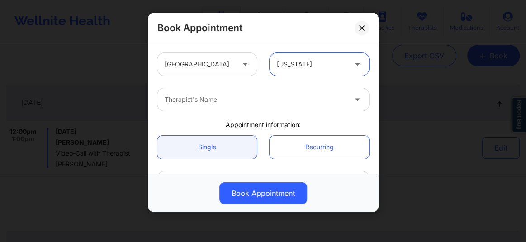
click at [241, 95] on div at bounding box center [256, 99] width 182 height 11
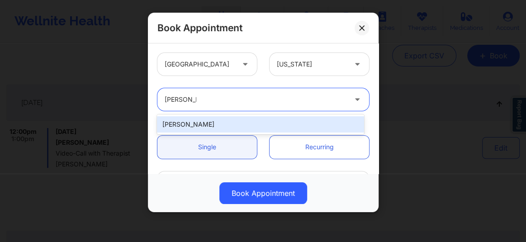
click at [215, 124] on div "Gabriela Kepley" at bounding box center [260, 124] width 207 height 16
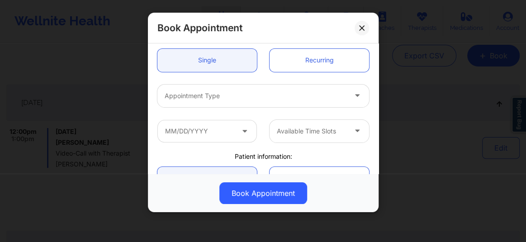
scroll to position [89, 0]
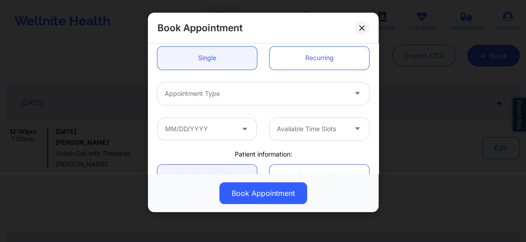
click at [194, 90] on div at bounding box center [256, 93] width 182 height 11
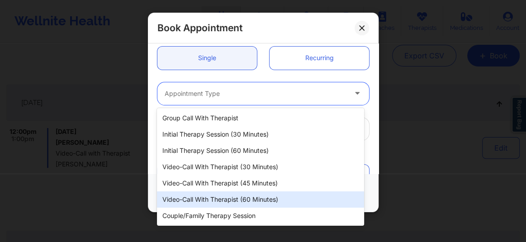
click at [231, 202] on div "Video-Call with Therapist (60 minutes)" at bounding box center [260, 199] width 207 height 16
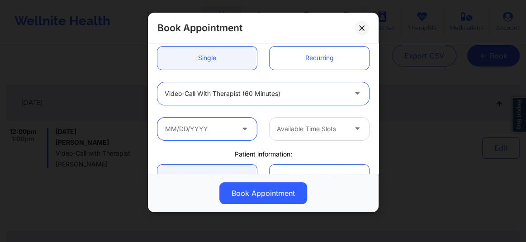
click at [192, 127] on input "text" at bounding box center [206, 129] width 99 height 23
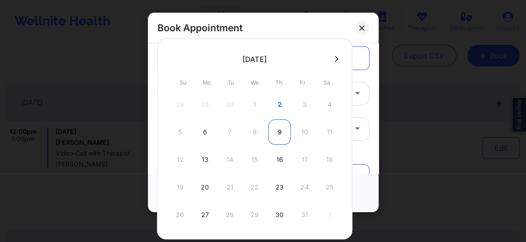
click at [272, 131] on div "9" at bounding box center [279, 131] width 23 height 25
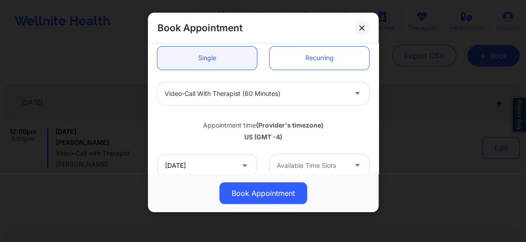
click at [297, 163] on div at bounding box center [312, 165] width 70 height 11
click at [292, 166] on div at bounding box center [312, 165] width 70 height 11
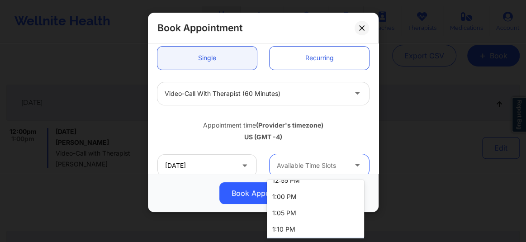
scroll to position [774, 0]
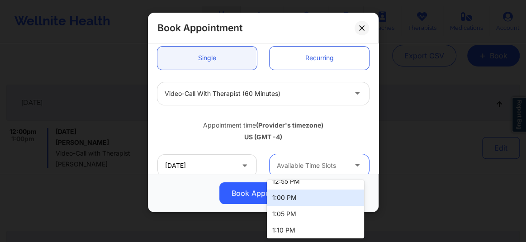
click at [282, 194] on div "1:00 PM" at bounding box center [315, 197] width 97 height 16
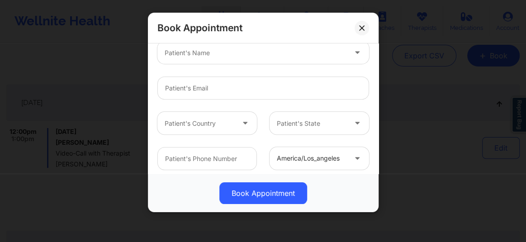
scroll to position [288, 0]
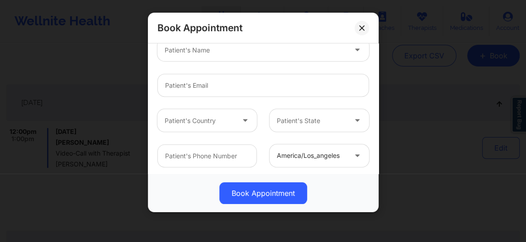
click at [198, 49] on div at bounding box center [256, 50] width 182 height 11
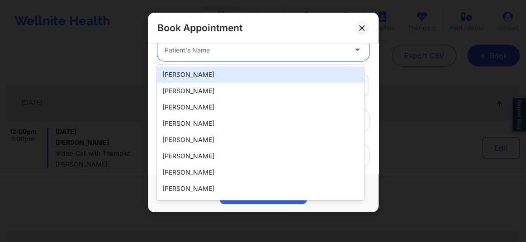
paste input "samir.mekrami@gmail.com"
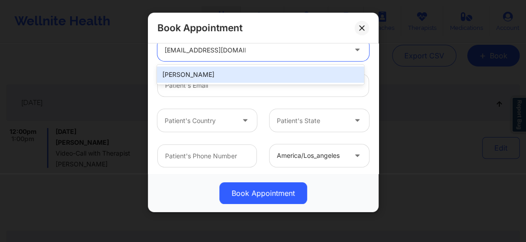
click at [181, 72] on div "Samir Mekrami" at bounding box center [260, 74] width 207 height 16
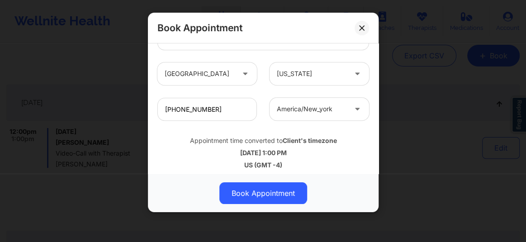
scroll to position [339, 0]
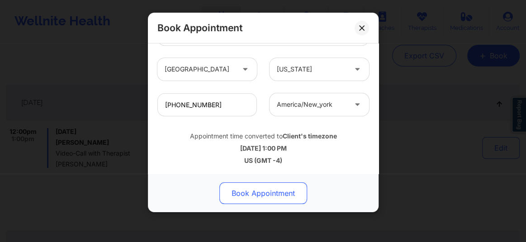
click at [253, 194] on button "Book Appointment" at bounding box center [263, 193] width 88 height 22
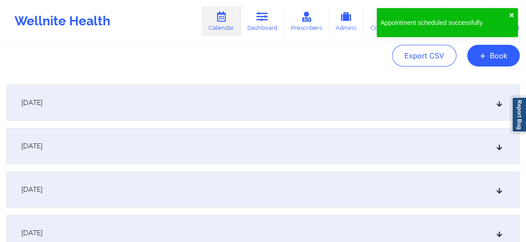
scroll to position [0, 0]
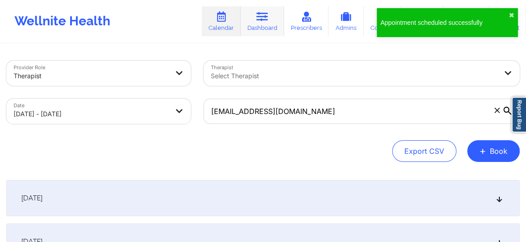
click at [261, 15] on icon at bounding box center [262, 17] width 12 height 10
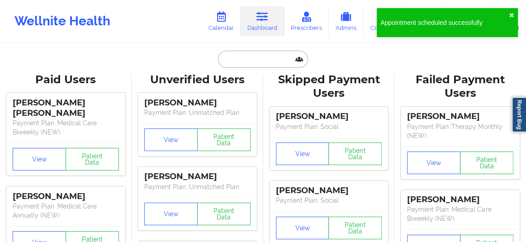
click at [258, 60] on input "text" at bounding box center [263, 59] width 90 height 17
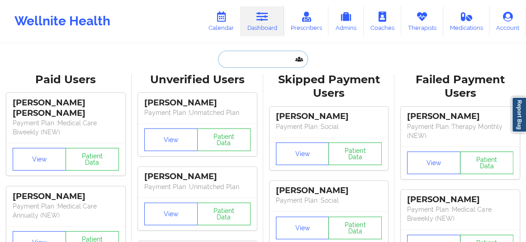
paste input "samir.mekrami@gmail.com"
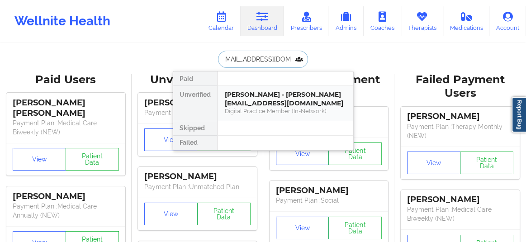
click at [257, 102] on div "Samir Mekrami - samir.mekrami@gmail.com" at bounding box center [285, 98] width 121 height 17
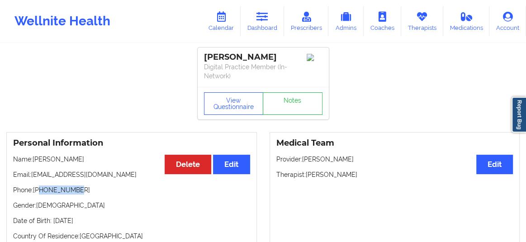
drag, startPoint x: 78, startPoint y: 191, endPoint x: 39, endPoint y: 191, distance: 38.9
click at [39, 191] on p "Phone: +19297538405" at bounding box center [131, 189] width 237 height 9
copy p "9297538405"
click at [231, 22] on link "Calendar" at bounding box center [221, 21] width 39 height 30
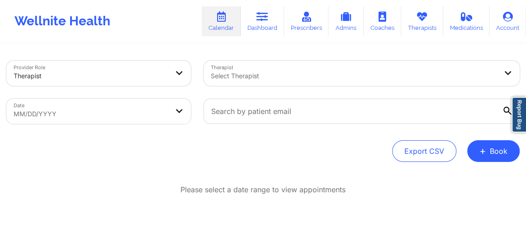
click at [245, 79] on div at bounding box center [354, 76] width 286 height 11
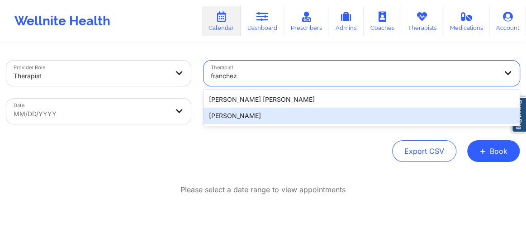
click at [248, 119] on div "Franchezka Boyer" at bounding box center [361, 116] width 316 height 16
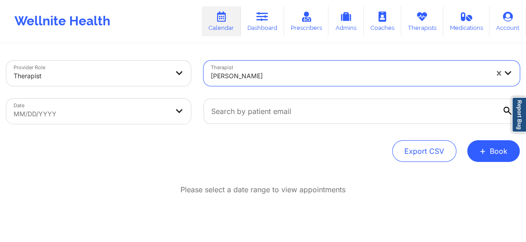
click at [111, 113] on body "Wellnite Health Calendar Dashboard Prescribers Admins Coaches Therapists Medica…" at bounding box center [263, 121] width 526 height 242
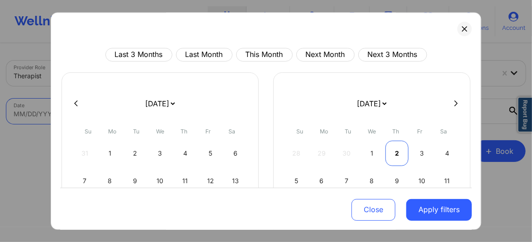
click at [392, 154] on div "2" at bounding box center [396, 153] width 23 height 25
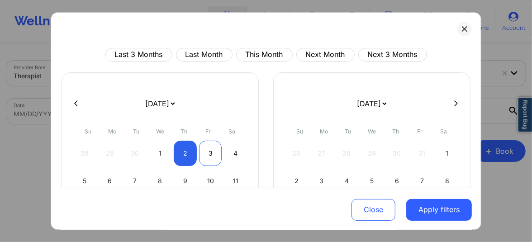
click at [213, 153] on div "3" at bounding box center [210, 153] width 23 height 25
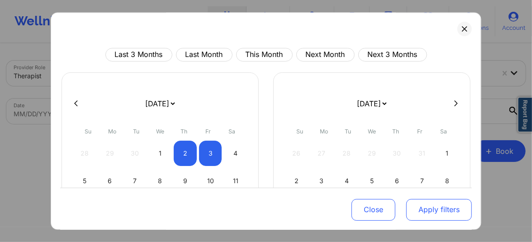
click at [425, 214] on button "Apply filters" at bounding box center [439, 210] width 66 height 22
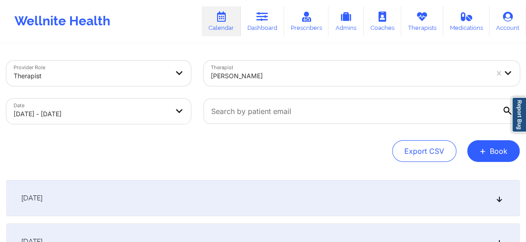
click at [505, 200] on div "[DATE]" at bounding box center [262, 198] width 513 height 36
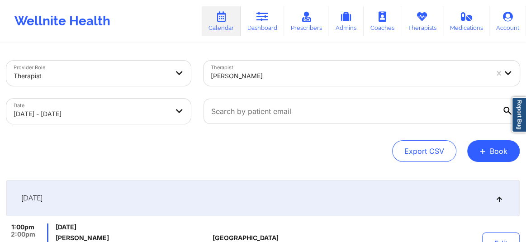
click at [257, 78] on div at bounding box center [349, 76] width 277 height 11
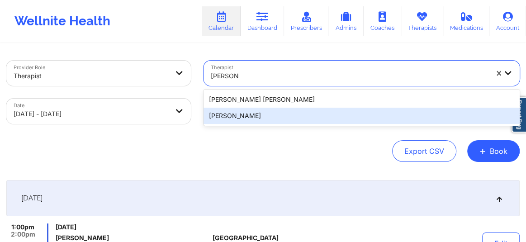
click at [249, 113] on div "Jazmin Roberts" at bounding box center [361, 116] width 316 height 16
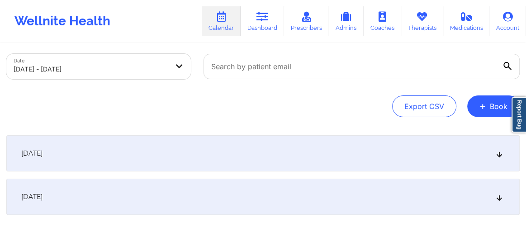
scroll to position [75, 0]
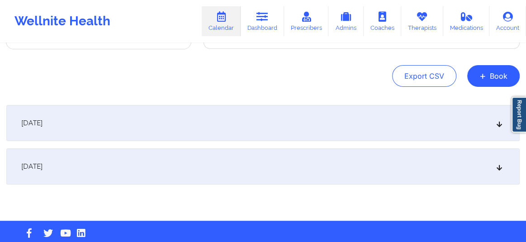
click at [494, 124] on div "[DATE]" at bounding box center [262, 123] width 513 height 36
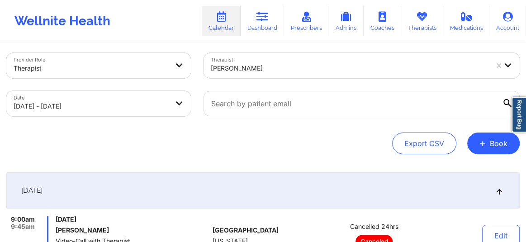
scroll to position [0, 0]
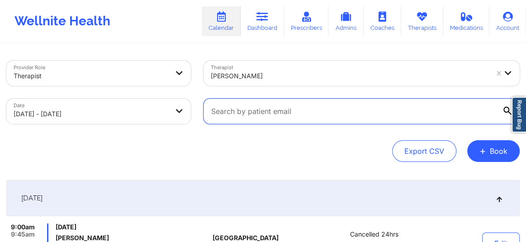
click at [298, 114] on input "text" at bounding box center [361, 111] width 316 height 25
click at [270, 106] on input "text" at bounding box center [361, 111] width 316 height 25
click at [283, 109] on input "text" at bounding box center [361, 111] width 316 height 25
paste input "brooked2009@gmail.com"
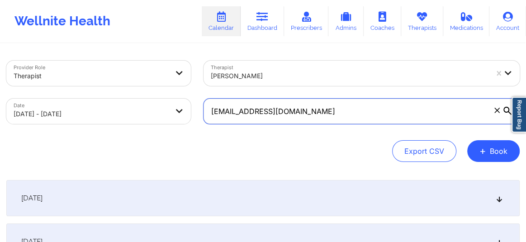
drag, startPoint x: 308, startPoint y: 111, endPoint x: 198, endPoint y: 111, distance: 109.9
click at [198, 111] on div "brooked2009@gmail.com" at bounding box center [361, 111] width 329 height 38
paste input "[PERSON_NAME][EMAIL_ADDRESS][DOMAIN_NAME]"
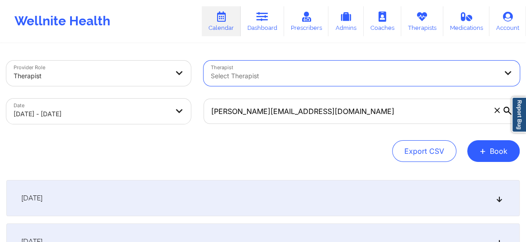
click at [280, 167] on div "Provider Role Therapist Therapist option , selected. Select is focused ,type to…" at bounding box center [263, 169] width 526 height 251
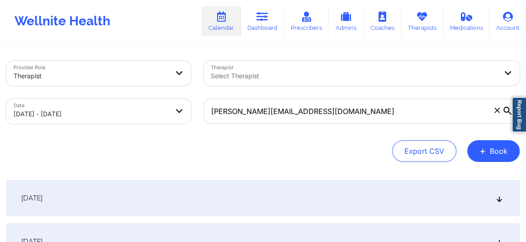
click at [389, 203] on div "[DATE]" at bounding box center [262, 198] width 513 height 36
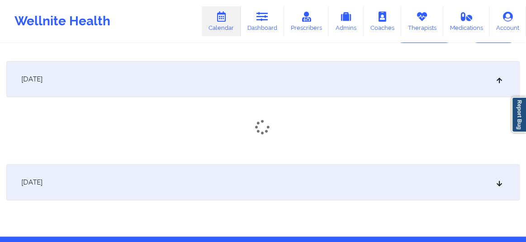
scroll to position [144, 0]
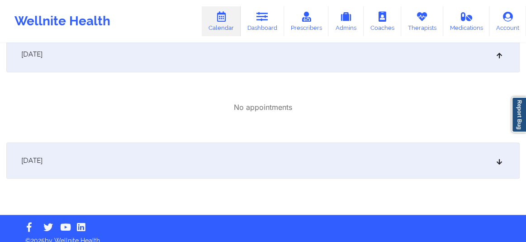
click at [299, 159] on div "[DATE]" at bounding box center [262, 160] width 513 height 36
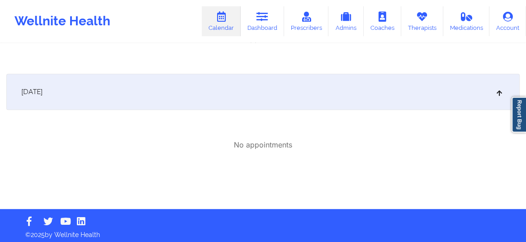
scroll to position [0, 0]
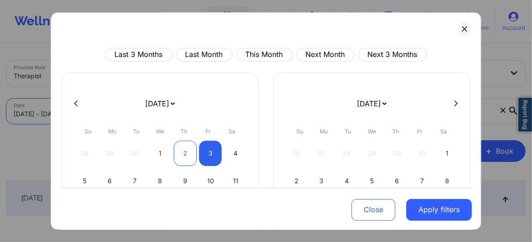
click at [182, 154] on div "2" at bounding box center [185, 153] width 23 height 25
click at [208, 149] on div "3" at bounding box center [210, 153] width 23 height 25
click at [440, 212] on button "Apply filters" at bounding box center [439, 210] width 66 height 22
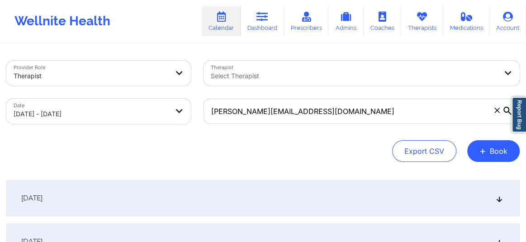
click at [332, 199] on div "[DATE]" at bounding box center [262, 198] width 513 height 36
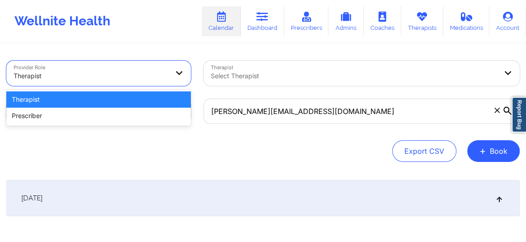
click at [154, 76] on div at bounding box center [91, 76] width 155 height 11
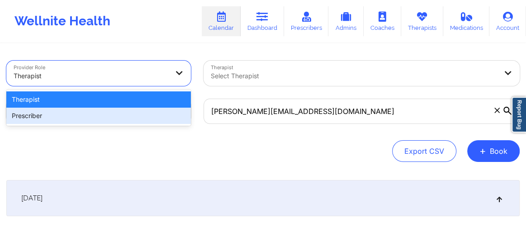
click at [76, 109] on div "Prescriber" at bounding box center [98, 116] width 184 height 16
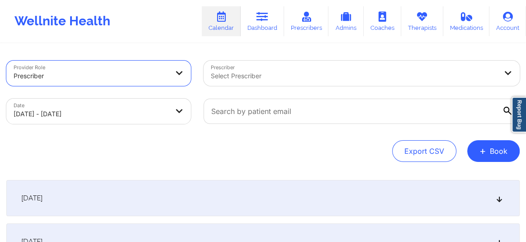
click at [225, 76] on div at bounding box center [354, 76] width 286 height 11
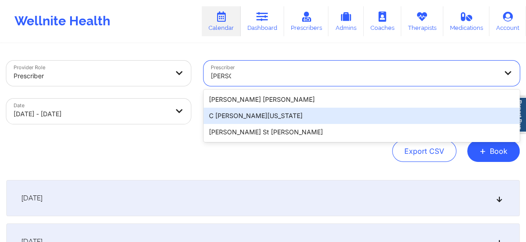
click at [235, 112] on div "C [PERSON_NAME][US_STATE]" at bounding box center [361, 116] width 316 height 16
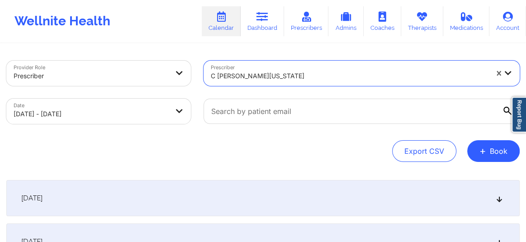
click at [433, 190] on div "[DATE]" at bounding box center [262, 198] width 513 height 36
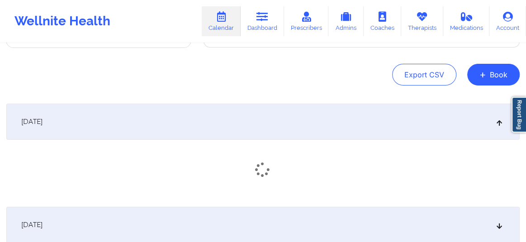
scroll to position [103, 0]
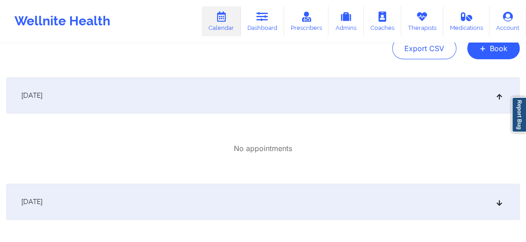
click at [424, 205] on div "[DATE]" at bounding box center [262, 202] width 513 height 36
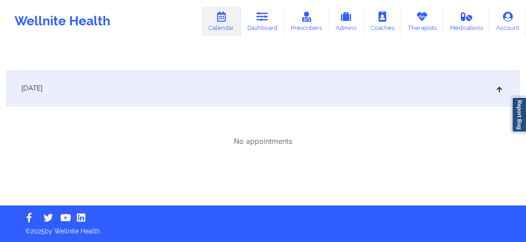
scroll to position [0, 0]
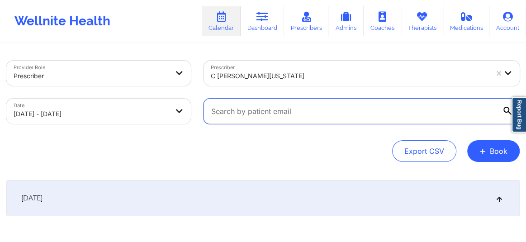
click at [271, 117] on input "text" at bounding box center [361, 111] width 316 height 25
paste input "[PERSON_NAME][EMAIL_ADDRESS][DOMAIN_NAME]"
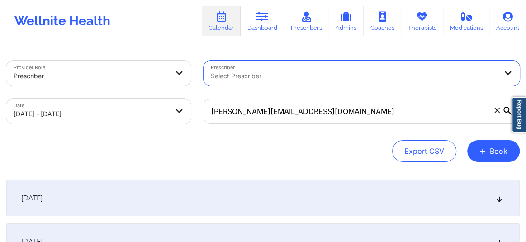
click at [354, 145] on div "Export CSV + Book" at bounding box center [262, 151] width 513 height 22
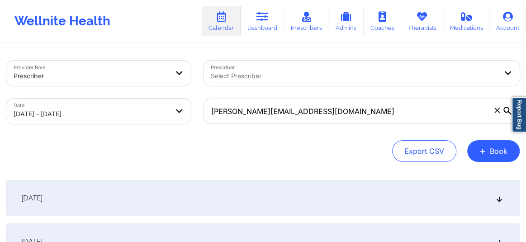
click at [366, 195] on div "[DATE]" at bounding box center [262, 198] width 513 height 36
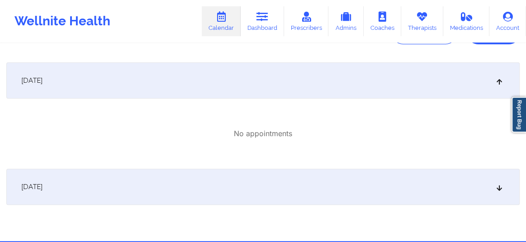
scroll to position [144, 0]
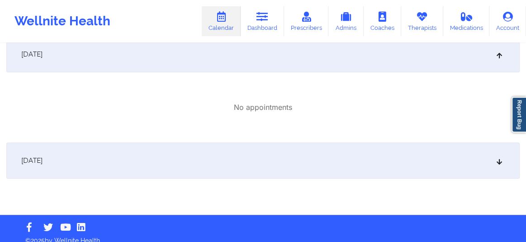
click at [331, 158] on div "[DATE]" at bounding box center [262, 160] width 513 height 36
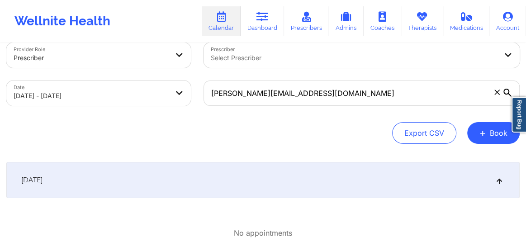
scroll to position [0, 0]
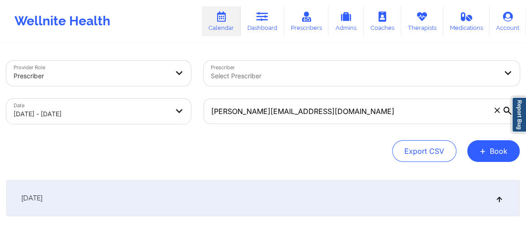
click at [366, 190] on div "[DATE]" at bounding box center [262, 198] width 513 height 36
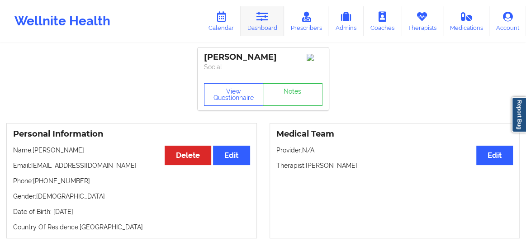
click at [258, 17] on icon at bounding box center [262, 17] width 12 height 10
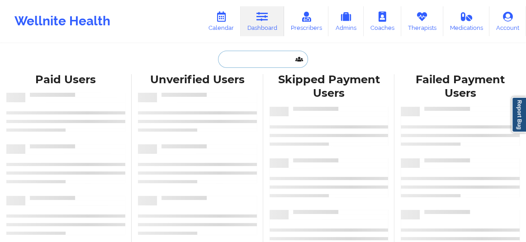
click at [236, 63] on input "text" at bounding box center [263, 59] width 90 height 17
paste input "Jared Payton"
type input "Jared Payton"
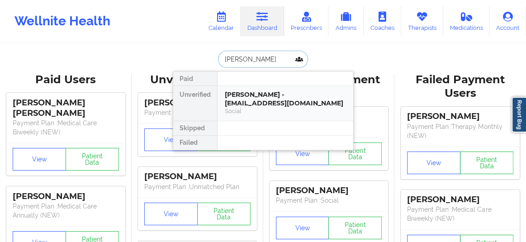
click at [246, 95] on div "Jared Payton - jarmicpay2011@hotmail.com" at bounding box center [285, 98] width 121 height 17
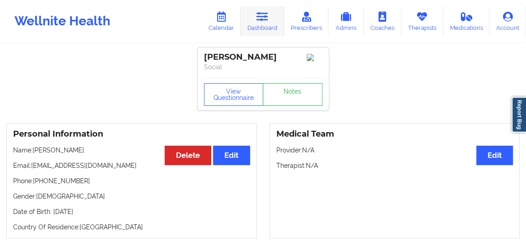
click at [250, 29] on link "Dashboard" at bounding box center [262, 21] width 43 height 30
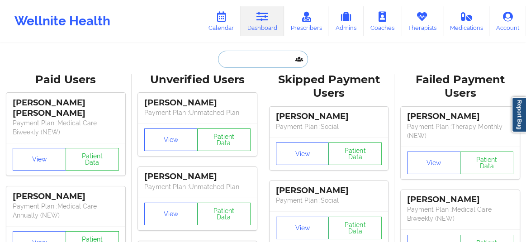
click at [239, 54] on input "text" at bounding box center [263, 59] width 90 height 17
paste input "jkeenan777@gmail.com"
type input "jkeenan777@gmail.com"
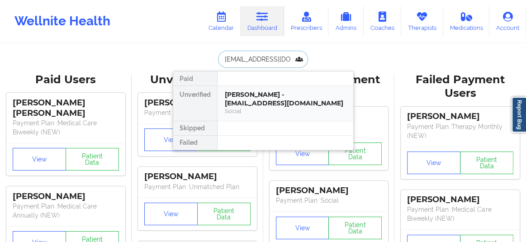
click at [244, 99] on div "James Keenan - jkeenan777@gmail.com" at bounding box center [285, 98] width 121 height 17
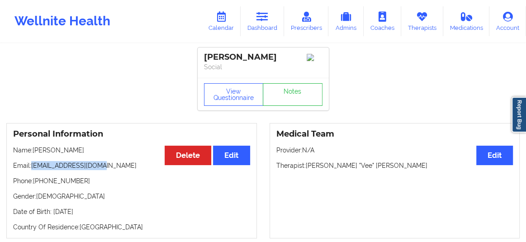
drag, startPoint x: 102, startPoint y: 169, endPoint x: 32, endPoint y: 167, distance: 70.6
click at [32, 167] on p "Email: jkeenan777@gmail.com" at bounding box center [131, 165] width 237 height 9
copy p "jkeenan777@gmail.com"
click at [262, 27] on link "Dashboard" at bounding box center [262, 21] width 43 height 30
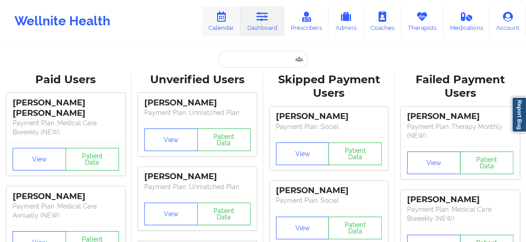
click at [221, 27] on link "Calendar" at bounding box center [221, 21] width 39 height 30
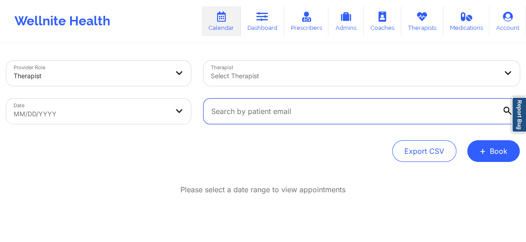
click at [238, 113] on input "text" at bounding box center [361, 111] width 316 height 25
paste input "jkeenan777@gmail.com"
type input "jkeenan777@gmail.com"
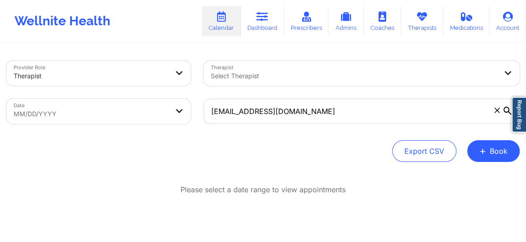
click at [84, 113] on body "Wellnite Health Calendar Dashboard Prescribers Admins Coaches Therapists Medica…" at bounding box center [263, 121] width 526 height 242
select select "2025-8"
select select "2025-9"
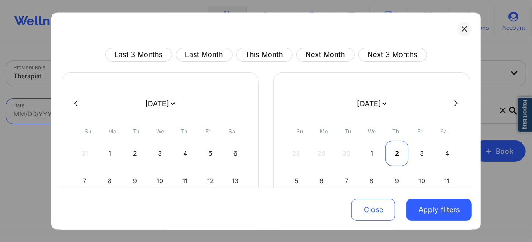
click at [393, 145] on div "2" at bounding box center [396, 153] width 23 height 25
select select "2025-9"
select select "2025-10"
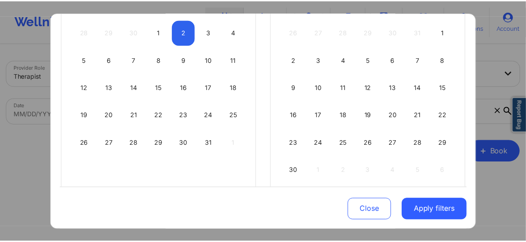
scroll to position [130, 0]
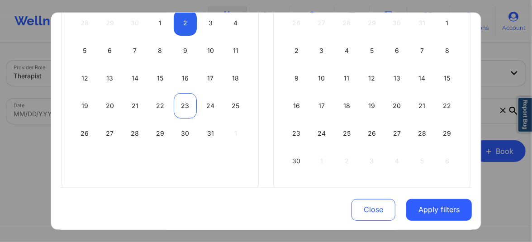
select select "2025-9"
select select "2025-10"
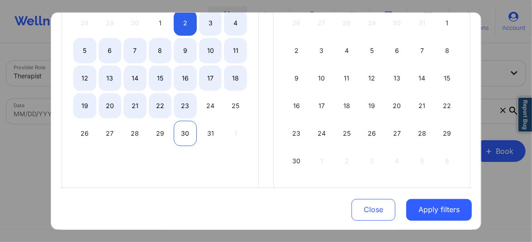
select select "2025-9"
select select "2025-10"
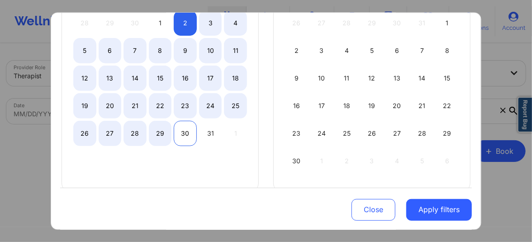
click at [179, 126] on div "30" at bounding box center [185, 133] width 23 height 25
select select "2025-9"
select select "2025-10"
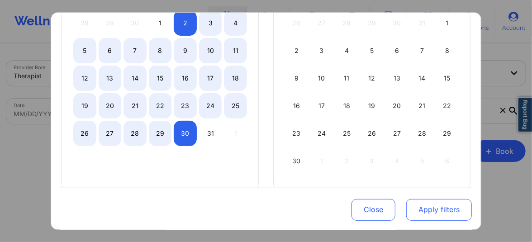
click at [429, 203] on button "Apply filters" at bounding box center [439, 210] width 66 height 22
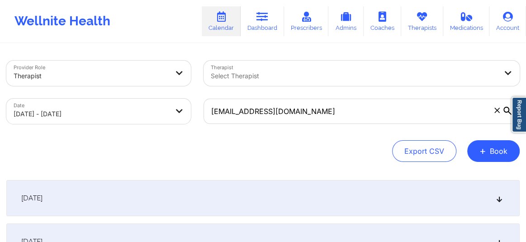
click at [491, 198] on div "[DATE]" at bounding box center [262, 198] width 513 height 36
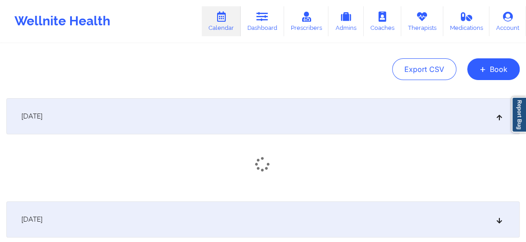
scroll to position [103, 0]
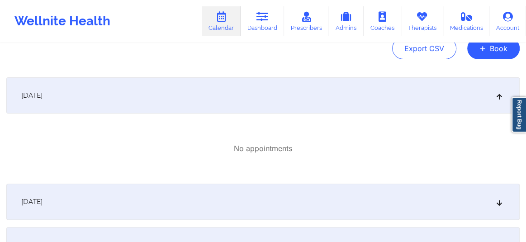
click at [500, 203] on icon at bounding box center [500, 202] width 8 height 6
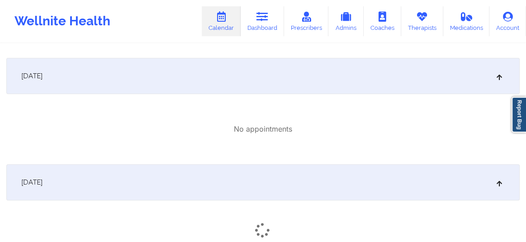
scroll to position [178, 0]
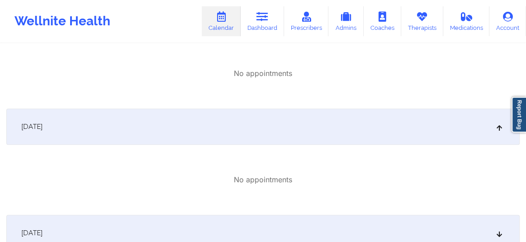
click at [499, 228] on div "[DATE]" at bounding box center [262, 233] width 513 height 36
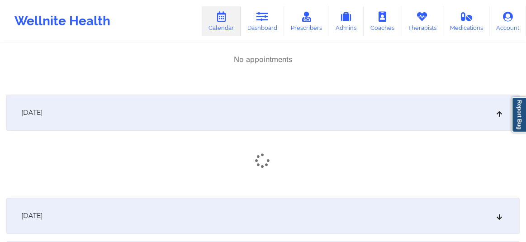
scroll to position [342, 0]
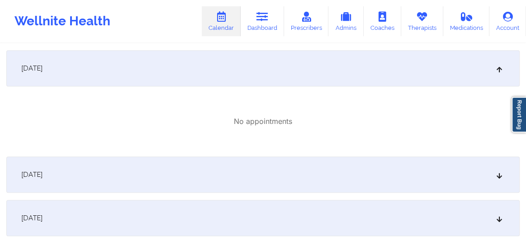
click at [492, 176] on div "[DATE]" at bounding box center [262, 174] width 513 height 36
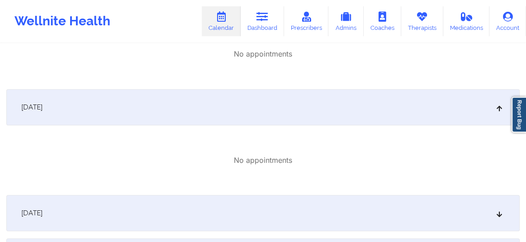
scroll to position [411, 0]
click at [496, 212] on icon at bounding box center [500, 211] width 8 height 6
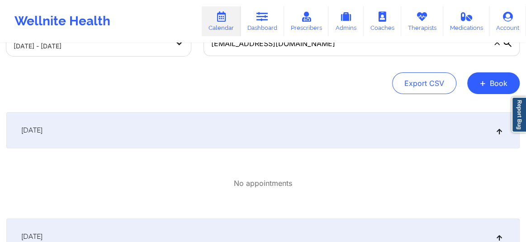
scroll to position [0, 0]
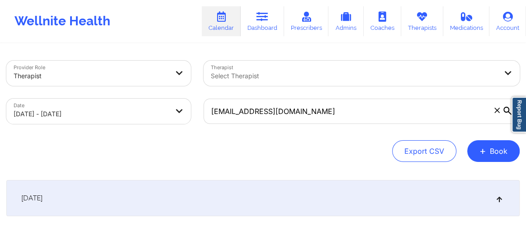
click at [497, 111] on icon at bounding box center [496, 110] width 5 height 5
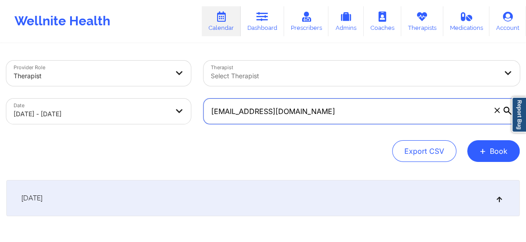
click at [497, 111] on input "jkeenan777@gmail.com" at bounding box center [361, 111] width 316 height 25
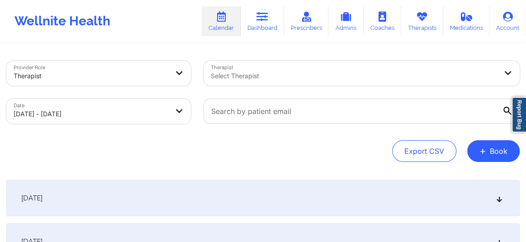
click at [301, 76] on div at bounding box center [354, 76] width 286 height 11
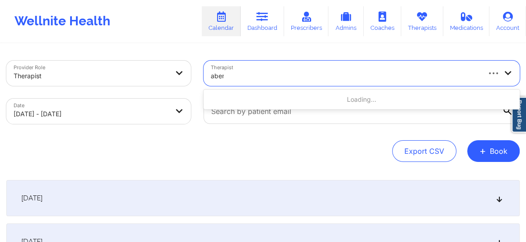
type input "abena"
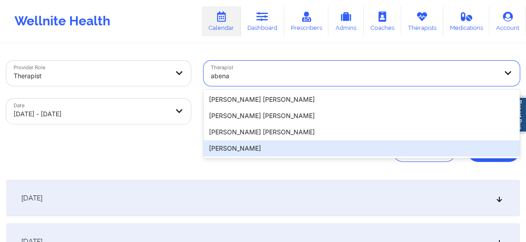
click at [248, 146] on div "Abena Adom" at bounding box center [361, 148] width 316 height 16
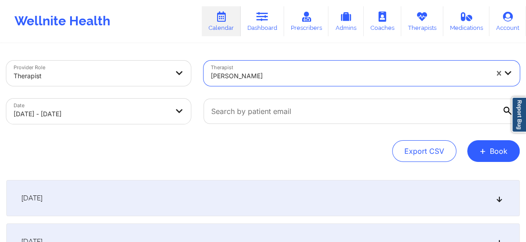
click at [501, 199] on icon at bounding box center [500, 198] width 8 height 6
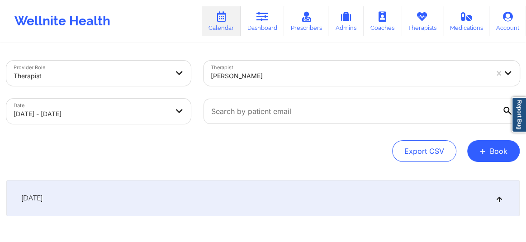
drag, startPoint x: 341, startPoint y: 108, endPoint x: 239, endPoint y: 171, distance: 120.4
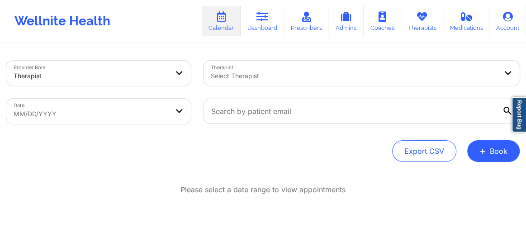
click at [255, 82] on div "Select Therapist" at bounding box center [350, 73] width 294 height 25
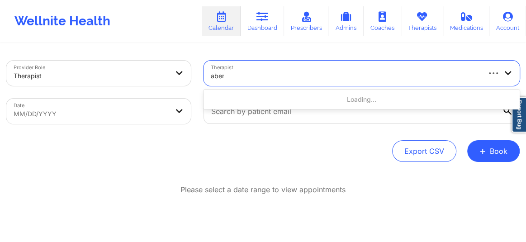
type input "abena"
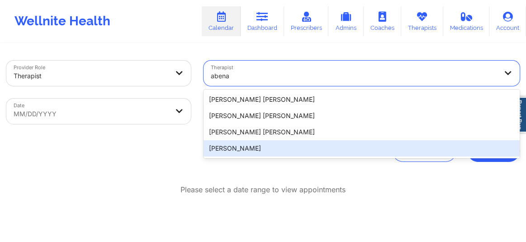
click at [249, 145] on div "[PERSON_NAME]" at bounding box center [361, 148] width 316 height 16
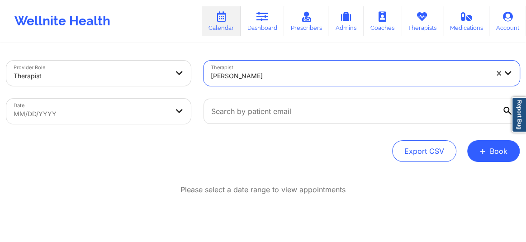
click at [95, 105] on body "Wellnite Health Calendar Dashboard Prescribers Admins Coaches Therapists Medica…" at bounding box center [263, 121] width 526 height 242
select select "2025-8"
select select "2025-9"
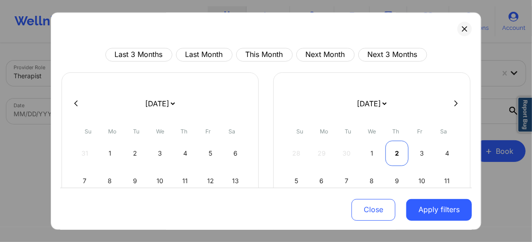
click at [391, 154] on div "2" at bounding box center [396, 153] width 23 height 25
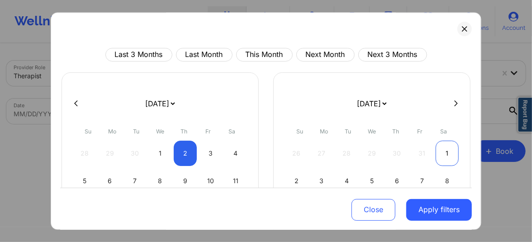
select select "2025-9"
select select "2025-10"
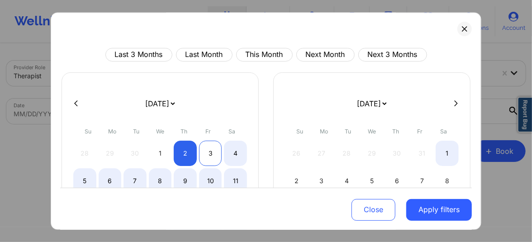
select select "2025-9"
select select "2025-10"
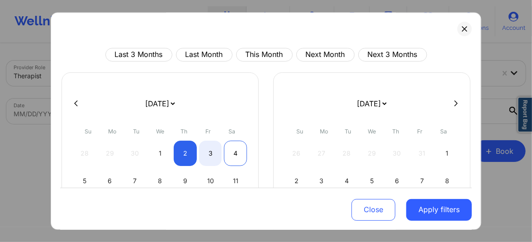
select select "2025-9"
select select "2025-10"
click at [240, 152] on div "4" at bounding box center [235, 153] width 23 height 25
select select "2025-9"
select select "2025-10"
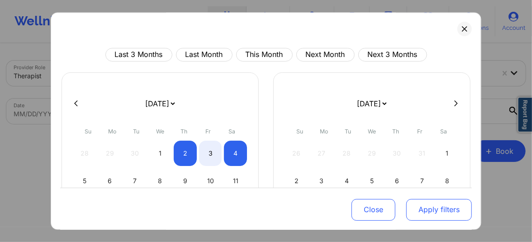
click at [415, 208] on button "Apply filters" at bounding box center [439, 210] width 66 height 22
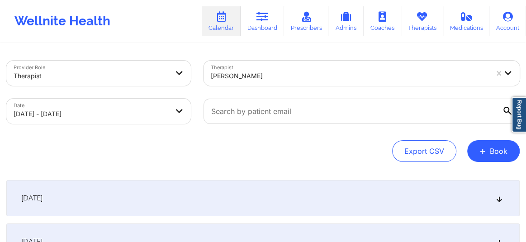
click at [497, 198] on icon at bounding box center [500, 198] width 8 height 6
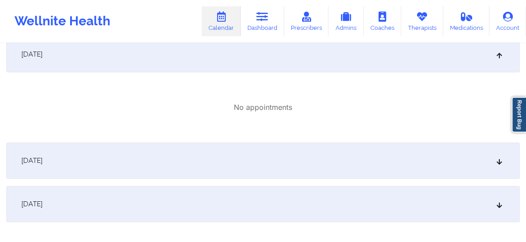
scroll to position [151, 0]
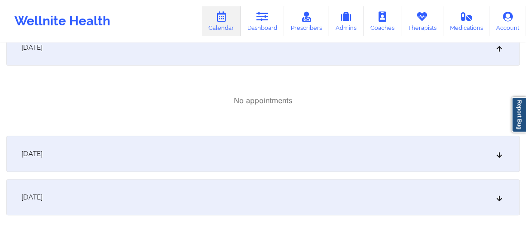
click at [498, 156] on icon at bounding box center [500, 154] width 8 height 6
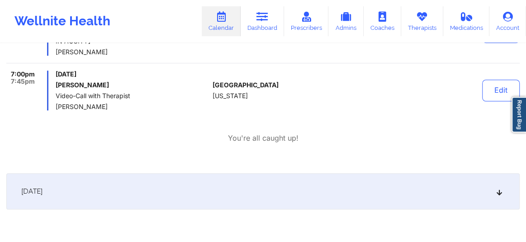
scroll to position [349, 0]
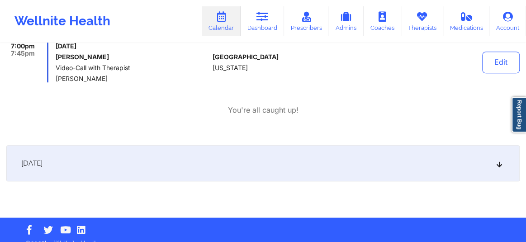
click at [497, 164] on icon at bounding box center [500, 163] width 8 height 6
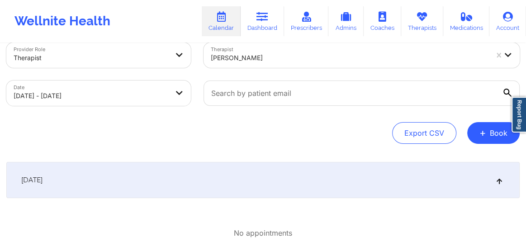
scroll to position [0, 0]
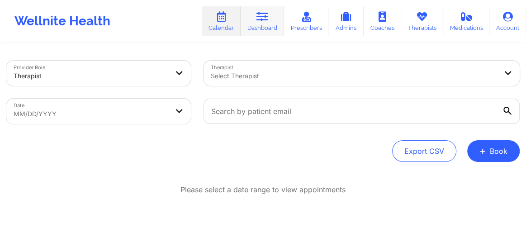
click at [254, 25] on link "Dashboard" at bounding box center [262, 21] width 43 height 30
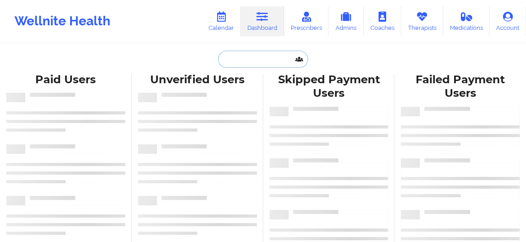
click at [234, 60] on input "text" at bounding box center [263, 59] width 90 height 17
paste input "[EMAIL_ADDRESS][DOMAIN_NAME]"
type input "[EMAIL_ADDRESS][DOMAIN_NAME]"
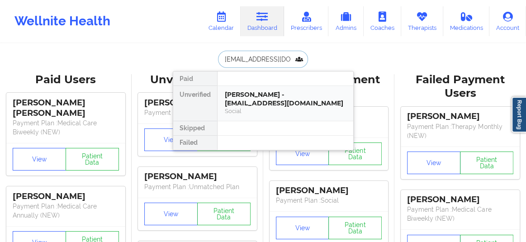
click at [247, 100] on div "Allison Famularo - alifamularo@gmail.com" at bounding box center [285, 98] width 121 height 17
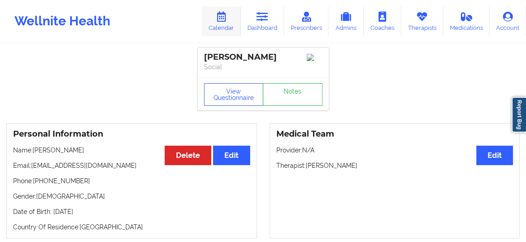
click at [223, 25] on link "Calendar" at bounding box center [221, 21] width 39 height 30
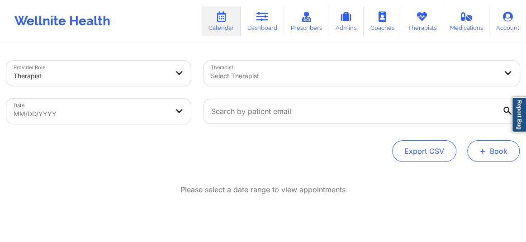
click at [489, 150] on button "+ Book" at bounding box center [493, 151] width 52 height 22
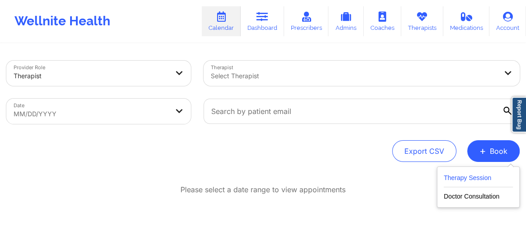
click at [451, 178] on button "Therapy Session" at bounding box center [478, 179] width 69 height 15
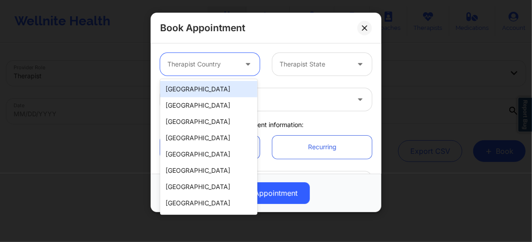
click at [208, 65] on div at bounding box center [202, 64] width 70 height 11
click at [204, 89] on div "[GEOGRAPHIC_DATA]" at bounding box center [208, 89] width 97 height 16
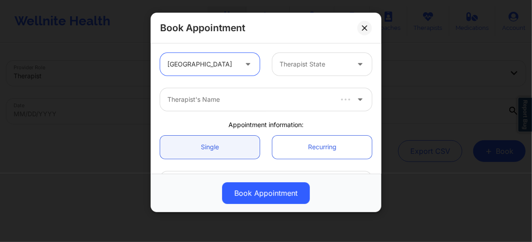
click at [285, 71] on div "Therapist State" at bounding box center [311, 64] width 78 height 23
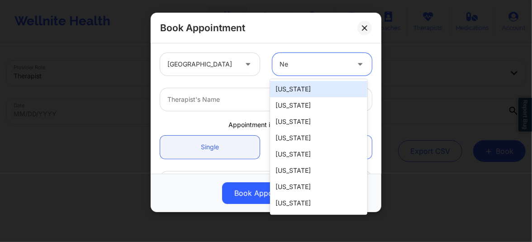
type input "New"
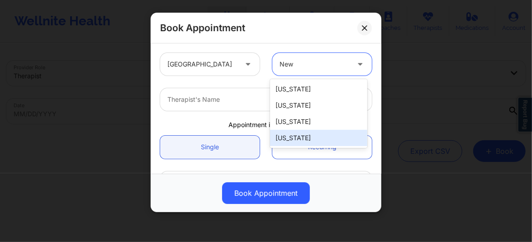
click at [295, 142] on div "[US_STATE]" at bounding box center [318, 138] width 97 height 16
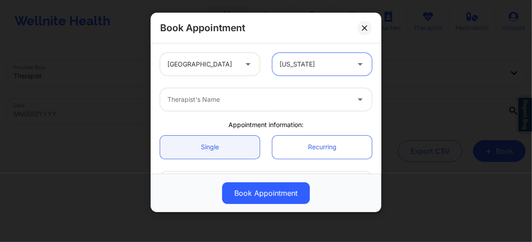
click at [210, 99] on div at bounding box center [258, 99] width 182 height 11
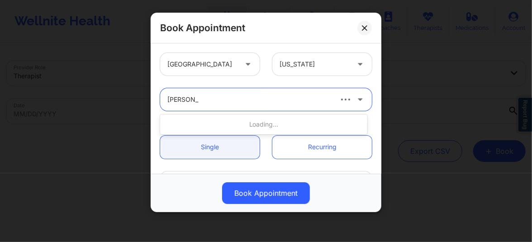
type input "Margaret F"
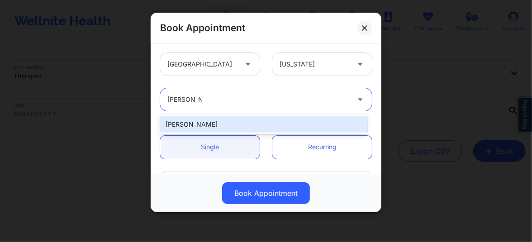
click at [206, 121] on div "Margaret Fields" at bounding box center [263, 124] width 207 height 16
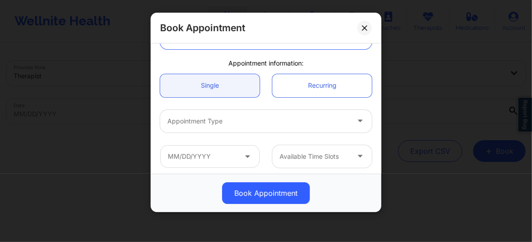
scroll to position [82, 0]
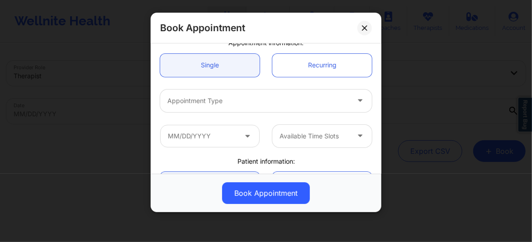
click at [203, 104] on div at bounding box center [258, 100] width 182 height 11
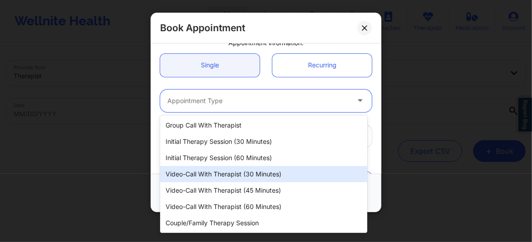
click at [229, 171] on div "Video-Call with Therapist (30 minutes)" at bounding box center [263, 174] width 207 height 16
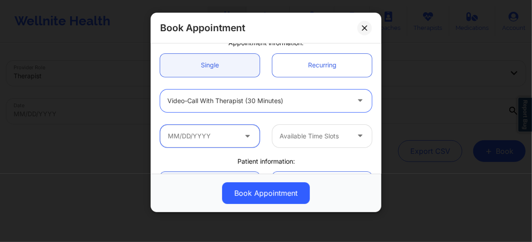
click at [227, 134] on input "text" at bounding box center [209, 136] width 99 height 23
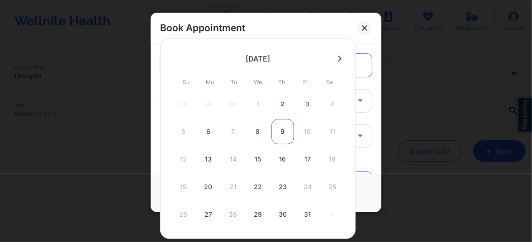
click at [280, 134] on div "9" at bounding box center [282, 131] width 23 height 25
type input "10/09/2025"
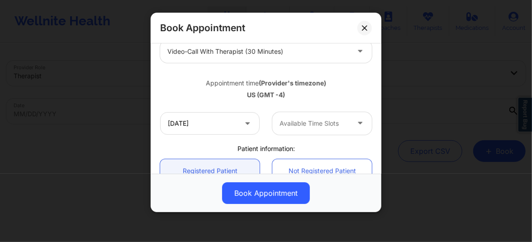
scroll to position [157, 0]
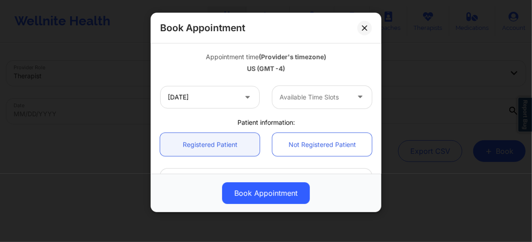
click at [303, 103] on div "Available Time Slots" at bounding box center [311, 97] width 78 height 23
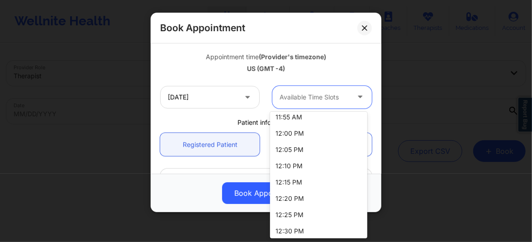
scroll to position [886, 0]
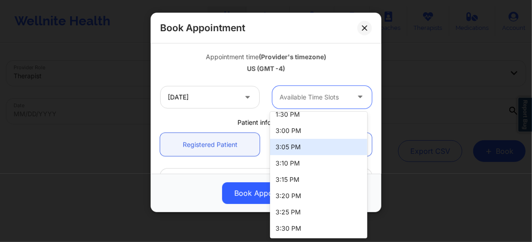
click at [292, 146] on div "3:05 PM" at bounding box center [318, 147] width 97 height 16
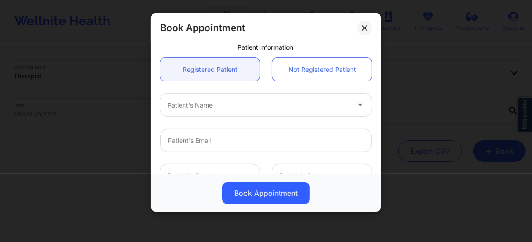
scroll to position [240, 0]
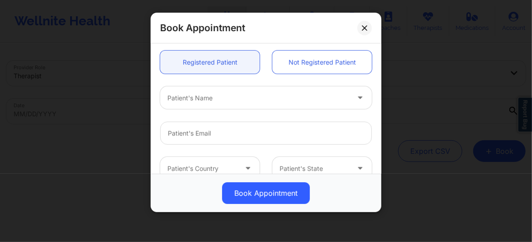
click at [210, 102] on div at bounding box center [258, 98] width 182 height 11
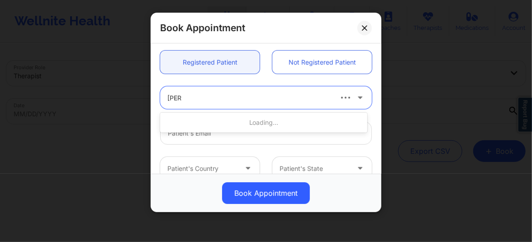
type input "Eric C"
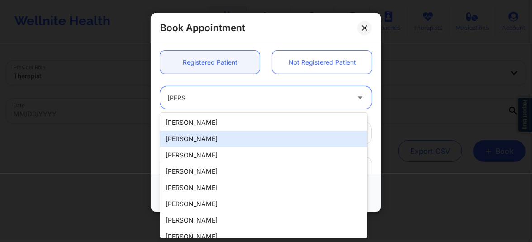
click at [192, 140] on div "Eric Clavell" at bounding box center [263, 139] width 207 height 16
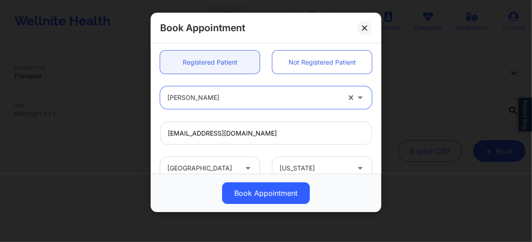
type input "etc31175@aol.com"
type input "+1631-680-7718"
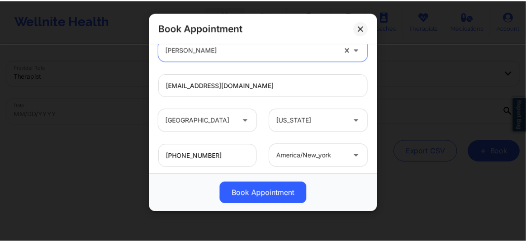
scroll to position [339, 0]
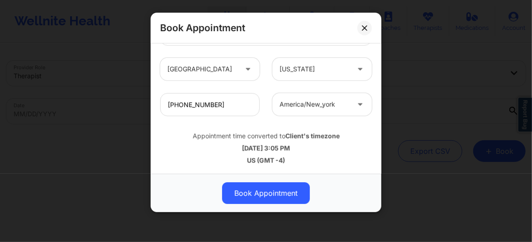
click at [265, 193] on button "Book Appointment" at bounding box center [266, 193] width 88 height 22
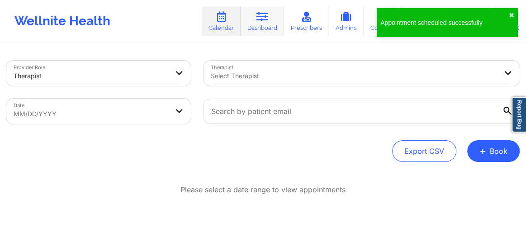
click at [272, 28] on link "Dashboard" at bounding box center [262, 21] width 43 height 30
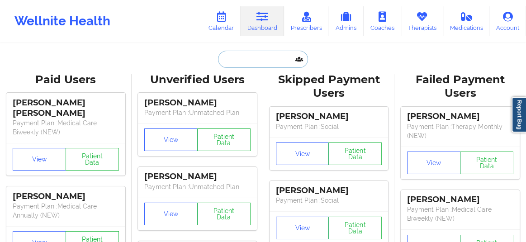
click at [237, 62] on input "text" at bounding box center [263, 59] width 90 height 17
paste input "Ryan O'Sullivan"
type input "Ryan O'Sullivan"
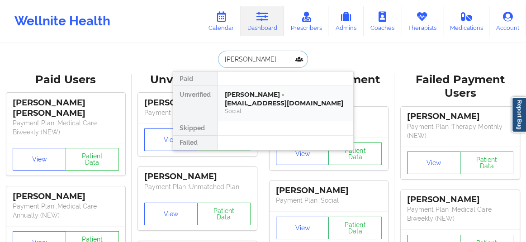
click at [245, 102] on div "Ryan O'Sullivan - ryantosullivan6@gmail.com" at bounding box center [285, 98] width 121 height 17
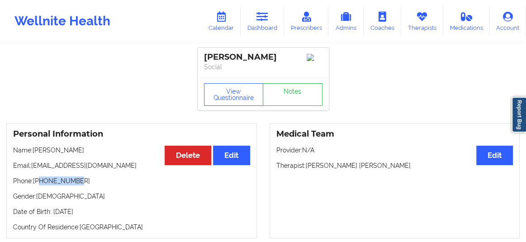
drag, startPoint x: 76, startPoint y: 184, endPoint x: 40, endPoint y: 183, distance: 36.2
click at [40, 183] on p "Phone: +18572610927" at bounding box center [131, 180] width 237 height 9
copy p "8572610927"
click at [246, 95] on button "View Questionnaire" at bounding box center [234, 94] width 60 height 23
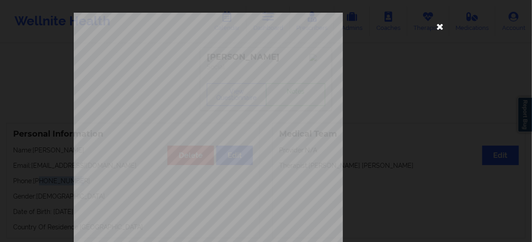
click at [437, 26] on icon at bounding box center [440, 26] width 14 height 14
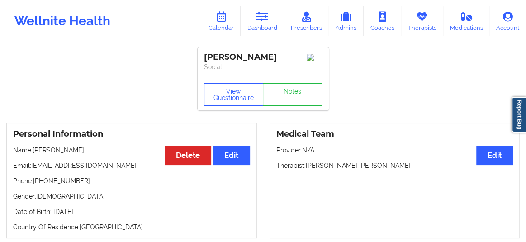
drag, startPoint x: 63, startPoint y: 154, endPoint x: 34, endPoint y: 154, distance: 28.5
click at [34, 154] on p "Name: Ryan O'Sullivan" at bounding box center [131, 150] width 237 height 9
copy p "Ryan O'Sullivan"
click at [235, 97] on button "View Questionnaire" at bounding box center [234, 94] width 60 height 23
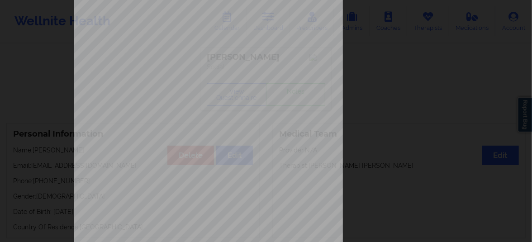
scroll to position [103, 0]
click at [438, 118] on div "1161 Mission St San Francisco, CA, 94103 What state do you live in ? New York F…" at bounding box center [266, 100] width 384 height 381
click at [484, 114] on div "1161 Mission St San Francisco, CA, 94103 What state do you live in ? New York F…" at bounding box center [266, 121] width 532 height 242
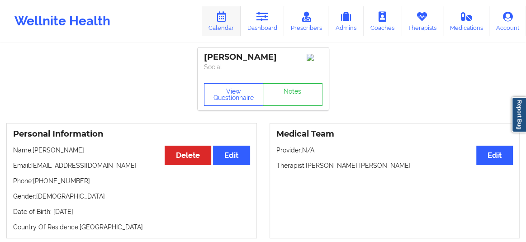
click at [223, 27] on link "Calendar" at bounding box center [221, 21] width 39 height 30
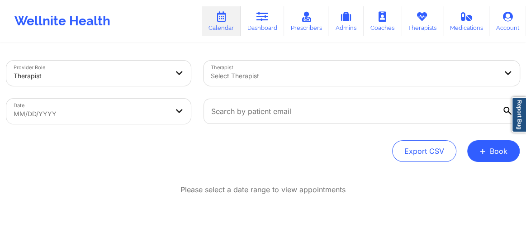
click at [245, 77] on div at bounding box center [354, 76] width 286 height 11
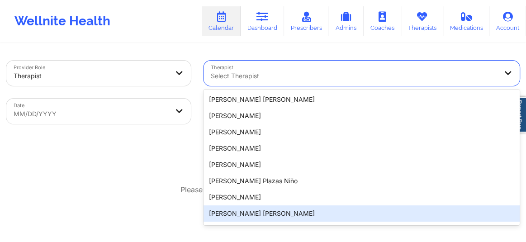
click at [163, 189] on div "Please select a date range to view appointments" at bounding box center [262, 189] width 513 height 10
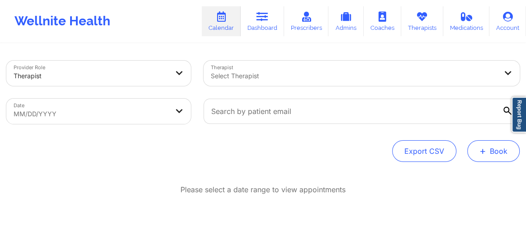
click at [493, 151] on button "+ Book" at bounding box center [493, 151] width 52 height 22
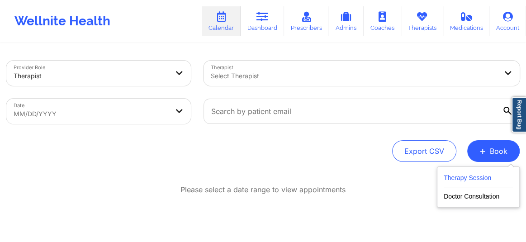
click at [457, 176] on button "Therapy Session" at bounding box center [478, 179] width 69 height 15
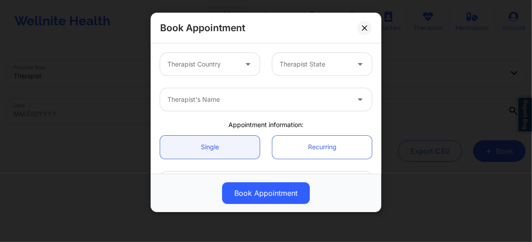
click at [210, 64] on div at bounding box center [202, 64] width 70 height 11
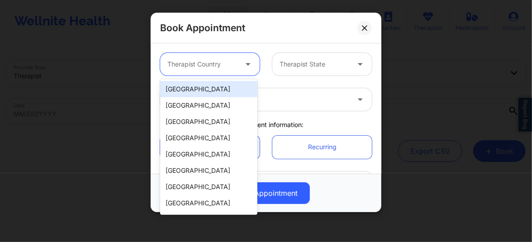
click at [201, 90] on div "[GEOGRAPHIC_DATA]" at bounding box center [208, 89] width 97 height 16
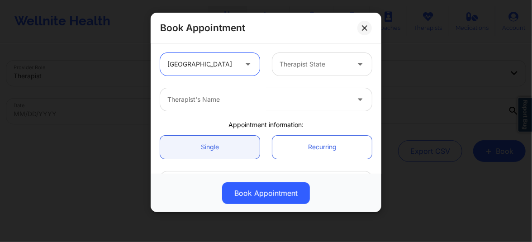
click at [296, 63] on div at bounding box center [314, 64] width 70 height 11
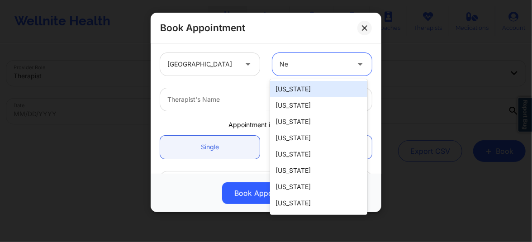
type input "N"
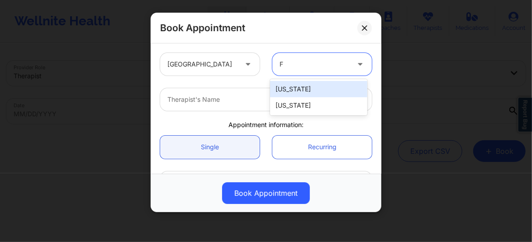
type input "Fl"
click at [288, 92] on div "Florida" at bounding box center [318, 89] width 97 height 16
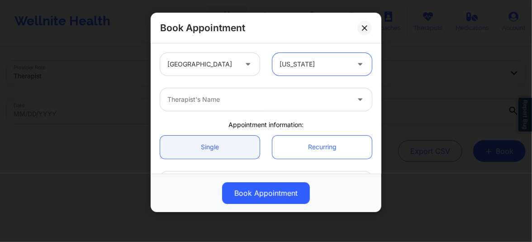
click at [220, 99] on div at bounding box center [258, 99] width 182 height 11
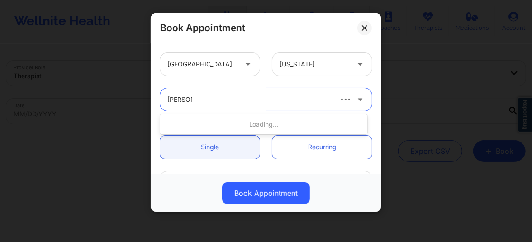
type input "Jazmin R"
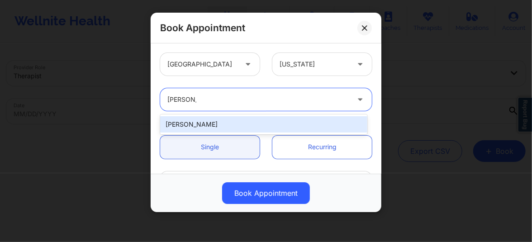
click at [208, 124] on div "Jazmin Roberts" at bounding box center [263, 124] width 207 height 16
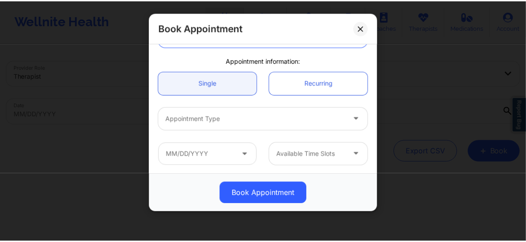
scroll to position [75, 0]
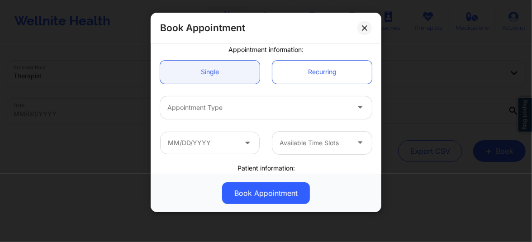
click at [195, 110] on div at bounding box center [258, 107] width 182 height 11
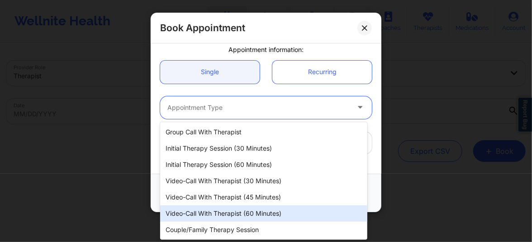
click at [213, 213] on div "Video-Call with Therapist (60 minutes)" at bounding box center [263, 213] width 207 height 16
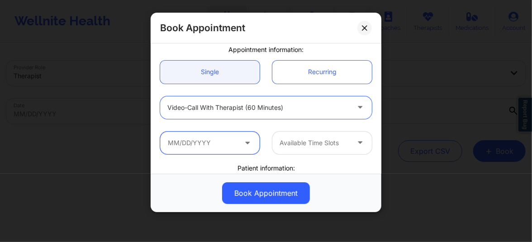
click at [212, 147] on input "text" at bounding box center [209, 143] width 99 height 23
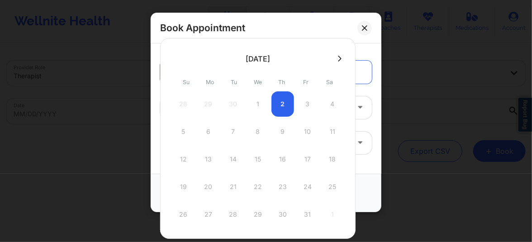
click at [338, 56] on icon at bounding box center [340, 58] width 4 height 7
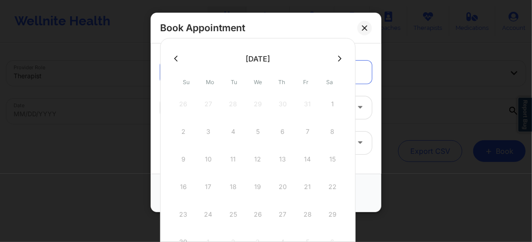
click at [175, 61] on icon at bounding box center [176, 58] width 4 height 7
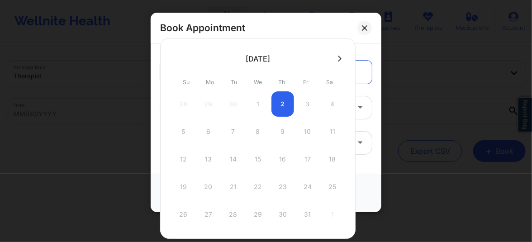
click at [275, 105] on div "28 29 30 1 2 3 4" at bounding box center [258, 103] width 172 height 25
click at [338, 55] on icon at bounding box center [340, 58] width 4 height 7
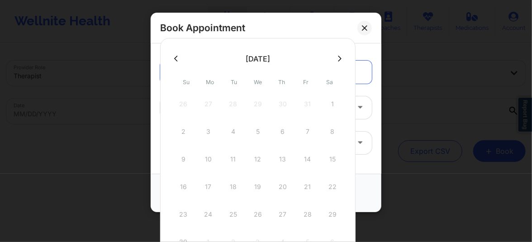
click at [179, 59] on button at bounding box center [175, 59] width 9 height 8
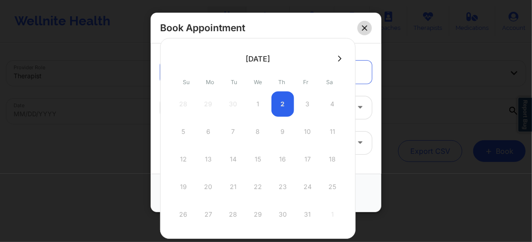
click at [365, 29] on icon at bounding box center [364, 27] width 5 height 5
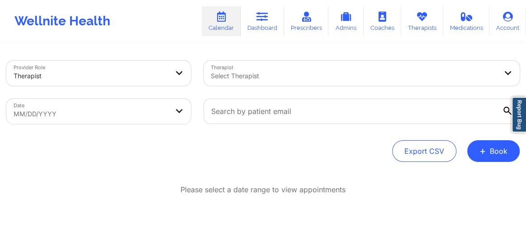
drag, startPoint x: 282, startPoint y: 99, endPoint x: 166, endPoint y: 38, distance: 131.7
click at [166, 38] on div "Wellnite Health Calendar Dashboard Prescribers Admins Coaches Therapists Medica…" at bounding box center [263, 21] width 526 height 36
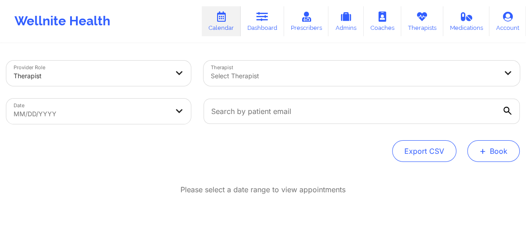
click at [510, 145] on button "+ Book" at bounding box center [493, 151] width 52 height 22
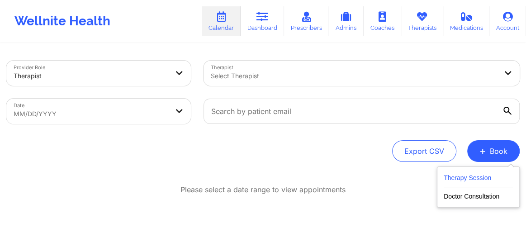
click at [477, 180] on button "Therapy Session" at bounding box center [478, 179] width 69 height 15
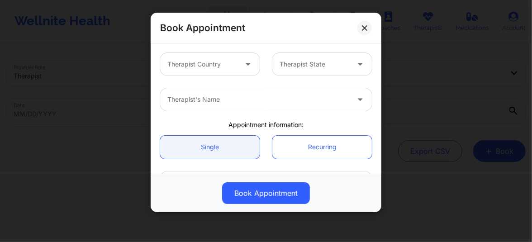
click at [238, 64] on div at bounding box center [249, 64] width 22 height 23
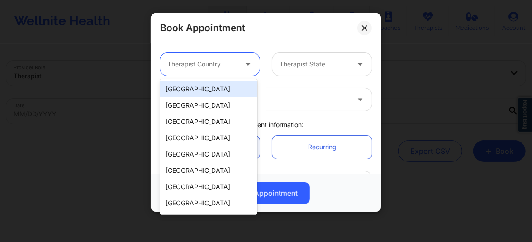
click at [208, 89] on div "[GEOGRAPHIC_DATA]" at bounding box center [208, 89] width 97 height 16
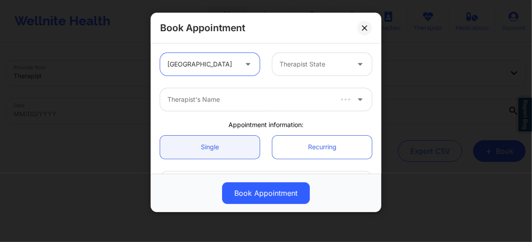
click at [304, 65] on div at bounding box center [314, 64] width 70 height 11
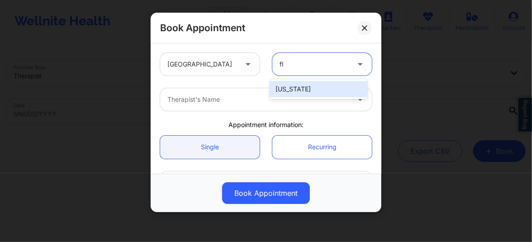
type input "flo"
click at [303, 87] on div "[US_STATE]" at bounding box center [318, 89] width 97 height 16
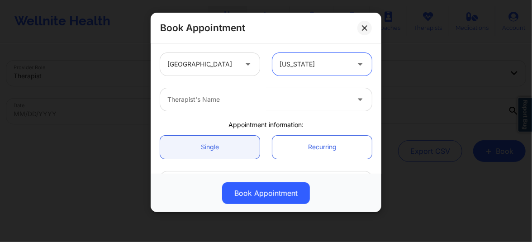
click at [262, 101] on div at bounding box center [258, 99] width 182 height 11
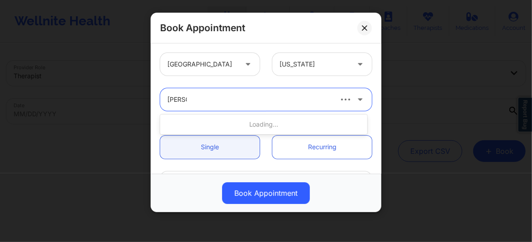
type input "[PERSON_NAME]"
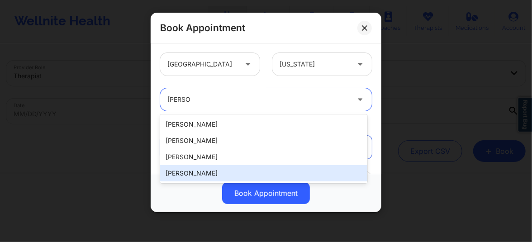
click at [197, 176] on div "[PERSON_NAME]" at bounding box center [263, 173] width 207 height 16
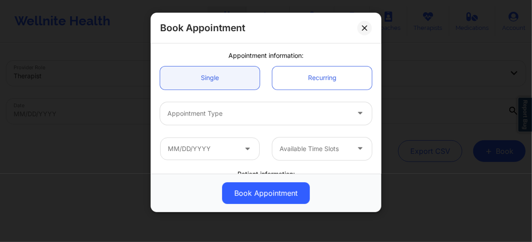
scroll to position [75, 0]
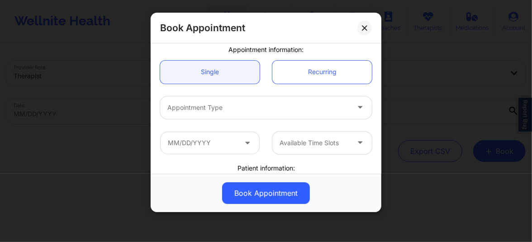
click at [199, 115] on div "Appointment Type" at bounding box center [255, 107] width 190 height 23
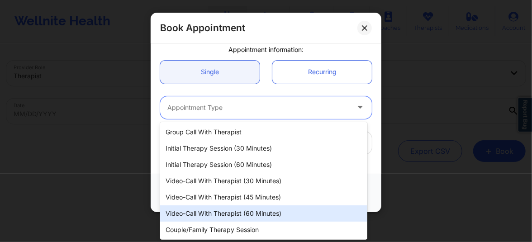
click at [236, 214] on div "Video-Call with Therapist (60 minutes)" at bounding box center [263, 213] width 207 height 16
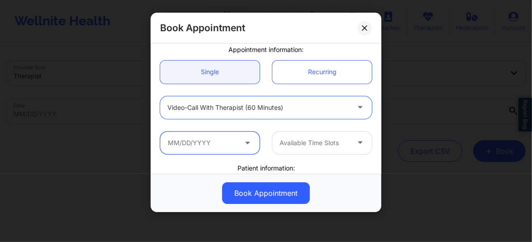
click at [209, 140] on input "text" at bounding box center [209, 143] width 99 height 23
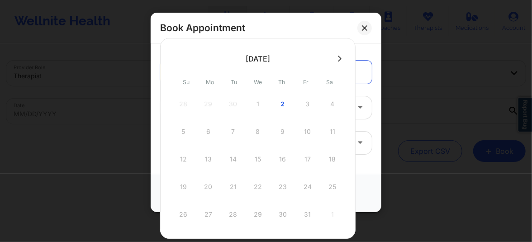
click at [282, 103] on div "2" at bounding box center [282, 103] width 23 height 25
type input "[DATE]"
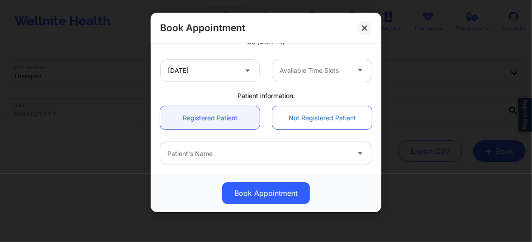
scroll to position [185, 0]
click at [298, 75] on div "Available Time Slots" at bounding box center [311, 69] width 78 height 23
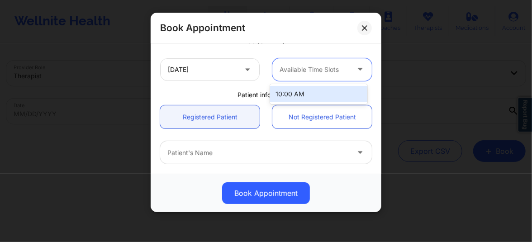
click at [293, 94] on div "10:00 AM" at bounding box center [318, 94] width 97 height 16
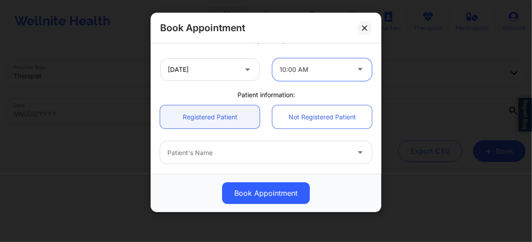
click at [230, 151] on div at bounding box center [258, 152] width 182 height 11
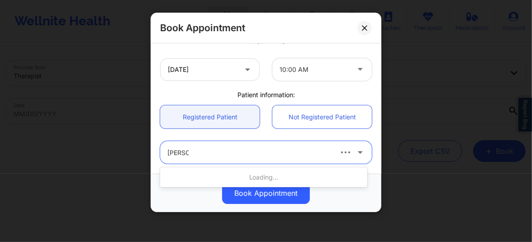
type input "[PERSON_NAME]"
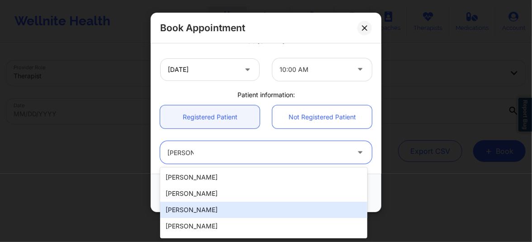
click at [189, 209] on div "[PERSON_NAME]" at bounding box center [263, 210] width 207 height 16
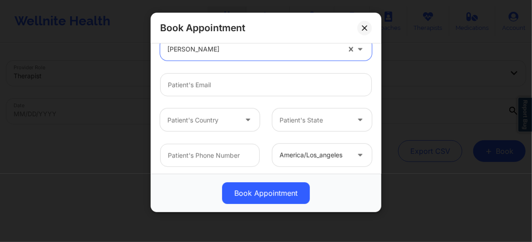
scroll to position [339, 0]
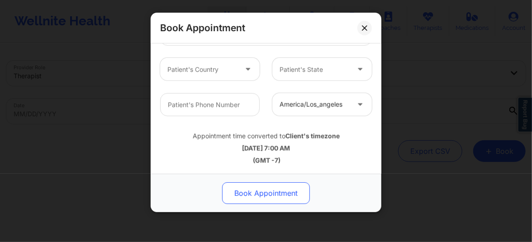
click at [258, 195] on button "Book Appointment" at bounding box center [266, 193] width 88 height 22
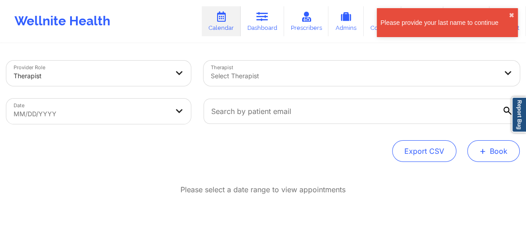
click at [505, 151] on button "+ Book" at bounding box center [493, 151] width 52 height 22
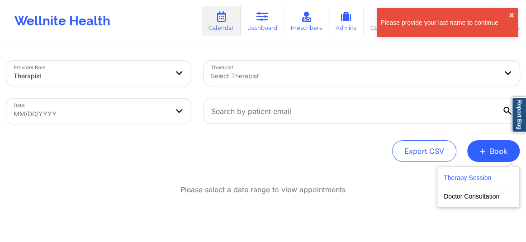
click at [464, 178] on button "Therapy Session" at bounding box center [478, 179] width 69 height 15
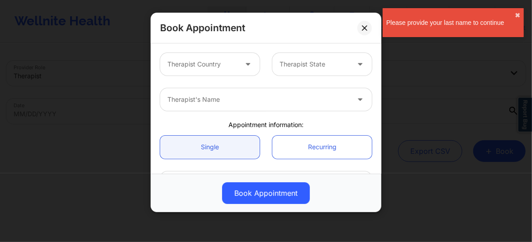
click at [176, 70] on div "Therapist Country" at bounding box center [199, 64] width 78 height 23
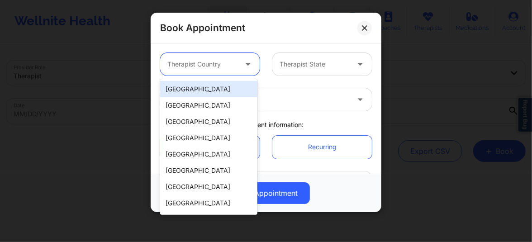
click at [181, 93] on div "[GEOGRAPHIC_DATA]" at bounding box center [208, 89] width 97 height 16
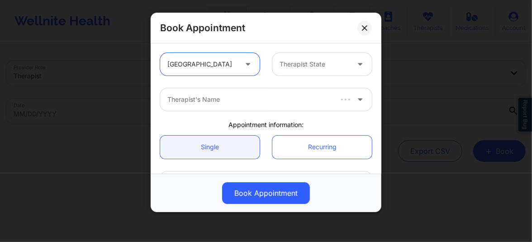
click at [301, 66] on div at bounding box center [314, 64] width 70 height 11
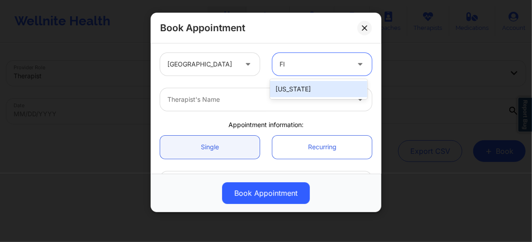
type input "Flo"
click at [293, 84] on div "[US_STATE]" at bounding box center [318, 89] width 97 height 16
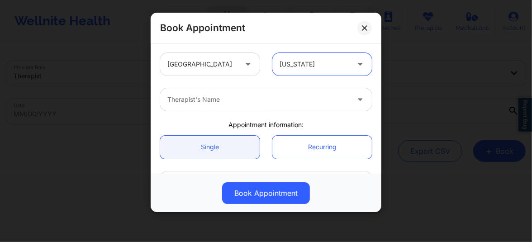
click at [225, 98] on div at bounding box center [258, 99] width 182 height 11
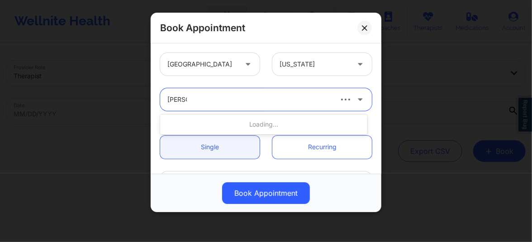
type input "[PERSON_NAME]"
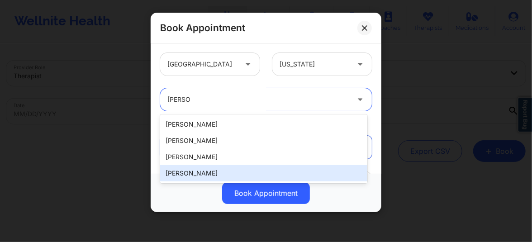
click at [195, 173] on div "[PERSON_NAME]" at bounding box center [263, 173] width 207 height 16
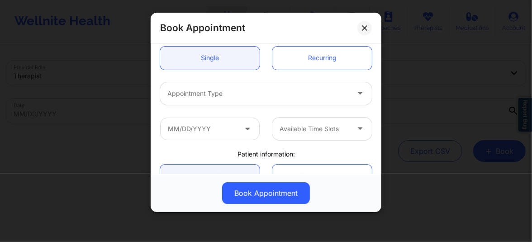
scroll to position [109, 0]
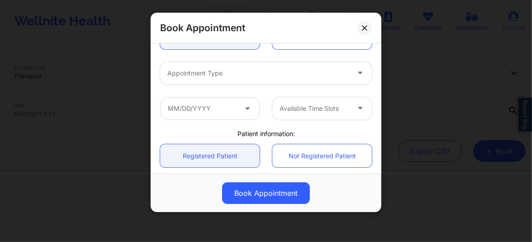
click at [208, 72] on div at bounding box center [258, 73] width 182 height 11
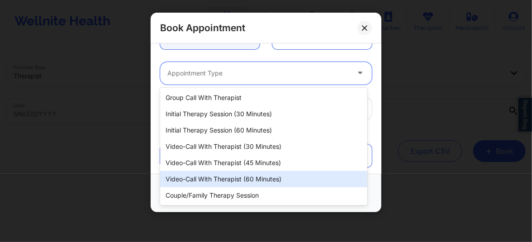
click at [230, 178] on div "Video-Call with Therapist (60 minutes)" at bounding box center [263, 179] width 207 height 16
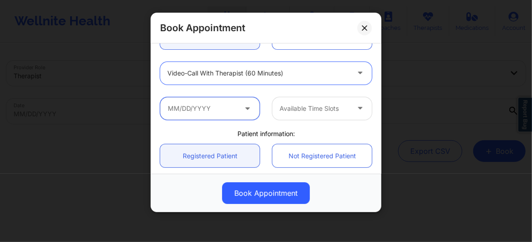
click at [209, 107] on input "text" at bounding box center [209, 108] width 99 height 23
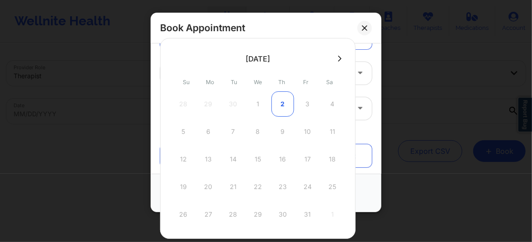
click at [286, 102] on div "2" at bounding box center [282, 103] width 23 height 25
type input "[DATE]"
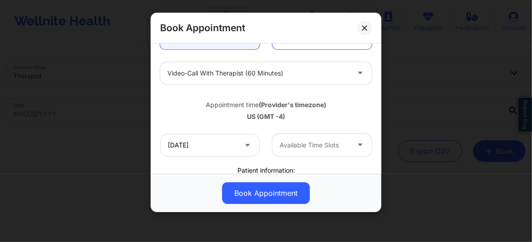
click at [292, 146] on div at bounding box center [314, 145] width 70 height 11
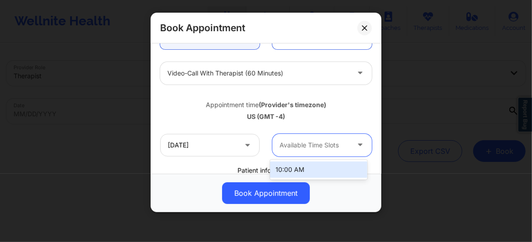
click at [291, 168] on div "10:00 AM" at bounding box center [318, 169] width 97 height 16
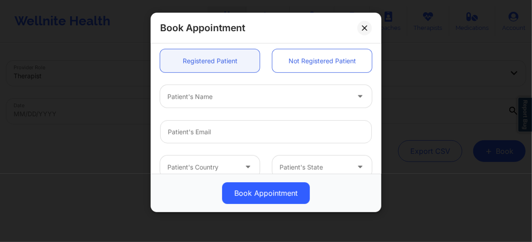
scroll to position [246, 0]
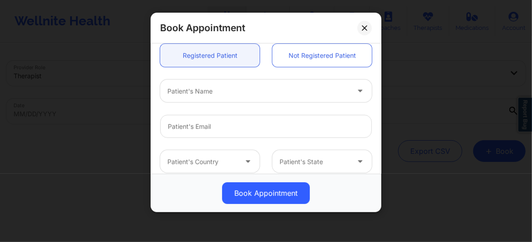
click at [198, 94] on div at bounding box center [258, 91] width 182 height 11
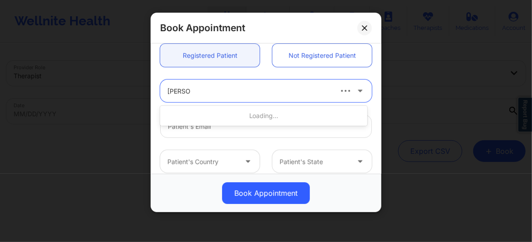
type input "[PERSON_NAME]"
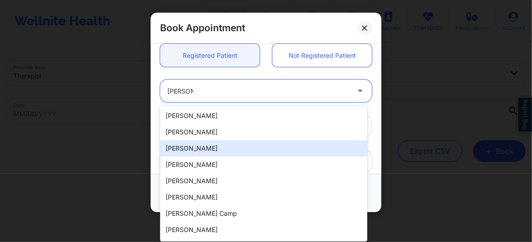
click at [190, 149] on div "[PERSON_NAME]" at bounding box center [263, 148] width 207 height 16
type input "[PERSON_NAME][EMAIL_ADDRESS][DOMAIN_NAME]"
type input "[PHONE_NUMBER]"
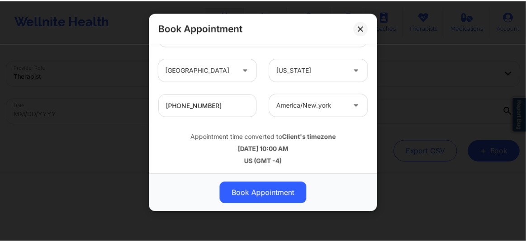
scroll to position [339, 0]
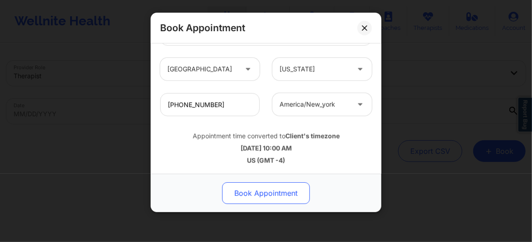
click at [265, 184] on button "Book Appointment" at bounding box center [266, 193] width 88 height 22
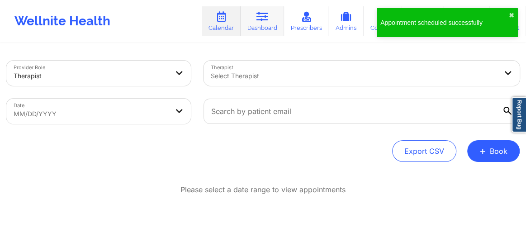
click at [264, 22] on link "Dashboard" at bounding box center [262, 21] width 43 height 30
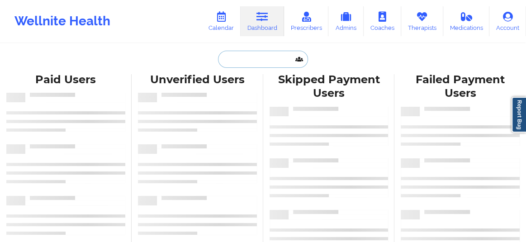
click at [255, 63] on input "text" at bounding box center [263, 59] width 90 height 17
paste input "[PERSON_NAME]"
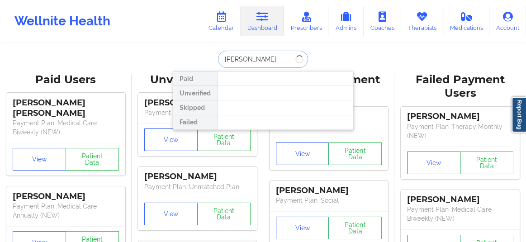
type input "[PERSON_NAME]"
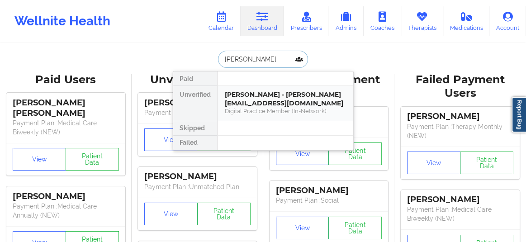
click at [258, 100] on div "[PERSON_NAME] - [PERSON_NAME][EMAIL_ADDRESS][DOMAIN_NAME]" at bounding box center [285, 98] width 121 height 17
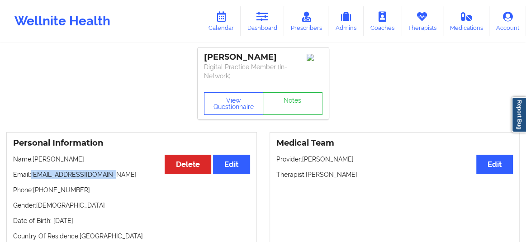
drag, startPoint x: 111, startPoint y: 174, endPoint x: 32, endPoint y: 172, distance: 79.2
click at [32, 172] on p "Email: [EMAIL_ADDRESS][DOMAIN_NAME]" at bounding box center [131, 174] width 237 height 9
copy p "[EMAIL_ADDRESS][DOMAIN_NAME]"
drag, startPoint x: 84, startPoint y: 159, endPoint x: 34, endPoint y: 160, distance: 49.3
click at [34, 160] on p "Name: [PERSON_NAME]" at bounding box center [131, 159] width 237 height 9
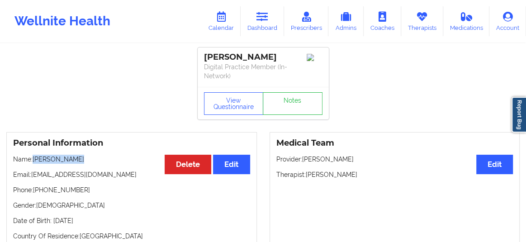
copy p "[PERSON_NAME]"
click at [213, 13] on link "Calendar" at bounding box center [221, 21] width 39 height 30
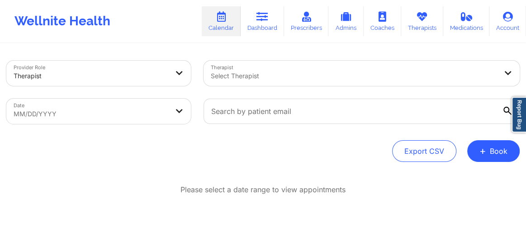
click at [113, 71] on div at bounding box center [91, 76] width 155 height 11
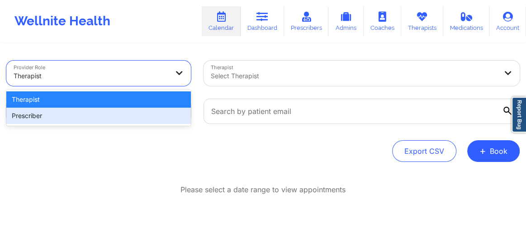
click at [66, 114] on div "Prescriber" at bounding box center [98, 116] width 184 height 16
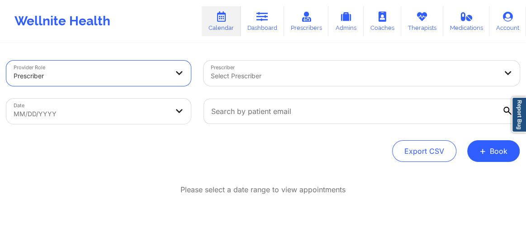
click at [260, 73] on div at bounding box center [354, 76] width 286 height 11
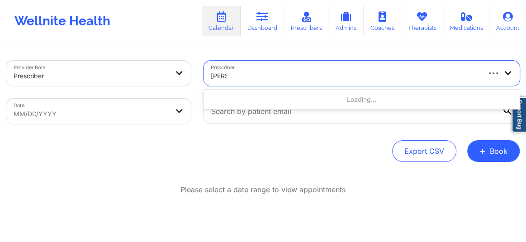
type input "[PERSON_NAME]"
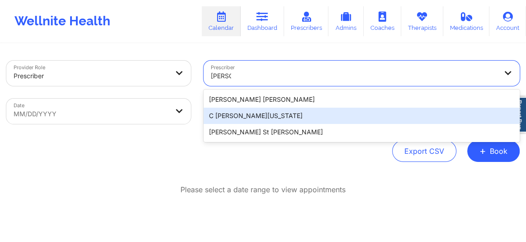
click at [240, 111] on div "C [PERSON_NAME][US_STATE]" at bounding box center [361, 116] width 316 height 16
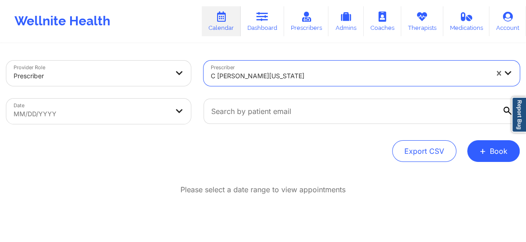
click at [95, 114] on body "Wellnite Health Calendar Dashboard Prescribers Admins Coaches Therapists Medica…" at bounding box center [263, 121] width 526 height 242
select select "2025-8"
select select "2025-9"
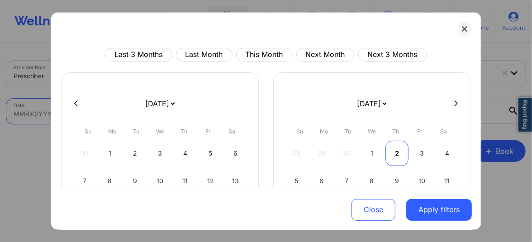
click at [387, 153] on div "2" at bounding box center [396, 153] width 23 height 25
select select "2025-9"
select select "2025-10"
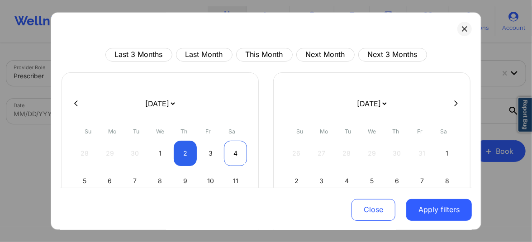
select select "2025-9"
select select "2025-10"
select select "2025-9"
select select "2025-10"
select select "2025-9"
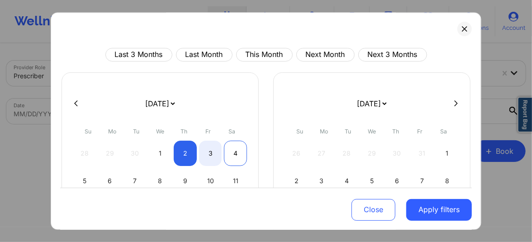
select select "2025-10"
click at [238, 155] on div "4" at bounding box center [235, 153] width 23 height 25
select select "2025-9"
select select "2025-10"
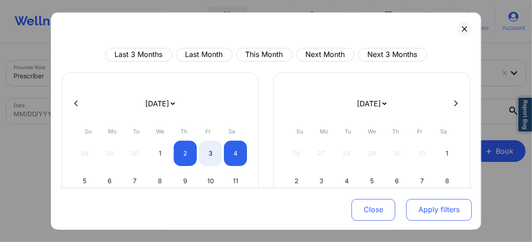
click at [422, 214] on button "Apply filters" at bounding box center [439, 210] width 66 height 22
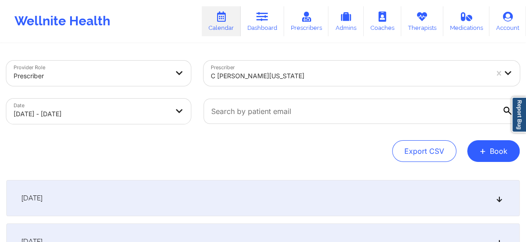
click at [382, 196] on div "[DATE]" at bounding box center [262, 198] width 513 height 36
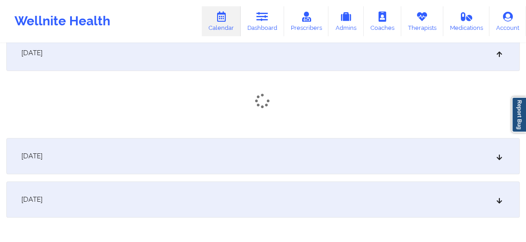
scroll to position [164, 0]
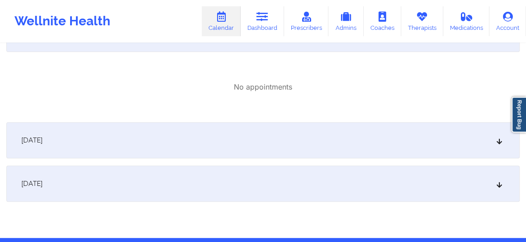
click at [339, 149] on div "[DATE]" at bounding box center [262, 140] width 513 height 36
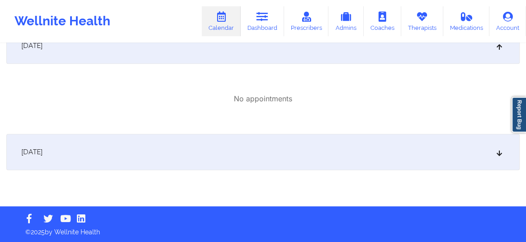
scroll to position [259, 0]
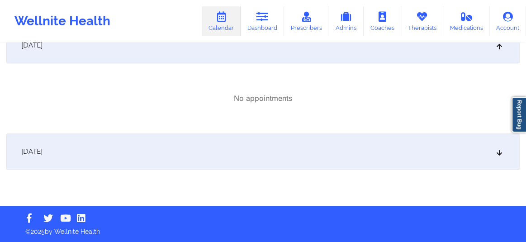
click at [305, 147] on div "[DATE]" at bounding box center [262, 151] width 513 height 36
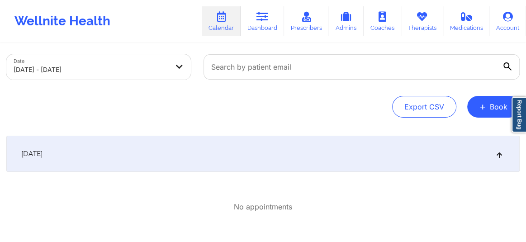
scroll to position [54, 0]
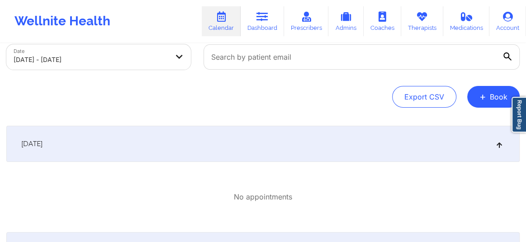
click at [194, 146] on div "[DATE]" at bounding box center [262, 144] width 513 height 36
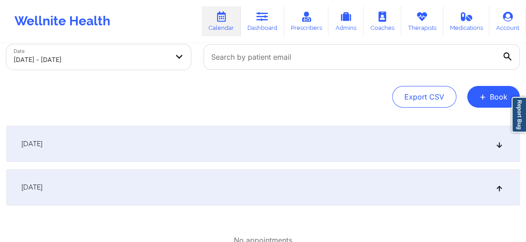
click at [194, 146] on div "[DATE]" at bounding box center [262, 144] width 513 height 36
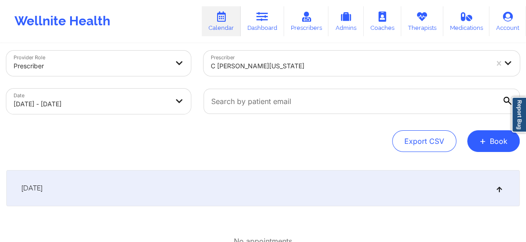
scroll to position [0, 0]
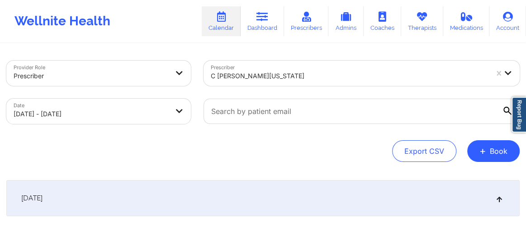
select select "2025-9"
select select "2025-10"
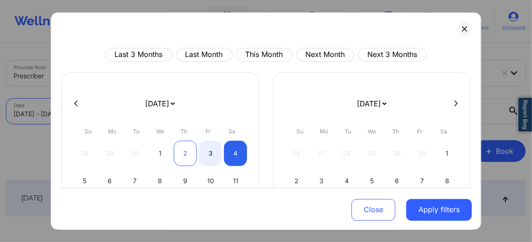
click at [189, 149] on div "2" at bounding box center [185, 153] width 23 height 25
select select "2025-9"
select select "2025-10"
click at [189, 149] on div "2" at bounding box center [185, 153] width 23 height 25
select select "2025-9"
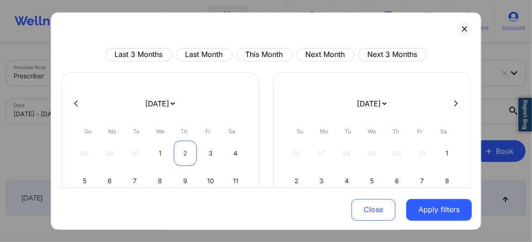
select select "2025-10"
click at [185, 152] on div "2" at bounding box center [185, 153] width 23 height 25
select select "2025-9"
select select "2025-10"
select select "2025-9"
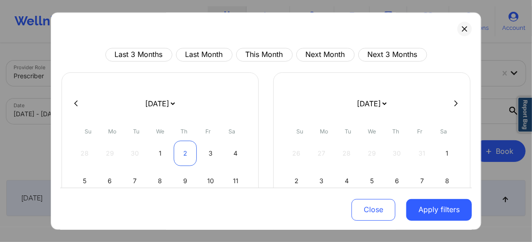
select select "2025-10"
click at [187, 149] on div "2" at bounding box center [185, 153] width 23 height 25
select select "2025-9"
select select "2025-10"
click at [160, 157] on div "1" at bounding box center [160, 153] width 23 height 25
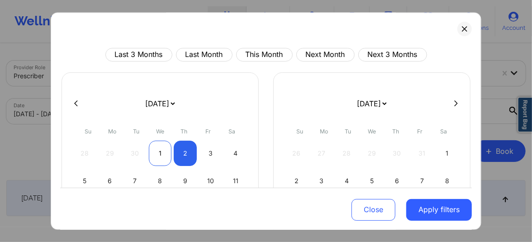
select select "2025-9"
select select "2025-10"
select select "2025-9"
select select "2025-10"
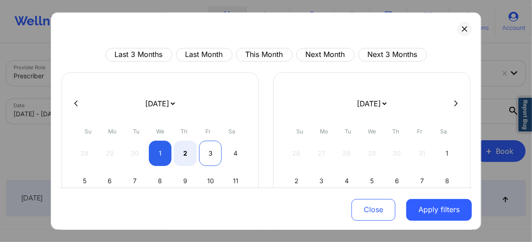
select select "2025-9"
select select "2025-10"
click at [206, 154] on div "3" at bounding box center [210, 153] width 23 height 25
select select "2025-9"
select select "2025-10"
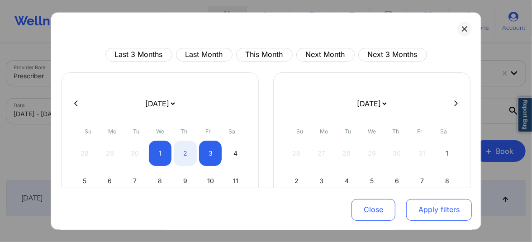
click at [418, 203] on button "Apply filters" at bounding box center [439, 210] width 66 height 22
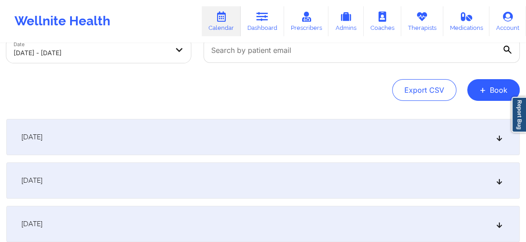
scroll to position [89, 0]
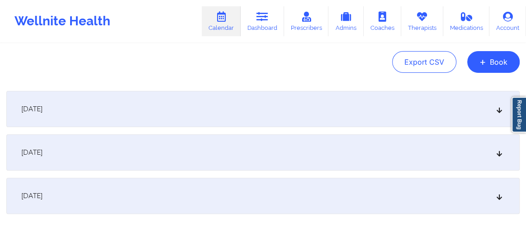
click at [294, 104] on div "[DATE]" at bounding box center [262, 109] width 513 height 36
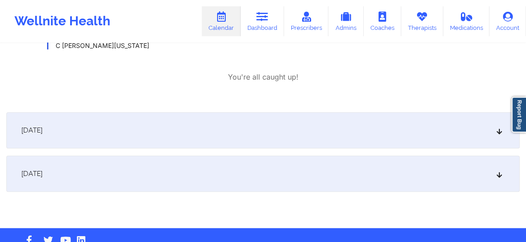
scroll to position [500, 0]
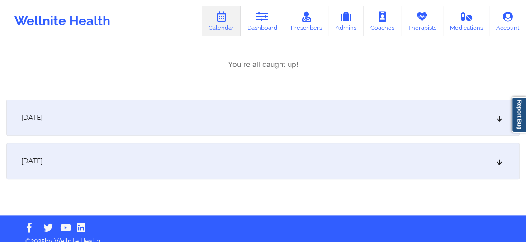
click at [261, 112] on div "[DATE]" at bounding box center [262, 117] width 513 height 36
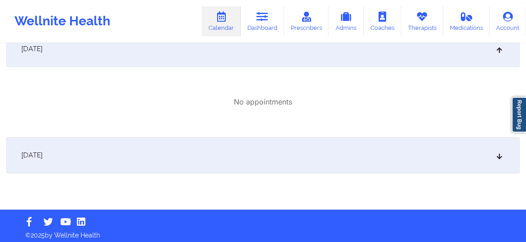
scroll to position [572, 0]
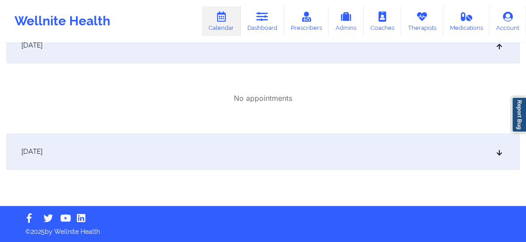
click at [259, 142] on div "[DATE]" at bounding box center [262, 151] width 513 height 36
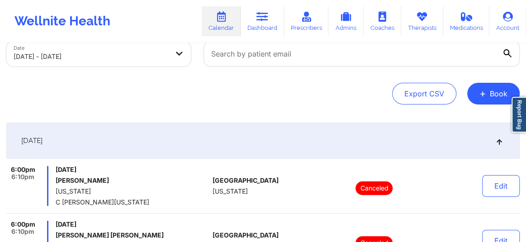
scroll to position [38, 0]
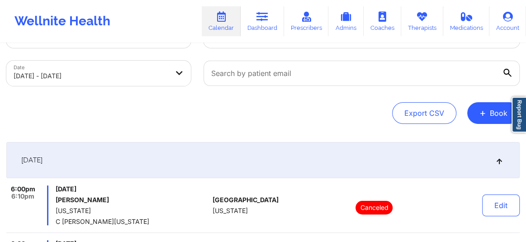
click at [67, 74] on body "Wellnite Health Calendar Dashboard Prescribers Admins Coaches Therapists Medica…" at bounding box center [263, 83] width 526 height 242
select select "2025-9"
select select "2025-10"
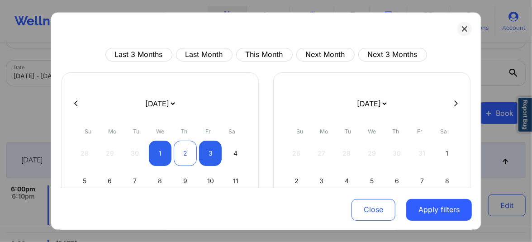
click at [182, 154] on div "2" at bounding box center [185, 153] width 23 height 25
select select "2025-9"
select select "2025-10"
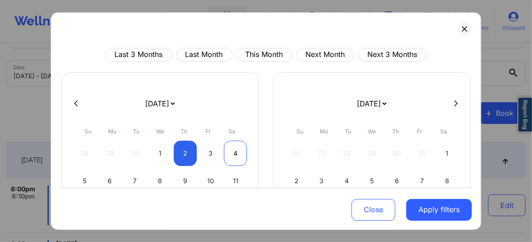
select select "2025-9"
select select "2025-10"
click at [230, 155] on div "4" at bounding box center [235, 153] width 23 height 25
select select "2025-9"
select select "2025-10"
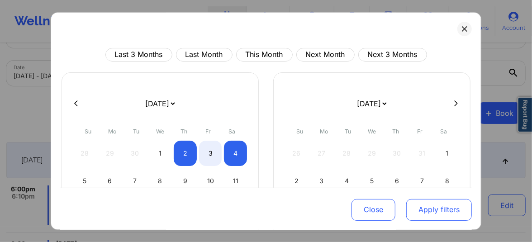
click at [433, 208] on button "Apply filters" at bounding box center [439, 210] width 66 height 22
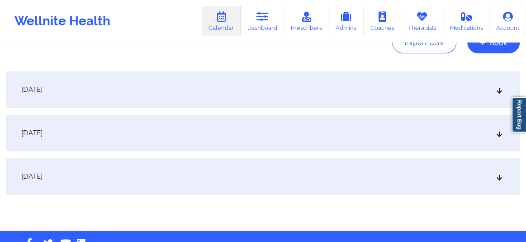
scroll to position [107, 0]
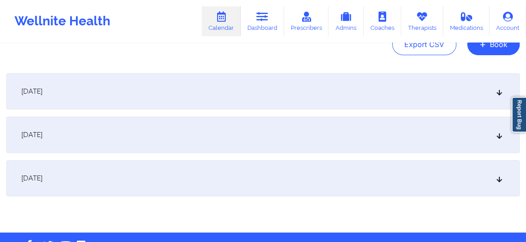
click at [283, 93] on div "[DATE]" at bounding box center [262, 91] width 513 height 36
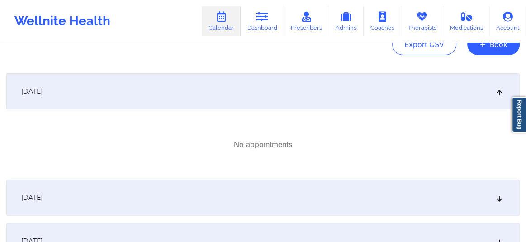
click at [232, 189] on div "[DATE]" at bounding box center [262, 198] width 513 height 36
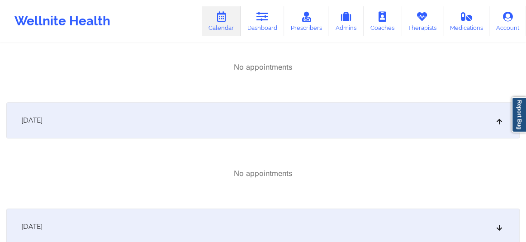
scroll to position [189, 0]
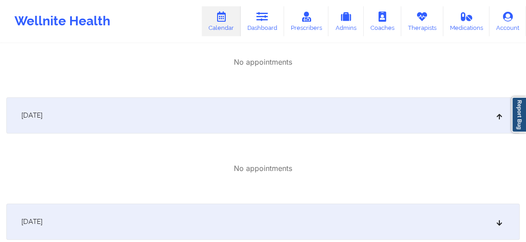
click at [213, 209] on div "[DATE]" at bounding box center [262, 221] width 513 height 36
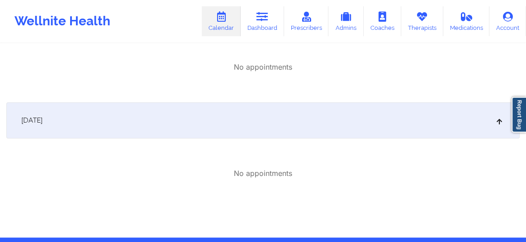
scroll to position [292, 0]
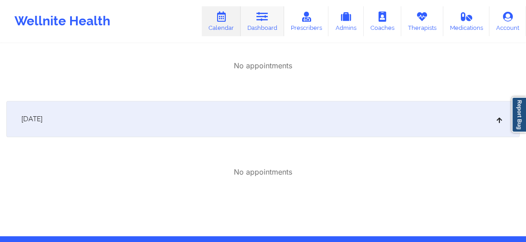
click at [265, 32] on link "Dashboard" at bounding box center [262, 21] width 43 height 30
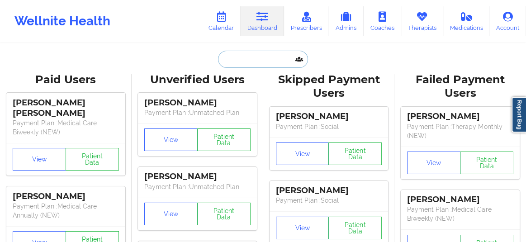
click at [252, 60] on input "text" at bounding box center [263, 59] width 90 height 17
paste input "[EMAIL_ADDRESS][DOMAIN_NAME]"
type input "[EMAIL_ADDRESS][DOMAIN_NAME]"
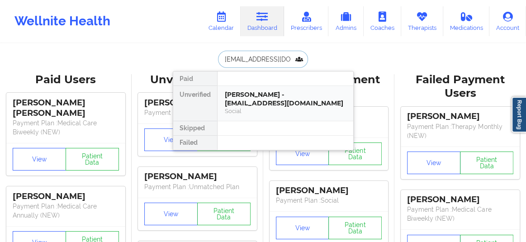
click at [264, 105] on div "[PERSON_NAME] - [EMAIL_ADDRESS][DOMAIN_NAME]" at bounding box center [285, 98] width 121 height 17
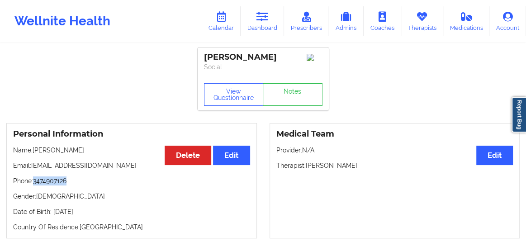
drag, startPoint x: 72, startPoint y: 189, endPoint x: 35, endPoint y: 189, distance: 37.5
click at [35, 185] on p "Phone: [PHONE_NUMBER]" at bounding box center [131, 180] width 237 height 9
copy p "3474907126"
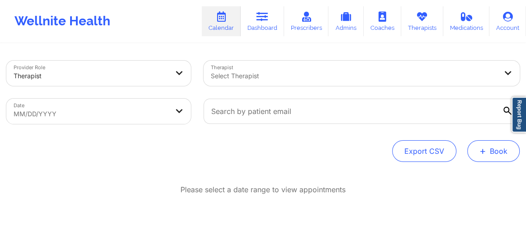
click at [496, 151] on button "+ Book" at bounding box center [493, 151] width 52 height 22
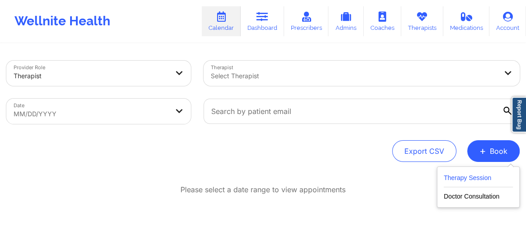
click at [456, 180] on button "Therapy Session" at bounding box center [478, 179] width 69 height 15
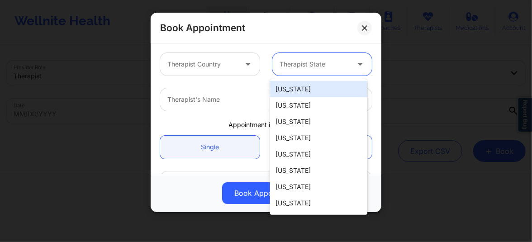
click at [300, 59] on div at bounding box center [314, 64] width 70 height 11
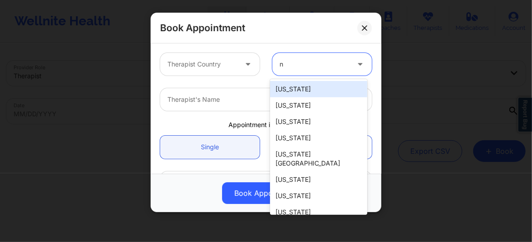
type input "ne"
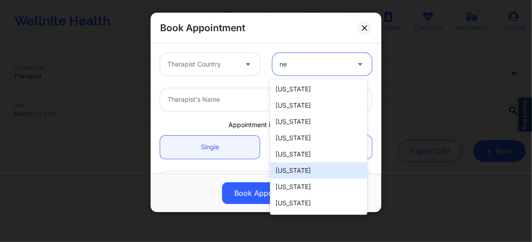
scroll to position [31, 0]
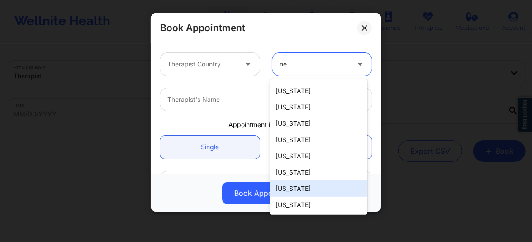
click at [288, 191] on div "[US_STATE]" at bounding box center [318, 188] width 97 height 16
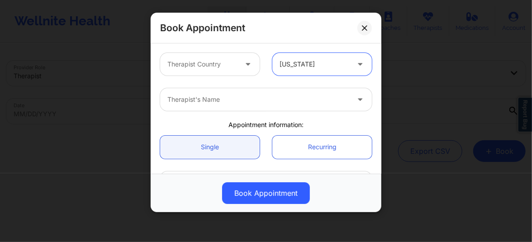
click at [215, 105] on div "Therapist's Name" at bounding box center [255, 99] width 190 height 23
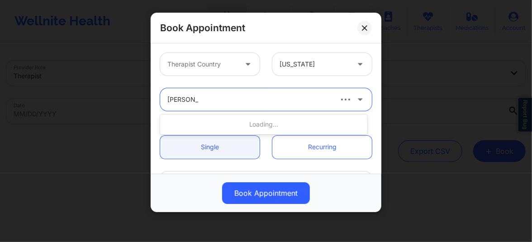
type input "[PERSON_NAME]"
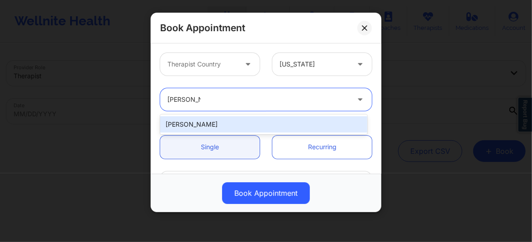
click at [207, 121] on div "[PERSON_NAME]" at bounding box center [263, 124] width 207 height 16
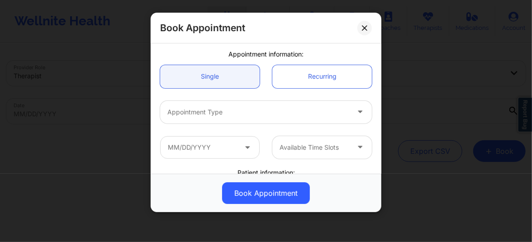
scroll to position [82, 0]
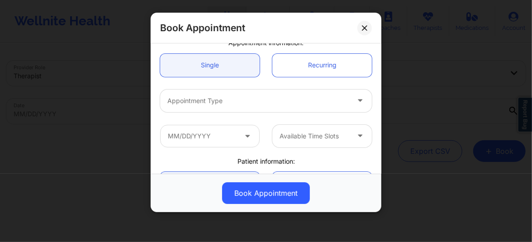
click at [202, 106] on div "Appointment Type" at bounding box center [255, 101] width 190 height 23
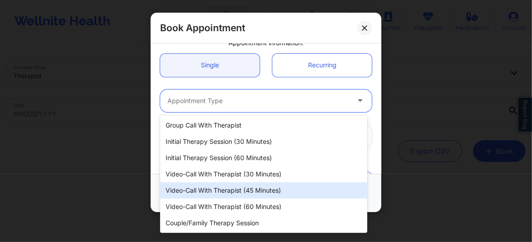
click at [207, 192] on div "Video-Call with Therapist (45 minutes)" at bounding box center [263, 190] width 207 height 16
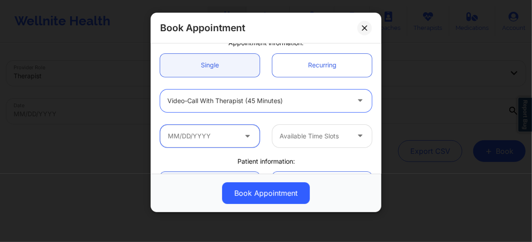
click at [208, 137] on input "text" at bounding box center [209, 136] width 99 height 23
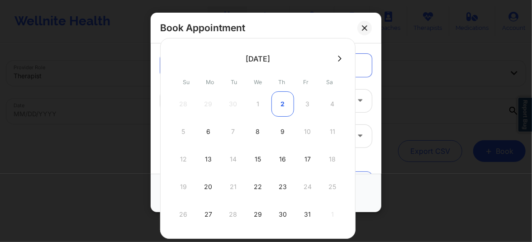
click at [280, 100] on div "2" at bounding box center [282, 103] width 23 height 25
type input "[DATE]"
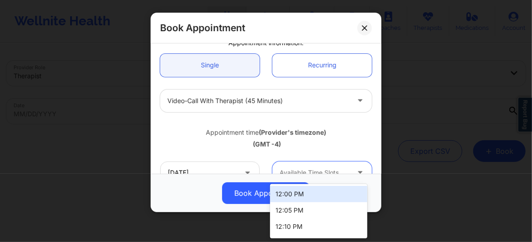
click at [289, 165] on div "Available Time Slots" at bounding box center [311, 172] width 78 height 23
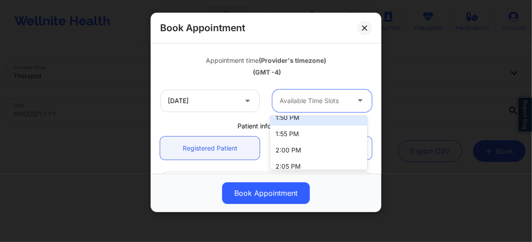
scroll to position [390, 0]
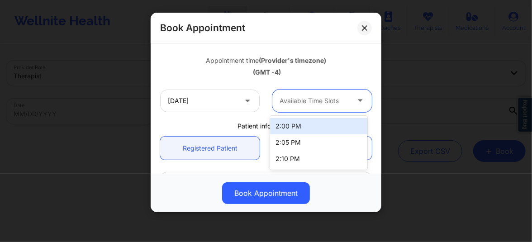
click at [293, 128] on div "2:00 PM" at bounding box center [318, 126] width 97 height 16
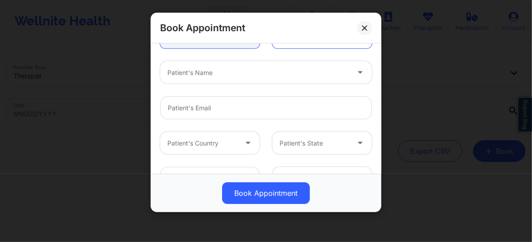
scroll to position [256, 0]
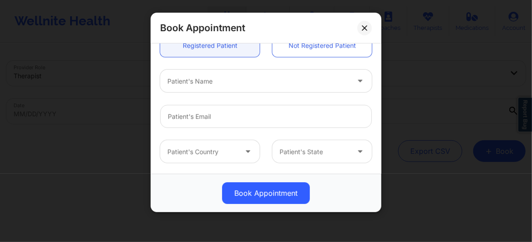
click at [222, 83] on div at bounding box center [258, 81] width 182 height 11
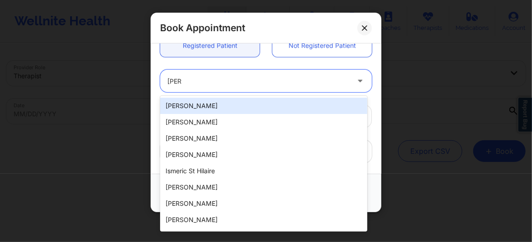
type input "[PERSON_NAME]"
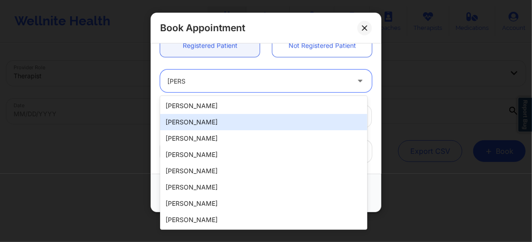
click at [189, 120] on div "[PERSON_NAME]" at bounding box center [263, 122] width 207 height 16
type input "[EMAIL_ADDRESS][DOMAIN_NAME]"
type input "[PHONE_NUMBER]"
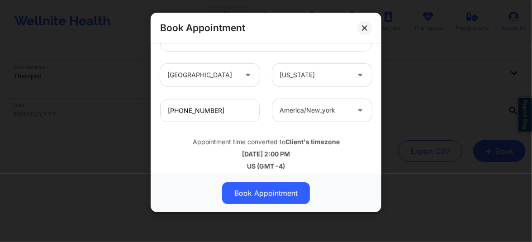
scroll to position [339, 0]
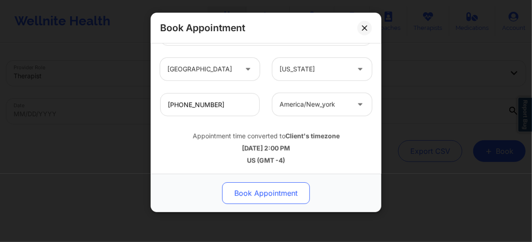
click at [255, 194] on button "Book Appointment" at bounding box center [266, 193] width 88 height 22
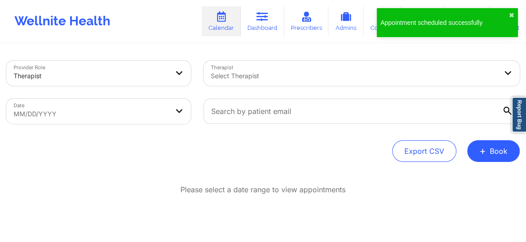
click at [111, 71] on div at bounding box center [91, 76] width 155 height 11
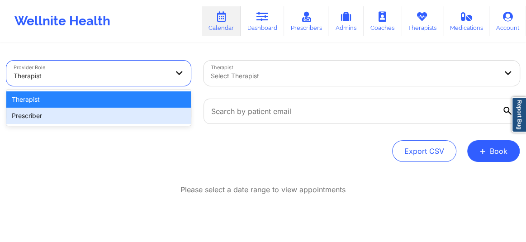
click at [104, 111] on div "Prescriber" at bounding box center [98, 116] width 184 height 16
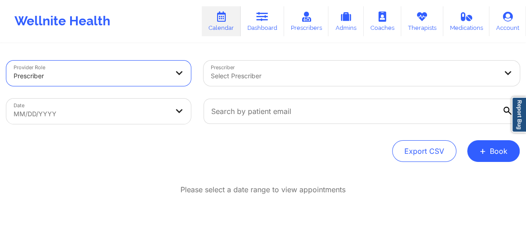
click at [224, 80] on div at bounding box center [354, 76] width 286 height 11
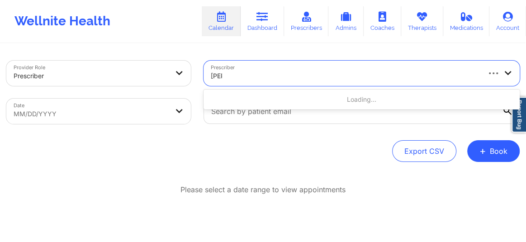
type input "[PERSON_NAME]"
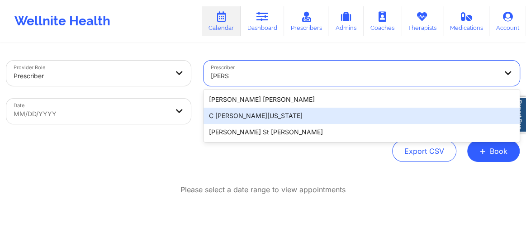
click at [253, 118] on div "C [PERSON_NAME][US_STATE]" at bounding box center [361, 116] width 316 height 16
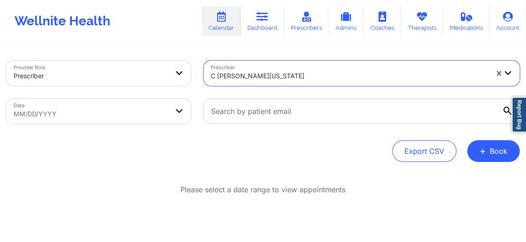
click at [136, 114] on body "Wellnite Health Calendar Dashboard Prescribers Admins Coaches Therapists Medica…" at bounding box center [263, 121] width 526 height 242
select select "2025-8"
select select "2025-9"
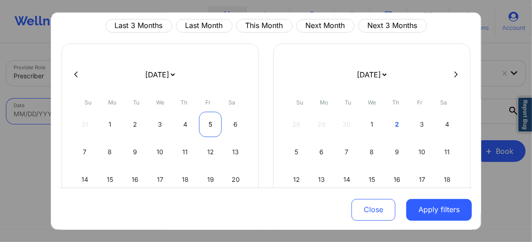
scroll to position [20, 0]
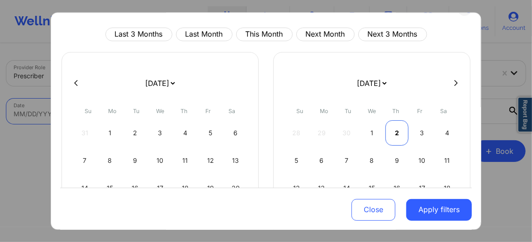
click at [388, 133] on div "2" at bounding box center [396, 132] width 23 height 25
select select "2025-9"
select select "2025-10"
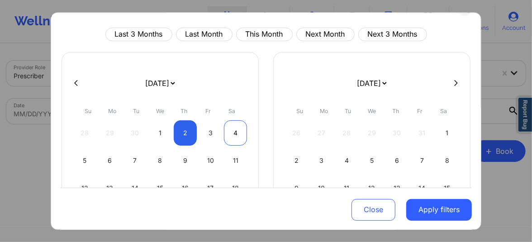
select select "2025-9"
select select "2025-10"
select select "2025-9"
select select "2025-10"
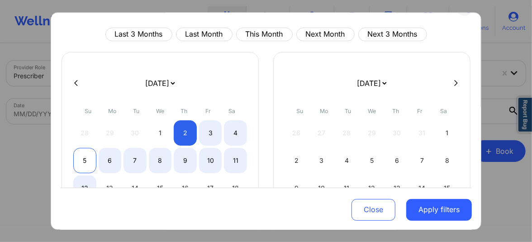
select select "2025-9"
select select "2025-10"
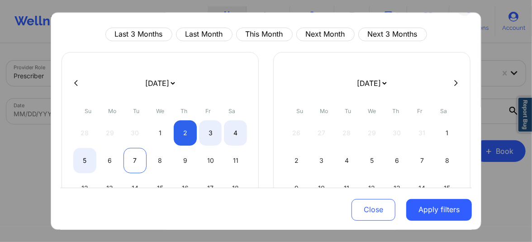
select select "2025-9"
select select "2025-10"
select select "2025-9"
select select "2025-10"
select select "2025-9"
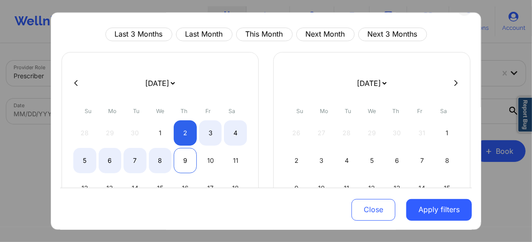
select select "2025-10"
click at [181, 158] on div "9" at bounding box center [185, 160] width 23 height 25
select select "2025-9"
select select "2025-10"
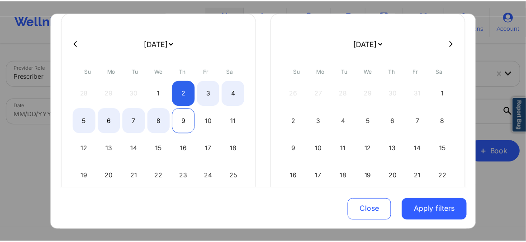
scroll to position [61, 0]
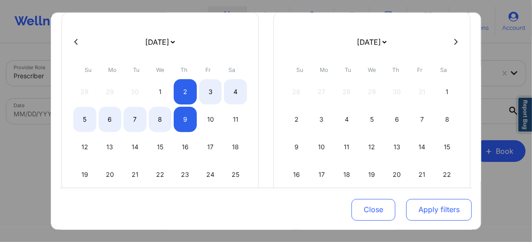
click at [412, 205] on button "Apply filters" at bounding box center [439, 210] width 66 height 22
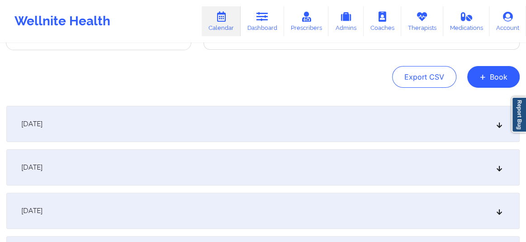
scroll to position [89, 0]
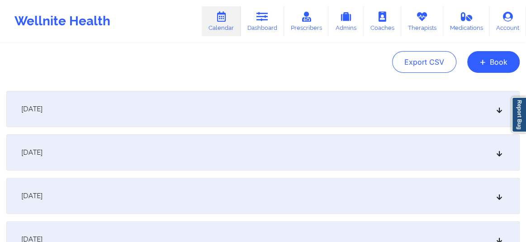
click at [319, 110] on div "[DATE]" at bounding box center [262, 109] width 513 height 36
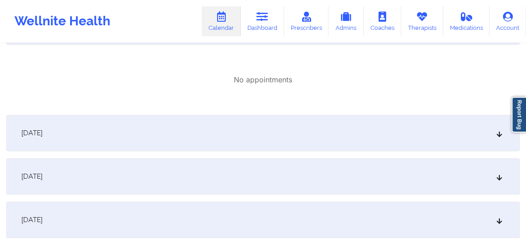
click at [269, 132] on div "[DATE]" at bounding box center [262, 133] width 513 height 36
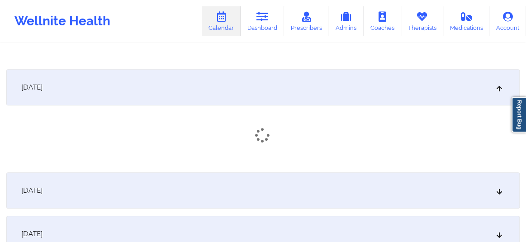
scroll to position [219, 0]
click at [251, 177] on div "[DATE]" at bounding box center [262, 192] width 513 height 36
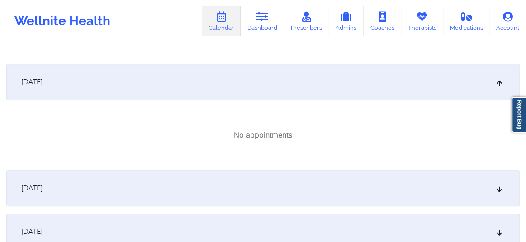
click at [238, 185] on div "[DATE]" at bounding box center [262, 188] width 513 height 36
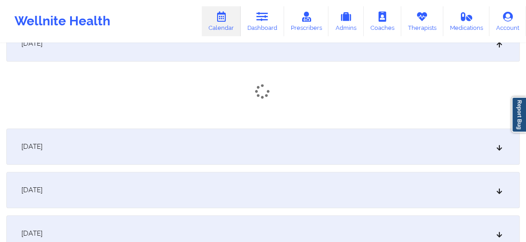
scroll to position [500, 0]
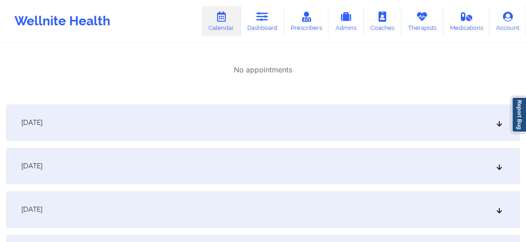
click at [236, 132] on div "[DATE]" at bounding box center [262, 122] width 513 height 36
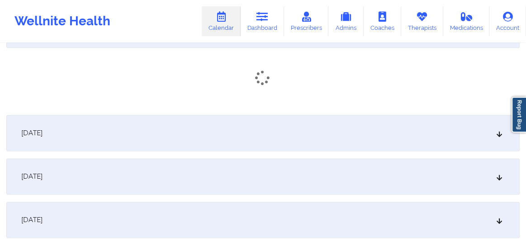
scroll to position [603, 0]
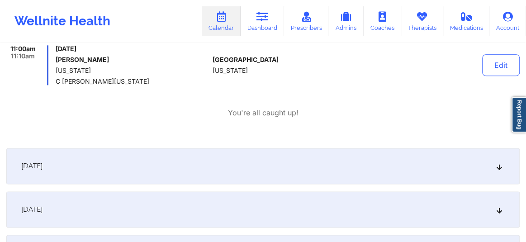
click at [226, 170] on div "[DATE]" at bounding box center [262, 166] width 513 height 36
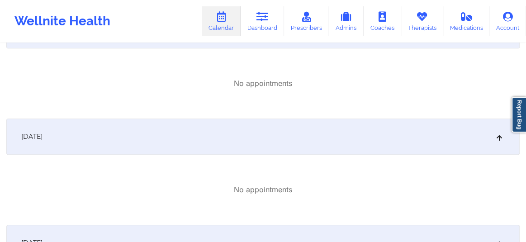
scroll to position [0, 0]
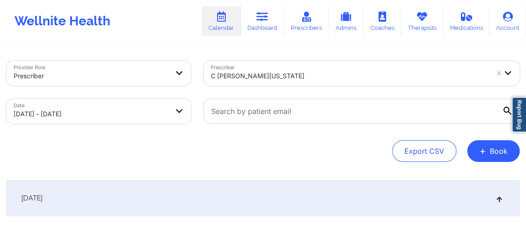
select select "2025-9"
select select "2025-10"
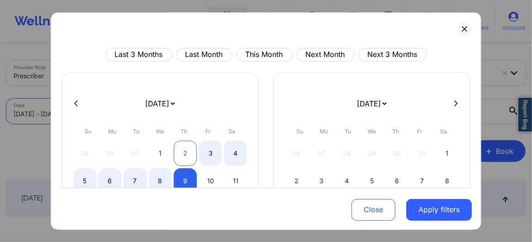
click at [185, 149] on div "2" at bounding box center [185, 153] width 23 height 25
select select "2025-9"
select select "2025-10"
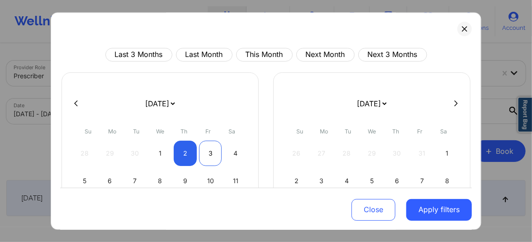
select select "2025-9"
select select "2025-10"
select select "2025-9"
select select "2025-10"
select select "2025-9"
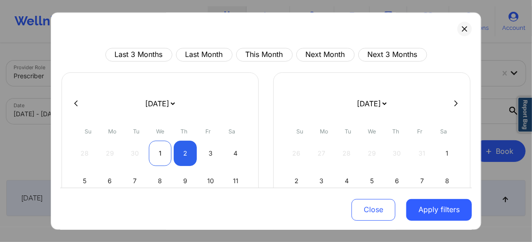
select select "2025-10"
click at [160, 154] on div "1" at bounding box center [160, 153] width 23 height 25
select select "2025-9"
select select "2025-10"
select select "2025-9"
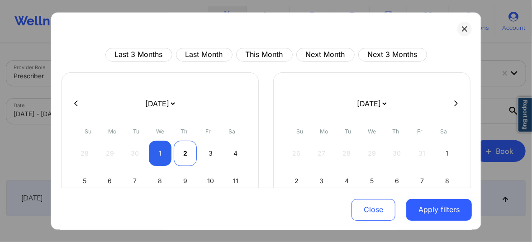
select select "2025-10"
select select "2025-9"
select select "2025-10"
click at [212, 150] on div "3" at bounding box center [210, 153] width 23 height 25
select select "2025-9"
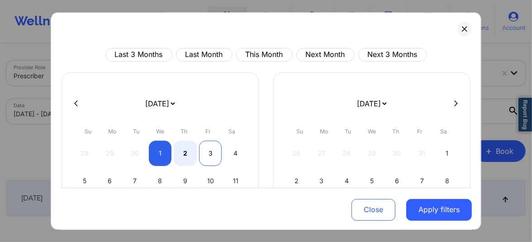
select select "2025-10"
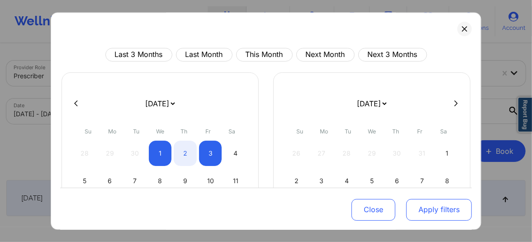
click at [424, 212] on button "Apply filters" at bounding box center [439, 210] width 66 height 22
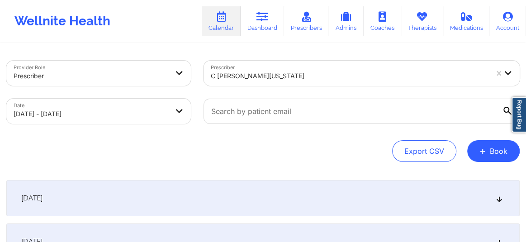
click at [301, 185] on div "[DATE]" at bounding box center [262, 198] width 513 height 36
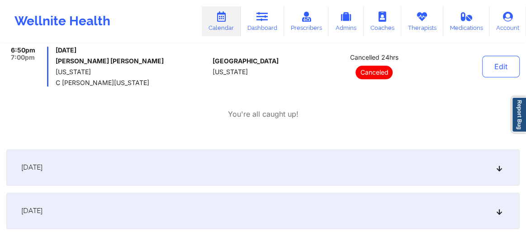
scroll to position [452, 0]
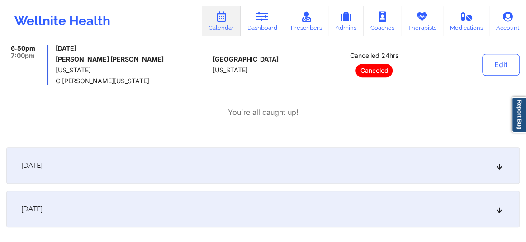
click at [298, 176] on div "[DATE]" at bounding box center [262, 165] width 513 height 36
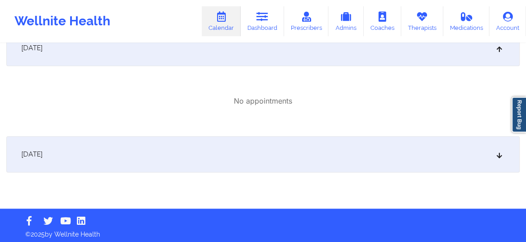
scroll to position [572, 0]
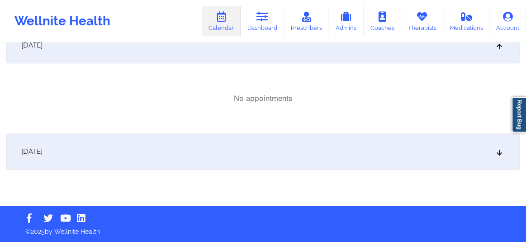
click at [297, 161] on div "[DATE]" at bounding box center [262, 151] width 513 height 36
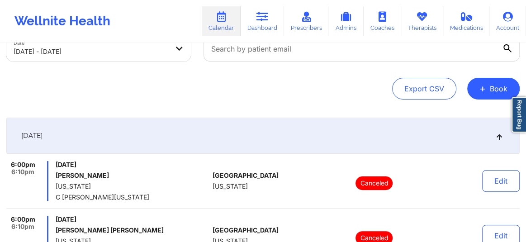
scroll to position [68, 0]
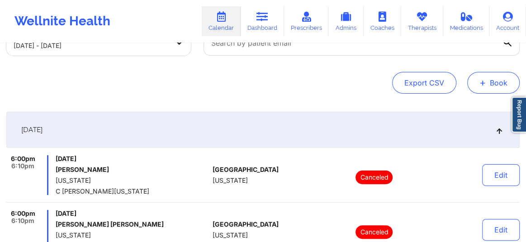
click at [492, 85] on button "+ Book" at bounding box center [493, 83] width 52 height 22
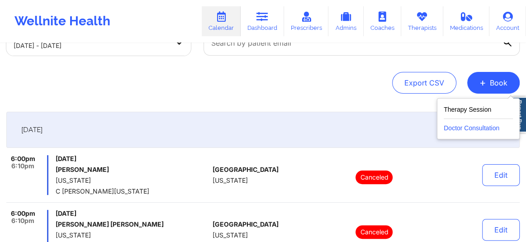
drag, startPoint x: 461, startPoint y: 112, endPoint x: 460, endPoint y: 127, distance: 14.5
click at [460, 127] on div "Therapy Session Doctor Consultation" at bounding box center [478, 118] width 69 height 29
click at [460, 127] on button "Doctor Consultation" at bounding box center [478, 126] width 69 height 14
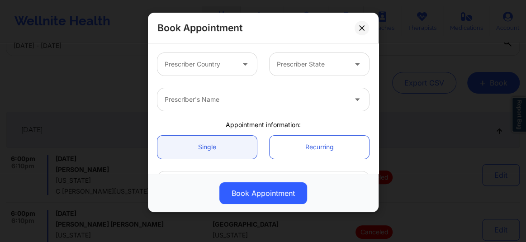
click at [241, 67] on div at bounding box center [246, 64] width 11 height 11
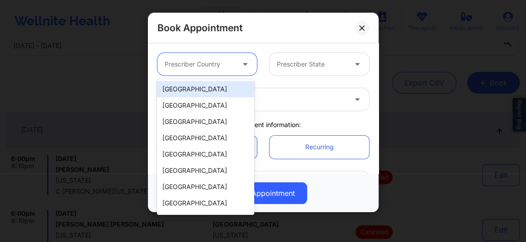
click at [208, 84] on div "[GEOGRAPHIC_DATA]" at bounding box center [205, 89] width 97 height 16
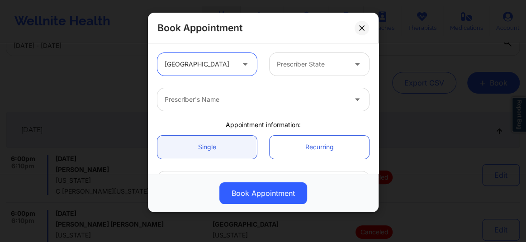
click at [309, 72] on div "Prescriber State" at bounding box center [309, 64] width 78 height 23
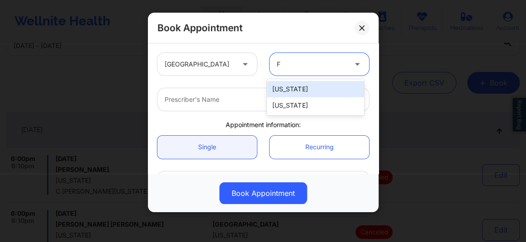
type input "Fl"
click at [291, 84] on div "[US_STATE]" at bounding box center [315, 89] width 97 height 16
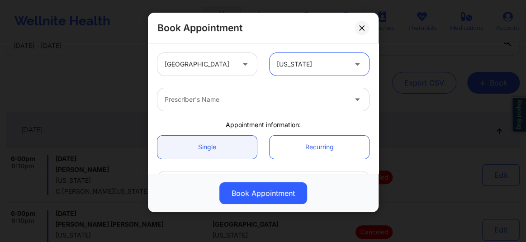
click at [227, 95] on div at bounding box center [256, 99] width 182 height 11
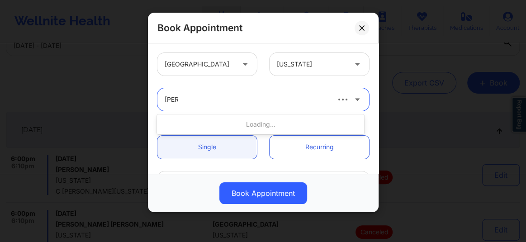
type input "[PERSON_NAME]"
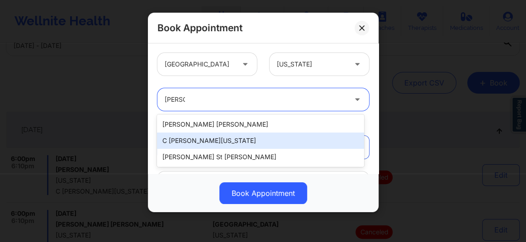
click at [208, 135] on div "C [PERSON_NAME][US_STATE]" at bounding box center [260, 140] width 207 height 16
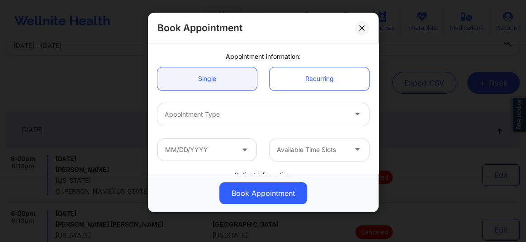
click at [197, 102] on div "Appointment Type" at bounding box center [263, 114] width 224 height 35
click at [194, 117] on div at bounding box center [256, 114] width 182 height 11
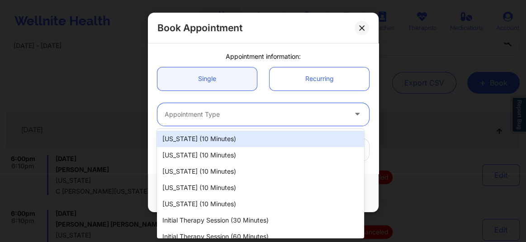
click at [202, 135] on div "[US_STATE] (10 minutes)" at bounding box center [260, 139] width 207 height 16
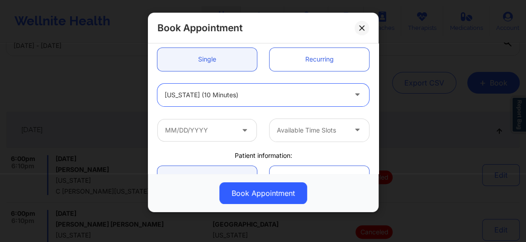
scroll to position [109, 0]
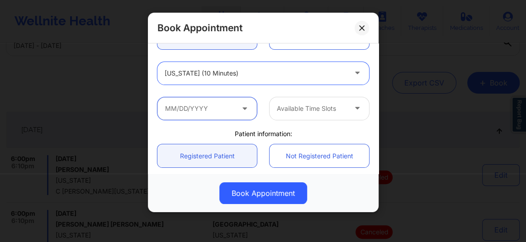
click at [199, 108] on input "text" at bounding box center [206, 108] width 99 height 23
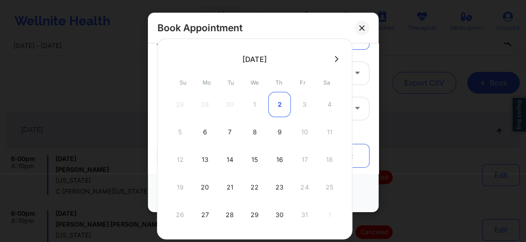
click at [275, 101] on div "2" at bounding box center [279, 104] width 23 height 25
type input "[DATE]"
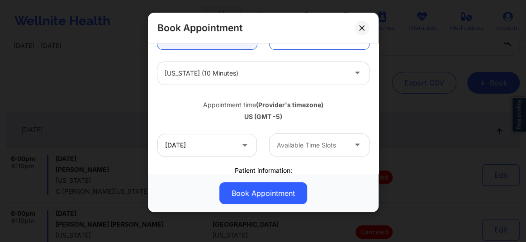
click at [284, 145] on div at bounding box center [312, 145] width 70 height 11
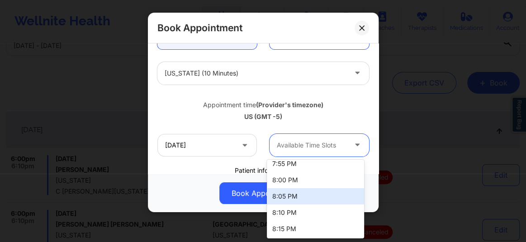
scroll to position [54, 0]
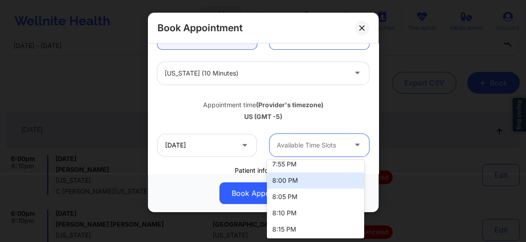
click at [294, 180] on div "8:00 PM" at bounding box center [315, 180] width 97 height 16
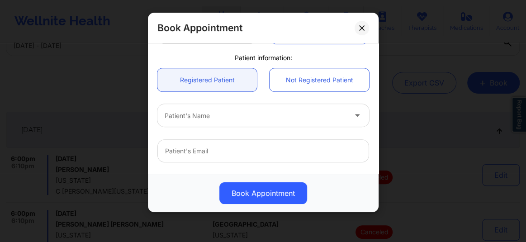
scroll to position [233, 0]
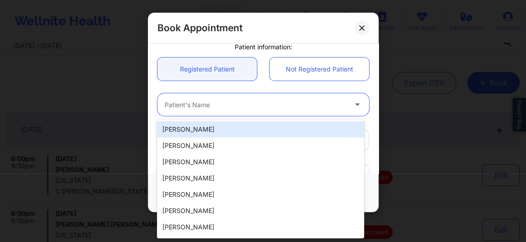
click at [233, 107] on div at bounding box center [256, 104] width 182 height 11
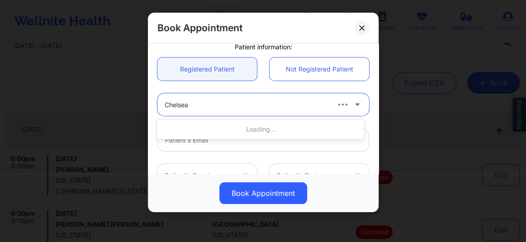
type input "[PERSON_NAME]"
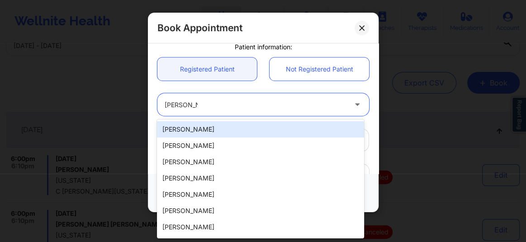
click at [210, 125] on div "[PERSON_NAME]" at bounding box center [260, 129] width 207 height 16
type input "[EMAIL_ADDRESS][DOMAIN_NAME]"
type input "[PHONE_NUMBER]"
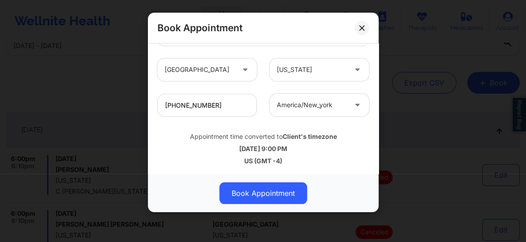
scroll to position [339, 0]
click at [363, 28] on icon at bounding box center [361, 27] width 5 height 5
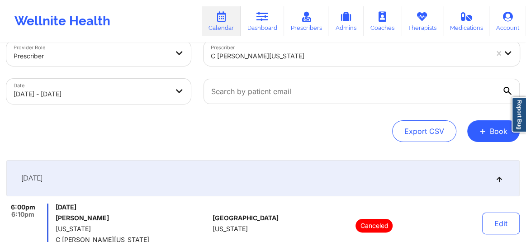
scroll to position [0, 0]
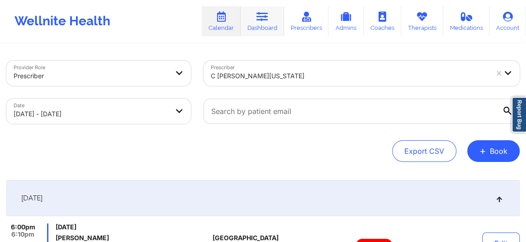
click at [266, 27] on link "Dashboard" at bounding box center [262, 21] width 43 height 30
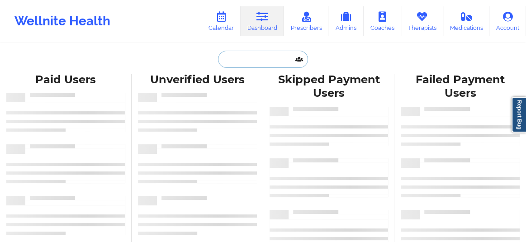
click at [250, 63] on input "text" at bounding box center [263, 59] width 90 height 17
paste input "[PERSON_NAME]"
type input "[PERSON_NAME]"
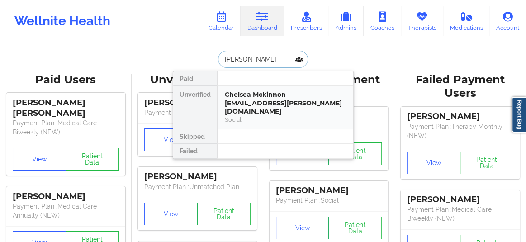
click at [249, 92] on div "Chelsea Mckinnon - [EMAIL_ADDRESS][PERSON_NAME][DOMAIN_NAME]" at bounding box center [285, 102] width 121 height 25
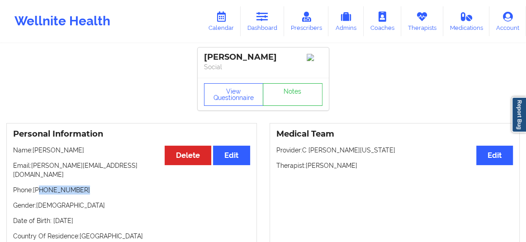
drag, startPoint x: 84, startPoint y: 183, endPoint x: 39, endPoint y: 182, distance: 44.8
click at [39, 185] on p "Phone: [PHONE_NUMBER]" at bounding box center [131, 189] width 237 height 9
copy p "[PHONE_NUMBER]"
click at [226, 19] on icon at bounding box center [221, 17] width 12 height 10
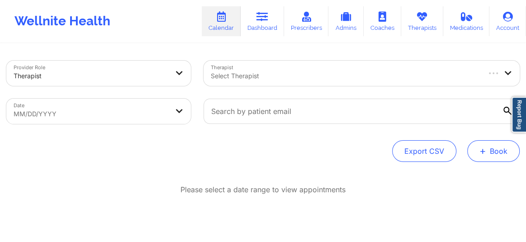
click at [487, 151] on button "+ Book" at bounding box center [493, 151] width 52 height 22
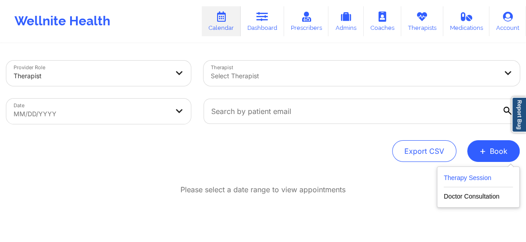
click at [444, 178] on button "Therapy Session" at bounding box center [478, 179] width 69 height 15
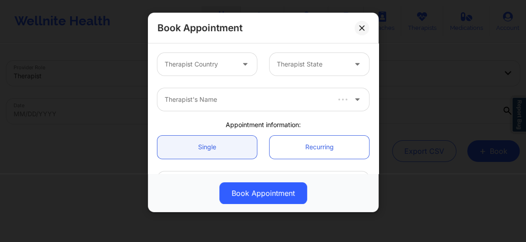
click at [227, 71] on div "Therapist Country" at bounding box center [196, 64] width 78 height 23
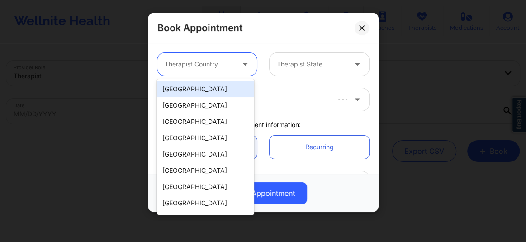
click at [190, 90] on div "[GEOGRAPHIC_DATA]" at bounding box center [205, 89] width 97 height 16
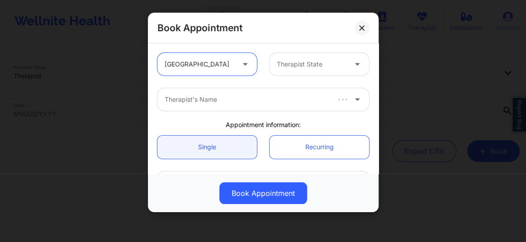
click at [297, 66] on div at bounding box center [312, 64] width 70 height 11
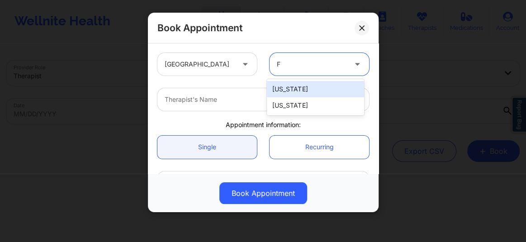
type input "Fl"
click at [291, 88] on div "[US_STATE]" at bounding box center [315, 89] width 97 height 16
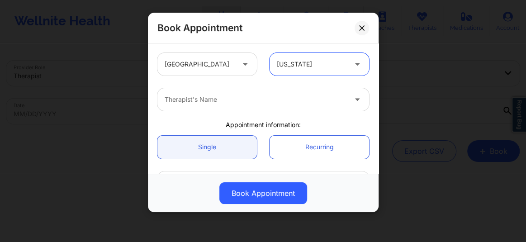
click at [234, 95] on div at bounding box center [256, 99] width 182 height 11
click at [209, 96] on div at bounding box center [256, 99] width 182 height 11
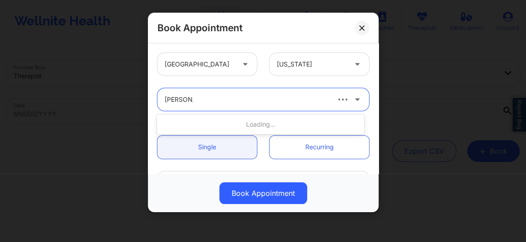
type input "[PERSON_NAME]"
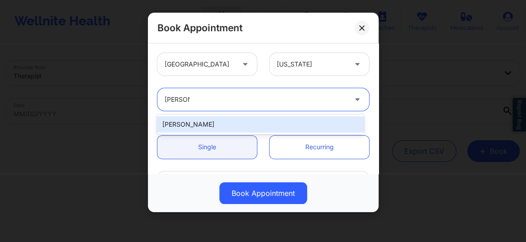
click at [201, 121] on div "[PERSON_NAME]" at bounding box center [260, 124] width 207 height 16
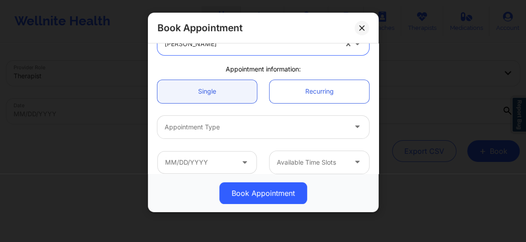
scroll to position [82, 0]
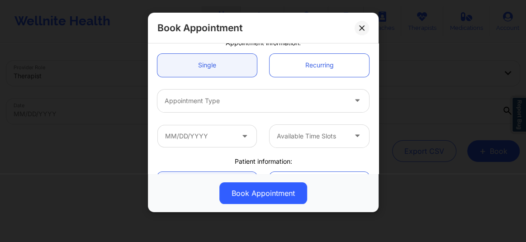
click at [194, 104] on div at bounding box center [256, 100] width 182 height 11
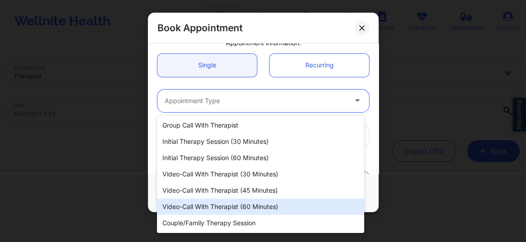
click at [227, 203] on div "Video-Call with Therapist (60 minutes)" at bounding box center [260, 207] width 207 height 16
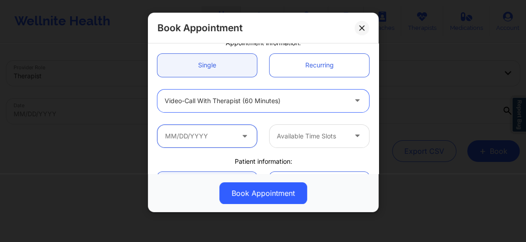
click at [213, 138] on input "text" at bounding box center [206, 136] width 99 height 23
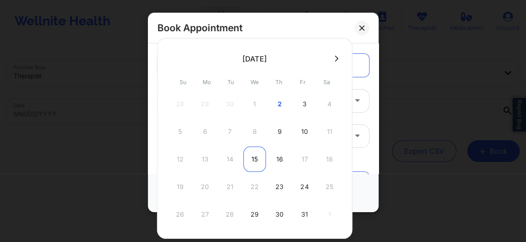
click at [253, 156] on div "15" at bounding box center [254, 159] width 23 height 25
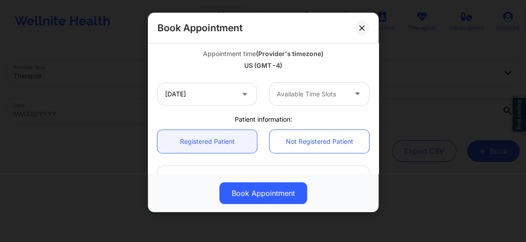
scroll to position [164, 0]
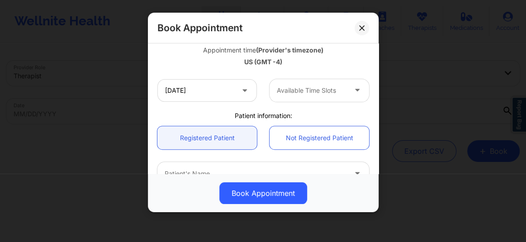
click at [288, 87] on div at bounding box center [312, 90] width 70 height 11
click at [280, 93] on div at bounding box center [312, 90] width 70 height 11
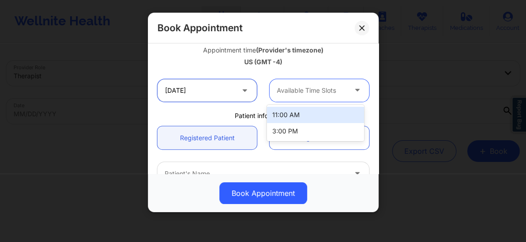
click at [205, 90] on input "[DATE]" at bounding box center [206, 90] width 99 height 23
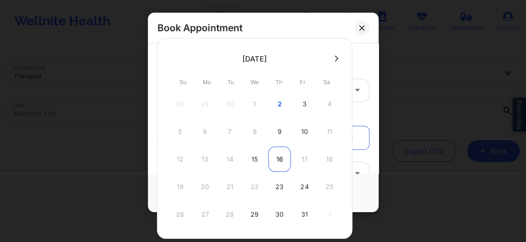
click at [276, 165] on div "16" at bounding box center [279, 159] width 23 height 25
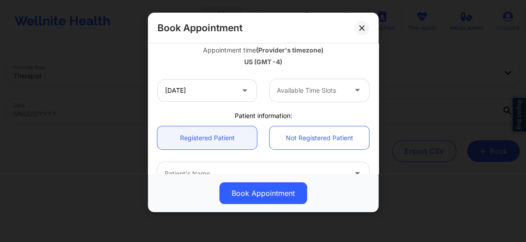
click at [303, 83] on div "Available Time Slots" at bounding box center [309, 90] width 78 height 23
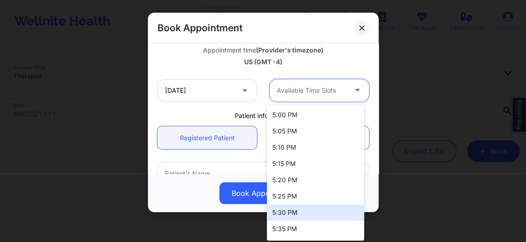
scroll to position [80, 0]
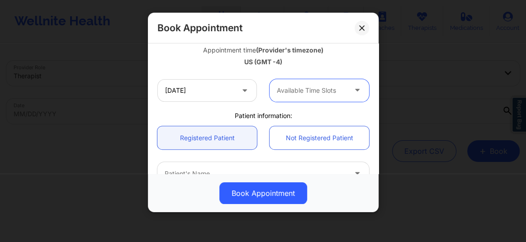
click at [279, 92] on div at bounding box center [312, 90] width 70 height 11
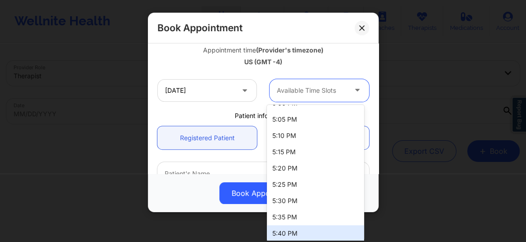
scroll to position [0, 0]
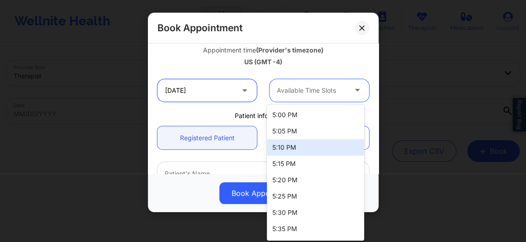
click at [213, 94] on input "[DATE]" at bounding box center [206, 90] width 99 height 23
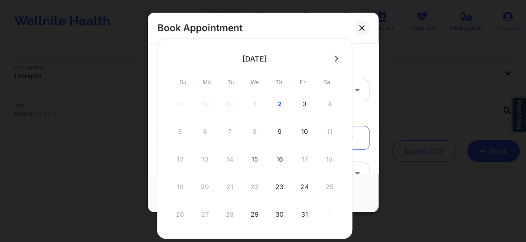
click at [251, 159] on div "15" at bounding box center [254, 159] width 23 height 25
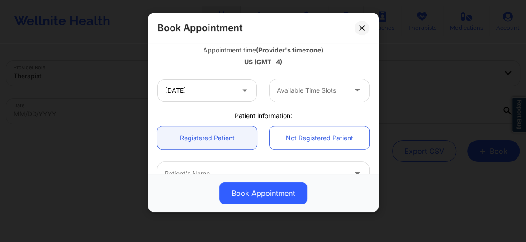
click at [292, 91] on div at bounding box center [312, 90] width 70 height 11
click at [293, 91] on div at bounding box center [312, 90] width 70 height 11
click at [194, 88] on input "[DATE]" at bounding box center [206, 90] width 99 height 23
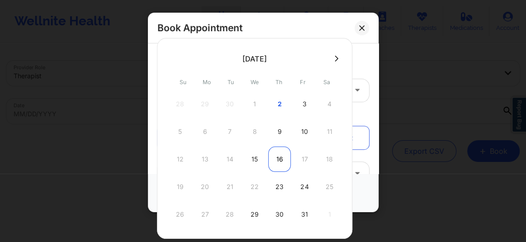
click at [280, 161] on div "16" at bounding box center [279, 159] width 23 height 25
type input "[DATE]"
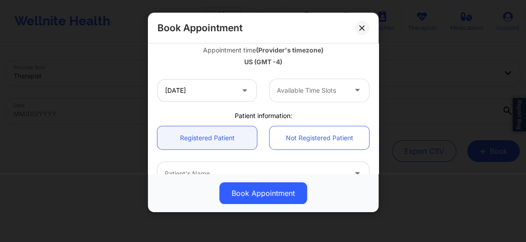
click at [303, 91] on div at bounding box center [312, 90] width 70 height 11
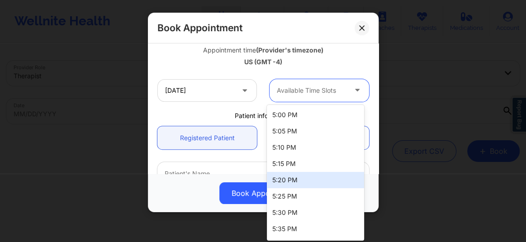
scroll to position [80, 0]
